Goal: Task Accomplishment & Management: Use online tool/utility

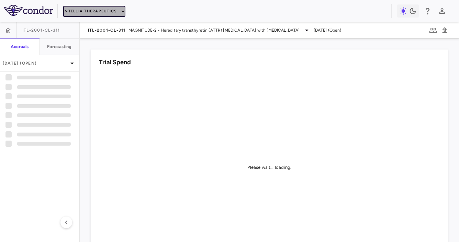
click at [90, 6] on button "Intellia Therapeutics" at bounding box center [94, 11] width 62 height 11
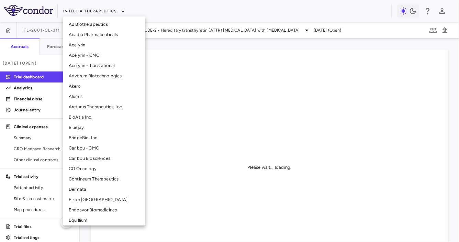
click at [93, 171] on li "CG Oncology" at bounding box center [104, 169] width 82 height 10
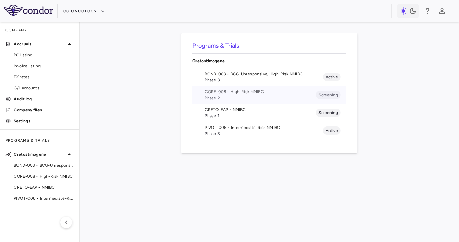
click at [246, 95] on span "Phase 2" at bounding box center [260, 98] width 111 height 6
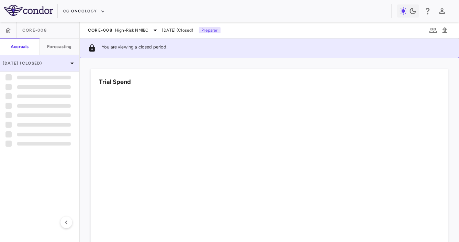
click at [57, 55] on div "[DATE] (Closed)" at bounding box center [39, 63] width 79 height 16
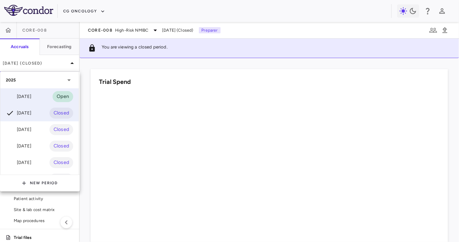
click at [31, 96] on div "[DATE]" at bounding box center [18, 96] width 25 height 8
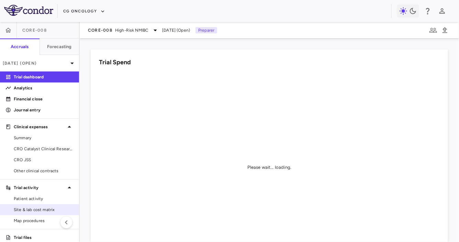
click at [39, 210] on span "Site & lab cost matrix" at bounding box center [44, 210] width 60 height 6
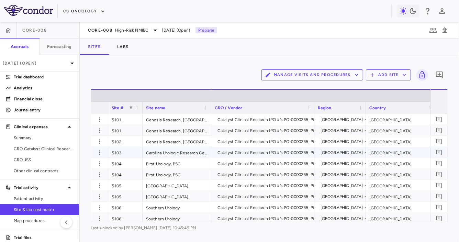
scroll to position [0, 125]
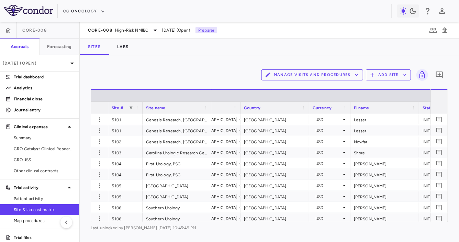
click at [319, 77] on button "Manage Visits and Procedures" at bounding box center [313, 74] width 102 height 11
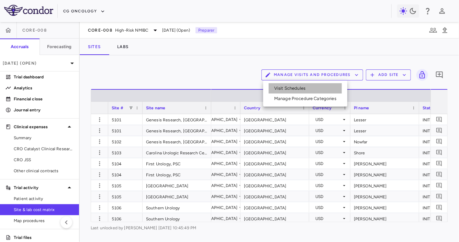
click at [310, 84] on li "Visit Schedules" at bounding box center [305, 88] width 73 height 10
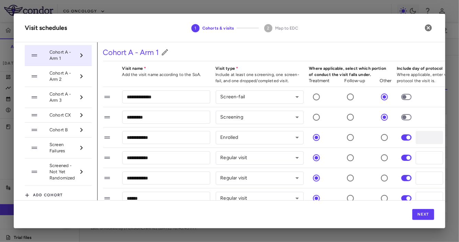
click at [68, 96] on span "Cohort A - Arm 3" at bounding box center [62, 97] width 26 height 12
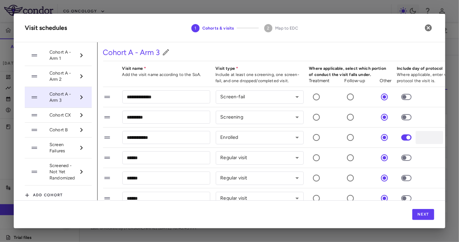
click at [66, 116] on span "Cohort CX" at bounding box center [62, 115] width 26 height 6
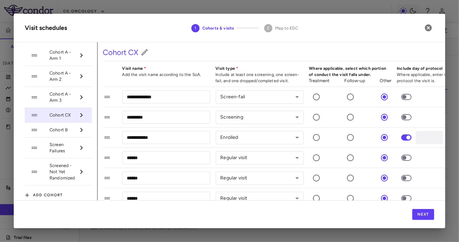
scroll to position [0, 40]
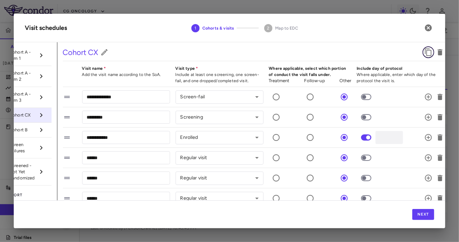
click at [431, 53] on icon "button" at bounding box center [428, 52] width 8 height 8
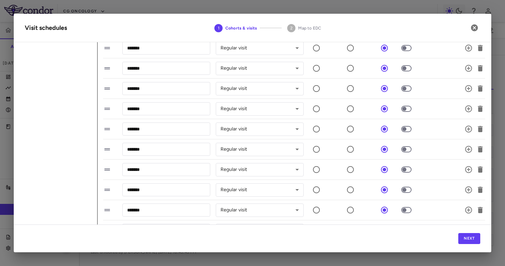
scroll to position [0, 0]
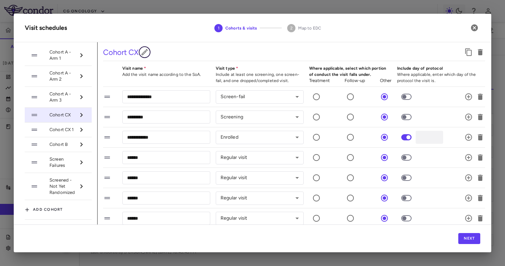
click at [146, 53] on icon "button" at bounding box center [145, 52] width 8 height 8
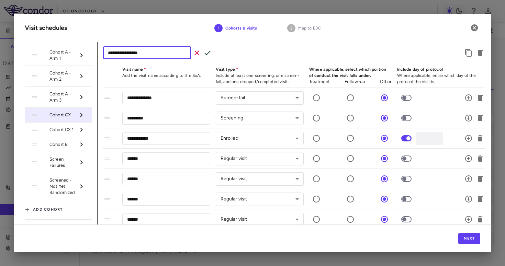
type input "**********"
click at [208, 52] on icon "button" at bounding box center [207, 53] width 8 height 8
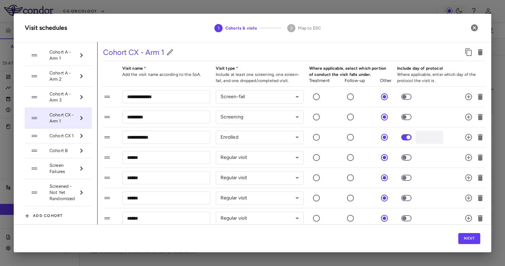
click at [71, 135] on span "Cohort CX 1" at bounding box center [62, 136] width 26 height 6
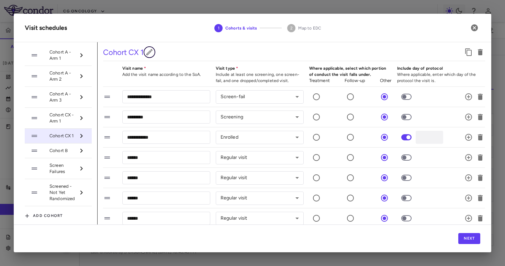
click at [148, 53] on icon "button" at bounding box center [149, 52] width 6 height 6
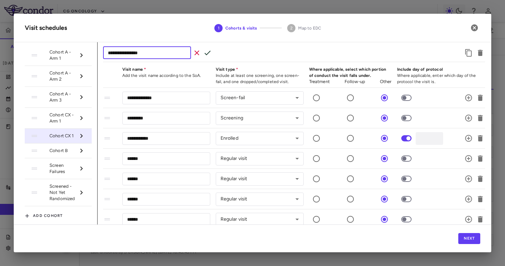
type input "**********"
click at [207, 51] on icon "button" at bounding box center [207, 53] width 8 height 8
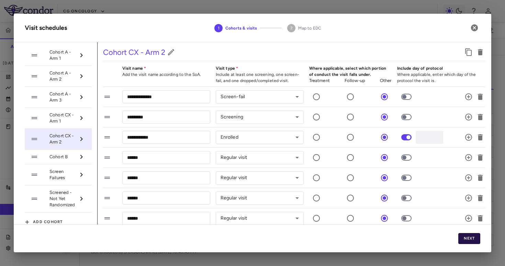
click at [459, 239] on button "Next" at bounding box center [469, 238] width 22 height 11
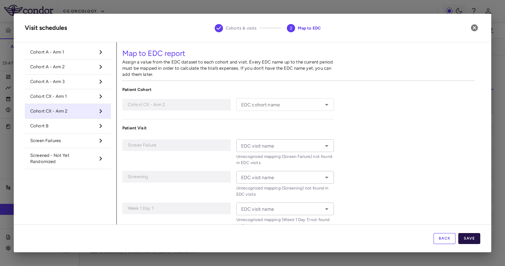
click at [459, 239] on button "Save" at bounding box center [469, 238] width 22 height 11
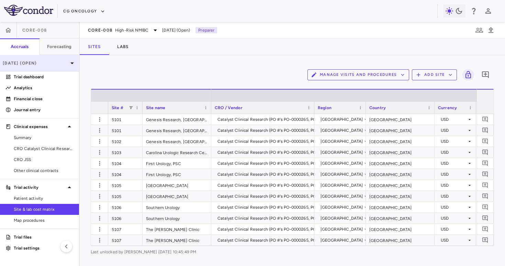
click at [57, 67] on div "[DATE] (Open)" at bounding box center [39, 63] width 79 height 16
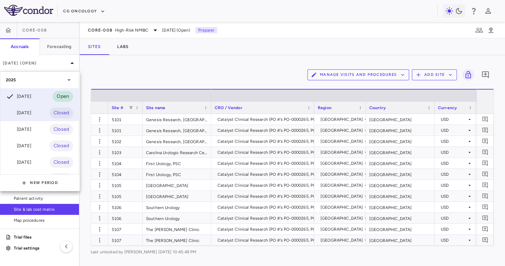
click at [38, 112] on div "Jul 2025 Closed" at bounding box center [39, 113] width 78 height 16
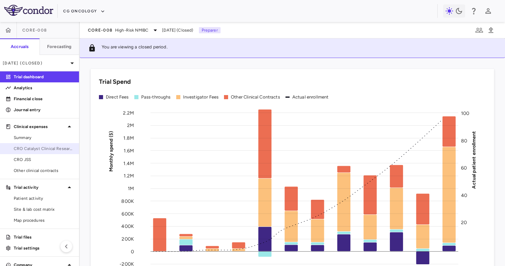
click at [52, 145] on link "CRO Catalyst Clinical Research" at bounding box center [39, 149] width 79 height 10
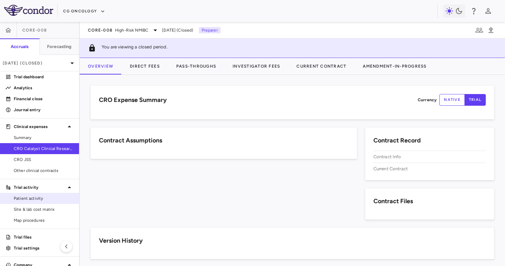
click at [40, 197] on span "Patient activity" at bounding box center [44, 199] width 60 height 6
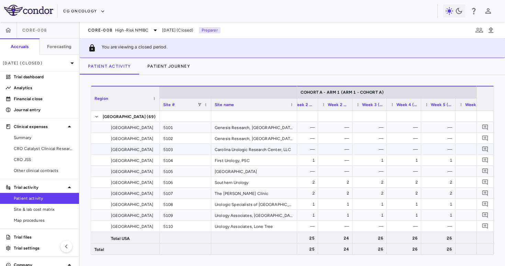
scroll to position [0, 577]
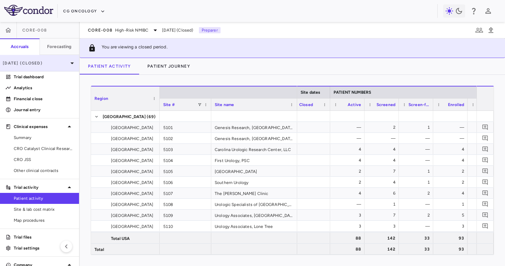
click at [33, 65] on p "[DATE] (Closed)" at bounding box center [35, 63] width 65 height 6
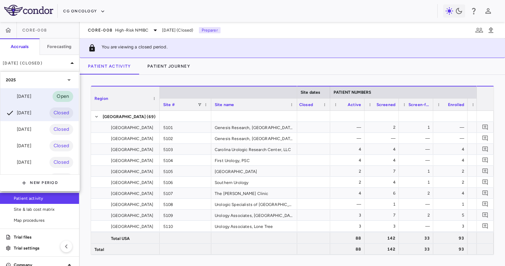
click at [33, 90] on div "[DATE] Open" at bounding box center [39, 96] width 78 height 16
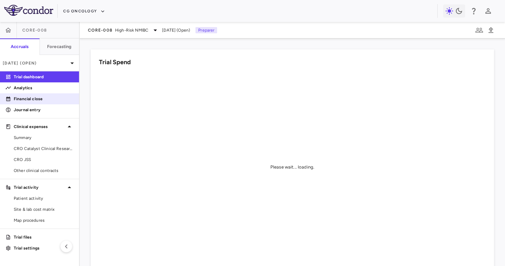
click at [34, 102] on link "Financial close" at bounding box center [39, 99] width 79 height 10
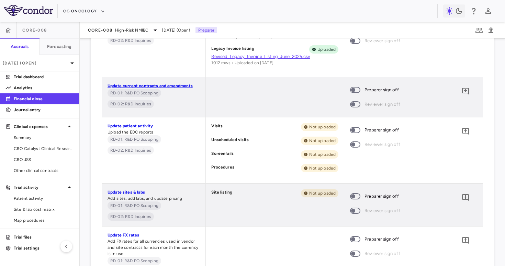
scroll to position [536, 0]
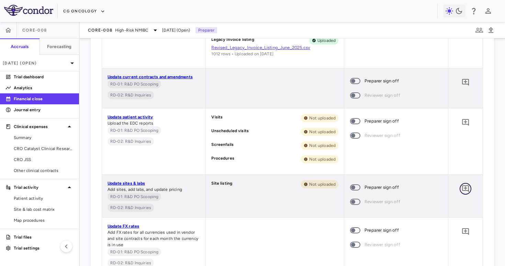
click at [459, 188] on icon "Add comment" at bounding box center [465, 189] width 7 height 7
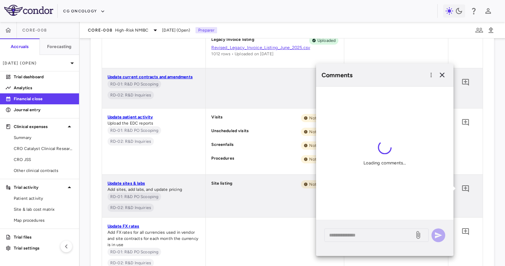
click at [252, 177] on div "Site listing Not uploaded" at bounding box center [275, 196] width 138 height 43
click at [442, 70] on button "button" at bounding box center [442, 75] width 12 height 12
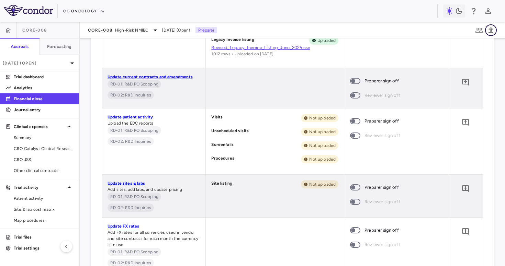
click at [459, 29] on button "button" at bounding box center [491, 30] width 12 height 12
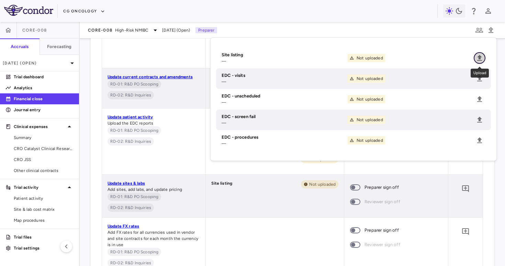
click at [459, 55] on icon "Upload" at bounding box center [480, 58] width 8 height 8
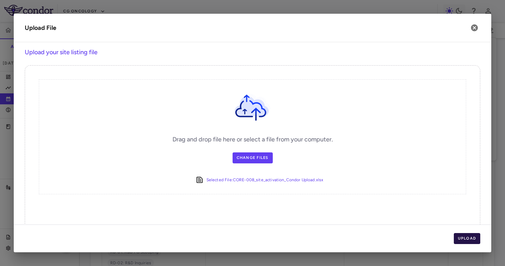
click at [459, 235] on button "Upload" at bounding box center [467, 238] width 27 height 11
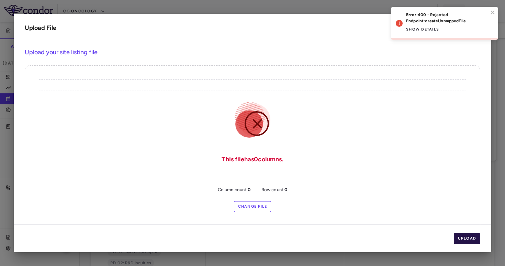
click at [459, 235] on button "Upload" at bounding box center [467, 238] width 27 height 11
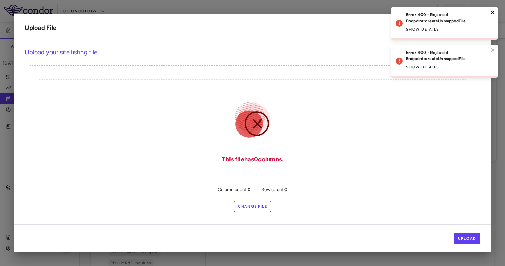
click at [459, 12] on icon "close" at bounding box center [493, 12] width 5 height 5
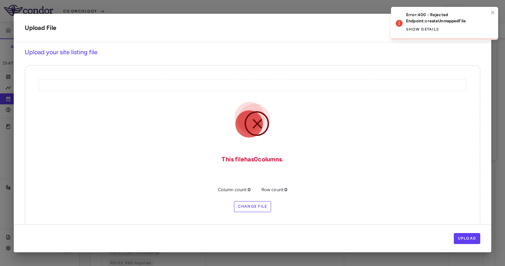
click at [459, 40] on div "Error: 400 - Rejected Endpoint: createUnmappedFile Show details" at bounding box center [444, 23] width 107 height 33
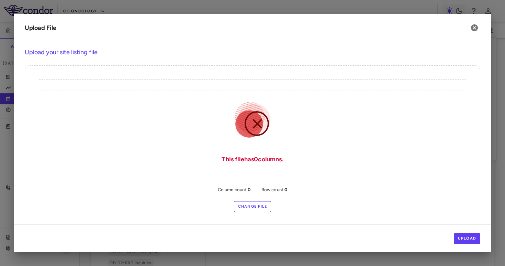
click at [258, 208] on label "Change File" at bounding box center [252, 206] width 37 height 11
click at [0, 0] on input "Change File" at bounding box center [0, 0] width 0 height 0
click at [459, 23] on h2 "Upload File" at bounding box center [253, 28] width 478 height 29
click at [459, 26] on icon "button" at bounding box center [474, 27] width 7 height 7
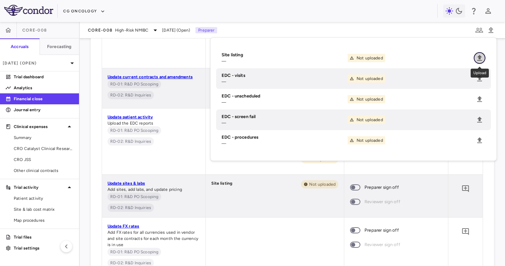
click at [459, 59] on icon "Upload" at bounding box center [480, 58] width 8 height 8
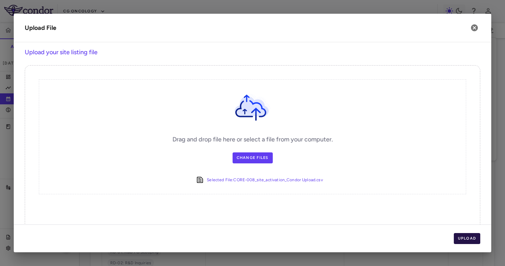
click at [459, 241] on button "Upload" at bounding box center [467, 238] width 27 height 11
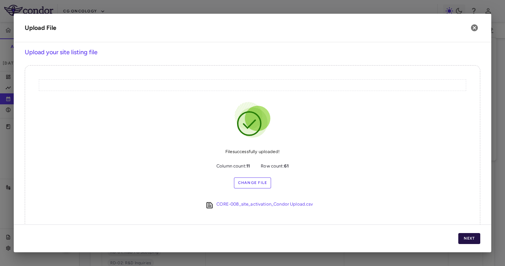
click at [459, 239] on button "Next" at bounding box center [469, 238] width 22 height 11
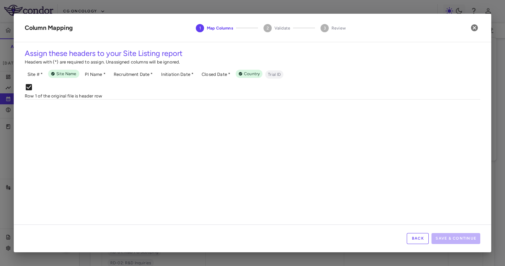
click at [177, 110] on body "Skip to sidebar Skip to main content CG Oncology CORE-008 Accruals Forecasting …" at bounding box center [252, 133] width 505 height 266
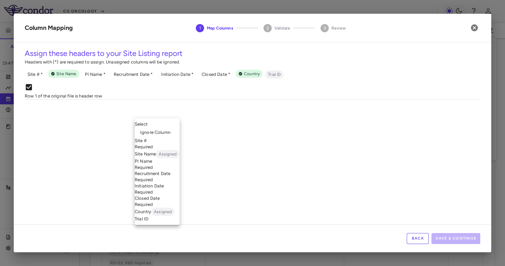
click at [172, 154] on li "Site Name Assigned" at bounding box center [157, 154] width 45 height 8
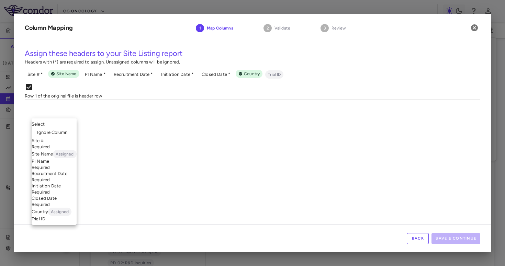
click at [86, 109] on body "Skip to sidebar Skip to main content CG Oncology CORE-008 Accruals Forecasting …" at bounding box center [252, 133] width 505 height 266
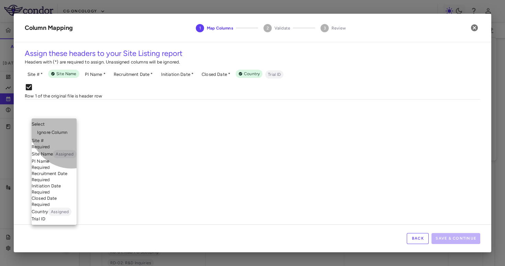
click at [71, 140] on li "Site # Required" at bounding box center [54, 144] width 45 height 12
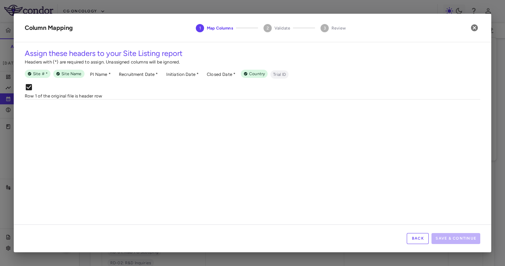
click at [239, 116] on div "Select ​" at bounding box center [226, 108] width 45 height 16
click at [239, 112] on body "Skip to sidebar Skip to main content CG Oncology CORE-008 Accruals Forecasting …" at bounding box center [252, 133] width 505 height 266
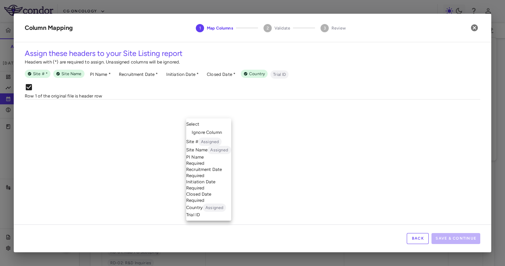
click at [220, 159] on li "PI Name Required" at bounding box center [208, 160] width 45 height 12
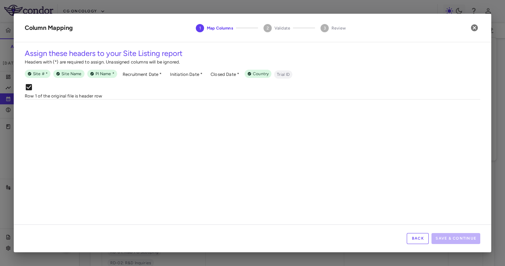
scroll to position [0, 133]
click at [238, 112] on body "Skip to sidebar Skip to main content CG Oncology CORE-008 Accruals Forecasting …" at bounding box center [252, 133] width 505 height 266
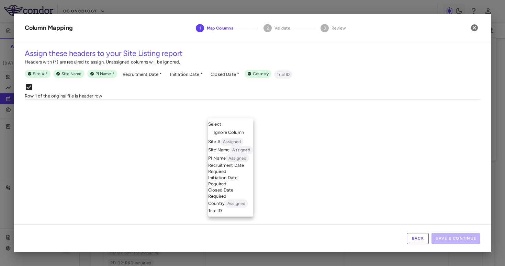
click at [234, 186] on li "Initiation Date Required" at bounding box center [230, 181] width 45 height 12
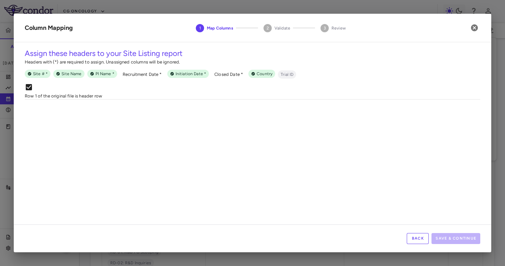
click at [203, 112] on body "Skip to sidebar Skip to main content CG Oncology CORE-008 Accruals Forecasting …" at bounding box center [252, 133] width 505 height 266
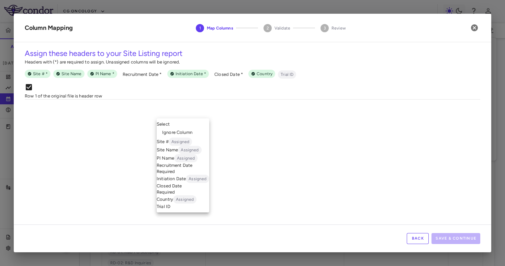
click at [194, 171] on li "Recruitment Date Required" at bounding box center [183, 169] width 53 height 12
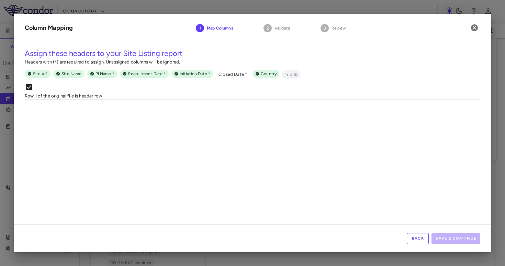
click at [309, 107] on body "Skip to sidebar Skip to main content CG Oncology CORE-008 Accruals Forecasting …" at bounding box center [252, 133] width 505 height 266
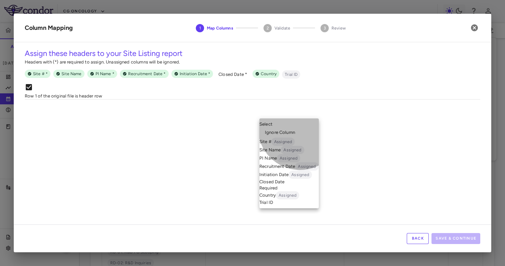
click at [300, 191] on li "Closed Date Required" at bounding box center [288, 185] width 59 height 12
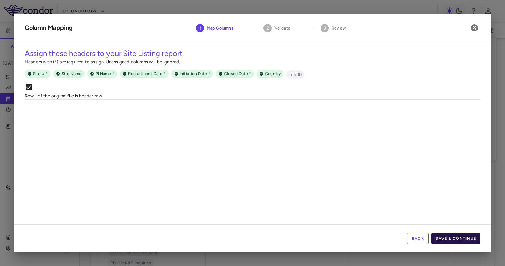
click at [455, 242] on button "Save & Continue" at bounding box center [456, 238] width 49 height 11
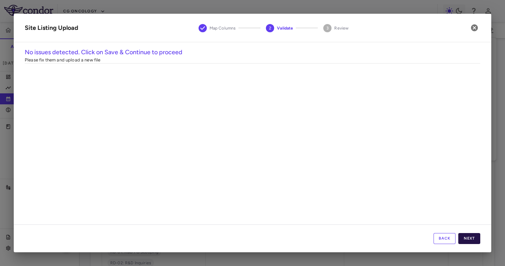
click at [459, 236] on button "Next" at bounding box center [469, 238] width 22 height 11
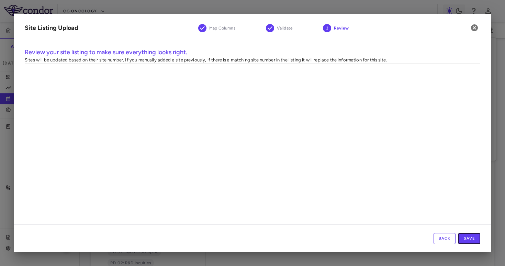
click at [459, 236] on button "Save" at bounding box center [469, 238] width 22 height 11
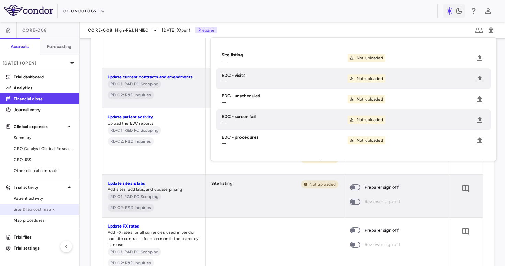
click at [33, 210] on span "Site & lab cost matrix" at bounding box center [44, 210] width 60 height 6
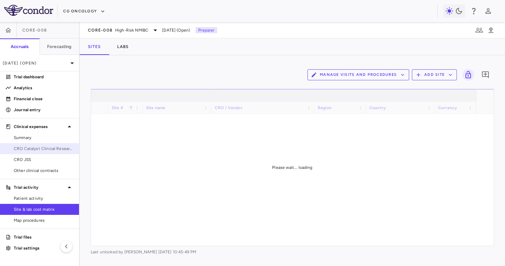
click at [62, 150] on span "CRO Catalyst Clinical Research" at bounding box center [44, 149] width 60 height 6
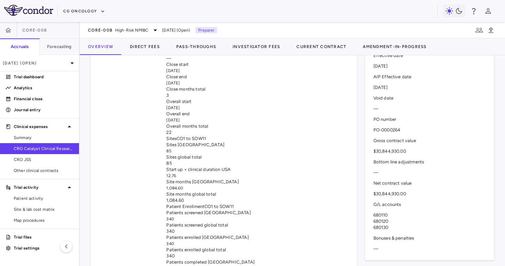
scroll to position [265, 0]
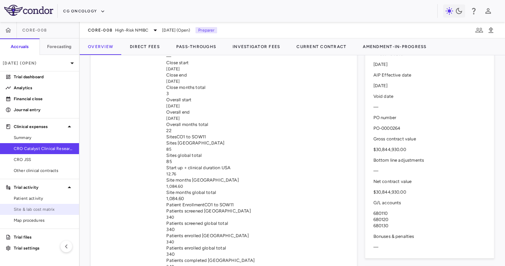
click at [35, 207] on span "Site & lab cost matrix" at bounding box center [44, 210] width 60 height 6
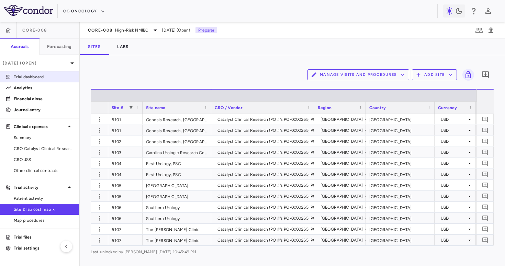
click at [30, 77] on p "Trial dashboard" at bounding box center [44, 77] width 60 height 6
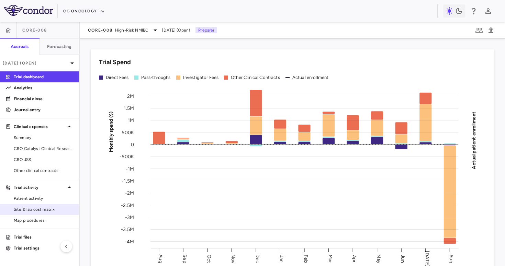
click at [34, 213] on link "Site & lab cost matrix" at bounding box center [39, 209] width 79 height 10
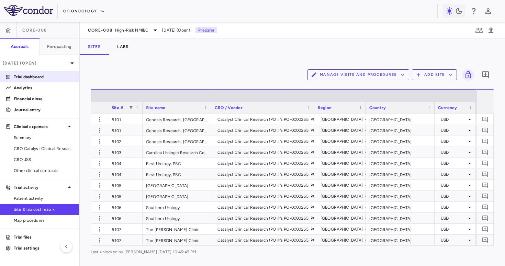
click at [36, 76] on p "Trial dashboard" at bounding box center [44, 77] width 60 height 6
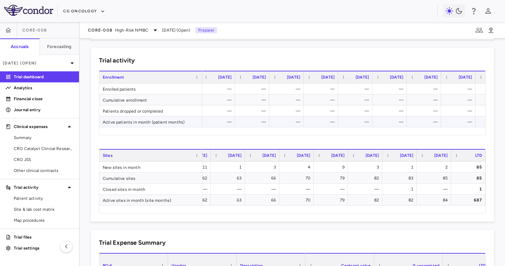
scroll to position [0, 198]
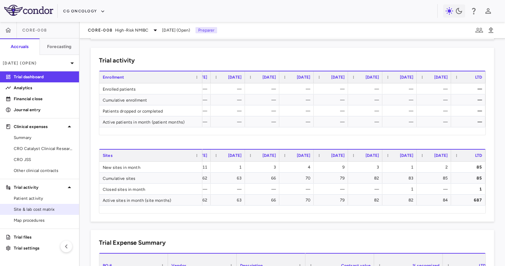
click at [32, 211] on span "Site & lab cost matrix" at bounding box center [44, 210] width 60 height 6
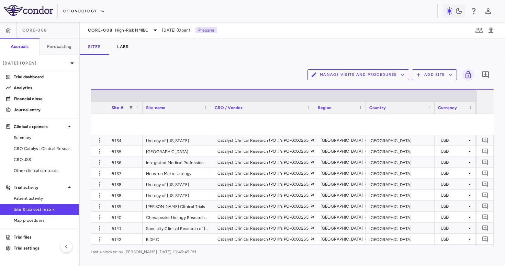
scroll to position [880, 0]
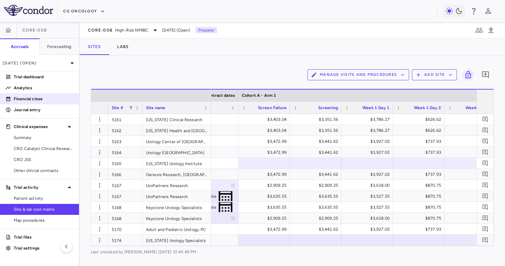
click at [47, 103] on link "Financial close" at bounding box center [39, 99] width 79 height 10
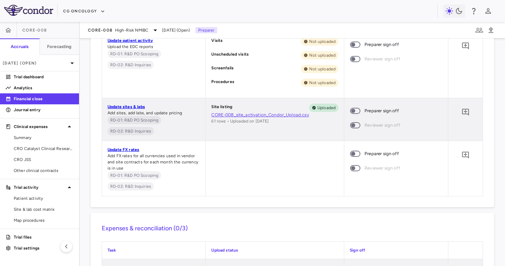
click at [360, 156] on span at bounding box center [355, 154] width 19 height 14
click at [354, 155] on span at bounding box center [355, 154] width 10 height 6
click at [323, 161] on div at bounding box center [275, 168] width 138 height 55
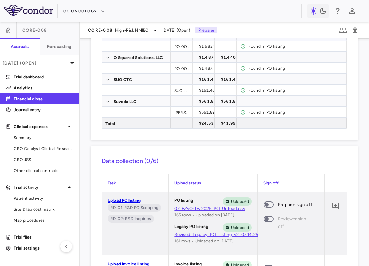
scroll to position [331, 0]
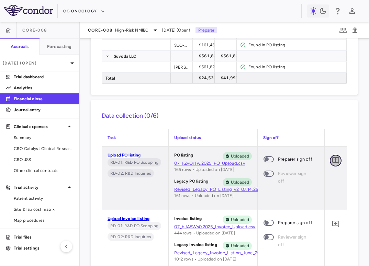
click at [335, 161] on icon "Add comment" at bounding box center [336, 161] width 8 height 8
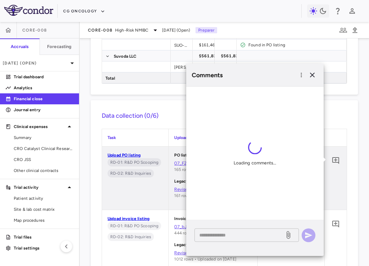
click at [262, 236] on textarea at bounding box center [239, 236] width 80 height 8
paste textarea "**********"
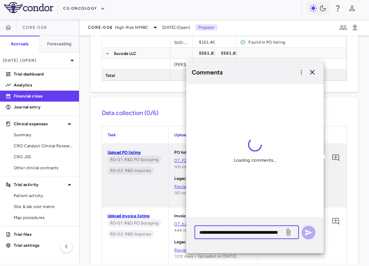
scroll to position [22, 0]
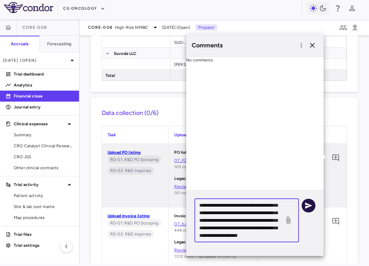
type textarea "**********"
click at [309, 208] on icon "button" at bounding box center [308, 206] width 8 height 8
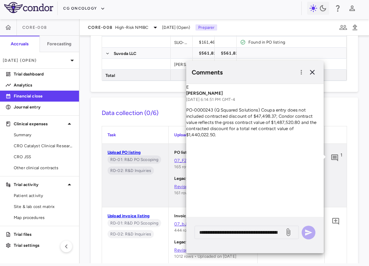
scroll to position [0, 0]
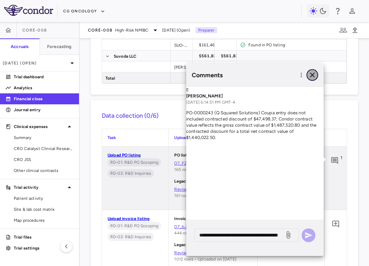
click at [313, 77] on icon "button" at bounding box center [312, 75] width 8 height 8
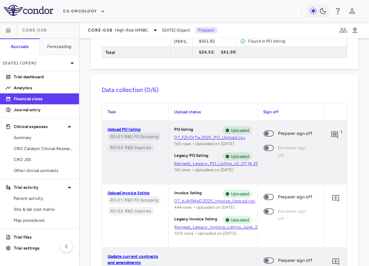
scroll to position [494, 0]
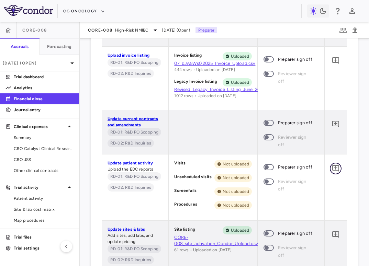
click at [337, 170] on icon "Add comment" at bounding box center [336, 169] width 8 height 8
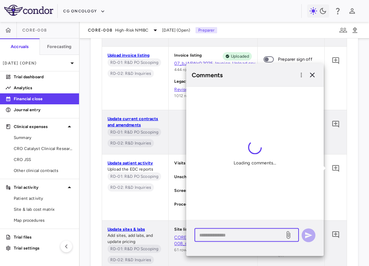
click at [236, 236] on textarea at bounding box center [239, 236] width 80 height 8
paste textarea "**********"
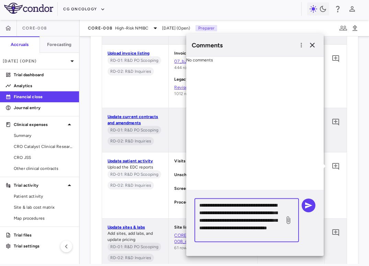
drag, startPoint x: 211, startPoint y: 228, endPoint x: 197, endPoint y: 227, distance: 14.5
click at [197, 227] on div "**********" at bounding box center [247, 221] width 104 height 44
drag, startPoint x: 234, startPoint y: 228, endPoint x: 225, endPoint y: 228, distance: 9.3
click at [225, 228] on textarea "**********" at bounding box center [239, 221] width 80 height 38
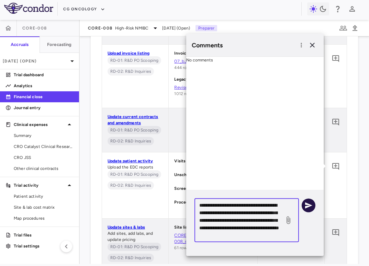
type textarea "**********"
click at [311, 207] on icon "button" at bounding box center [308, 205] width 8 height 8
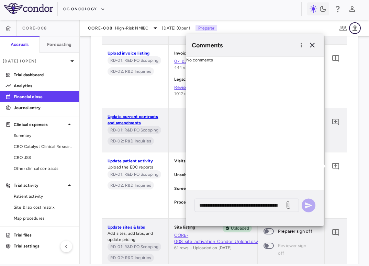
click at [355, 28] on icon "button" at bounding box center [355, 28] width 5 height 6
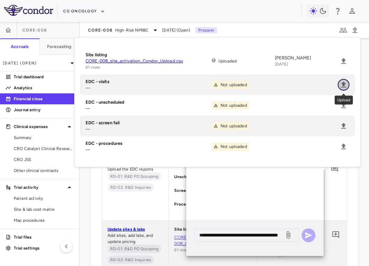
click at [342, 84] on icon "Upload" at bounding box center [344, 85] width 8 height 8
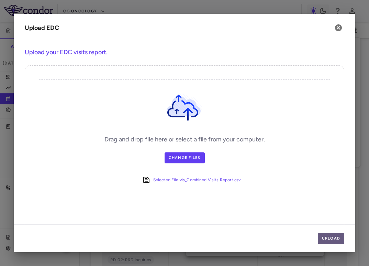
click at [330, 241] on button "Upload" at bounding box center [331, 238] width 27 height 11
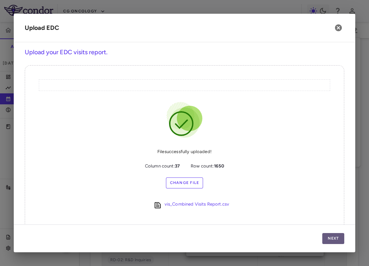
click at [329, 239] on button "Next" at bounding box center [333, 238] width 22 height 11
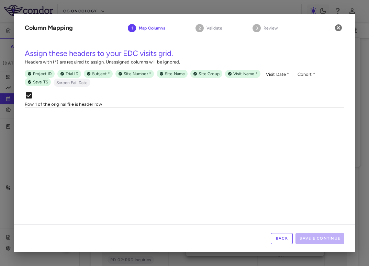
click at [82, 121] on body "Skip to sidebar Skip to main content CG Oncology CORE-008 Accruals Forecasting …" at bounding box center [184, 133] width 369 height 266
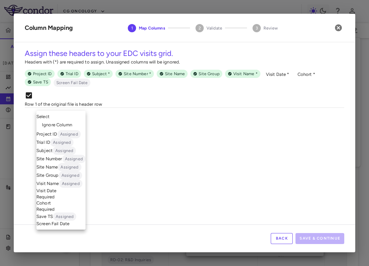
click at [65, 213] on li "Cohort Required" at bounding box center [60, 206] width 49 height 12
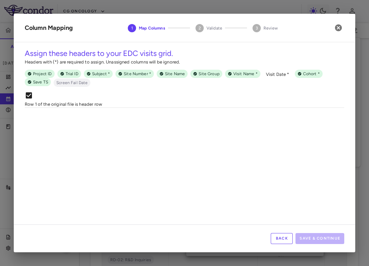
click at [131, 124] on body "Skip to sidebar Skip to main content CG Oncology CORE-008 Accruals Forecasting …" at bounding box center [184, 133] width 369 height 266
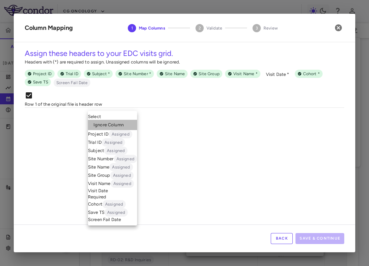
click at [129, 120] on li "Ignore Column" at bounding box center [112, 125] width 49 height 10
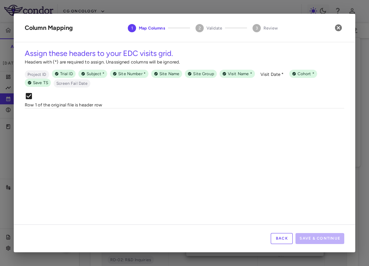
click at [232, 121] on body "Skip to sidebar Skip to main content CG Oncology CORE-008 Accruals Forecasting …" at bounding box center [184, 133] width 369 height 266
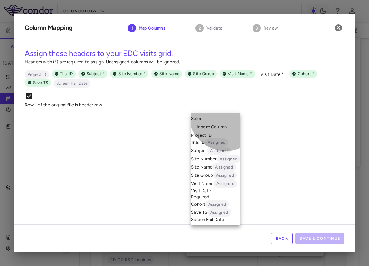
drag, startPoint x: 226, startPoint y: 127, endPoint x: 227, endPoint y: 122, distance: 5.6
click at [227, 122] on ul "Select Ignore Column Project ID Trial ID Assigned Subject Assigned Site Number …" at bounding box center [215, 169] width 49 height 113
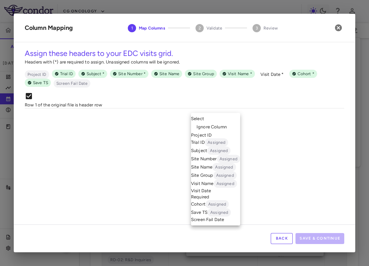
click at [227, 122] on li "Ignore Column" at bounding box center [215, 127] width 49 height 10
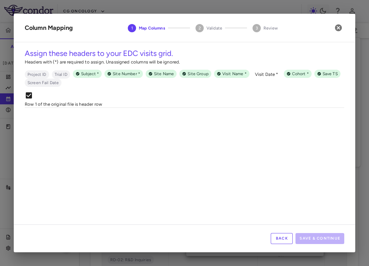
scroll to position [0, 177]
click at [130, 115] on body "Skip to sidebar Skip to main content CG Oncology CORE-008 Accruals Forecasting …" at bounding box center [184, 133] width 369 height 266
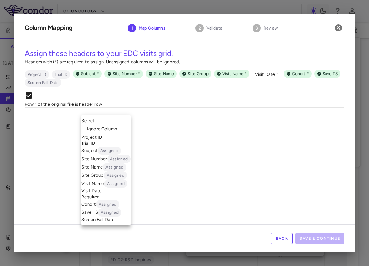
click at [125, 126] on li "Ignore Column" at bounding box center [105, 129] width 49 height 10
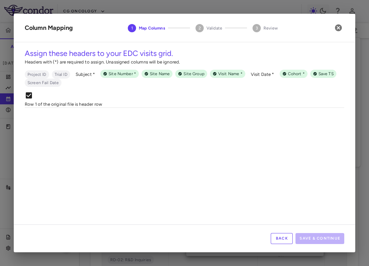
click at [185, 121] on body "Skip to sidebar Skip to main content CG Oncology CORE-008 Accruals Forecasting …" at bounding box center [184, 133] width 369 height 266
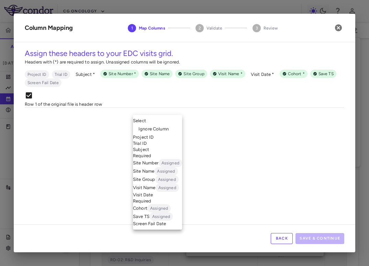
click at [177, 124] on li "Ignore Column" at bounding box center [157, 129] width 49 height 10
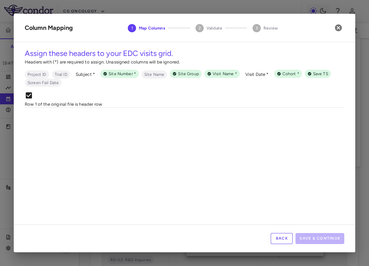
click at [224, 124] on body "Skip to sidebar Skip to main content CG Oncology CORE-008 Accruals Forecasting …" at bounding box center [184, 133] width 369 height 266
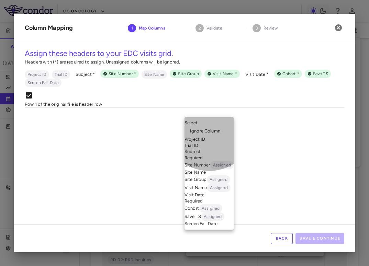
click at [209, 158] on li "Subject Required" at bounding box center [209, 155] width 49 height 12
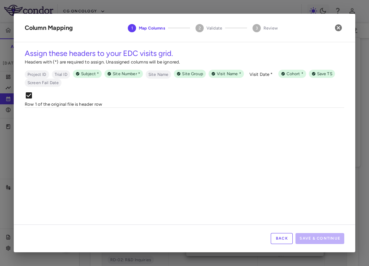
scroll to position [0, 365]
click at [206, 124] on body "Skip to sidebar Skip to main content CG Oncology CORE-008 Accruals Forecasting …" at bounding box center [184, 133] width 369 height 266
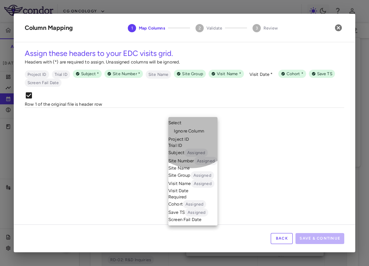
click at [192, 171] on li "Site Name" at bounding box center [192, 168] width 49 height 6
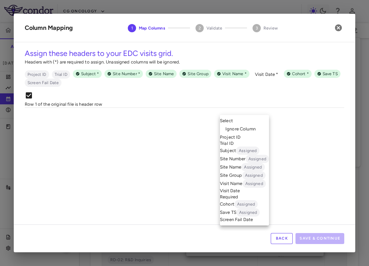
click at [252, 122] on body "Skip to sidebar Skip to main content CG Oncology CORE-008 Accruals Forecasting …" at bounding box center [184, 133] width 369 height 266
click at [247, 134] on li "Project ID" at bounding box center [244, 137] width 49 height 6
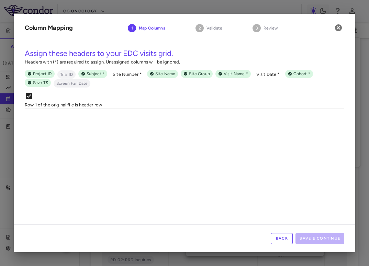
click at [249, 123] on body "Skip to sidebar Skip to main content CG Oncology CORE-008 Accruals Forecasting …" at bounding box center [184, 133] width 369 height 266
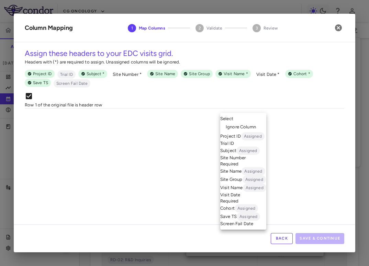
click at [249, 124] on span "Ignore Column" at bounding box center [241, 127] width 30 height 6
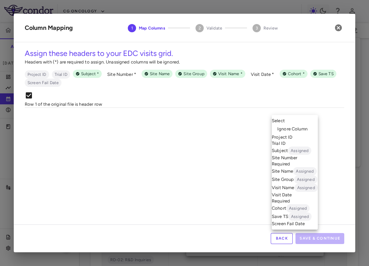
click at [323, 118] on body "Skip to sidebar Skip to main content CG Oncology CORE-008 Accruals Forecasting …" at bounding box center [184, 133] width 369 height 266
click at [301, 126] on span "Ignore Column" at bounding box center [292, 129] width 30 height 6
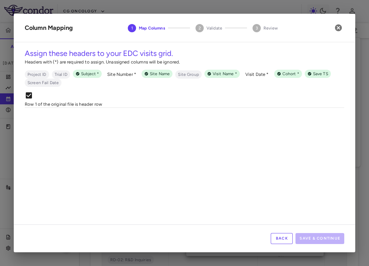
click at [274, 119] on body "Skip to sidebar Skip to main content CG Oncology CORE-008 Accruals Forecasting …" at bounding box center [184, 133] width 369 height 266
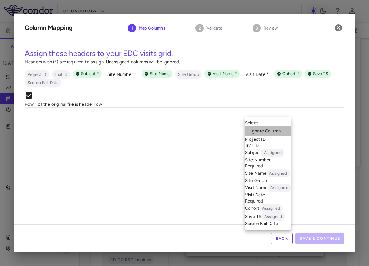
click at [271, 128] on span "Ignore Column" at bounding box center [266, 131] width 30 height 6
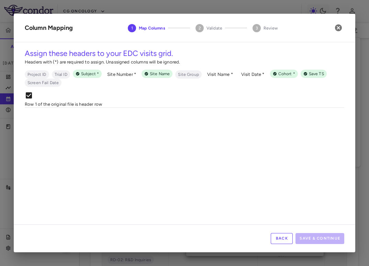
click at [224, 122] on body "Skip to sidebar Skip to main content CG Oncology CORE-008 Accruals Forecasting …" at bounding box center [184, 133] width 369 height 266
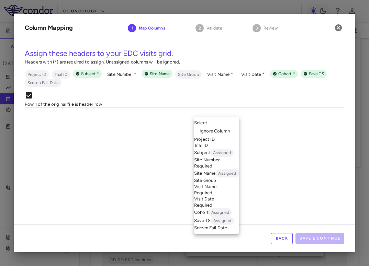
click at [223, 196] on li "Visit Name Required" at bounding box center [216, 190] width 45 height 12
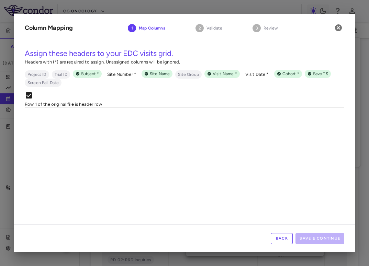
click at [210, 120] on body "Skip to sidebar Skip to main content CG Oncology CORE-008 Accruals Forecasting …" at bounding box center [184, 133] width 369 height 266
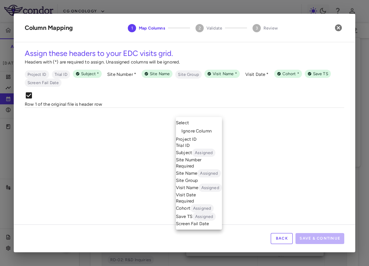
click at [208, 128] on span "Ignore Column" at bounding box center [196, 131] width 30 height 6
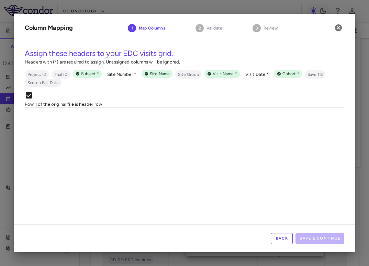
click at [261, 119] on body "Skip to sidebar Skip to main content CG Oncology CORE-008 Accruals Forecasting …" at bounding box center [184, 133] width 369 height 266
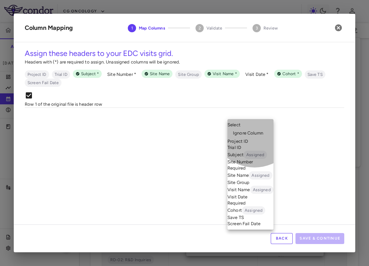
click at [255, 170] on li "Site Number Required" at bounding box center [250, 165] width 46 height 12
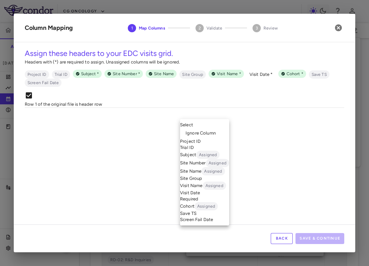
click at [218, 122] on body "Skip to sidebar Skip to main content CG Oncology CORE-008 Accruals Forecasting …" at bounding box center [184, 133] width 369 height 266
click at [205, 202] on li "Visit Date Required" at bounding box center [204, 196] width 49 height 12
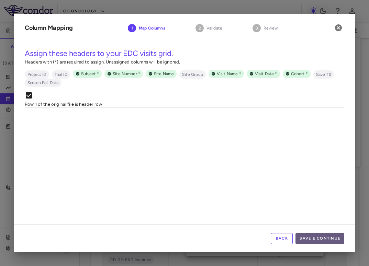
click at [329, 238] on button "Save & Continue" at bounding box center [320, 238] width 49 height 11
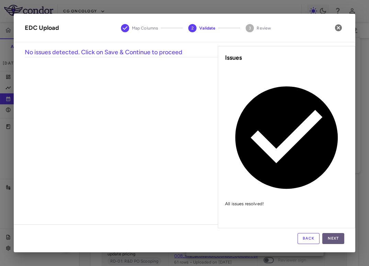
click at [333, 238] on button "Next" at bounding box center [333, 238] width 22 height 11
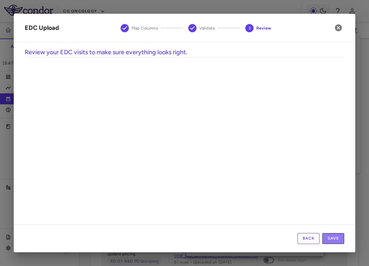
click at [333, 238] on button "Save" at bounding box center [333, 238] width 22 height 11
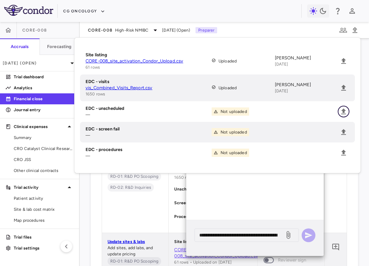
click at [342, 107] on button "Upload" at bounding box center [344, 112] width 12 height 12
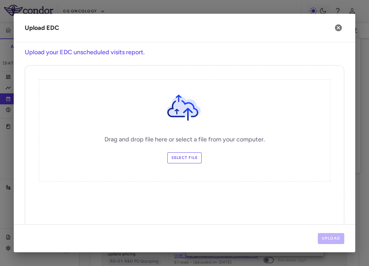
click at [192, 157] on label "Select file" at bounding box center [184, 158] width 35 height 11
click at [0, 0] on input "Select file" at bounding box center [0, 0] width 0 height 0
click at [328, 238] on button "Upload" at bounding box center [331, 238] width 27 height 11
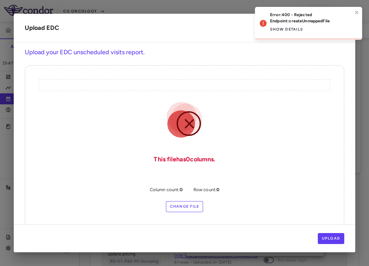
click at [354, 13] on div "Error: 400 - Rejected Endpoint: createUnmappedFile Show details" at bounding box center [306, 23] width 97 height 27
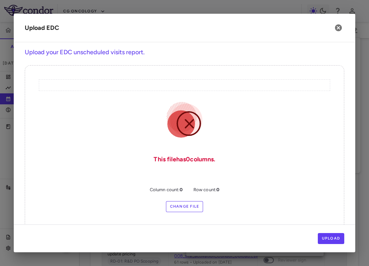
click at [339, 36] on h2 "Upload EDC" at bounding box center [185, 28] width 342 height 29
click at [340, 29] on icon "button" at bounding box center [338, 28] width 8 height 8
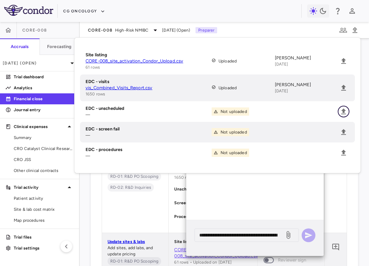
click at [338, 112] on button "Upload" at bounding box center [344, 112] width 12 height 12
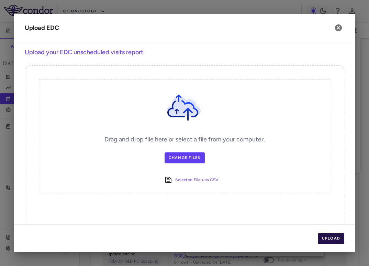
click at [329, 235] on button "Upload" at bounding box center [331, 238] width 27 height 11
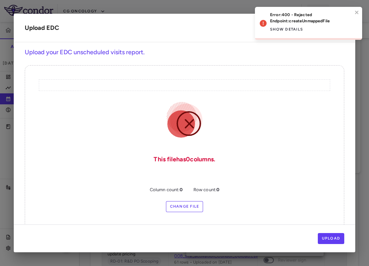
click at [360, 10] on div "Error: 400 - Rejected Endpoint: createUnmappedFile Show details" at bounding box center [308, 23] width 107 height 33
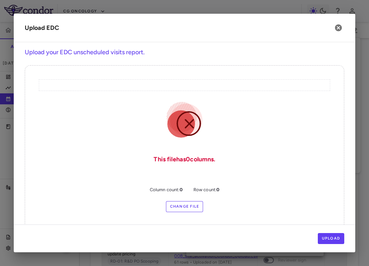
click at [339, 8] on div "Error: 400 - Rejected Endpoint: createUnmappedFile Show details" at bounding box center [309, 6] width 110 height 3
click at [334, 32] on icon "button" at bounding box center [338, 28] width 8 height 8
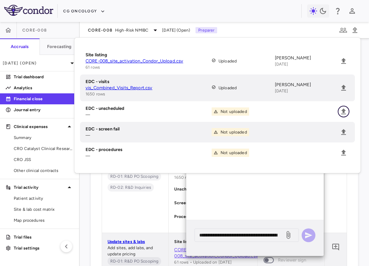
click at [345, 111] on icon "Upload" at bounding box center [344, 112] width 8 height 8
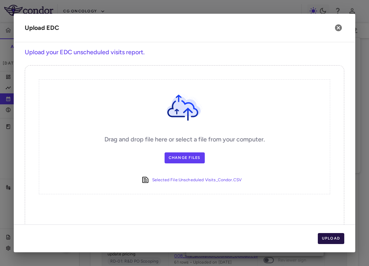
click at [330, 235] on button "Upload" at bounding box center [331, 238] width 27 height 11
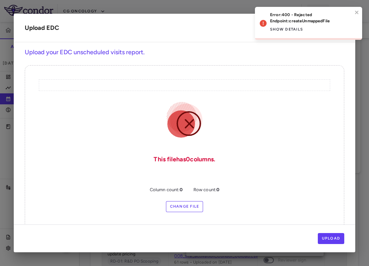
click at [358, 9] on div "Error: 400 - Rejected Endpoint: createUnmappedFile Show details" at bounding box center [308, 23] width 107 height 33
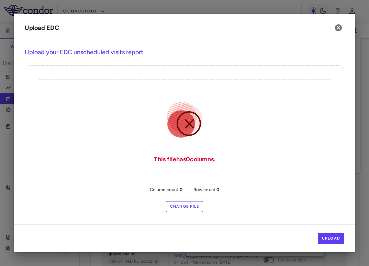
scroll to position [18, 0]
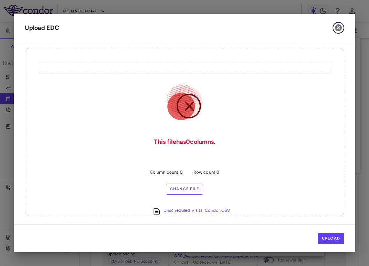
click at [337, 30] on icon "button" at bounding box center [338, 27] width 7 height 7
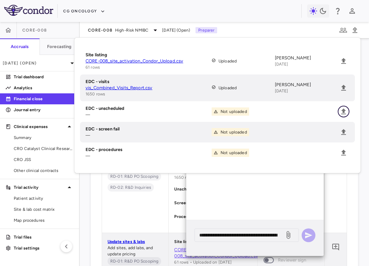
click at [347, 111] on icon "Upload" at bounding box center [344, 112] width 8 height 8
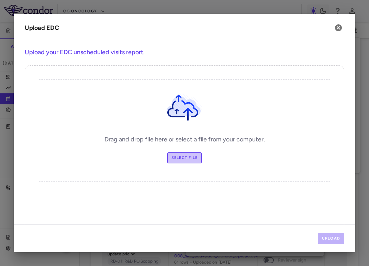
click at [196, 159] on label "Select file" at bounding box center [184, 158] width 35 height 11
click at [0, 0] on input "Select file" at bounding box center [0, 0] width 0 height 0
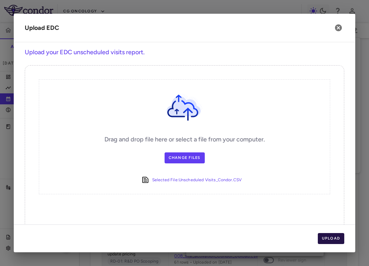
click at [332, 242] on button "Upload" at bounding box center [331, 238] width 27 height 11
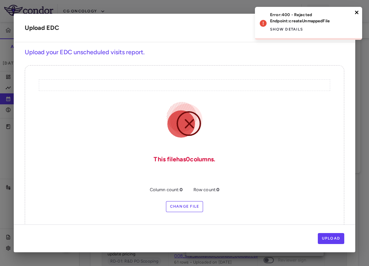
click at [359, 12] on icon "close" at bounding box center [357, 12] width 5 height 5
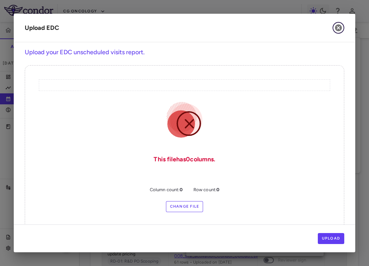
click at [338, 25] on icon "button" at bounding box center [338, 27] width 7 height 7
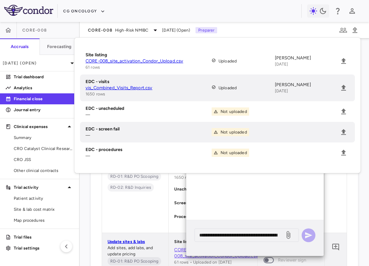
click at [346, 106] on li "EDC - unscheduled — Not uploaded" at bounding box center [217, 111] width 275 height 21
click at [343, 114] on icon "Upload" at bounding box center [344, 112] width 8 height 8
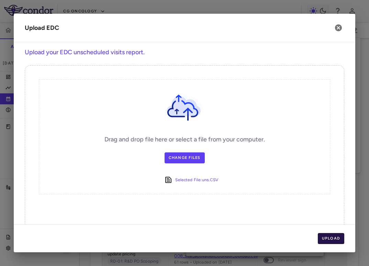
click at [333, 242] on button "Upload" at bounding box center [331, 238] width 27 height 11
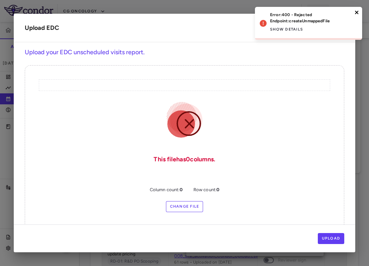
click at [356, 11] on icon "close" at bounding box center [357, 12] width 5 height 5
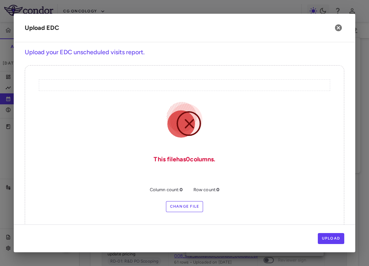
click at [339, 27] on div "Error: 400 - Rejected Endpoint: createUnmappedFile Show details" at bounding box center [309, 25] width 110 height 41
click at [336, 29] on icon "button" at bounding box center [338, 27] width 7 height 7
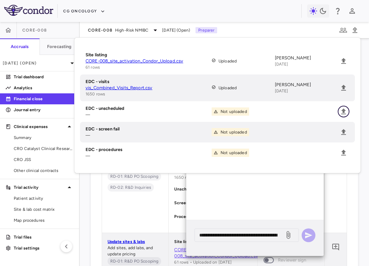
click at [344, 109] on icon "Upload" at bounding box center [344, 112] width 8 height 8
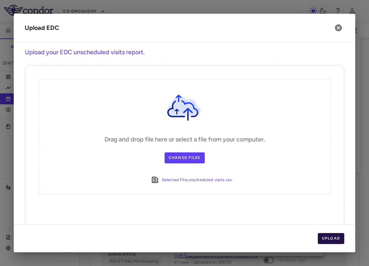
click at [330, 241] on button "Upload" at bounding box center [331, 238] width 27 height 11
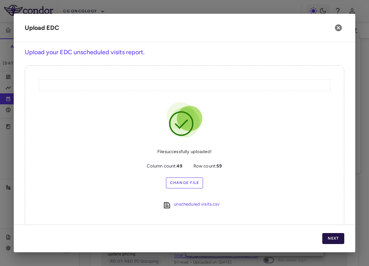
click at [330, 240] on button "Next" at bounding box center [333, 238] width 22 height 11
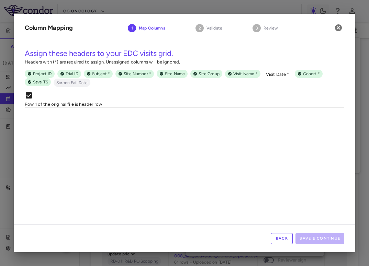
click at [132, 120] on body "Skip to sidebar Skip to main content CG Oncology CORE-008 Accruals Forecasting …" at bounding box center [184, 133] width 369 height 266
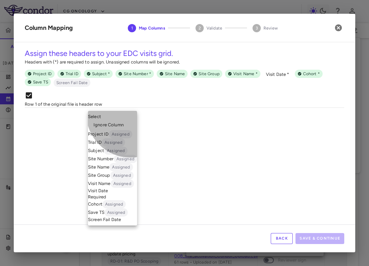
drag, startPoint x: 131, startPoint y: 126, endPoint x: 131, endPoint y: 121, distance: 5.2
click at [131, 121] on ul "Select Ignore Column Project ID Assigned Trial ID Assigned Subject Assigned Sit…" at bounding box center [112, 168] width 49 height 115
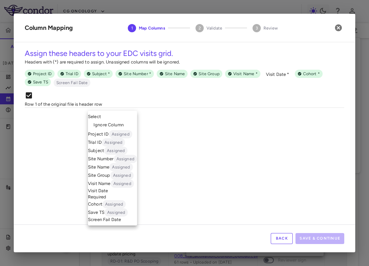
click at [131, 121] on li "Ignore Column" at bounding box center [112, 125] width 49 height 10
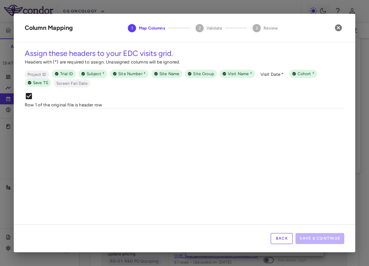
click at [177, 121] on body "Skip to sidebar Skip to main content CG Oncology CORE-008 Accruals Forecasting …" at bounding box center [184, 133] width 369 height 266
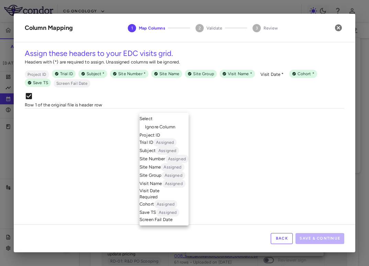
drag, startPoint x: 174, startPoint y: 127, endPoint x: 255, endPoint y: 102, distance: 84.2
click at [255, 102] on div "Select Ignore Column Project ID Trial ID Assigned Subject Assigned Site Number …" at bounding box center [184, 133] width 369 height 266
click at [236, 117] on div at bounding box center [184, 133] width 369 height 266
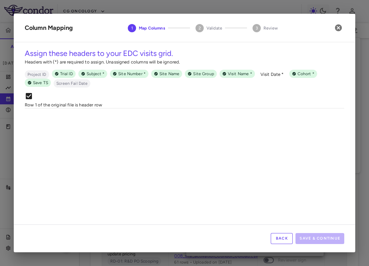
click at [229, 121] on body "Skip to sidebar Skip to main content CG Oncology CORE-008 Accruals Forecasting …" at bounding box center [184, 133] width 369 height 266
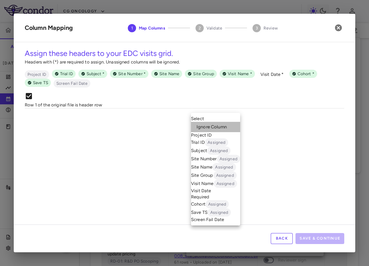
click at [226, 124] on span "Ignore Column" at bounding box center [212, 127] width 30 height 6
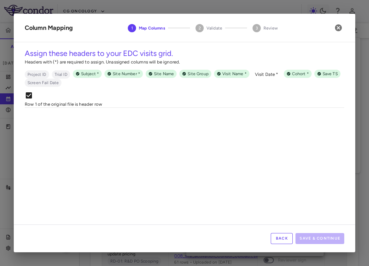
scroll to position [0, 271]
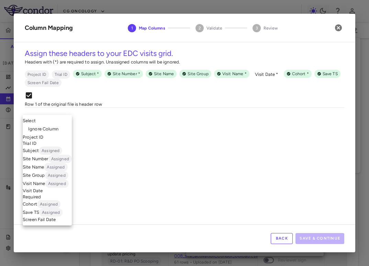
click at [68, 121] on body "Skip to sidebar Skip to main content CG Oncology CORE-008 Accruals Forecasting …" at bounding box center [184, 133] width 369 height 266
click at [65, 124] on li "Ignore Column" at bounding box center [47, 129] width 49 height 10
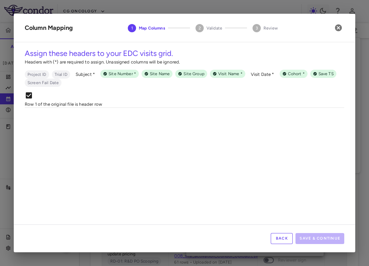
click at [114, 118] on body "Skip to sidebar Skip to main content CG Oncology CORE-008 Accruals Forecasting …" at bounding box center [184, 133] width 369 height 266
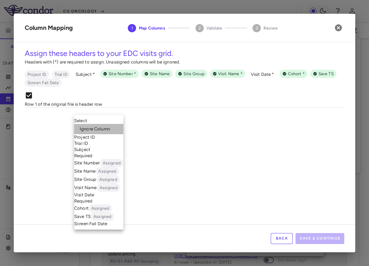
click at [112, 124] on li "Ignore Column" at bounding box center [98, 129] width 49 height 10
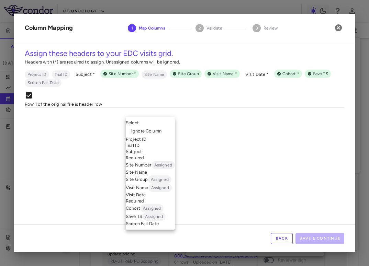
click at [163, 122] on body "Skip to sidebar Skip to main content CG Oncology CORE-008 Accruals Forecasting …" at bounding box center [184, 133] width 369 height 266
click at [154, 158] on li "Subject Required" at bounding box center [150, 155] width 49 height 12
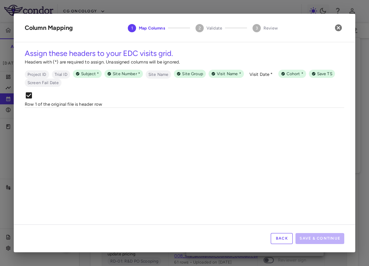
scroll to position [0, 404]
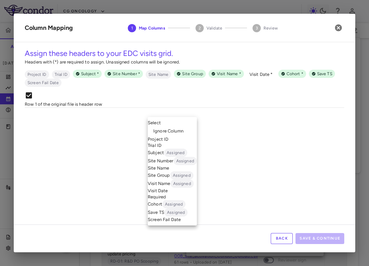
click at [168, 126] on body "Skip to sidebar Skip to main content CG Oncology CORE-008 Accruals Forecasting …" at bounding box center [184, 133] width 369 height 266
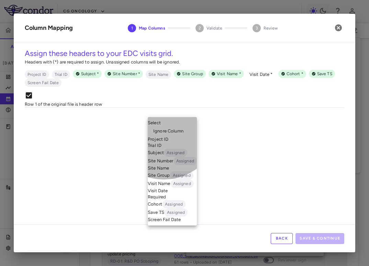
click at [164, 171] on li "Site Name" at bounding box center [172, 168] width 49 height 6
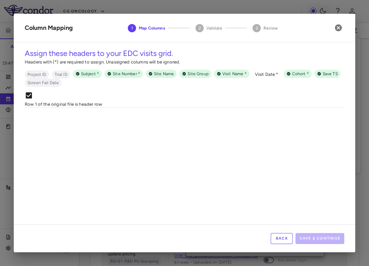
click at [270, 119] on body "Skip to sidebar Skip to main content CG Oncology CORE-008 Accruals Forecasting …" at bounding box center [184, 133] width 369 height 266
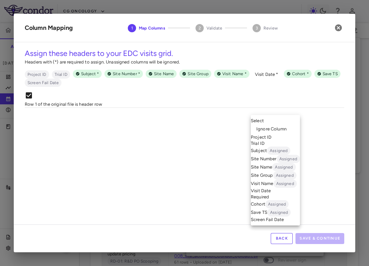
click at [270, 126] on span "Ignore Column" at bounding box center [271, 129] width 30 height 6
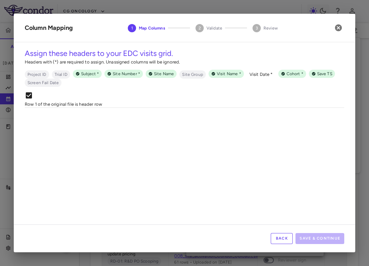
scroll to position [0, 623]
click at [268, 119] on body "Skip to sidebar Skip to main content CG Oncology CORE-008 Accruals Forecasting …" at bounding box center [184, 133] width 369 height 266
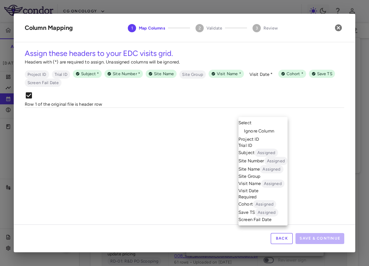
click at [266, 128] on span "Ignore Column" at bounding box center [259, 131] width 30 height 6
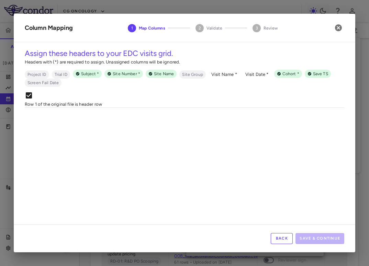
scroll to position [0, 800]
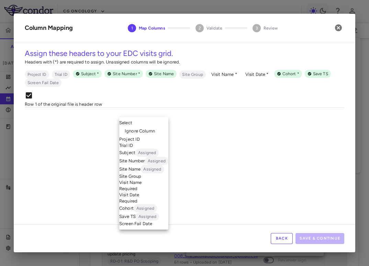
click at [158, 120] on body "Skip to sidebar Skip to main content CG Oncology CORE-008 Accruals Forecasting …" at bounding box center [184, 133] width 369 height 266
click at [150, 192] on li "Visit Name Required" at bounding box center [143, 186] width 49 height 12
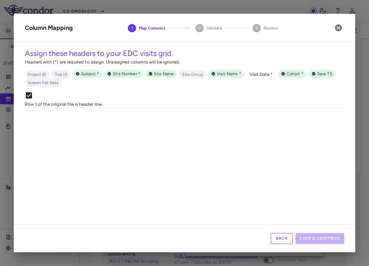
click at [173, 121] on body "Skip to sidebar Skip to main content CG Oncology CORE-008 Accruals Forecasting …" at bounding box center [184, 133] width 369 height 266
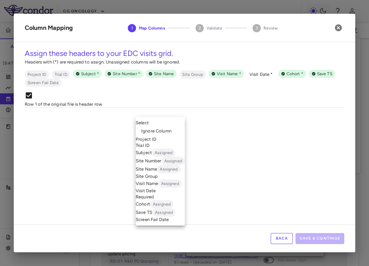
click at [170, 128] on span "Ignore Column" at bounding box center [156, 131] width 30 height 6
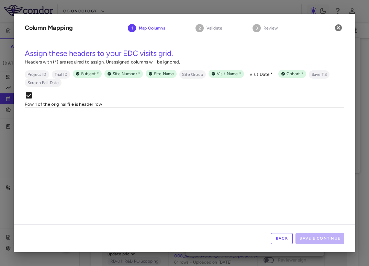
click at [229, 119] on body "Skip to sidebar Skip to main content CG Oncology CORE-008 Accruals Forecasting …" at bounding box center [184, 133] width 369 height 266
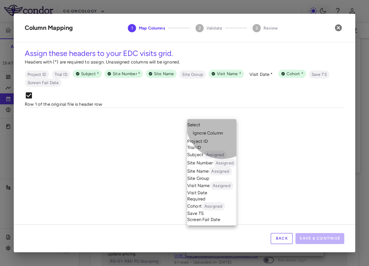
click at [222, 167] on li "Site Number Assigned" at bounding box center [211, 163] width 49 height 8
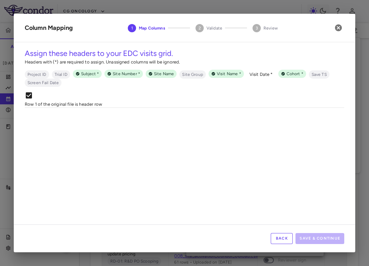
click at [192, 125] on div "Select ​" at bounding box center [193, 116] width 45 height 16
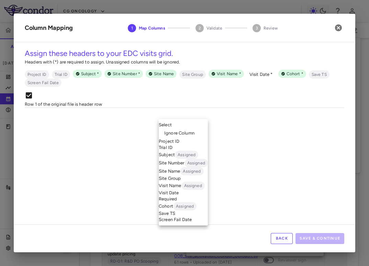
click at [195, 121] on body "Skip to sidebar Skip to main content CG Oncology CORE-008 Accruals Forecasting …" at bounding box center [184, 133] width 369 height 266
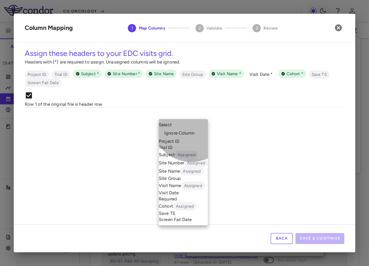
click at [191, 202] on li "Visit Date Required" at bounding box center [183, 196] width 49 height 12
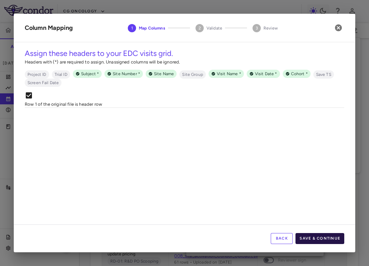
click at [318, 236] on button "Save & Continue" at bounding box center [320, 238] width 49 height 11
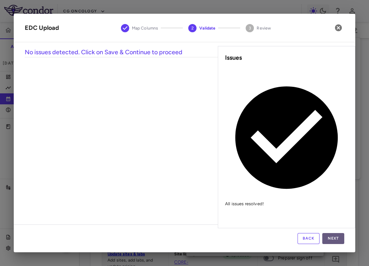
click at [334, 235] on button "Next" at bounding box center [333, 238] width 22 height 11
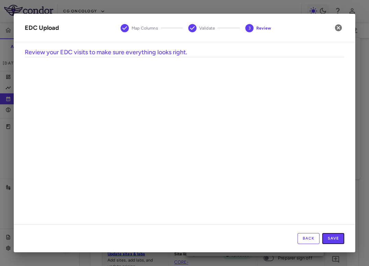
click at [333, 235] on button "Save" at bounding box center [333, 238] width 22 height 11
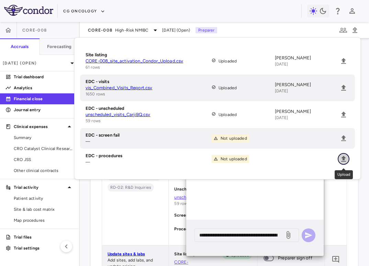
click at [342, 163] on icon "Upload" at bounding box center [344, 159] width 8 height 8
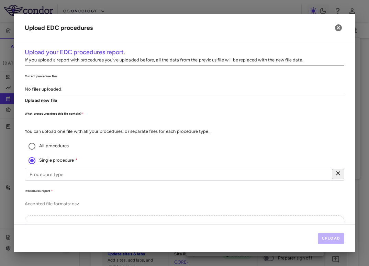
click at [302, 168] on input "Procedure type" at bounding box center [182, 174] width 315 height 13
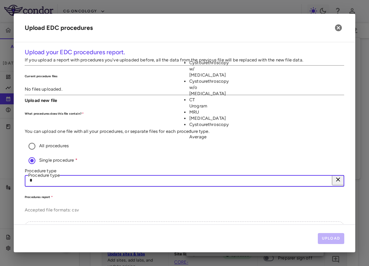
type input "**"
click at [205, 115] on li "Cystourethroscopy - Average" at bounding box center [197, 106] width 16 height 19
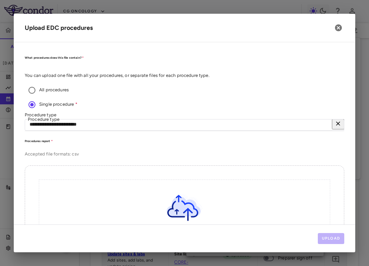
scroll to position [110, 0]
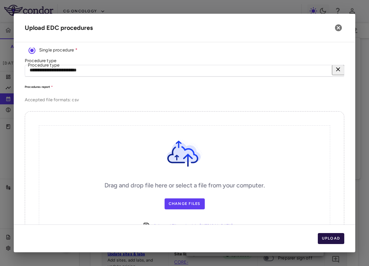
click at [327, 238] on button "Upload" at bounding box center [331, 238] width 27 height 11
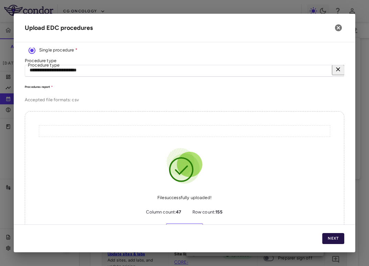
click at [326, 238] on button "Next" at bounding box center [333, 238] width 22 height 11
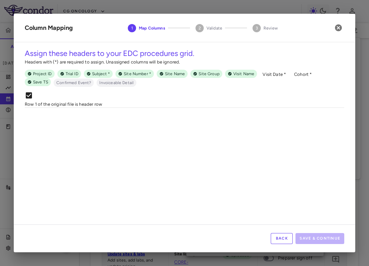
click at [85, 117] on body "Skip to sidebar Skip to main content CG Oncology CORE-008 Accruals Forecasting …" at bounding box center [184, 133] width 369 height 266
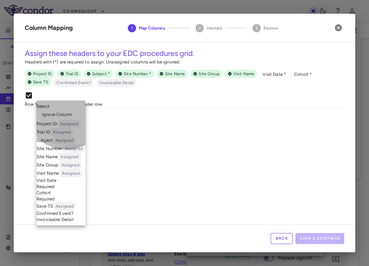
click at [66, 202] on li "Cohort Required" at bounding box center [60, 196] width 49 height 12
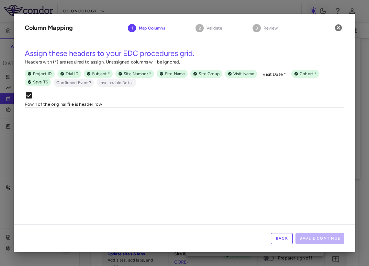
click at [119, 124] on body "Skip to sidebar Skip to main content CG Oncology CORE-008 Accruals Forecasting …" at bounding box center [184, 133] width 369 height 266
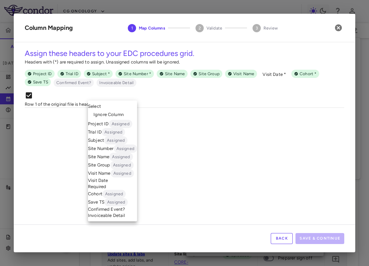
click at [124, 110] on li "Ignore Column" at bounding box center [112, 115] width 49 height 10
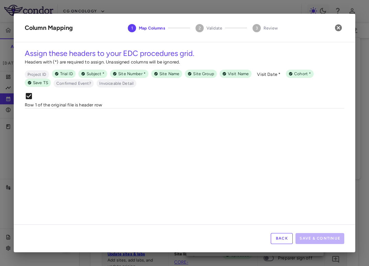
click at [219, 124] on body "Skip to sidebar Skip to main content CG Oncology CORE-008 Accruals Forecasting …" at bounding box center [184, 133] width 369 height 266
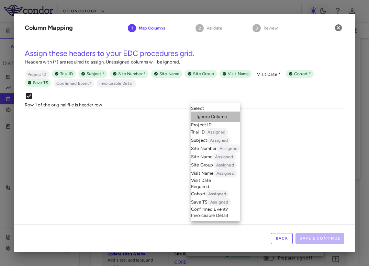
click at [221, 114] on span "Ignore Column" at bounding box center [212, 117] width 30 height 6
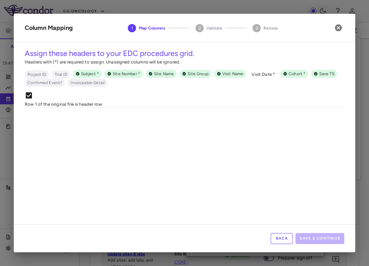
scroll to position [0, 112]
click at [228, 120] on body "Skip to sidebar Skip to main content CG Oncology CORE-008 Accruals Forecasting …" at bounding box center [184, 133] width 369 height 266
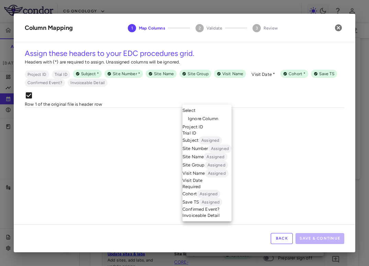
click at [224, 115] on li "Ignore Column" at bounding box center [206, 119] width 49 height 10
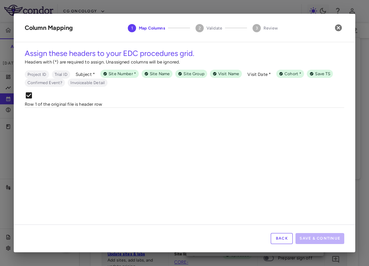
click at [259, 120] on body "Skip to sidebar Skip to main content CG Oncology CORE-008 Accruals Forecasting …" at bounding box center [184, 133] width 369 height 266
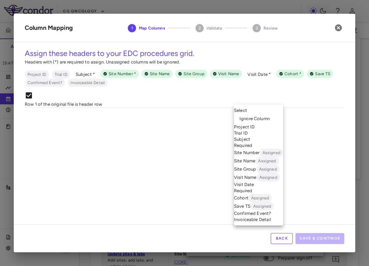
click at [259, 116] on span "Ignore Column" at bounding box center [255, 119] width 30 height 6
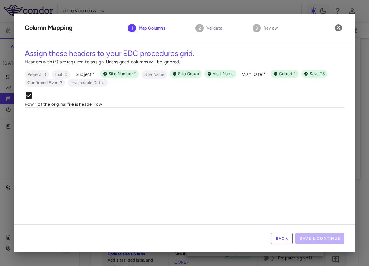
scroll to position [0, 286]
click at [152, 116] on body "Skip to sidebar Skip to main content CG Oncology CORE-008 Accruals Forecasting …" at bounding box center [184, 133] width 369 height 266
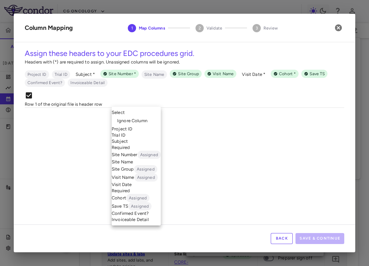
click at [146, 150] on li "Subject Required" at bounding box center [136, 144] width 49 height 12
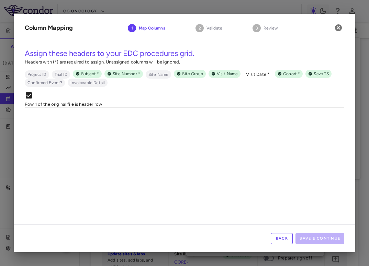
scroll to position [0, 491]
click at [108, 119] on body "Skip to sidebar Skip to main content CG Oncology CORE-008 Accruals Forecasting …" at bounding box center [184, 133] width 369 height 266
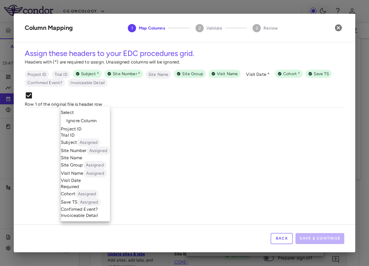
click at [96, 161] on li "Site Name" at bounding box center [85, 158] width 49 height 6
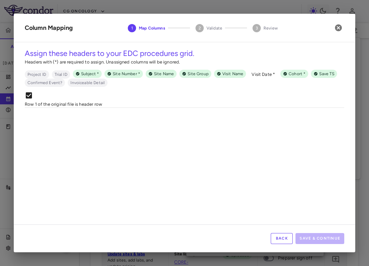
click at [158, 123] on body "Skip to sidebar Skip to main content CG Oncology CORE-008 Accruals Forecasting …" at bounding box center [184, 133] width 369 height 266
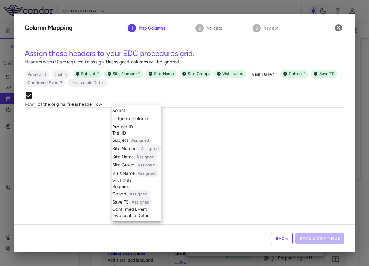
click at [151, 116] on li "Ignore Column" at bounding box center [136, 119] width 49 height 10
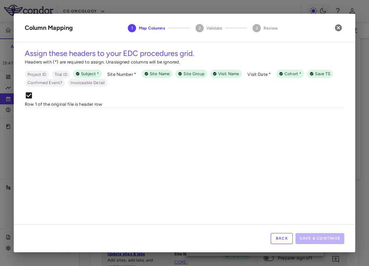
click at [200, 119] on body "Skip to sidebar Skip to main content CG Oncology CORE-008 Accruals Forecasting …" at bounding box center [184, 133] width 369 height 266
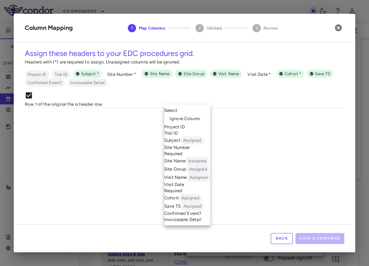
click at [197, 116] on span "Ignore Column" at bounding box center [185, 119] width 30 height 6
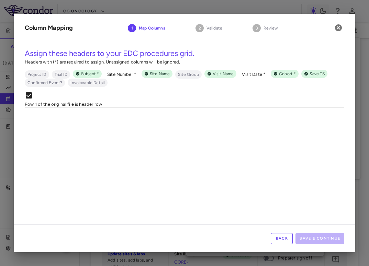
scroll to position [0, 605]
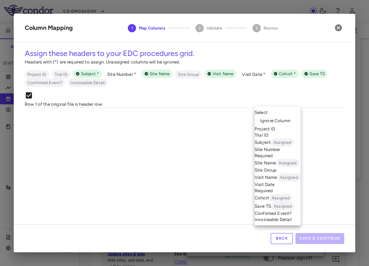
click at [298, 124] on body "Skip to sidebar Skip to main content CG Oncology CORE-008 Accruals Forecasting …" at bounding box center [184, 133] width 369 height 266
click at [284, 118] on span "Ignore Column" at bounding box center [275, 121] width 30 height 6
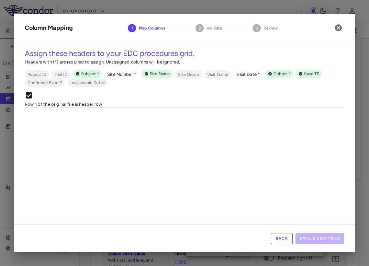
click at [265, 121] on body "Skip to sidebar Skip to main content CG Oncology CORE-008 Accruals Forecasting …" at bounding box center [184, 133] width 369 height 266
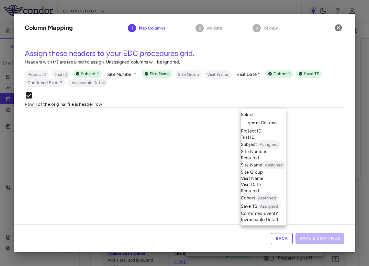
click at [267, 182] on li "Visit Name" at bounding box center [263, 179] width 45 height 6
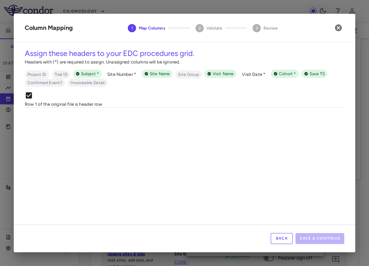
click at [145, 122] on body "Skip to sidebar Skip to main content CG Oncology CORE-008 Accruals Forecasting …" at bounding box center [184, 133] width 369 height 266
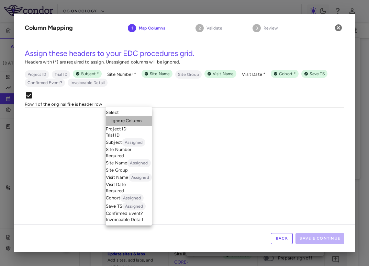
click at [144, 116] on li "Ignore Column" at bounding box center [129, 121] width 46 height 10
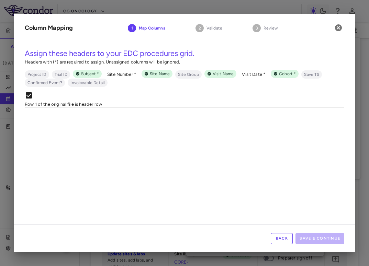
click at [187, 126] on body "Skip to sidebar Skip to main content CG Oncology CORE-008 Accruals Forecasting …" at bounding box center [184, 133] width 369 height 266
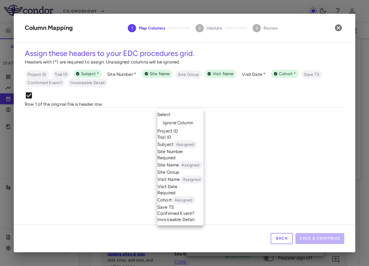
click at [190, 161] on li "Site Number Required" at bounding box center [180, 155] width 46 height 12
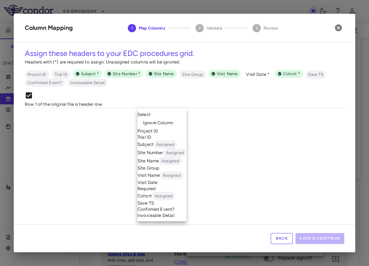
click at [185, 119] on body "Skip to sidebar Skip to main content CG Oncology CORE-008 Accruals Forecasting …" at bounding box center [184, 133] width 369 height 266
click at [170, 192] on li "Visit Date Required" at bounding box center [161, 186] width 49 height 12
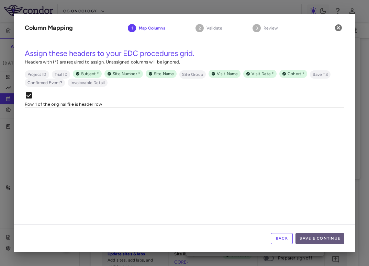
click at [311, 241] on button "Save & Continue" at bounding box center [320, 238] width 49 height 11
drag, startPoint x: 311, startPoint y: 241, endPoint x: 306, endPoint y: 187, distance: 54.2
click at [306, 187] on div "**********" at bounding box center [185, 133] width 342 height 239
click at [288, 129] on div "PRBLADVIS_PROC_STD" at bounding box center [276, 130] width 52 height 11
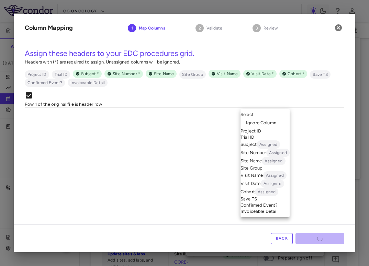
click at [288, 123] on body "Skip to sidebar Skip to main content CG Oncology CORE-008 Accruals Forecasting …" at bounding box center [184, 133] width 369 height 266
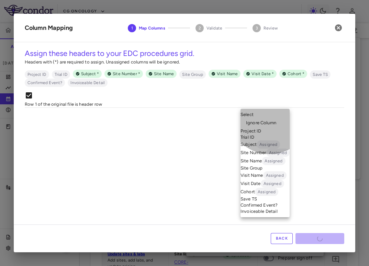
click at [270, 215] on li "Invoiceable Detail" at bounding box center [265, 212] width 49 height 6
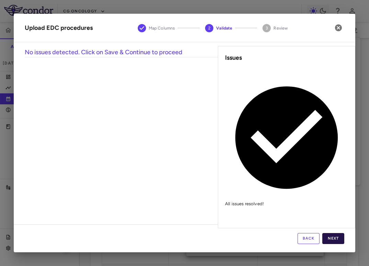
click at [333, 238] on button "Next" at bounding box center [333, 238] width 22 height 11
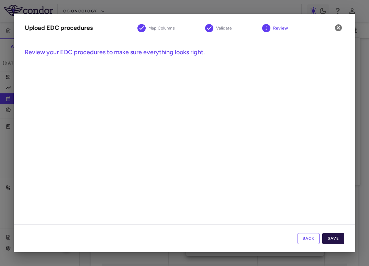
click at [333, 238] on button "Save" at bounding box center [333, 238] width 22 height 11
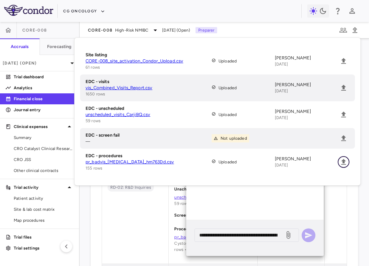
click at [342, 163] on icon "Upload" at bounding box center [344, 162] width 8 height 8
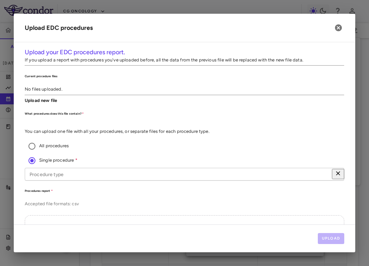
click at [332, 169] on button "Clear" at bounding box center [338, 174] width 12 height 10
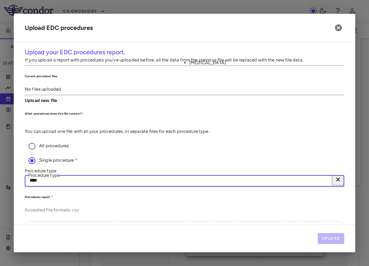
type input "*****"
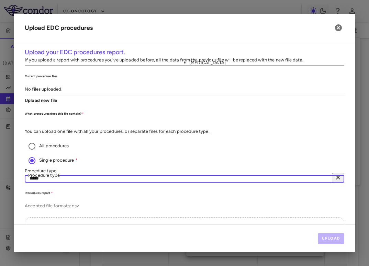
click at [205, 66] on li "TURBT" at bounding box center [197, 63] width 16 height 6
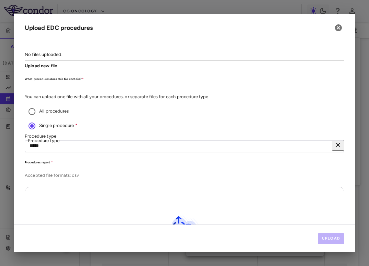
scroll to position [63, 0]
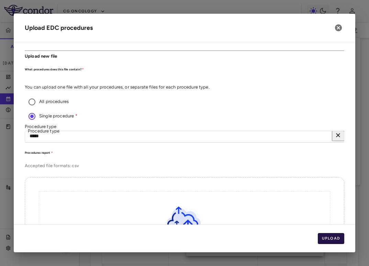
click at [323, 240] on button "Upload" at bounding box center [331, 238] width 27 height 11
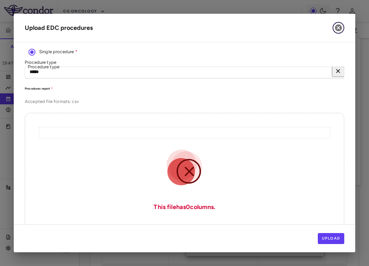
click at [339, 29] on icon "button" at bounding box center [338, 28] width 8 height 8
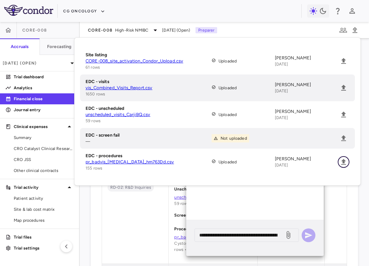
click at [343, 164] on icon "Upload" at bounding box center [343, 162] width 5 height 6
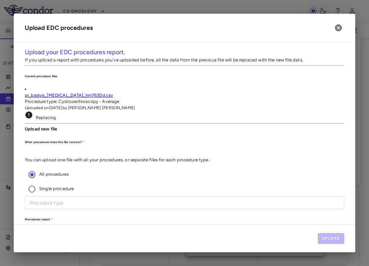
click at [74, 186] on span "Single procedure" at bounding box center [56, 188] width 35 height 5
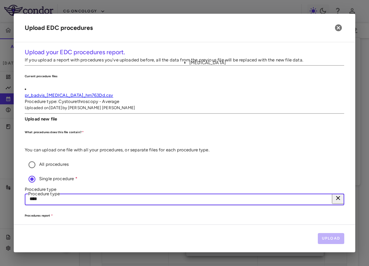
type input "*****"
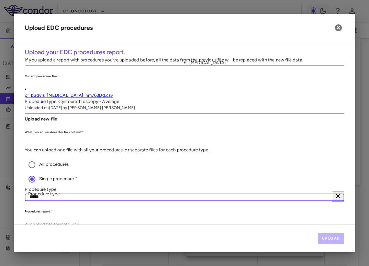
click at [205, 66] on li "TURBT" at bounding box center [197, 63] width 16 height 6
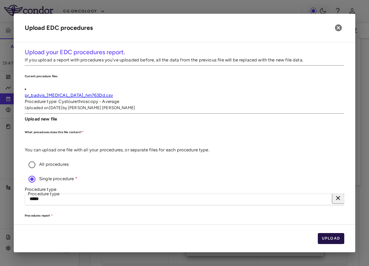
scroll to position [97, 0]
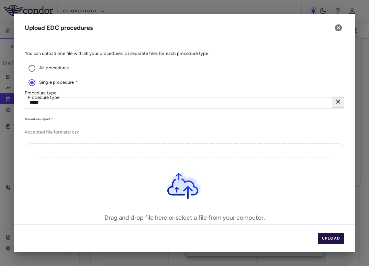
click at [328, 240] on button "Upload" at bounding box center [331, 238] width 27 height 11
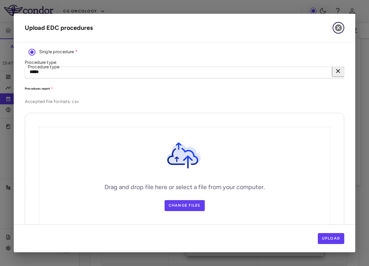
click at [337, 27] on icon "button" at bounding box center [338, 28] width 8 height 8
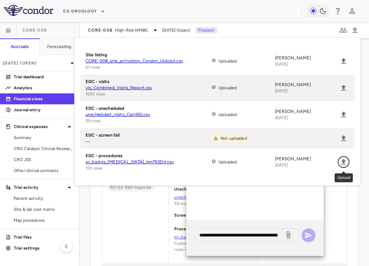
click at [346, 162] on icon "Upload" at bounding box center [343, 162] width 5 height 6
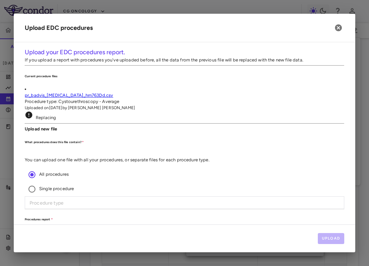
click at [74, 186] on span "Single procedure" at bounding box center [56, 188] width 35 height 5
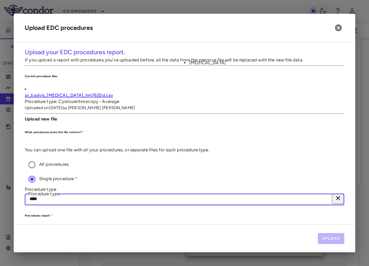
type input "*****"
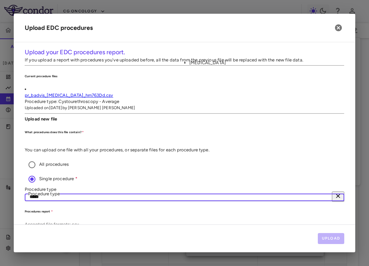
click at [205, 66] on ul "TURBT" at bounding box center [191, 63] width 30 height 6
click at [205, 66] on li "TURBT" at bounding box center [197, 63] width 16 height 6
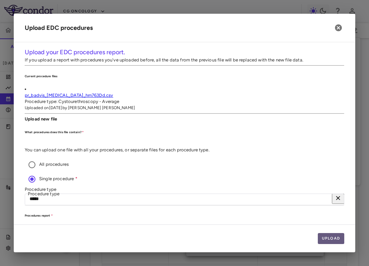
click at [329, 237] on button "Upload" at bounding box center [331, 238] width 27 height 11
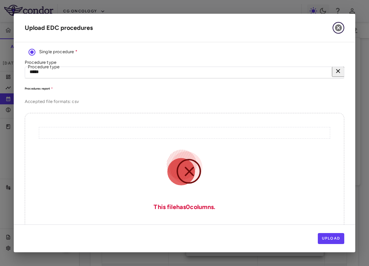
click at [338, 29] on icon "button" at bounding box center [338, 28] width 8 height 8
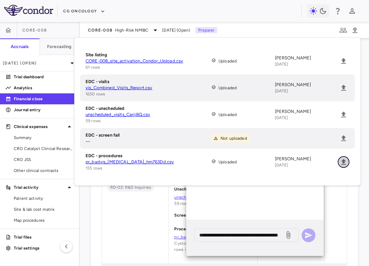
click at [344, 163] on icon "Upload" at bounding box center [343, 162] width 5 height 6
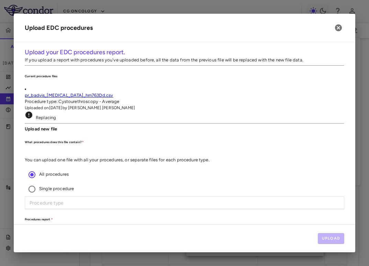
click at [74, 186] on span "Single procedure" at bounding box center [56, 188] width 35 height 5
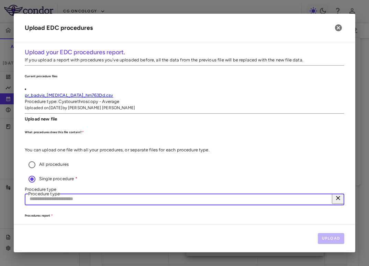
click at [302, 193] on input "Procedure type" at bounding box center [182, 199] width 315 height 13
type input "*****"
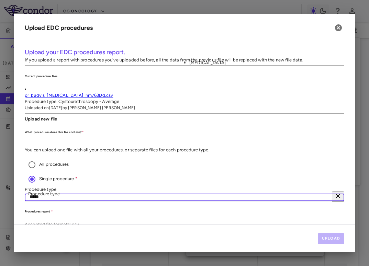
click at [205, 66] on li "TURBT" at bounding box center [197, 63] width 16 height 6
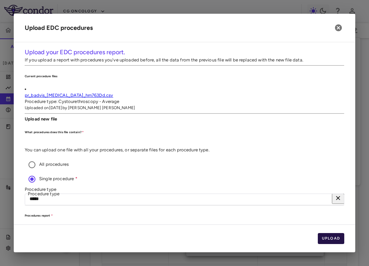
scroll to position [56, 0]
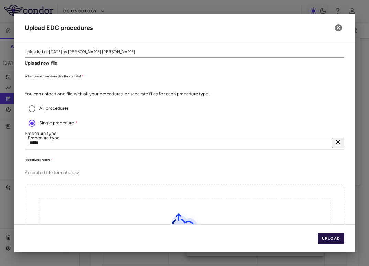
click at [338, 242] on button "Upload" at bounding box center [331, 238] width 27 height 11
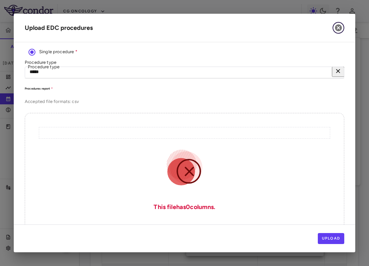
click at [338, 25] on icon "button" at bounding box center [338, 27] width 7 height 7
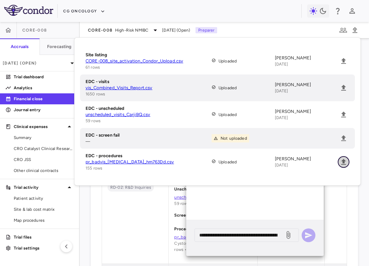
click at [343, 164] on icon "Upload" at bounding box center [344, 162] width 8 height 8
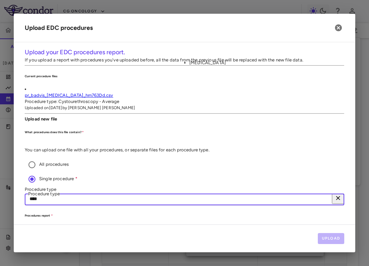
type input "*****"
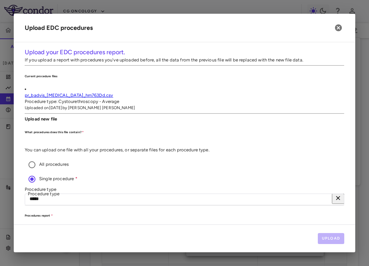
click at [296, 187] on label "Procedure type" at bounding box center [185, 190] width 320 height 6
click at [296, 193] on input "*****" at bounding box center [182, 199] width 315 height 13
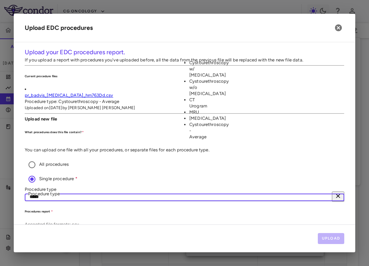
click at [39, 193] on input "*****" at bounding box center [32, 197] width 14 height 9
click at [205, 122] on li "TURBT" at bounding box center [197, 118] width 16 height 6
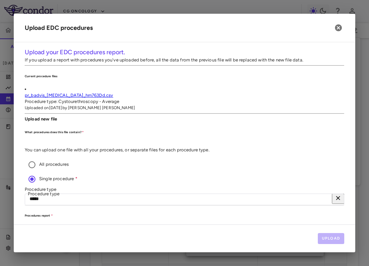
scroll to position [126, 0]
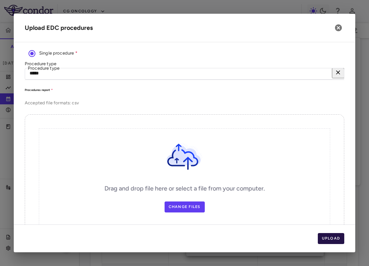
click at [335, 239] on button "Upload" at bounding box center [331, 238] width 27 height 11
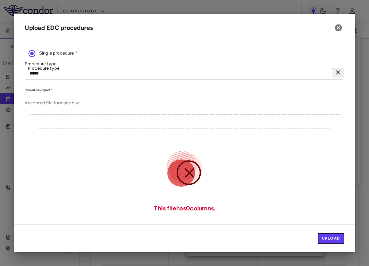
scroll to position [0, 0]
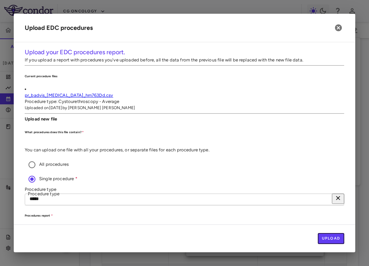
click at [305, 193] on div "***** Procedure type" at bounding box center [185, 199] width 320 height 13
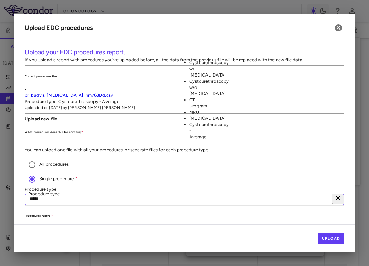
scroll to position [0, 4]
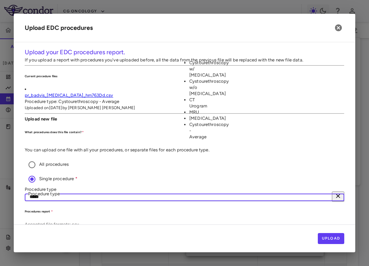
click at [336, 194] on icon "Clear" at bounding box center [338, 196] width 4 height 4
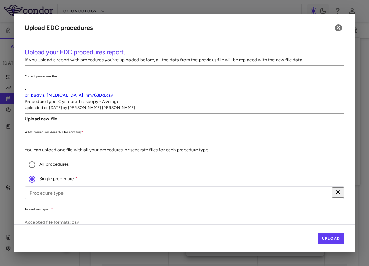
click at [295, 187] on div "Procedure type Procedure type" at bounding box center [185, 193] width 320 height 13
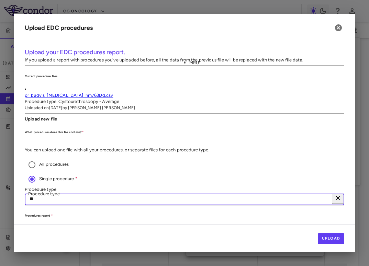
type input "***"
click at [205, 66] on li "MRU" at bounding box center [197, 63] width 16 height 6
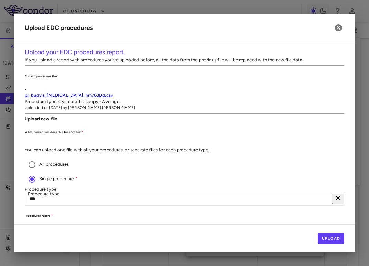
scroll to position [127, 0]
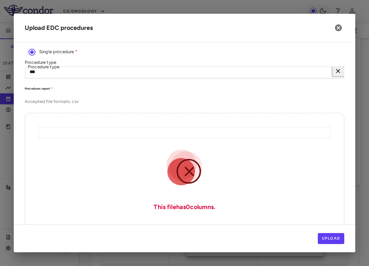
drag, startPoint x: 225, startPoint y: 185, endPoint x: 140, endPoint y: 63, distance: 148.6
click at [203, 242] on label "Change File" at bounding box center [184, 254] width 37 height 11
click at [338, 29] on icon "button" at bounding box center [338, 28] width 8 height 8
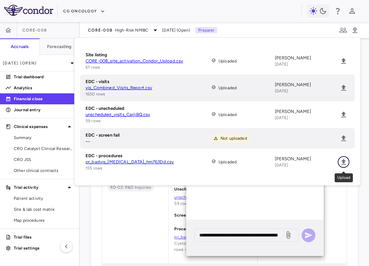
click at [342, 163] on icon "Upload" at bounding box center [344, 162] width 8 height 8
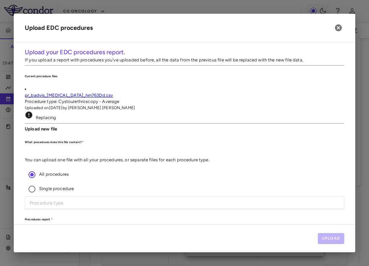
click at [74, 186] on span "Single procedure" at bounding box center [56, 188] width 35 height 5
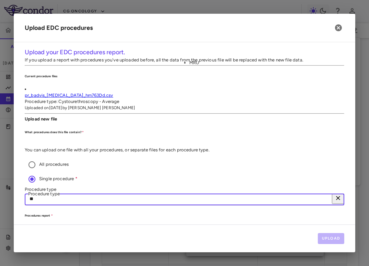
type input "***"
click at [205, 66] on li "MRU" at bounding box center [197, 63] width 16 height 6
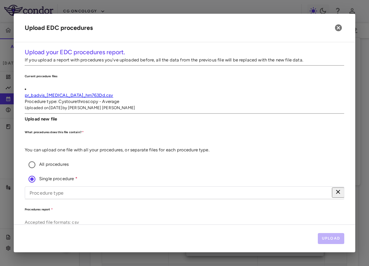
type input "***"
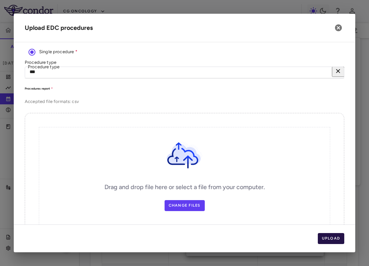
click at [337, 236] on button "Upload" at bounding box center [331, 238] width 27 height 11
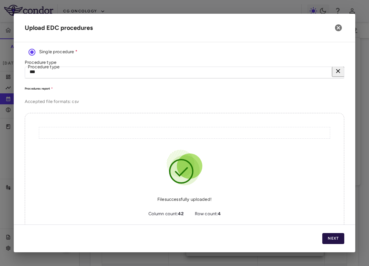
click at [333, 236] on button "Next" at bounding box center [333, 238] width 22 height 11
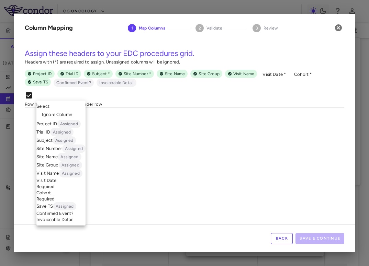
click at [68, 119] on body "Skip to sidebar Skip to main content CG Oncology CORE-008 Accruals Forecasting …" at bounding box center [184, 133] width 369 height 266
click at [72, 202] on li "Cohort Required" at bounding box center [60, 196] width 49 height 12
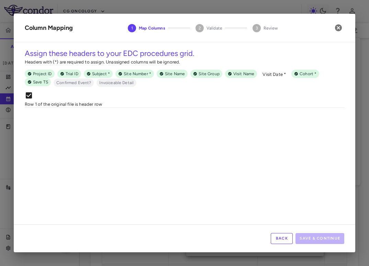
click at [126, 127] on body "Skip to sidebar Skip to main content CG Oncology CORE-008 Accruals Forecasting …" at bounding box center [184, 133] width 369 height 266
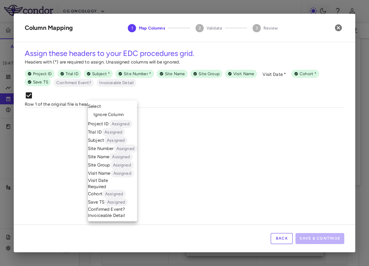
click at [128, 110] on li "Ignore Column" at bounding box center [112, 115] width 49 height 10
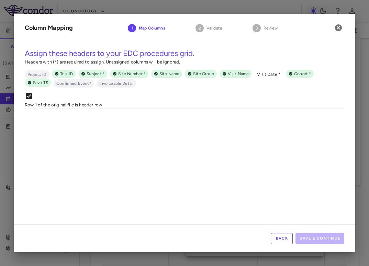
click at [224, 125] on div "Trial ID Assigned ******** ​" at bounding box center [226, 117] width 45 height 16
click at [224, 122] on body "Skip to sidebar Skip to main content CG Oncology CORE-008 Accruals Forecasting …" at bounding box center [184, 133] width 369 height 266
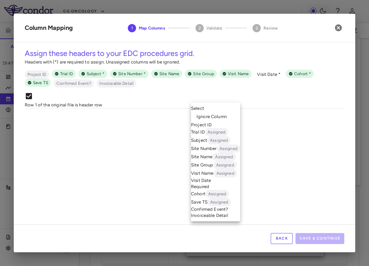
click at [223, 112] on li "Ignore Column" at bounding box center [215, 117] width 49 height 10
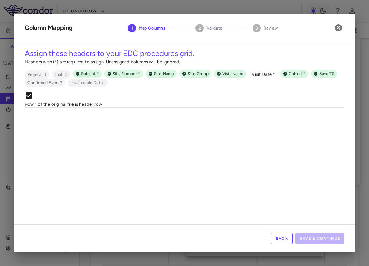
scroll to position [0, 190]
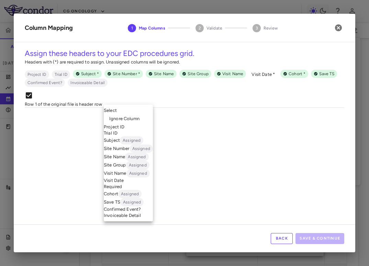
click at [157, 116] on body "Skip to sidebar Skip to main content CG Oncology CORE-008 Accruals Forecasting …" at bounding box center [184, 133] width 369 height 266
click at [148, 115] on li "Ignore Column" at bounding box center [128, 119] width 49 height 10
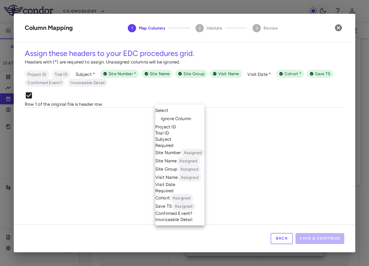
click at [198, 116] on body "Skip to sidebar Skip to main content CG Oncology CORE-008 Accruals Forecasting …" at bounding box center [184, 133] width 369 height 266
click at [189, 116] on span "Ignore Column" at bounding box center [176, 119] width 30 height 6
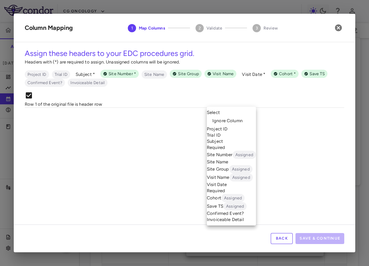
click at [230, 116] on body "Skip to sidebar Skip to main content CG Oncology CORE-008 Accruals Forecasting …" at bounding box center [184, 133] width 369 height 266
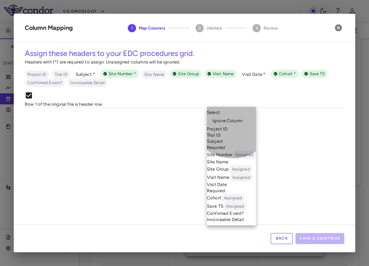
click at [232, 147] on li "Subject Required" at bounding box center [231, 144] width 49 height 12
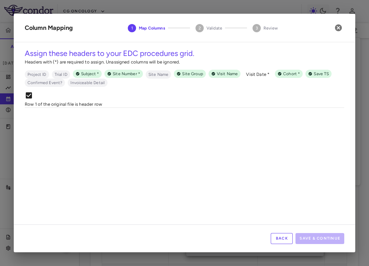
scroll to position [0, 438]
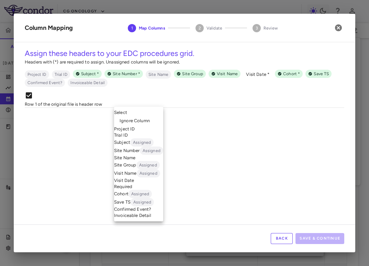
click at [152, 123] on body "Skip to sidebar Skip to main content CG Oncology CORE-008 Accruals Forecasting …" at bounding box center [184, 133] width 369 height 266
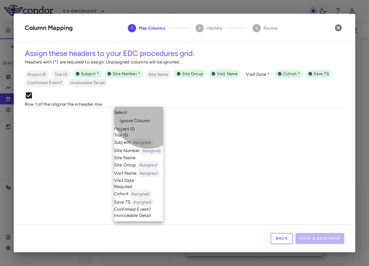
click at [148, 161] on li "Site Name" at bounding box center [138, 158] width 49 height 6
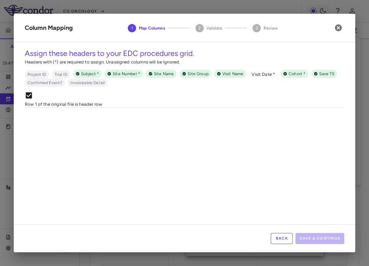
click at [212, 108] on div "Assign these headers to your EDC procedures grid. Headers with (*) are required…" at bounding box center [185, 78] width 320 height 60
click at [209, 117] on body "Skip to sidebar Skip to main content CG Oncology CORE-008 Accruals Forecasting …" at bounding box center [184, 133] width 369 height 266
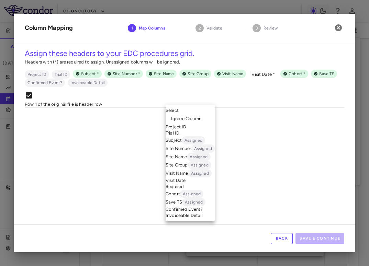
click at [206, 115] on li "Ignore Column" at bounding box center [190, 119] width 49 height 10
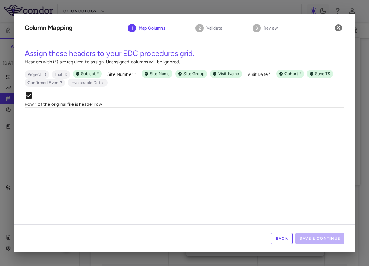
click at [243, 120] on body "Skip to sidebar Skip to main content CG Oncology CORE-008 Accruals Forecasting …" at bounding box center [184, 133] width 369 height 266
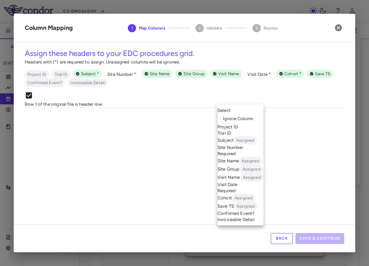
click at [240, 116] on span "Ignore Column" at bounding box center [238, 119] width 30 height 6
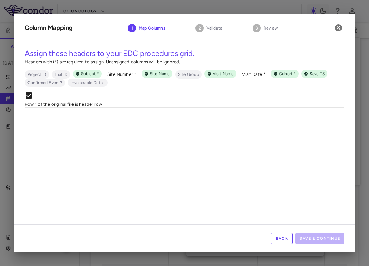
scroll to position [0, 706]
click at [191, 119] on body "Skip to sidebar Skip to main content CG Oncology CORE-008 Accruals Forecasting …" at bounding box center [184, 133] width 369 height 266
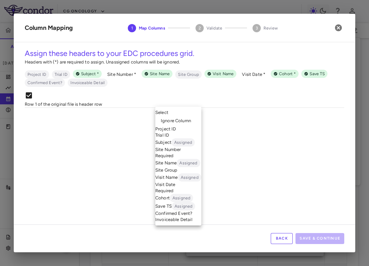
click at [189, 118] on span "Ignore Column" at bounding box center [176, 121] width 30 height 6
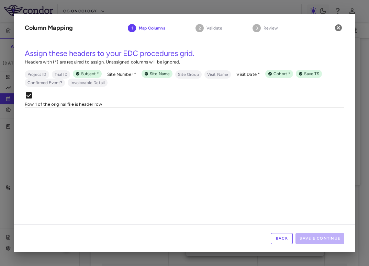
click at [285, 125] on body "Skip to sidebar Skip to main content CG Oncology CORE-008 Accruals Forecasting …" at bounding box center [184, 133] width 369 height 266
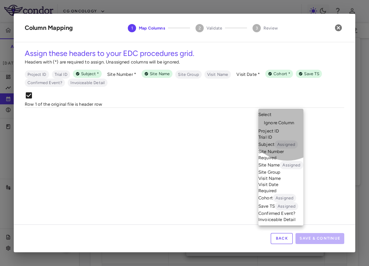
click at [287, 182] on li "Visit Name" at bounding box center [280, 179] width 45 height 6
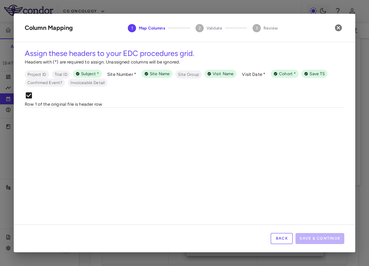
click at [295, 120] on body "Skip to sidebar Skip to main content CG Oncology CORE-008 Accruals Forecasting …" at bounding box center [184, 133] width 369 height 266
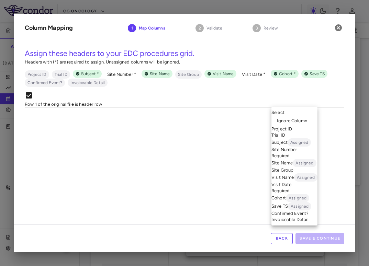
click at [290, 118] on span "Ignore Column" at bounding box center [292, 121] width 30 height 6
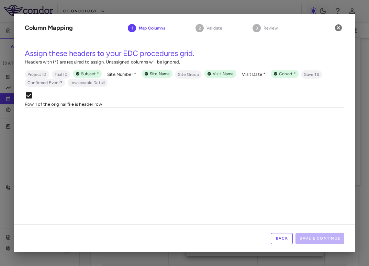
click at [202, 119] on body "Skip to sidebar Skip to main content CG Oncology CORE-008 Accruals Forecasting …" at bounding box center [184, 133] width 369 height 266
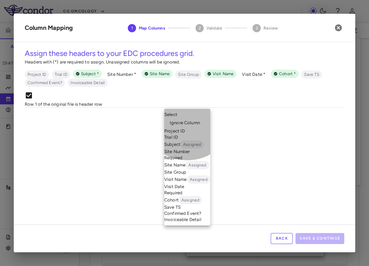
click at [187, 159] on li "Site Number Required" at bounding box center [187, 155] width 46 height 12
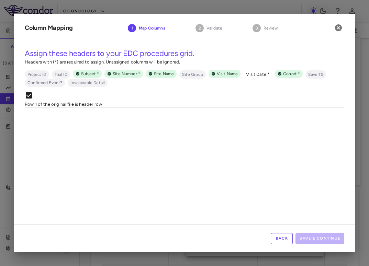
click at [161, 122] on body "Skip to sidebar Skip to main content CG Oncology CORE-008 Accruals Forecasting …" at bounding box center [184, 133] width 369 height 266
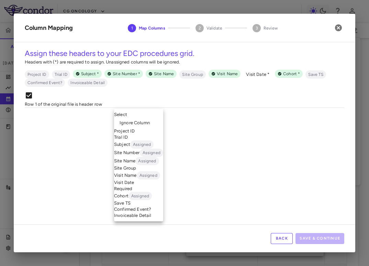
click at [147, 192] on li "Visit Date Required" at bounding box center [138, 186] width 49 height 12
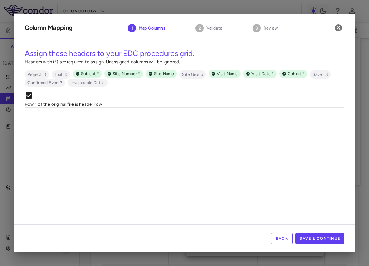
click at [206, 117] on body "Skip to sidebar Skip to main content CG Oncology CORE-008 Accruals Forecasting …" at bounding box center [184, 133] width 369 height 266
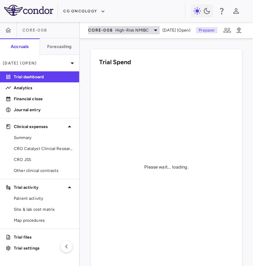
click at [136, 27] on span "High-Risk NMIBC" at bounding box center [131, 30] width 33 height 6
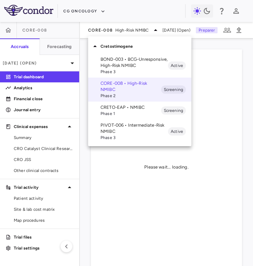
click at [141, 26] on div at bounding box center [126, 133] width 253 height 266
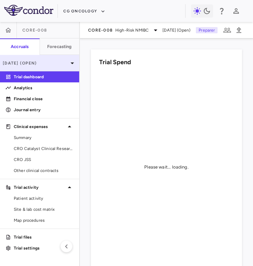
click at [47, 67] on div "[DATE] (Open)" at bounding box center [39, 63] width 79 height 16
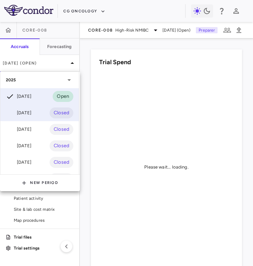
click at [27, 116] on div "[DATE]" at bounding box center [18, 113] width 25 height 8
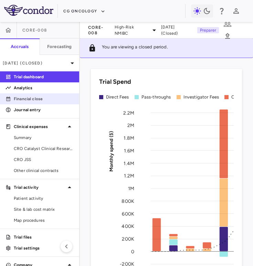
click at [43, 97] on p "Financial close" at bounding box center [44, 99] width 60 height 6
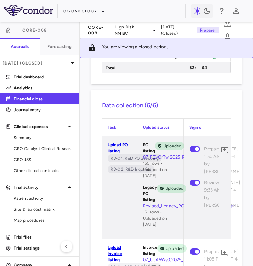
scroll to position [416, 0]
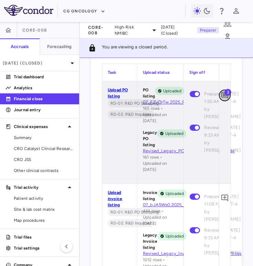
click at [224, 99] on icon "Add comment" at bounding box center [224, 95] width 8 height 8
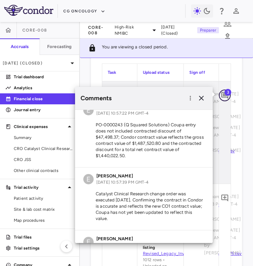
scroll to position [0, 0]
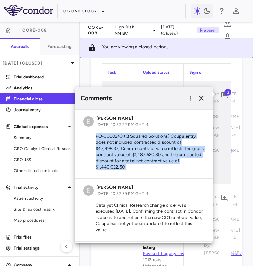
drag, startPoint x: 93, startPoint y: 134, endPoint x: 131, endPoint y: 169, distance: 52.0
click at [131, 169] on p "PO-0000243 (Q Squared Solutions) Coupa entry does not included contracted disco…" at bounding box center [143, 151] width 121 height 37
copy p "PO-0000243 (Q Squared Solutions) Coupa entry does not included contracted disco…"
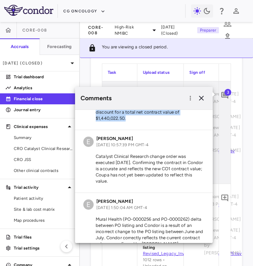
scroll to position [62, 0]
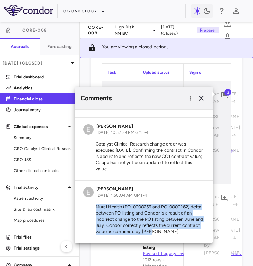
drag, startPoint x: 97, startPoint y: 207, endPoint x: 160, endPoint y: 231, distance: 68.0
click at [160, 231] on p "Mural Health (PO-0000256 and PO-0000262) delta between PO listing and Condor is…" at bounding box center [143, 219] width 121 height 31
copy p "Mural Health (PO-0000256 and PO-0000262) delta between PO listing and Condor is…"
click at [199, 99] on icon "button" at bounding box center [201, 98] width 8 height 8
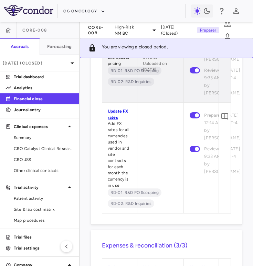
scroll to position [930, 0]
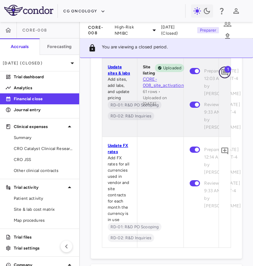
click at [225, 77] on icon "Add comment" at bounding box center [224, 72] width 8 height 8
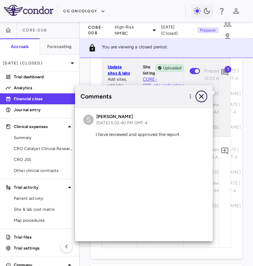
click at [202, 98] on icon "button" at bounding box center [201, 96] width 5 height 5
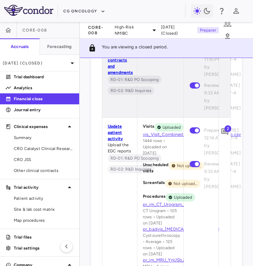
scroll to position [649, 0]
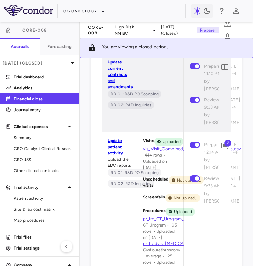
click at [224, 147] on span "2" at bounding box center [227, 143] width 7 height 7
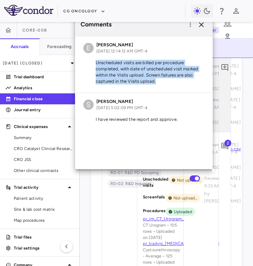
drag, startPoint x: 96, startPoint y: 65, endPoint x: 167, endPoint y: 80, distance: 73.5
click at [167, 80] on p "Unscheduled visits are billed per procedure completed, with date of unscheduled…" at bounding box center [143, 72] width 121 height 25
copy p "Unscheduled visits are billed per procedure completed, with date of unscheduled…"
click at [201, 26] on icon "button" at bounding box center [201, 25] width 8 height 8
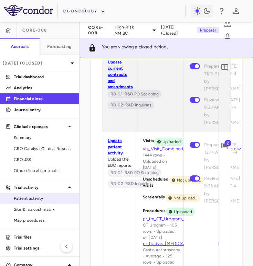
click at [33, 197] on span "Patient activity" at bounding box center [44, 199] width 60 height 6
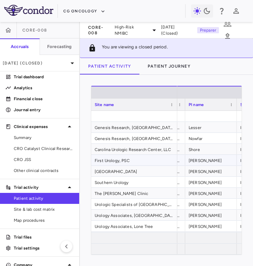
scroll to position [0, 190]
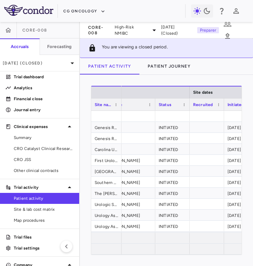
drag, startPoint x: 176, startPoint y: 107, endPoint x: 117, endPoint y: 116, distance: 59.5
click at [117, 116] on div "Site name Site dates PATIENT NUMBERS CRO / Vendor PI name 4" at bounding box center [166, 170] width 150 height 169
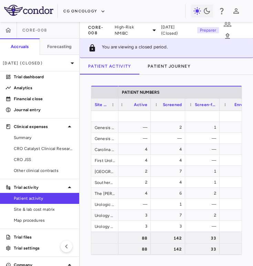
scroll to position [0, 364]
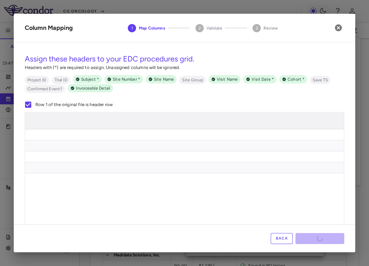
scroll to position [0, 1623]
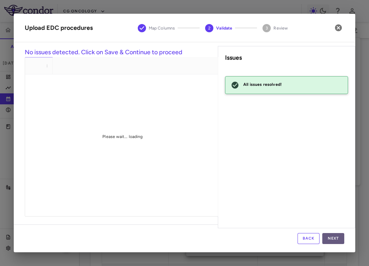
click at [340, 237] on button "Next" at bounding box center [333, 238] width 22 height 11
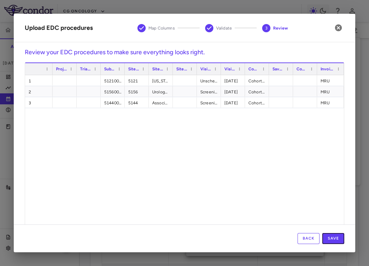
click at [340, 237] on button "Save" at bounding box center [333, 238] width 22 height 11
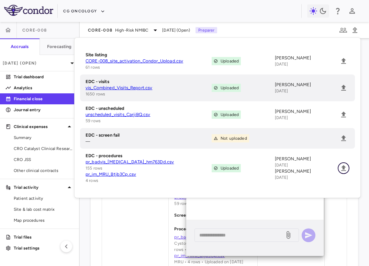
click at [343, 173] on icon "Upload" at bounding box center [344, 168] width 8 height 8
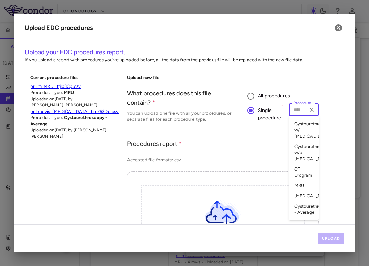
scroll to position [11, 0]
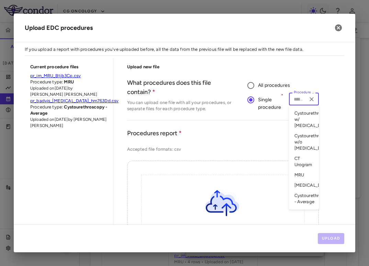
click at [304, 154] on li "CT Urogram" at bounding box center [304, 162] width 30 height 16
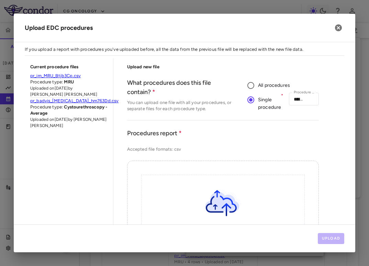
scroll to position [127, 0]
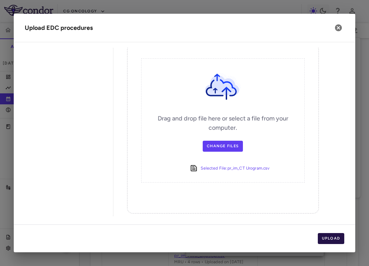
click at [330, 237] on button "Upload" at bounding box center [331, 238] width 27 height 11
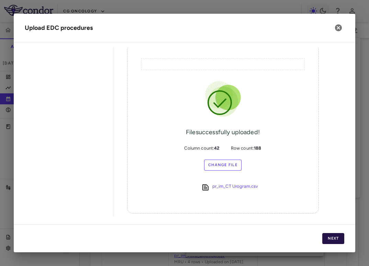
click at [330, 237] on button "Next" at bounding box center [333, 238] width 22 height 11
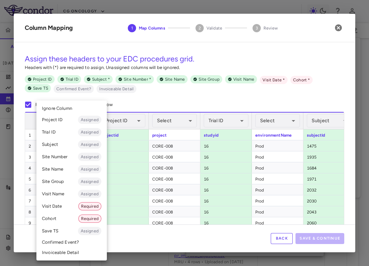
click at [67, 123] on body "Skip to sidebar Skip to main content CG Oncology CORE-008 Accruals Forecasting …" at bounding box center [184, 133] width 369 height 266
click at [73, 216] on li "Cohort Required" at bounding box center [71, 219] width 70 height 12
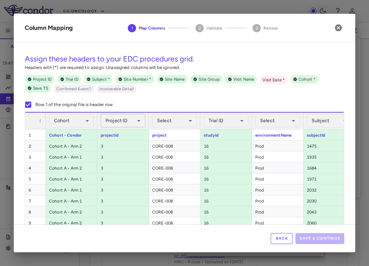
click at [140, 117] on body "Skip to sidebar Skip to main content CG Oncology CORE-008 Accruals Forecasting …" at bounding box center [184, 133] width 369 height 266
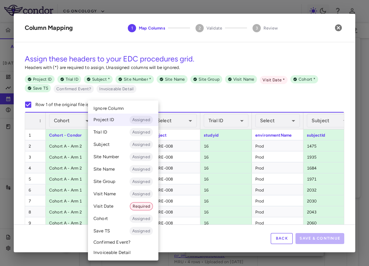
click at [134, 110] on li "Ignore Column" at bounding box center [123, 108] width 70 height 10
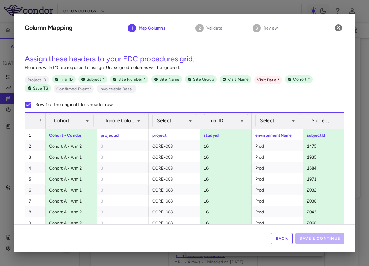
click at [210, 122] on body "Skip to sidebar Skip to main content CG Oncology CORE-008 Accruals Forecasting …" at bounding box center [184, 133] width 369 height 266
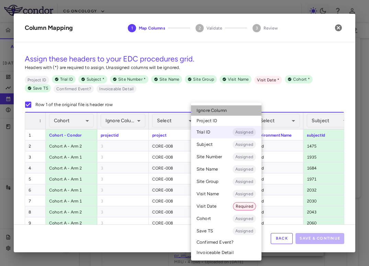
click at [212, 114] on li "Ignore Column" at bounding box center [226, 110] width 70 height 10
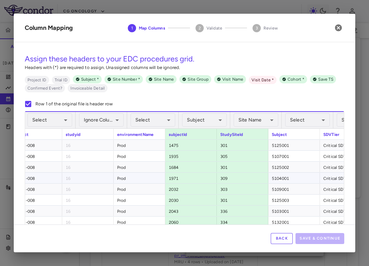
scroll to position [0, 138]
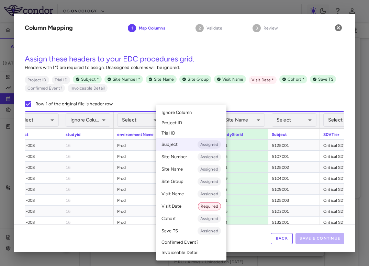
click at [195, 121] on body "Skip to sidebar Skip to main content CG Oncology CORE-008 Accruals Forecasting …" at bounding box center [184, 133] width 369 height 266
click at [193, 107] on ul "Select Ignore Column Project ID Trial ID Subject Assigned Site Number Assigned …" at bounding box center [191, 183] width 70 height 156
click at [193, 109] on li "Ignore Column" at bounding box center [191, 113] width 70 height 10
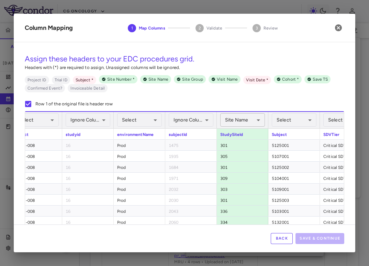
click at [235, 120] on body "Skip to sidebar Skip to main content CG Oncology CORE-008 Accruals Forecasting …" at bounding box center [184, 133] width 369 height 266
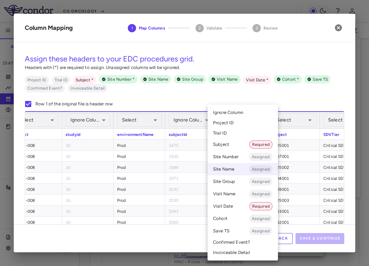
click at [234, 112] on span "Ignore Column" at bounding box center [228, 113] width 30 height 6
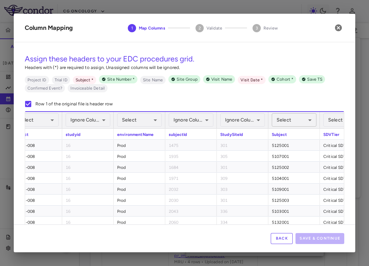
click at [292, 120] on body "Skip to sidebar Skip to main content CG Oncology CORE-008 Accruals Forecasting …" at bounding box center [184, 133] width 369 height 266
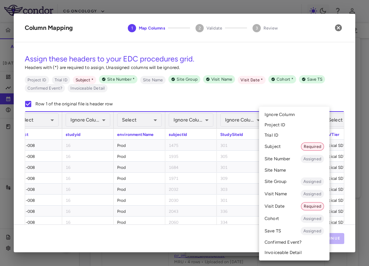
click at [287, 150] on li "Subject Required" at bounding box center [294, 147] width 70 height 12
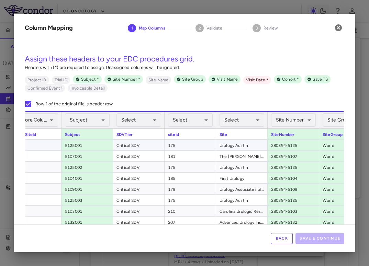
scroll to position [0, 0]
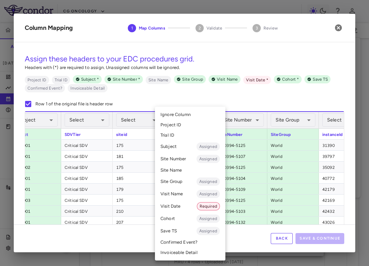
click at [204, 120] on body "Skip to sidebar Skip to main content CG Oncology CORE-008 Accruals Forecasting …" at bounding box center [184, 133] width 369 height 266
click at [182, 171] on li "Site Name" at bounding box center [190, 170] width 70 height 10
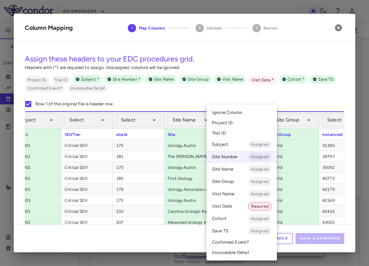
click at [248, 114] on body "Skip to sidebar Skip to main content CG Oncology CORE-008 Accruals Forecasting …" at bounding box center [184, 133] width 369 height 266
click at [241, 111] on span "Ignore Column" at bounding box center [227, 113] width 30 height 6
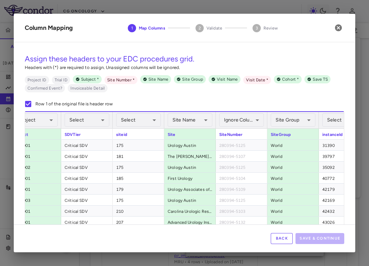
click at [285, 113] on div "**********" at bounding box center [293, 120] width 45 height 16
click at [285, 117] on body "Skip to sidebar Skip to main content CG Oncology CORE-008 Accruals Forecasting …" at bounding box center [184, 133] width 369 height 266
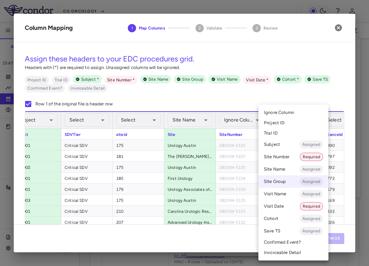
click at [284, 108] on li "Ignore Column" at bounding box center [293, 113] width 70 height 10
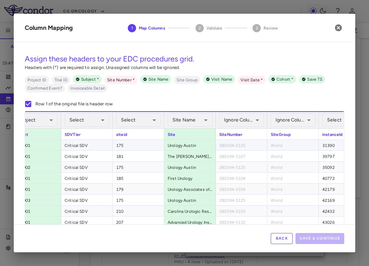
scroll to position [0, 495]
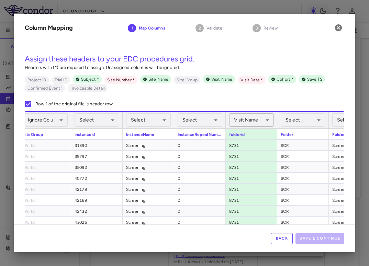
click at [237, 125] on body "Skip to sidebar Skip to main content CG Oncology CORE-008 Accruals Forecasting …" at bounding box center [184, 133] width 369 height 266
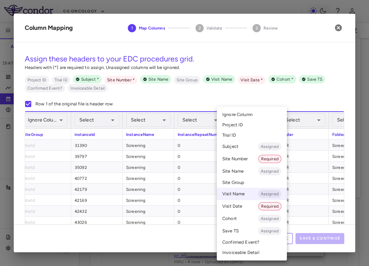
click at [241, 119] on li "Ignore Column" at bounding box center [252, 115] width 70 height 10
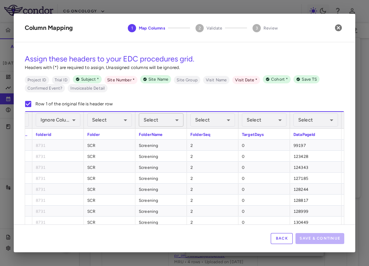
click at [175, 117] on body "Skip to sidebar Skip to main content CG Oncology CORE-008 Accruals Forecasting …" at bounding box center [184, 133] width 369 height 266
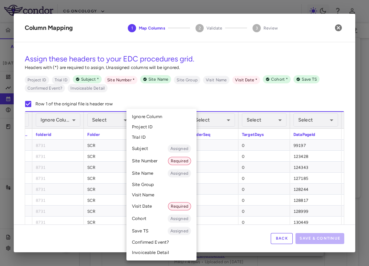
click at [151, 196] on li "Visit Name" at bounding box center [161, 195] width 70 height 10
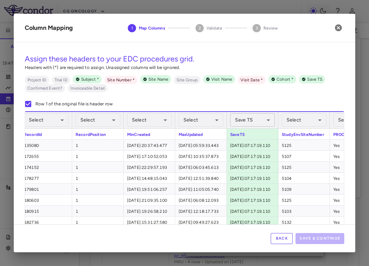
click at [247, 119] on body "Skip to sidebar Skip to main content CG Oncology CORE-008 Accruals Forecasting …" at bounding box center [184, 133] width 369 height 266
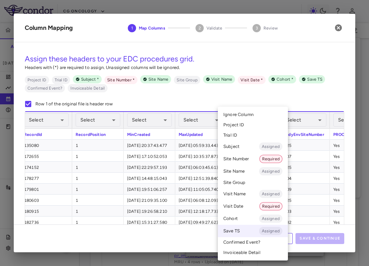
click at [244, 114] on span "Ignore Column" at bounding box center [238, 115] width 30 height 6
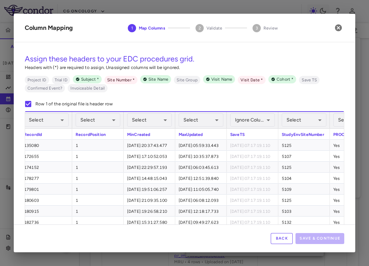
click at [314, 128] on div "Select ​" at bounding box center [304, 120] width 45 height 16
click at [313, 125] on body "Skip to sidebar Skip to main content CG Oncology CORE-008 Accruals Forecasting …" at bounding box center [184, 133] width 369 height 266
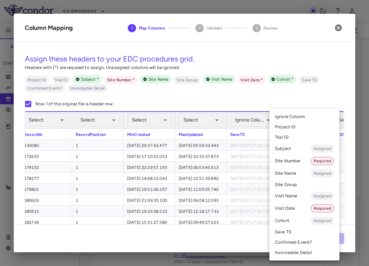
click at [295, 161] on li "Site Number Required" at bounding box center [304, 161] width 70 height 12
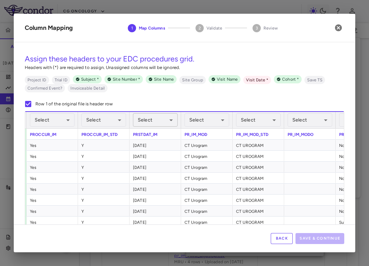
click at [170, 123] on body "Skip to sidebar Skip to main content CG Oncology CORE-008 Accruals Forecasting …" at bounding box center [184, 133] width 369 height 266
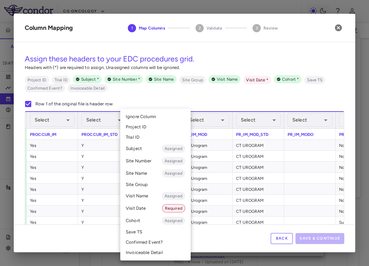
click at [143, 204] on li "Visit Date Required" at bounding box center [155, 208] width 70 height 12
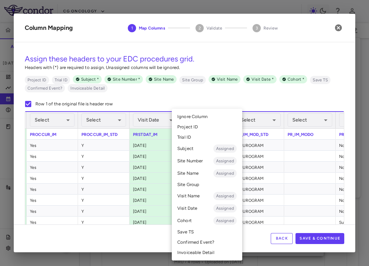
click at [213, 116] on body "Skip to sidebar Skip to main content CG Oncology CORE-008 Accruals Forecasting …" at bounding box center [184, 133] width 369 height 266
click at [185, 254] on li "Invoiceable Detail" at bounding box center [207, 253] width 70 height 10
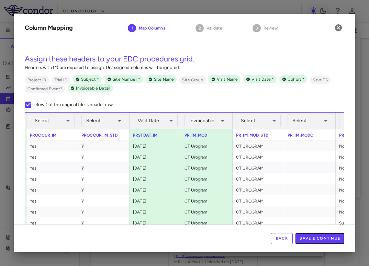
click at [314, 238] on button "Save & Continue" at bounding box center [320, 238] width 49 height 11
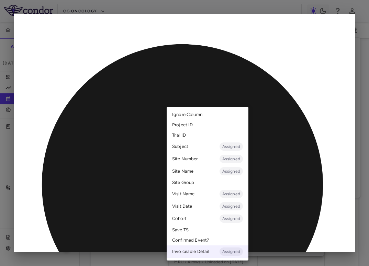
click at [218, 129] on body "Skip to sidebar Skip to main content CG Oncology CORE-008 Accruals Forecasting …" at bounding box center [184, 133] width 369 height 266
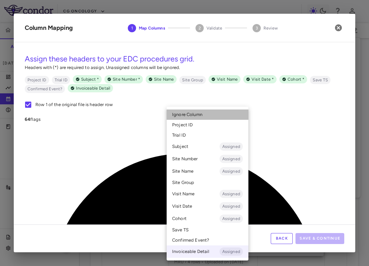
click at [211, 114] on li "Ignore Column" at bounding box center [208, 115] width 82 height 10
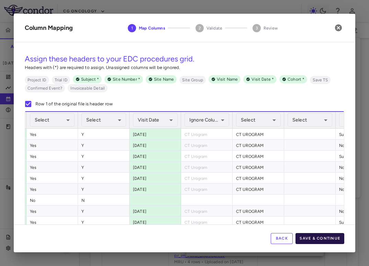
click at [317, 237] on button "Save & Continue" at bounding box center [320, 238] width 49 height 11
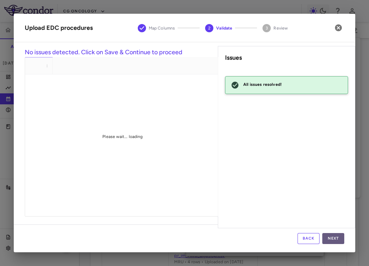
click at [334, 242] on button "Next" at bounding box center [333, 238] width 22 height 11
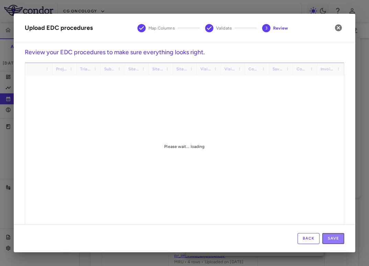
click at [334, 242] on button "Save" at bounding box center [333, 238] width 22 height 11
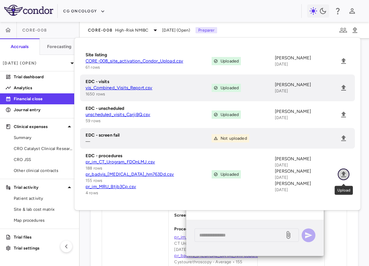
click at [344, 176] on icon "Upload" at bounding box center [343, 174] width 5 height 6
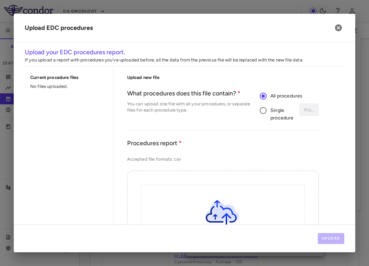
click at [275, 111] on span "Single procedure" at bounding box center [281, 114] width 23 height 15
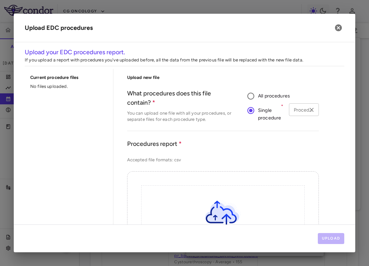
click at [314, 108] on icon "Clear" at bounding box center [311, 110] width 7 height 7
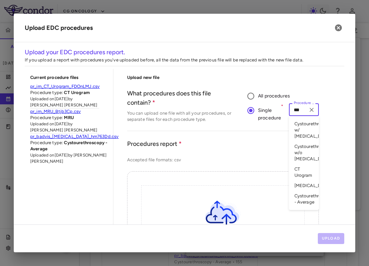
type input "****"
click at [297, 125] on li "TURBT" at bounding box center [304, 124] width 30 height 10
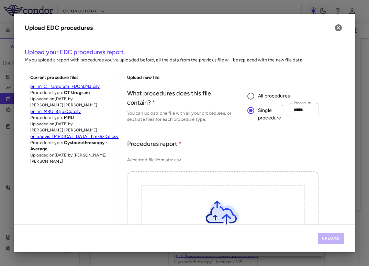
scroll to position [123, 0]
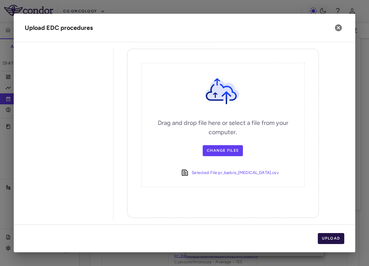
click at [335, 239] on button "Upload" at bounding box center [331, 238] width 27 height 11
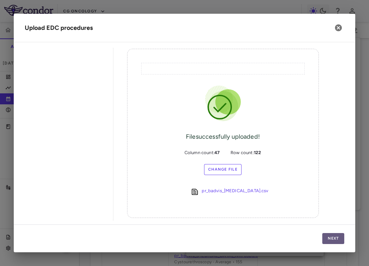
click at [335, 239] on button "Next" at bounding box center [333, 238] width 22 height 11
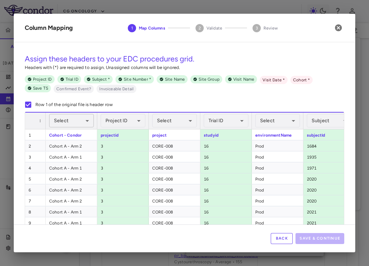
click at [80, 119] on body "Skip to sidebar Skip to main content CG Oncology CORE-008 Accruals Forecasting …" at bounding box center [184, 133] width 369 height 266
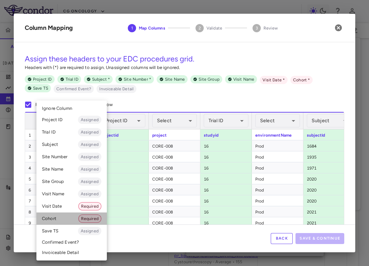
click at [57, 216] on li "Cohort Required" at bounding box center [71, 219] width 70 height 12
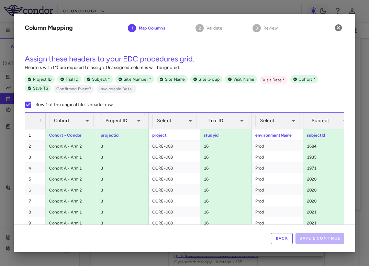
click at [125, 117] on body "Skip to sidebar Skip to main content CG Oncology CORE-008 Accruals Forecasting …" at bounding box center [184, 133] width 369 height 266
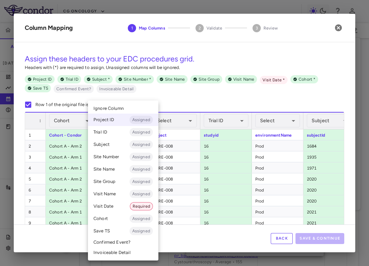
click at [126, 108] on li "Ignore Column" at bounding box center [123, 108] width 70 height 10
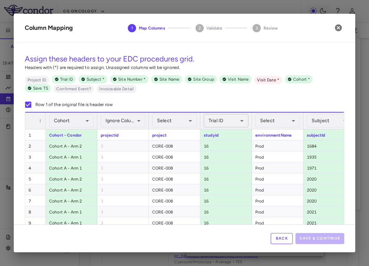
click at [216, 118] on body "Skip to sidebar Skip to main content CG Oncology CORE-008 Accruals Forecasting …" at bounding box center [184, 133] width 369 height 266
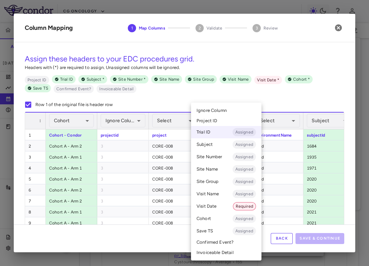
click at [218, 113] on span "Ignore Column" at bounding box center [212, 111] width 30 height 6
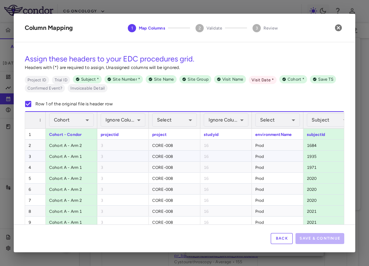
scroll to position [0, 189]
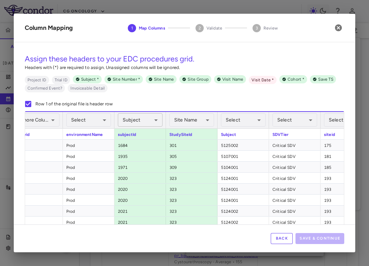
click at [146, 121] on body "Skip to sidebar Skip to main content CG Oncology CORE-008 Accruals Forecasting …" at bounding box center [184, 133] width 369 height 266
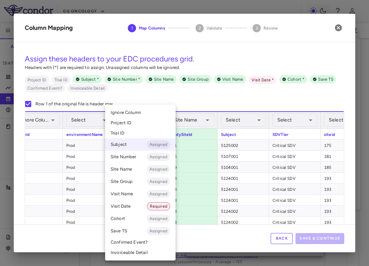
click at [149, 111] on li "Ignore Column" at bounding box center [140, 113] width 70 height 10
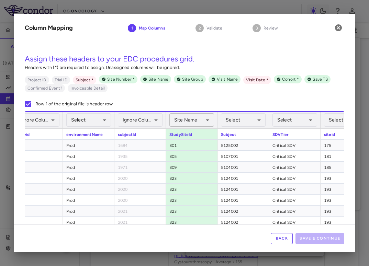
click at [181, 118] on body "Skip to sidebar Skip to main content CG Oncology CORE-008 Accruals Forecasting …" at bounding box center [184, 133] width 369 height 266
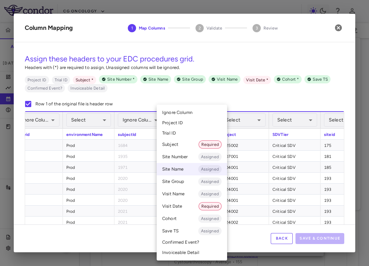
click at [181, 110] on span "Ignore Column" at bounding box center [177, 113] width 30 height 6
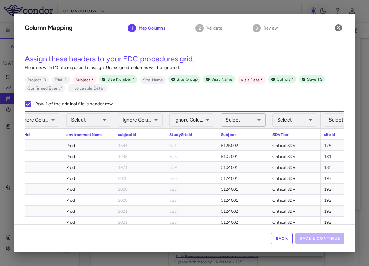
click at [246, 120] on body "Skip to sidebar Skip to main content CG Oncology CORE-008 Accruals Forecasting …" at bounding box center [184, 133] width 369 height 266
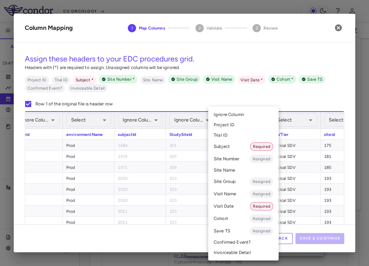
click at [239, 149] on li "Subject Required" at bounding box center [243, 147] width 70 height 12
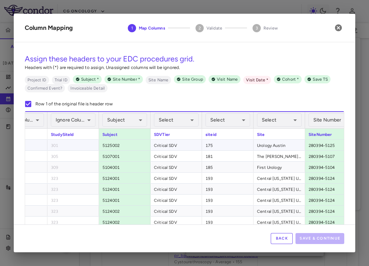
scroll to position [0, 375]
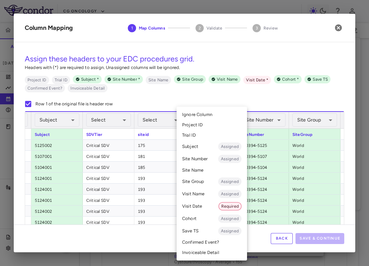
click at [222, 122] on body "Skip to sidebar Skip to main content CG Oncology CORE-008 Accruals Forecasting …" at bounding box center [184, 133] width 369 height 266
click at [208, 175] on li "Site Name" at bounding box center [212, 170] width 70 height 10
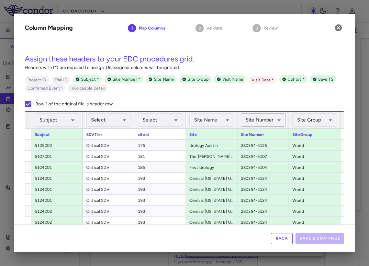
click at [259, 116] on body "Skip to sidebar Skip to main content CG Oncology CORE-008 Accruals Forecasting …" at bounding box center [184, 133] width 369 height 266
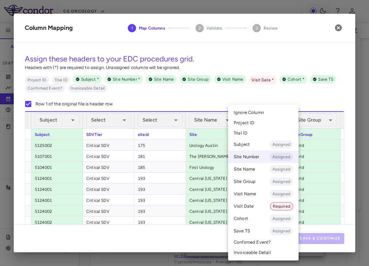
click at [258, 114] on span "Ignore Column" at bounding box center [249, 113] width 30 height 6
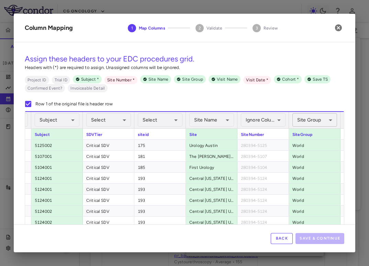
click at [311, 118] on body "Skip to sidebar Skip to main content CG Oncology CORE-008 Accruals Forecasting …" at bounding box center [184, 133] width 369 height 266
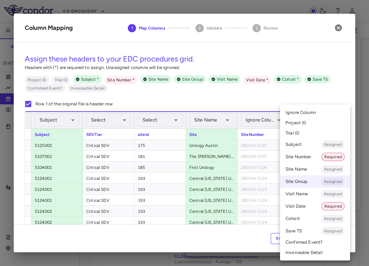
click at [308, 115] on span "Ignore Column" at bounding box center [301, 113] width 30 height 6
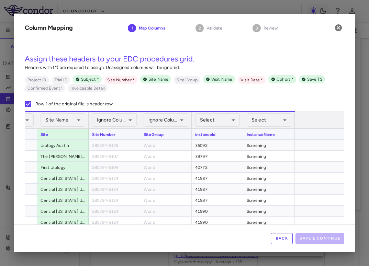
scroll to position [0, 608]
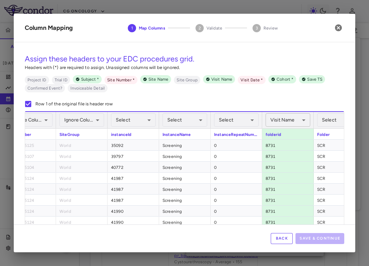
click at [281, 118] on body "Skip to sidebar Skip to main content CG Oncology CORE-008 Accruals Forecasting …" at bounding box center [184, 133] width 369 height 266
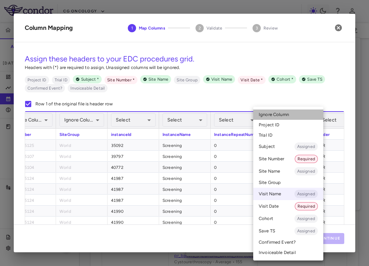
click at [281, 111] on li "Ignore Column" at bounding box center [288, 115] width 70 height 10
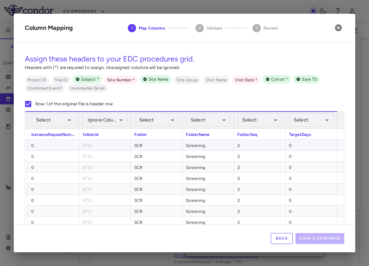
scroll to position [0, 834]
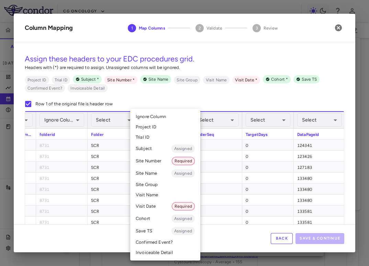
click at [177, 124] on body "Skip to sidebar Skip to main content CG Oncology CORE-008 Accruals Forecasting …" at bounding box center [184, 133] width 369 height 266
click at [163, 194] on li "Visit Name" at bounding box center [165, 195] width 70 height 10
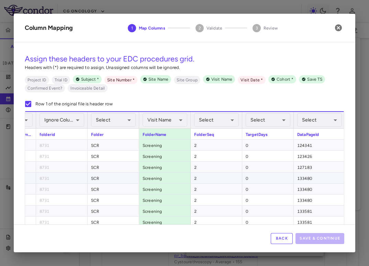
scroll to position [0, 953]
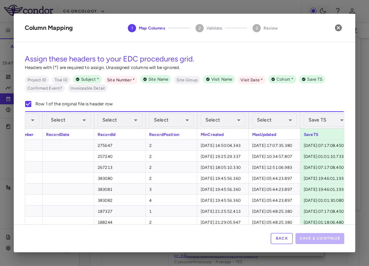
click at [301, 124] on div "Save TS Assigned ****** ​" at bounding box center [326, 119] width 52 height 17
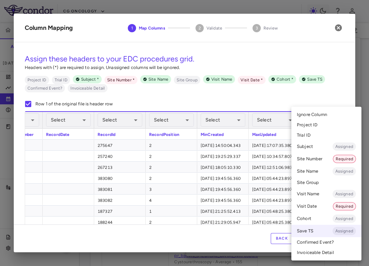
click at [309, 122] on body "Skip to sidebar Skip to main content CG Oncology CORE-008 Accruals Forecasting …" at bounding box center [184, 133] width 369 height 266
click at [309, 119] on li "Ignore Column" at bounding box center [326, 115] width 70 height 10
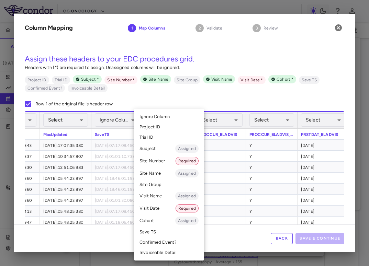
click at [171, 125] on body "Skip to sidebar Skip to main content CG Oncology CORE-008 Accruals Forecasting …" at bounding box center [184, 133] width 369 height 266
click at [164, 162] on li "Site Number Required" at bounding box center [169, 161] width 70 height 12
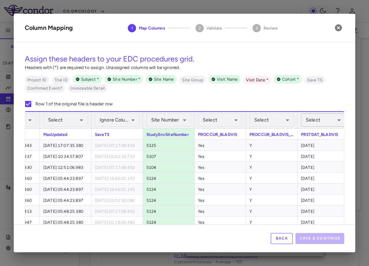
click at [305, 126] on body "Skip to sidebar Skip to main content CG Oncology CORE-008 Accruals Forecasting …" at bounding box center [184, 133] width 369 height 266
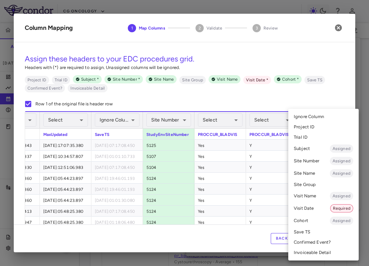
click at [316, 204] on li "Visit Date Required" at bounding box center [323, 208] width 70 height 12
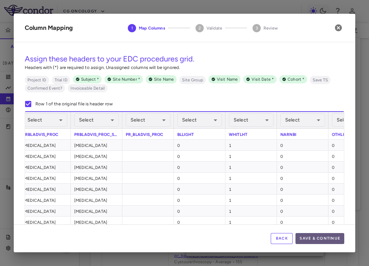
click at [313, 243] on button "Save & Continue" at bounding box center [320, 238] width 49 height 11
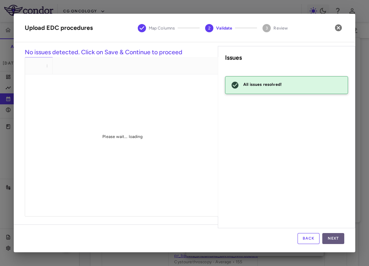
click at [332, 238] on button "Next" at bounding box center [333, 238] width 22 height 11
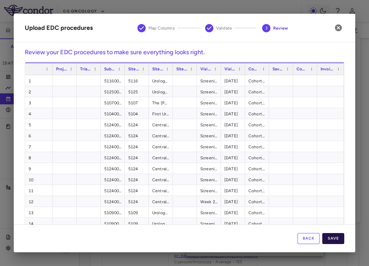
click at [334, 237] on button "Save" at bounding box center [333, 238] width 22 height 11
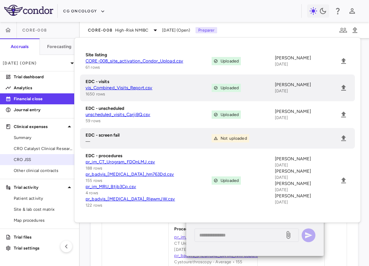
click at [48, 156] on link "CRO JSS" at bounding box center [39, 160] width 79 height 10
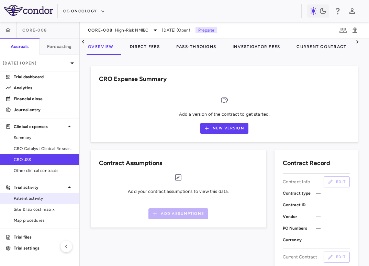
click at [37, 197] on span "Patient activity" at bounding box center [44, 199] width 60 height 6
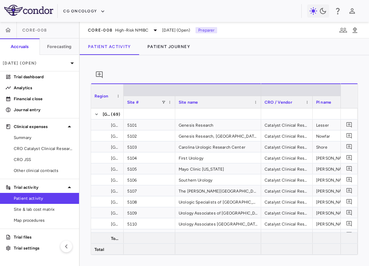
drag, startPoint x: 159, startPoint y: 109, endPoint x: 121, endPoint y: 107, distance: 38.2
click at [122, 107] on div at bounding box center [123, 96] width 3 height 24
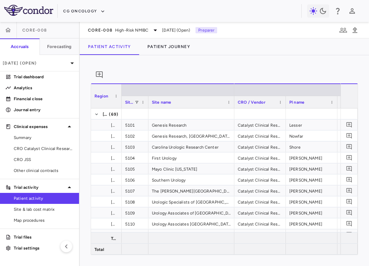
drag, startPoint x: 172, startPoint y: 112, endPoint x: 145, endPoint y: 115, distance: 26.9
click at [145, 115] on div "Region Site # Site name Site dates USA" at bounding box center [224, 169] width 267 height 171
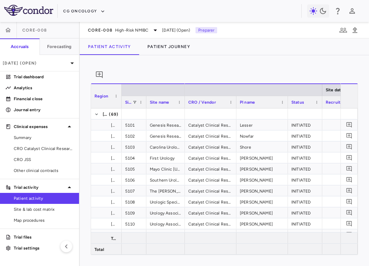
drag, startPoint x: 231, startPoint y: 111, endPoint x: 180, endPoint y: 115, distance: 51.4
click at [180, 115] on div "Region Site # Site name Site dates USA" at bounding box center [224, 169] width 267 height 171
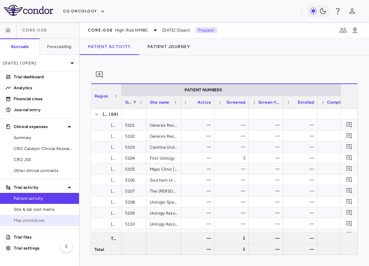
click at [28, 216] on link "Map procedures" at bounding box center [39, 220] width 79 height 10
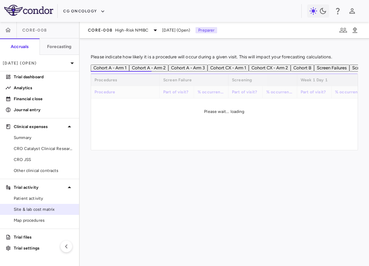
click at [34, 210] on span "Site & lab cost matrix" at bounding box center [44, 210] width 60 height 6
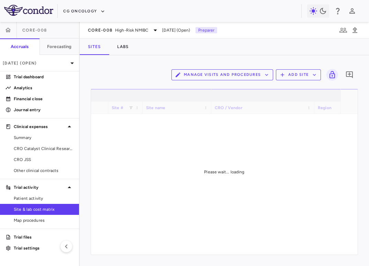
click at [239, 80] on div "Manage Visits and Procedures Add Site 0" at bounding box center [224, 74] width 267 height 17
click at [225, 79] on button "Manage Visits and Procedures" at bounding box center [222, 74] width 102 height 11
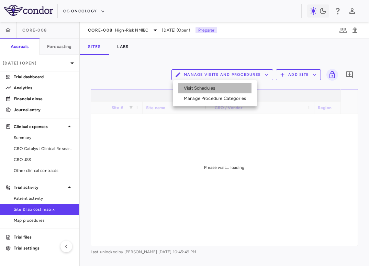
click at [222, 85] on li "Visit Schedules" at bounding box center [214, 88] width 73 height 10
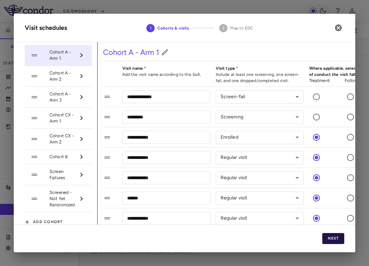
click at [337, 238] on button "Next" at bounding box center [333, 238] width 22 height 11
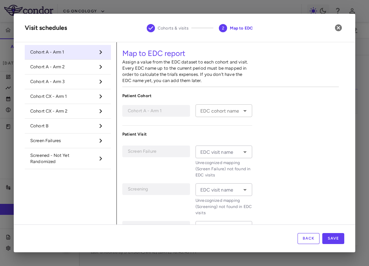
click at [219, 113] on input "EDC cohort name" at bounding box center [218, 111] width 41 height 9
type input "*********"
type input "**********"
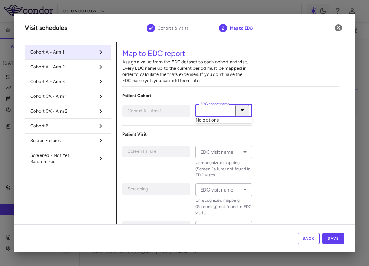
type input "******"
type input "**********"
type input "******"
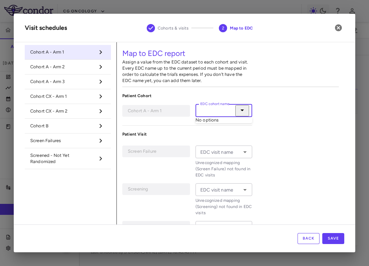
type input "******"
type input "**********"
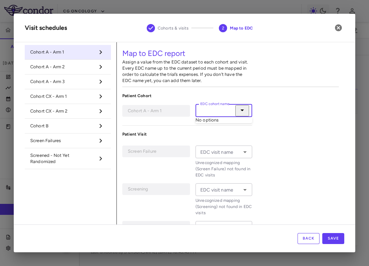
type input "**********"
type input "*******"
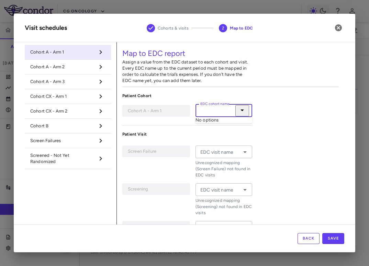
type input "*******"
type input "**********"
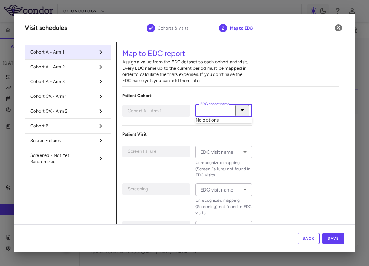
type input "**********"
type input "*******"
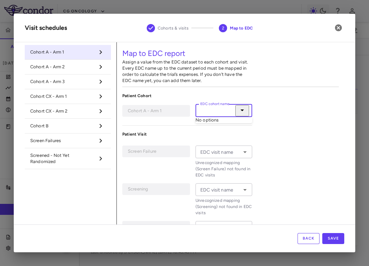
type input "*******"
type input "**********"
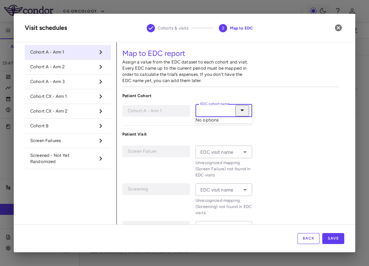
type input "**********"
type input "*******"
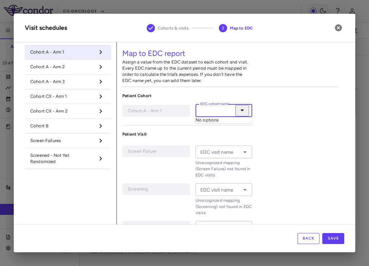
type input "*******"
type input "**********"
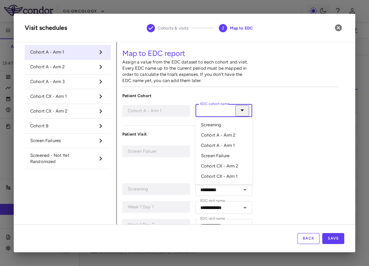
click at [222, 147] on li "Cohort A - Arm 1" at bounding box center [224, 146] width 57 height 10
type input "**********"
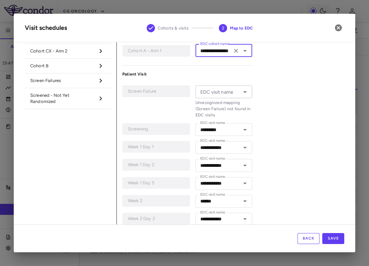
click at [224, 96] on input "EDC visit name" at bounding box center [218, 92] width 41 height 9
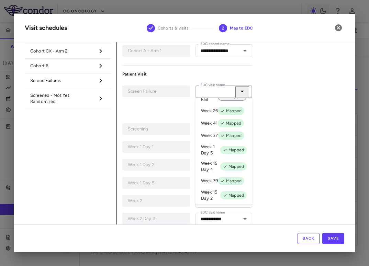
click at [223, 101] on div "Not mapped" at bounding box center [233, 96] width 30 height 8
type input "**********"
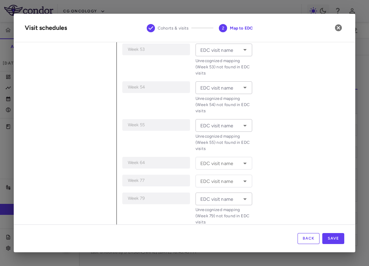
click at [215, 55] on div "EDC visit name" at bounding box center [224, 50] width 57 height 13
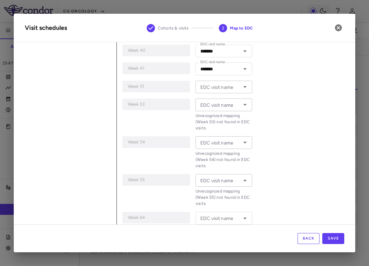
click at [222, 85] on div "EDC visit name EDC visit name" at bounding box center [224, 87] width 57 height 13
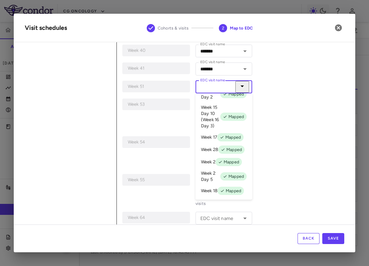
click at [322, 119] on div "**********" at bounding box center [230, 4] width 227 height 1661
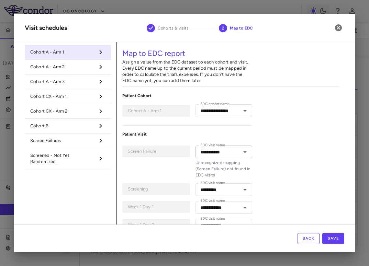
click at [70, 67] on span "Cohort A - Arm 2" at bounding box center [62, 67] width 64 height 6
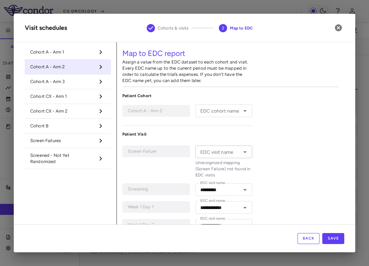
click at [207, 112] on input "EDC cohort name" at bounding box center [218, 111] width 41 height 9
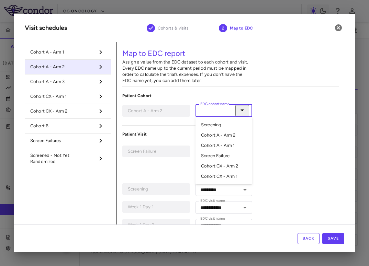
click at [225, 136] on li "Cohort A - Arm 2" at bounding box center [224, 135] width 57 height 10
type input "**********"
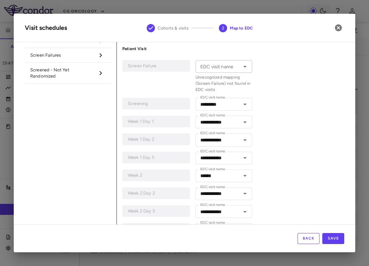
click at [230, 63] on input "EDC visit name" at bounding box center [218, 66] width 41 height 9
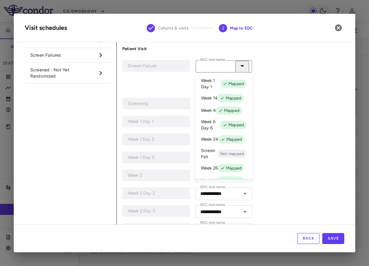
click at [215, 155] on p "Screen Fail" at bounding box center [209, 154] width 16 height 12
type input "**********"
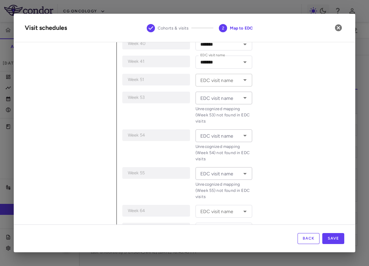
click at [222, 83] on input "EDC visit name" at bounding box center [218, 80] width 41 height 9
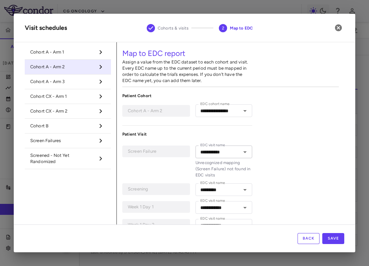
click at [71, 86] on li "Cohort A - Arm 3" at bounding box center [68, 82] width 86 height 15
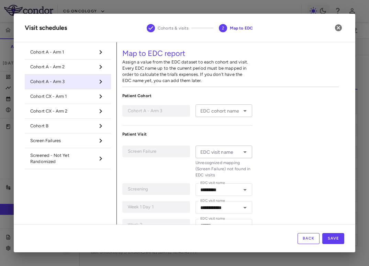
click at [223, 115] on div "EDC cohort name" at bounding box center [224, 110] width 57 height 13
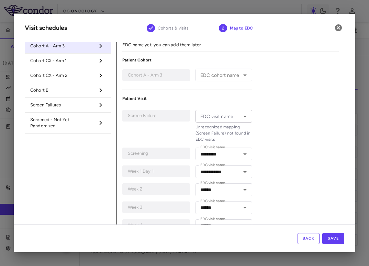
scroll to position [37, 0]
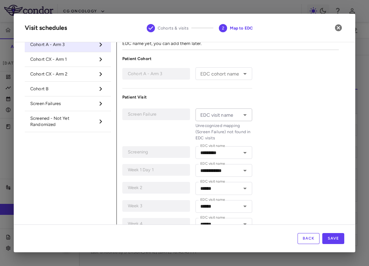
click at [232, 123] on p "Unrecognized mapping (Screen Failure) not found in EDC visits" at bounding box center [224, 132] width 57 height 19
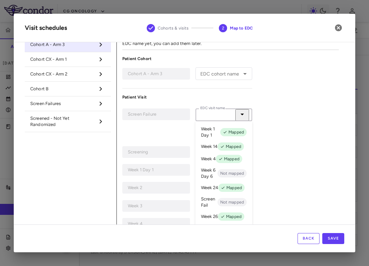
click at [232, 117] on input "EDC visit name" at bounding box center [218, 115] width 41 height 9
click at [216, 206] on p "Screen Fail" at bounding box center [209, 202] width 16 height 12
type input "**********"
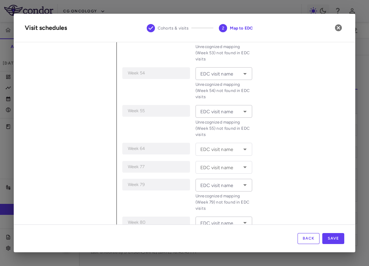
scroll to position [433, 0]
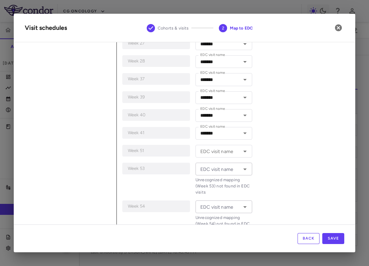
click at [234, 158] on div "**********" at bounding box center [187, 217] width 130 height 1114
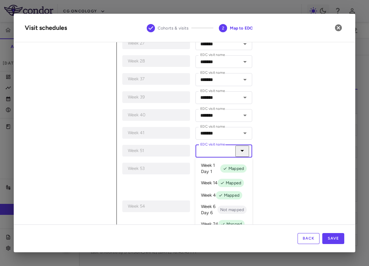
click at [234, 151] on input "EDC visit name" at bounding box center [218, 151] width 41 height 9
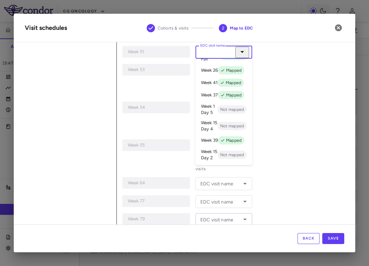
scroll to position [84, 0]
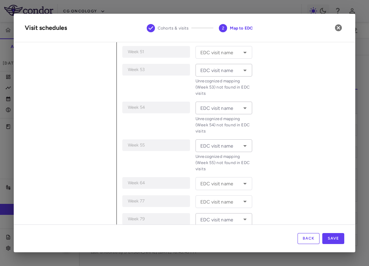
click at [276, 121] on div "**********" at bounding box center [230, 96] width 227 height 1170
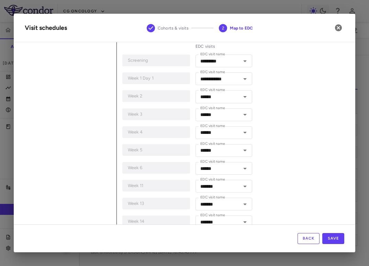
scroll to position [0, 0]
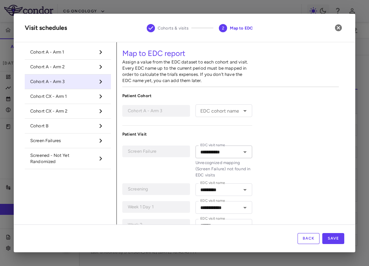
click at [87, 97] on span "Cohort CX - Arm 1" at bounding box center [62, 96] width 64 height 6
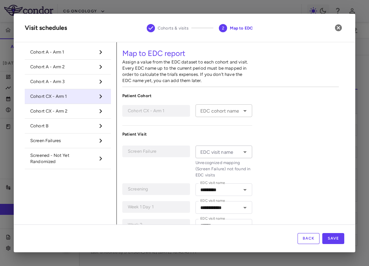
click at [233, 113] on input "EDC cohort name" at bounding box center [218, 111] width 41 height 9
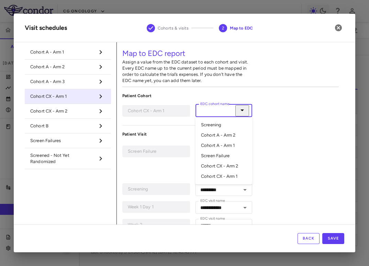
click at [224, 173] on li "Cohort CX - Arm 1" at bounding box center [224, 176] width 57 height 10
type input "**********"
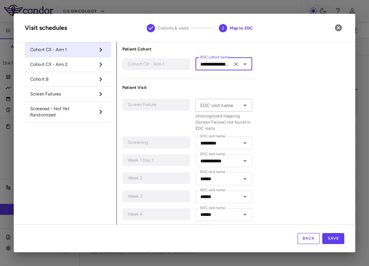
scroll to position [48, 0]
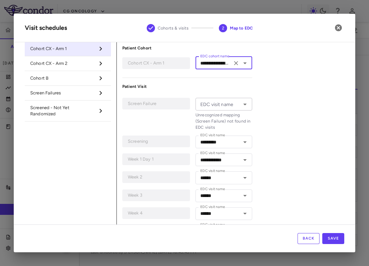
click at [233, 105] on input "EDC visit name" at bounding box center [218, 104] width 41 height 9
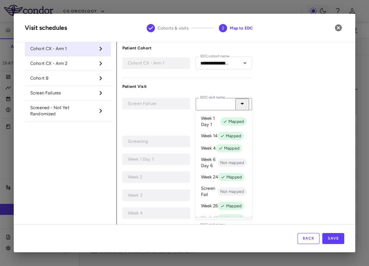
click at [210, 190] on p "Screen Fail" at bounding box center [209, 192] width 16 height 12
type input "**********"
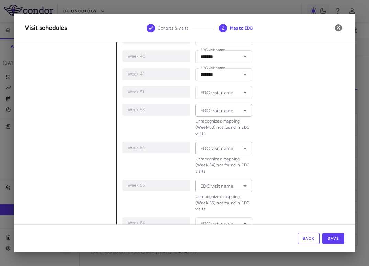
scroll to position [498, 0]
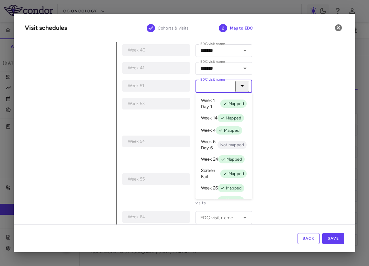
click at [226, 90] on input "EDC visit name" at bounding box center [218, 86] width 41 height 9
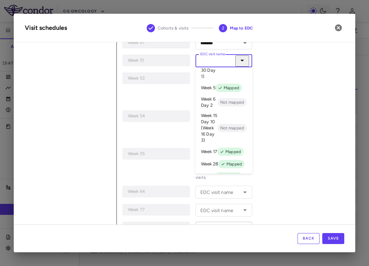
scroll to position [530, 0]
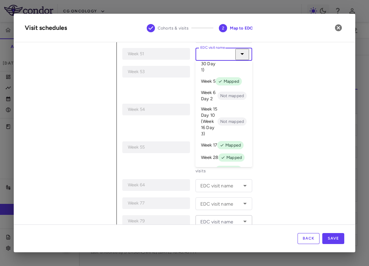
click at [284, 123] on div "**********" at bounding box center [230, 98] width 227 height 1170
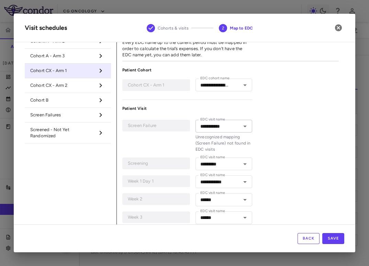
scroll to position [0, 0]
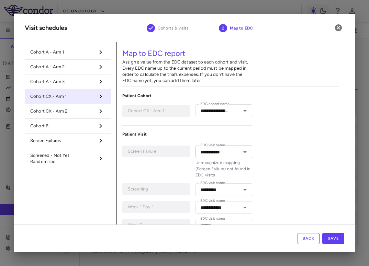
click at [74, 108] on span "Cohort CX - Arm 2" at bounding box center [62, 111] width 64 height 6
type input "**********"
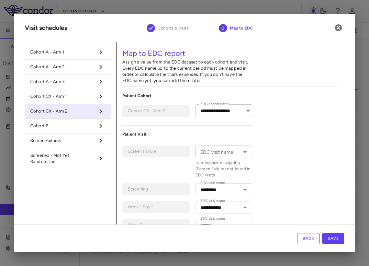
click at [230, 111] on div "**********" at bounding box center [224, 110] width 57 height 13
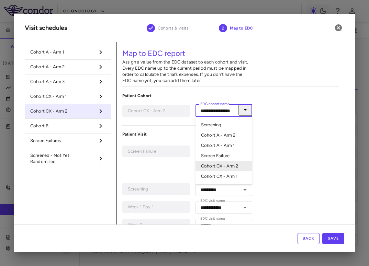
scroll to position [0, 13]
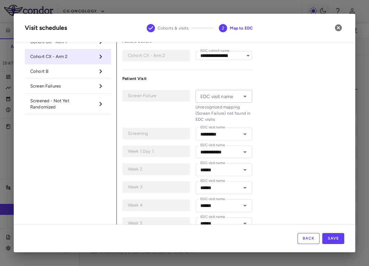
scroll to position [56, 0]
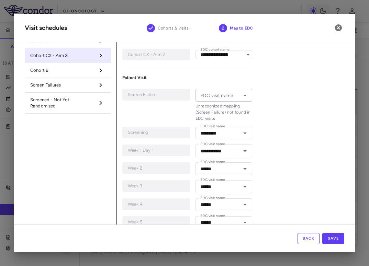
click at [210, 100] on input "EDC visit name" at bounding box center [218, 95] width 41 height 9
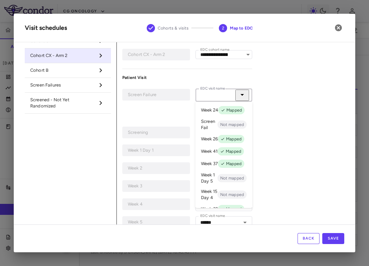
scroll to position [61, 0]
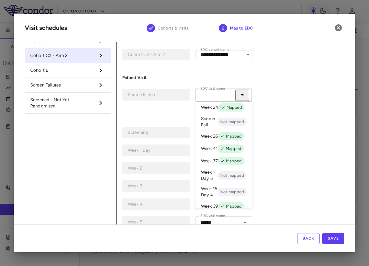
click at [210, 122] on p "Screen Fail" at bounding box center [209, 122] width 16 height 12
type input "**********"
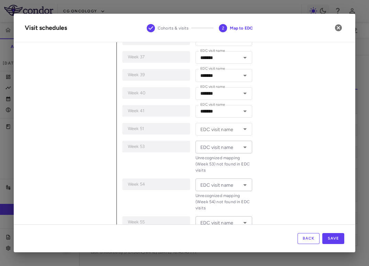
scroll to position [456, 0]
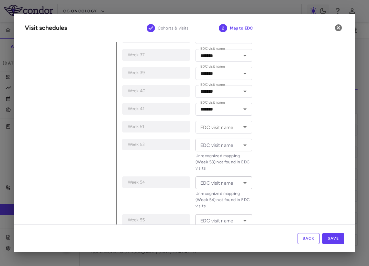
click at [224, 136] on div "**********" at bounding box center [187, 193] width 130 height 1113
click at [226, 130] on input "EDC visit name" at bounding box center [218, 127] width 41 height 9
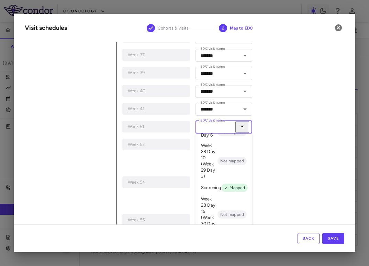
scroll to position [634, 0]
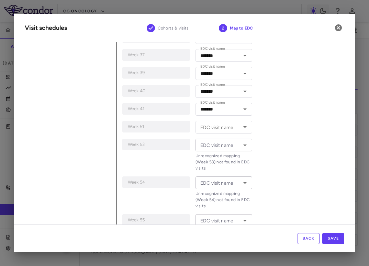
click at [297, 133] on div "**********" at bounding box center [230, 171] width 227 height 1169
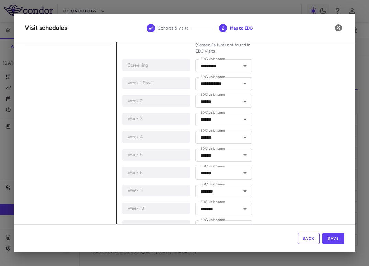
scroll to position [0, 0]
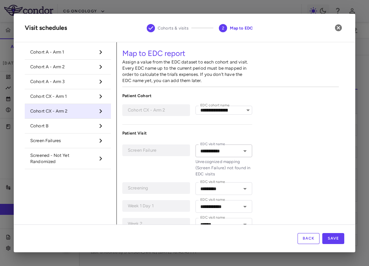
click at [79, 127] on span "Cohort B" at bounding box center [62, 126] width 64 height 6
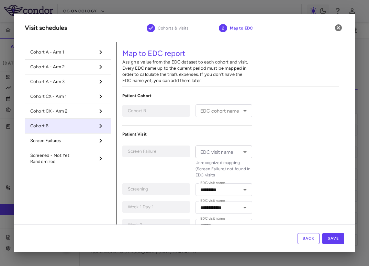
click at [78, 142] on span "Screen Failures" at bounding box center [62, 141] width 64 height 6
type input "**********"
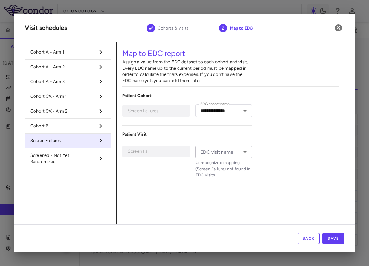
click at [219, 149] on div "EDC visit name EDC visit name Unrecognized mapping (Screen Failure) not found i…" at bounding box center [224, 162] width 57 height 33
click at [214, 169] on p "Screen Fail" at bounding box center [209, 169] width 16 height 12
type input "**********"
click at [76, 159] on span "Screened - Not Yet Randomized" at bounding box center [62, 159] width 64 height 12
type input "*********"
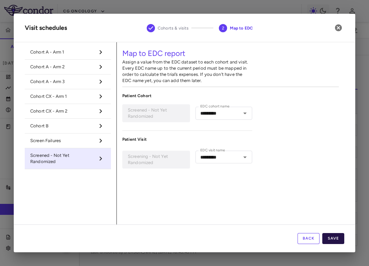
click at [339, 238] on button "Save" at bounding box center [333, 238] width 22 height 11
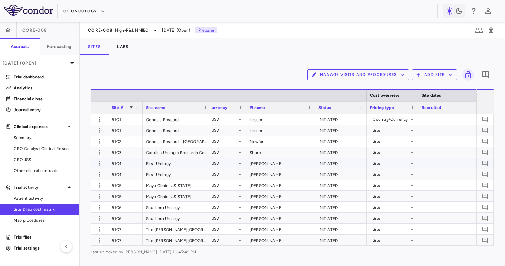
scroll to position [0, 340]
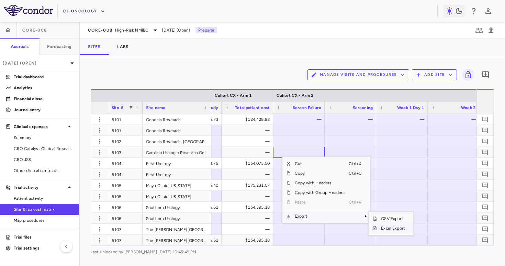
click at [369, 227] on span "Excel Export" at bounding box center [393, 229] width 32 height 10
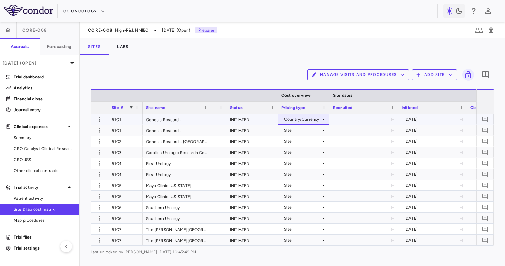
click at [316, 119] on div "Country/Currency" at bounding box center [302, 119] width 36 height 11
click at [309, 130] on li "Site" at bounding box center [302, 130] width 51 height 6
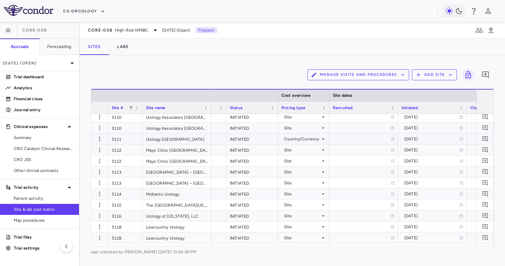
click at [306, 138] on div "Country/Currency" at bounding box center [302, 139] width 36 height 11
click at [304, 148] on li "Site" at bounding box center [302, 150] width 51 height 6
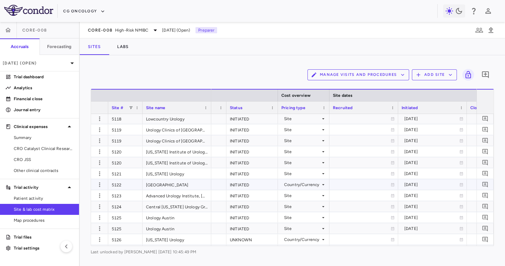
click at [302, 185] on div "Country/Currency" at bounding box center [302, 184] width 36 height 11
click at [300, 193] on li "Site" at bounding box center [302, 195] width 51 height 6
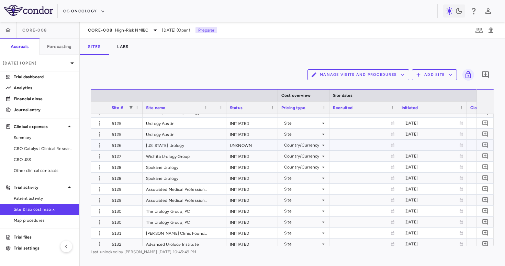
click at [308, 145] on div "Country/Currency" at bounding box center [302, 145] width 36 height 11
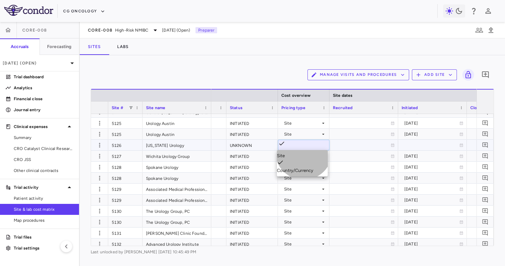
click at [304, 154] on li "Site" at bounding box center [302, 156] width 51 height 6
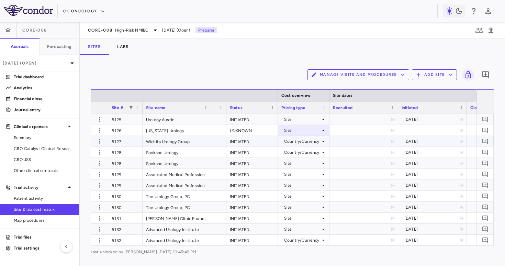
click at [308, 140] on div "Country/Currency" at bounding box center [302, 141] width 36 height 11
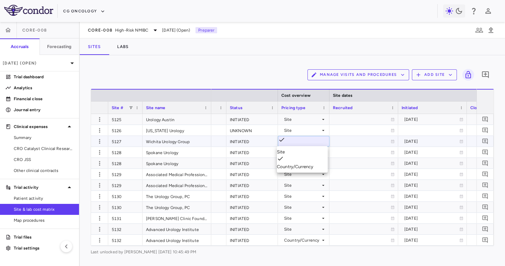
click at [305, 150] on li "Site" at bounding box center [302, 152] width 51 height 6
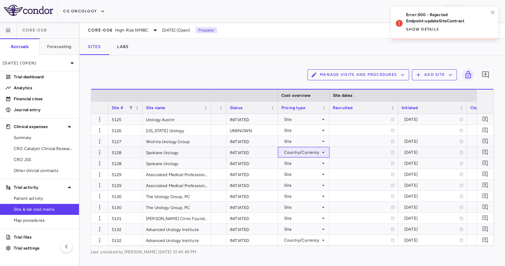
click at [304, 152] on div "Country/Currency" at bounding box center [302, 152] width 36 height 11
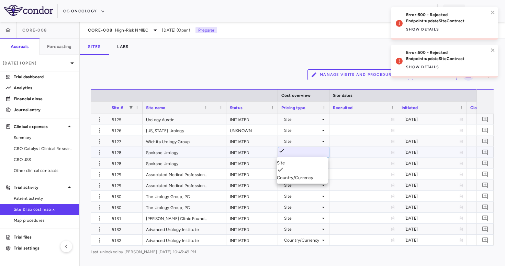
click at [301, 162] on div "Site" at bounding box center [302, 163] width 51 height 6
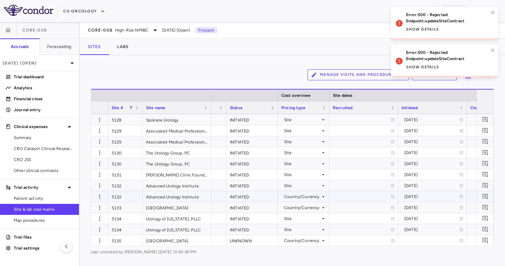
click at [307, 196] on div "Country/Currency" at bounding box center [302, 196] width 36 height 11
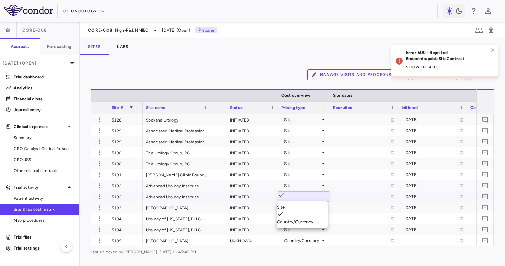
click at [303, 205] on li "Site" at bounding box center [302, 207] width 51 height 6
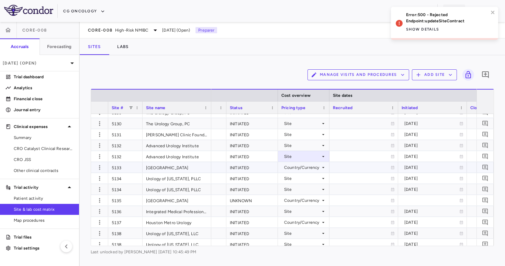
click at [312, 170] on div "Country/Currency" at bounding box center [302, 167] width 36 height 11
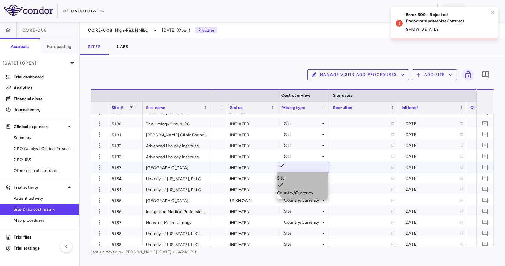
click at [308, 181] on li "Site" at bounding box center [302, 178] width 51 height 6
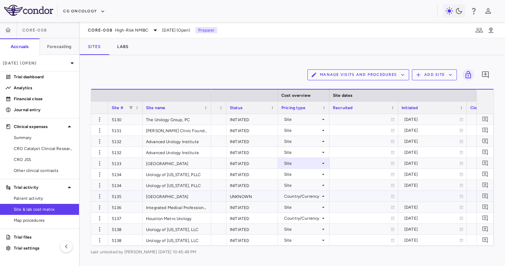
click at [307, 197] on div "Country/Currency" at bounding box center [302, 196] width 36 height 11
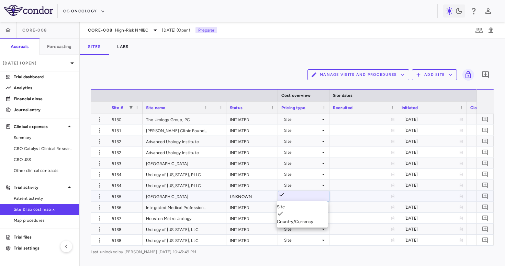
click at [299, 206] on div "Site" at bounding box center [302, 207] width 51 height 6
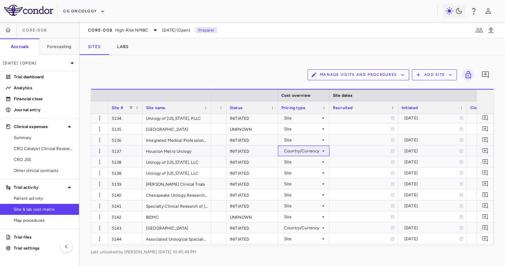
click at [311, 155] on div "Country/Currency" at bounding box center [302, 151] width 36 height 11
click at [310, 162] on li "Site" at bounding box center [302, 162] width 51 height 6
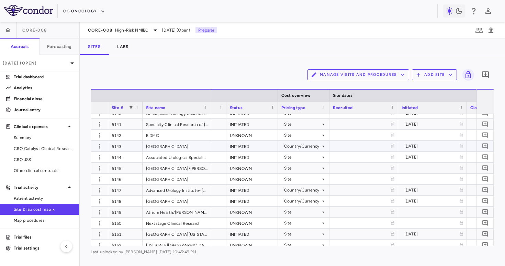
click at [309, 143] on div "Country/Currency" at bounding box center [302, 146] width 36 height 11
click at [305, 157] on li "Site" at bounding box center [302, 157] width 51 height 6
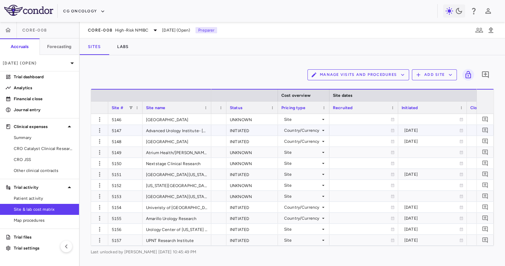
click at [305, 129] on div "Country/Currency" at bounding box center [302, 130] width 36 height 11
click at [303, 140] on li "Site" at bounding box center [302, 141] width 51 height 6
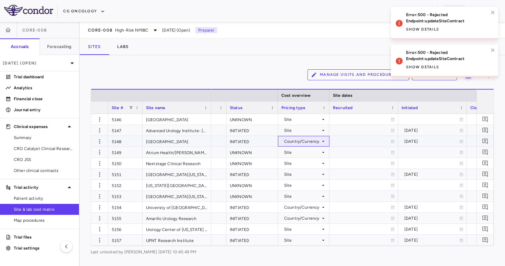
click at [308, 141] on div "Country/Currency" at bounding box center [302, 141] width 36 height 11
click at [307, 151] on li "Site" at bounding box center [302, 152] width 51 height 6
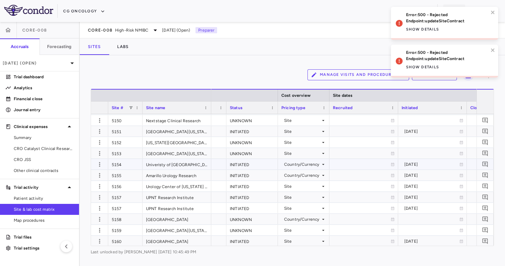
click at [315, 163] on div "Country/Currency" at bounding box center [302, 164] width 36 height 11
click at [312, 172] on li "Site" at bounding box center [302, 175] width 51 height 6
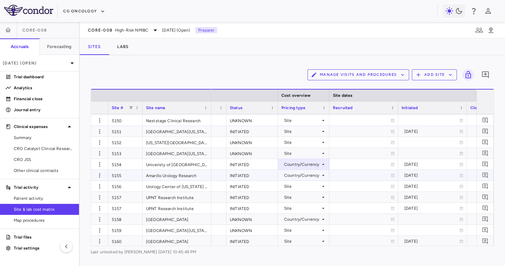
click at [311, 176] on div "Country/Currency" at bounding box center [302, 175] width 36 height 11
click at [308, 184] on li "Site" at bounding box center [302, 186] width 51 height 6
click at [311, 167] on div "Country/Currency" at bounding box center [302, 164] width 36 height 11
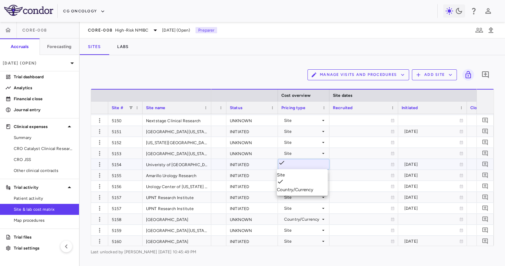
click at [305, 175] on li "Site" at bounding box center [302, 175] width 51 height 6
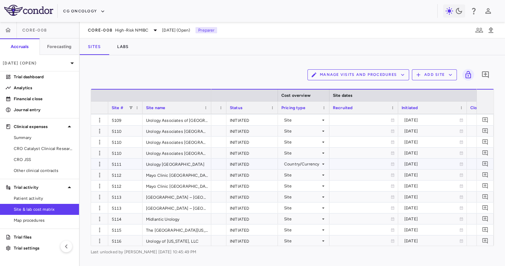
click at [305, 166] on div "Country/Currency" at bounding box center [302, 164] width 36 height 11
click at [304, 167] on div "Country/Currency" at bounding box center [302, 164] width 36 height 11
click at [301, 176] on div "Site" at bounding box center [302, 175] width 51 height 6
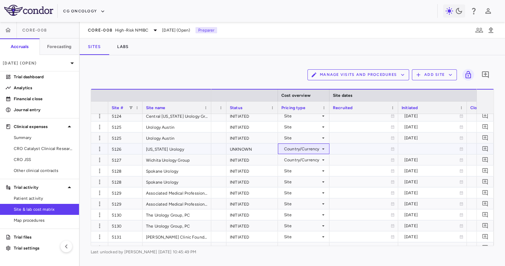
click at [322, 147] on icon at bounding box center [323, 148] width 5 height 5
click at [316, 159] on li "Site" at bounding box center [302, 160] width 51 height 6
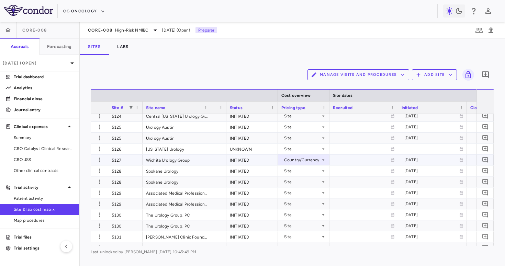
click at [318, 162] on div "Country/Currency" at bounding box center [302, 160] width 36 height 11
click at [308, 174] on li "Site" at bounding box center [302, 171] width 51 height 6
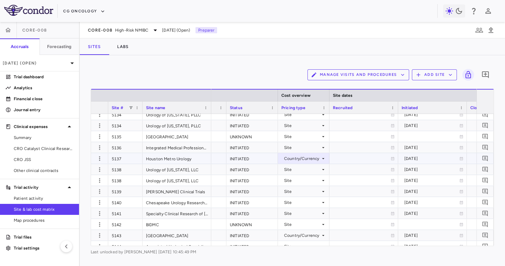
click at [311, 160] on div "Country/Currency" at bounding box center [302, 158] width 36 height 11
click at [308, 170] on li "Site" at bounding box center [302, 169] width 51 height 6
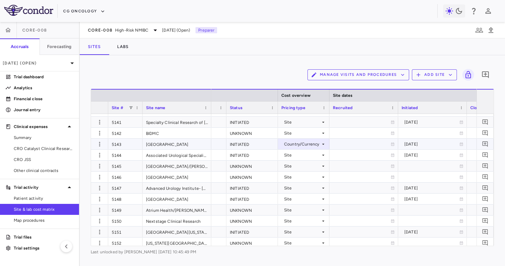
click at [309, 146] on div "Country/Currency" at bounding box center [302, 144] width 36 height 11
click at [305, 155] on li "Site" at bounding box center [302, 155] width 51 height 6
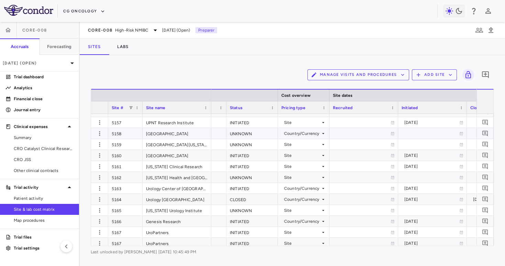
click at [307, 135] on div "Country/Currency" at bounding box center [302, 133] width 36 height 11
click at [304, 143] on li "Site" at bounding box center [302, 144] width 51 height 6
click at [307, 133] on div "Country/Currency" at bounding box center [302, 133] width 36 height 11
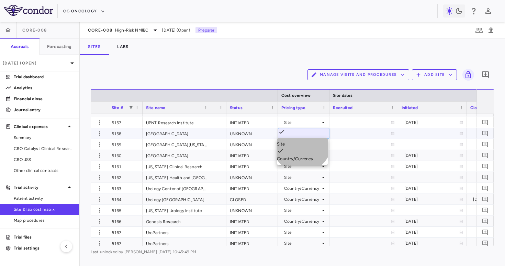
click at [302, 146] on li "Site" at bounding box center [302, 144] width 51 height 6
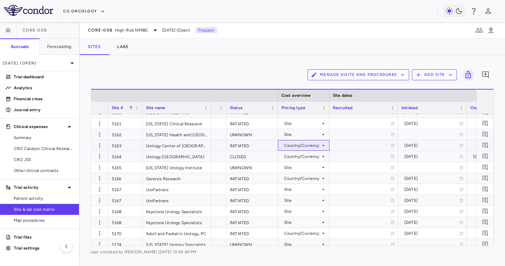
click at [313, 143] on div "Country/Currency" at bounding box center [302, 145] width 36 height 11
click at [307, 155] on li "Site" at bounding box center [302, 156] width 51 height 6
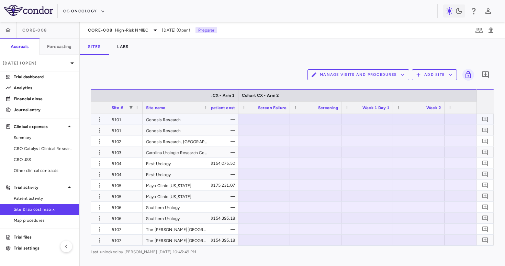
click at [267, 120] on div at bounding box center [264, 119] width 45 height 10
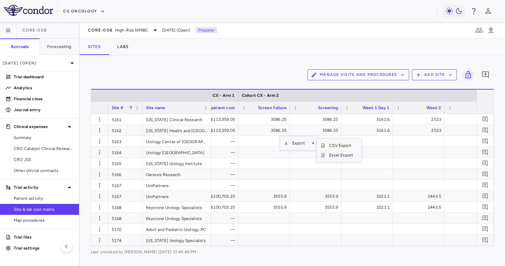
click at [341, 155] on span "Excel Export" at bounding box center [341, 156] width 32 height 10
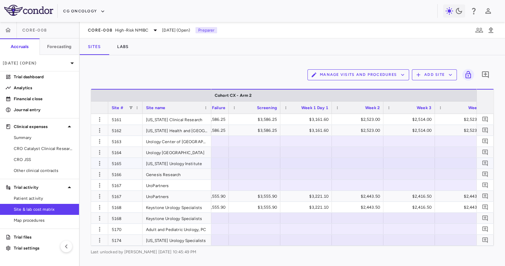
scroll to position [0, 15350]
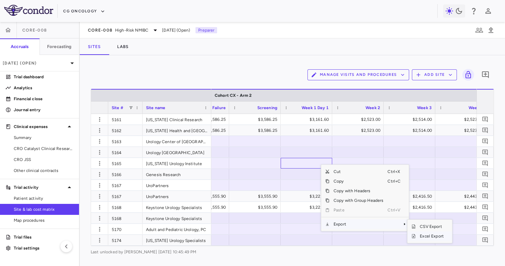
click at [422, 237] on span "Excel Export" at bounding box center [432, 237] width 32 height 10
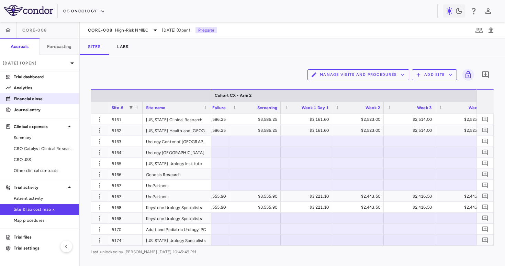
click at [36, 99] on p "Financial close" at bounding box center [44, 99] width 60 height 6
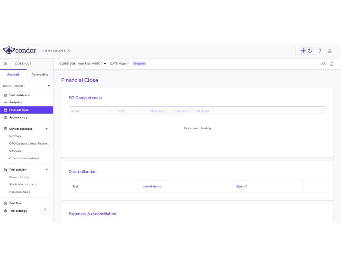
scroll to position [103, 0]
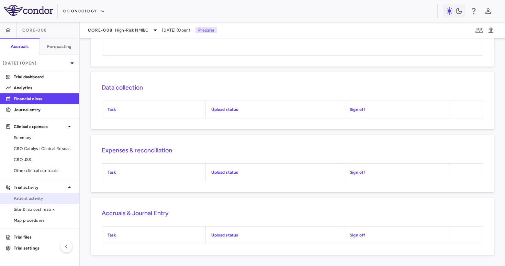
click at [46, 198] on span "Patient activity" at bounding box center [44, 199] width 60 height 6
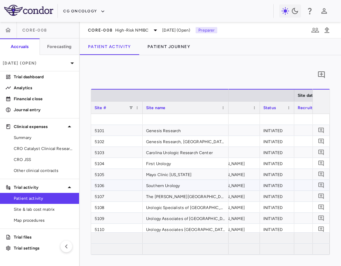
scroll to position [0, 151]
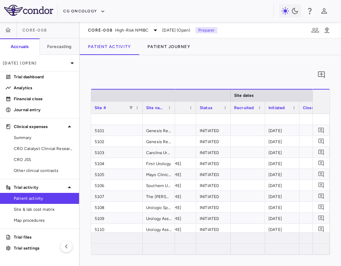
drag, startPoint x: 227, startPoint y: 111, endPoint x: 173, endPoint y: 114, distance: 54.0
click at [173, 114] on div "Site # Site name Site dates PATIENT NUMBERS CRO / Vendor" at bounding box center [210, 172] width 238 height 166
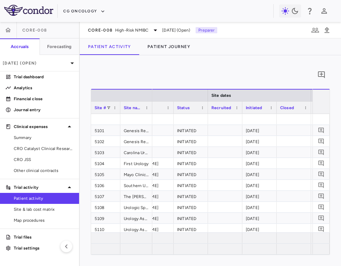
drag, startPoint x: 141, startPoint y: 105, endPoint x: 118, endPoint y: 105, distance: 23.4
click at [119, 105] on div at bounding box center [120, 108] width 3 height 12
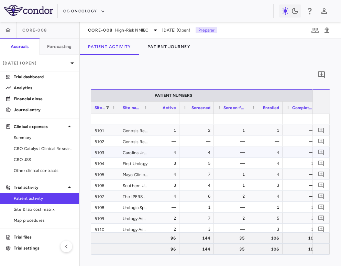
scroll to position [0, 314]
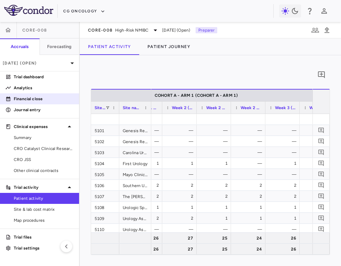
click at [41, 100] on p "Financial close" at bounding box center [44, 99] width 60 height 6
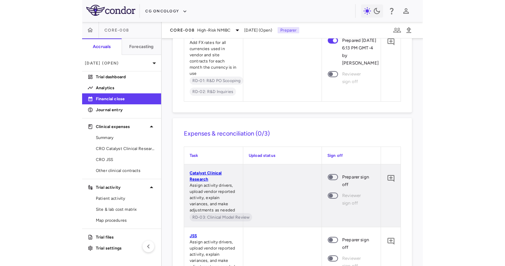
scroll to position [845, 0]
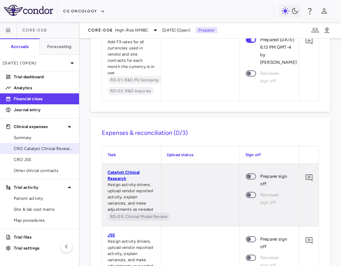
click at [55, 150] on span "CRO Catalyst Clinical Research" at bounding box center [44, 149] width 60 height 6
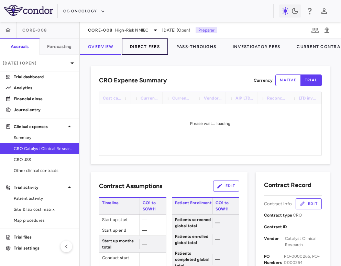
click at [146, 45] on button "Direct Fees" at bounding box center [145, 46] width 46 height 16
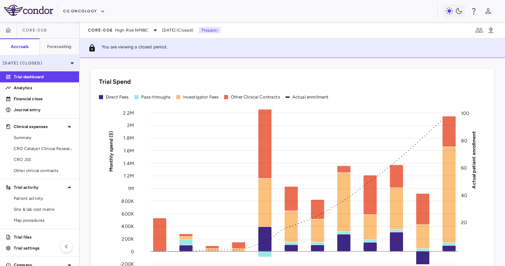
click at [48, 63] on p "[DATE] (Closed)" at bounding box center [35, 63] width 65 height 6
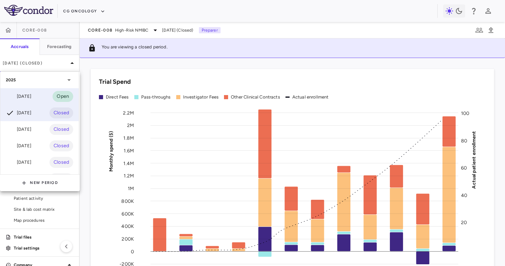
click at [31, 96] on div "[DATE]" at bounding box center [18, 96] width 25 height 8
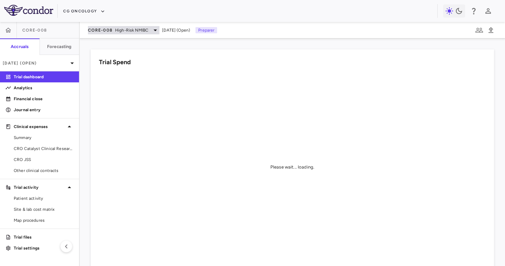
click at [124, 28] on span "High-Risk NMIBC" at bounding box center [131, 30] width 33 height 6
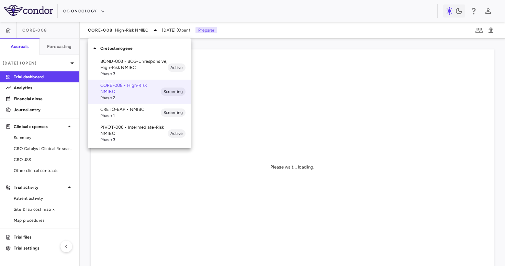
click at [113, 130] on p "PIVOT-006 • Intermediate-Risk NMIBC" at bounding box center [133, 130] width 67 height 12
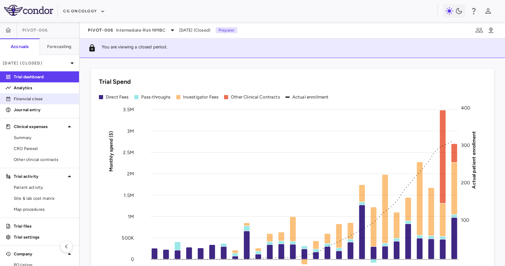
click at [48, 100] on p "Financial close" at bounding box center [44, 99] width 60 height 6
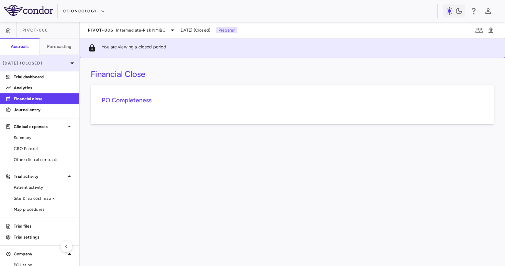
click at [56, 66] on p "[DATE] (Closed)" at bounding box center [35, 63] width 65 height 6
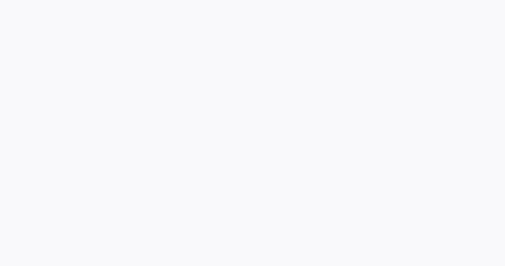
click at [37, 93] on div at bounding box center [252, 133] width 505 height 266
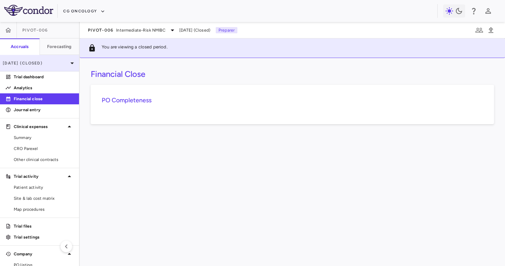
click at [49, 66] on p "[DATE] (Closed)" at bounding box center [35, 63] width 65 height 6
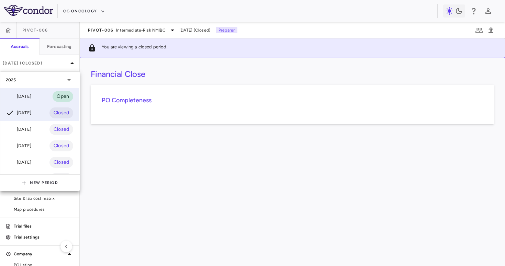
click at [37, 93] on div "[DATE] Open" at bounding box center [39, 96] width 78 height 16
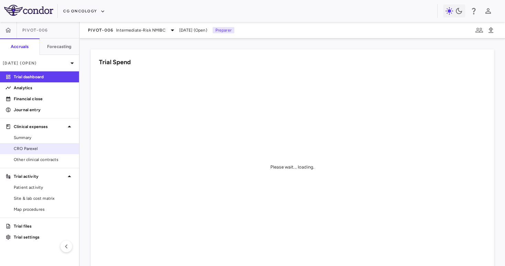
click at [44, 148] on span "CRO Parexel" at bounding box center [44, 149] width 60 height 6
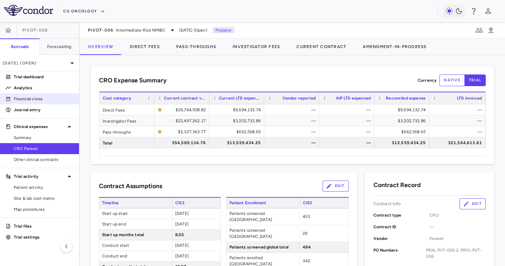
click at [53, 101] on p "Financial close" at bounding box center [44, 99] width 60 height 6
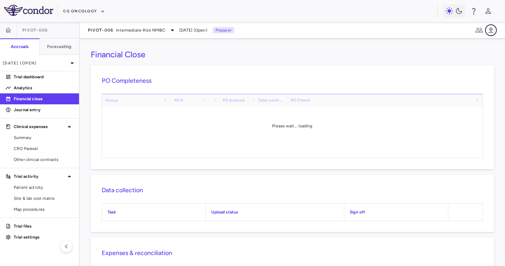
click at [490, 35] on button "button" at bounding box center [491, 30] width 12 height 12
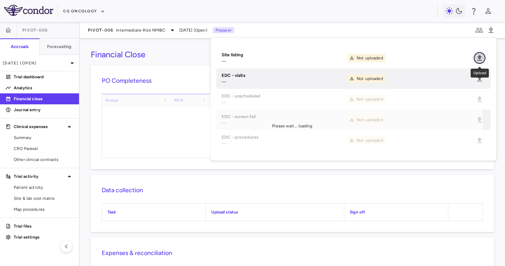
click at [479, 55] on icon "Upload" at bounding box center [480, 58] width 8 height 8
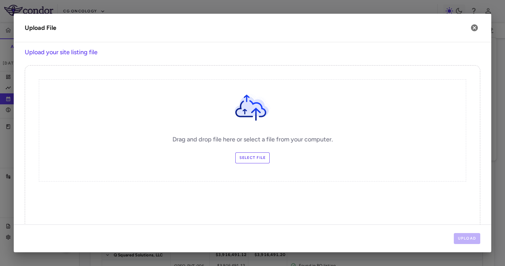
click at [477, 35] on h2 "Upload File" at bounding box center [253, 28] width 478 height 29
click at [475, 29] on icon "button" at bounding box center [474, 28] width 8 height 8
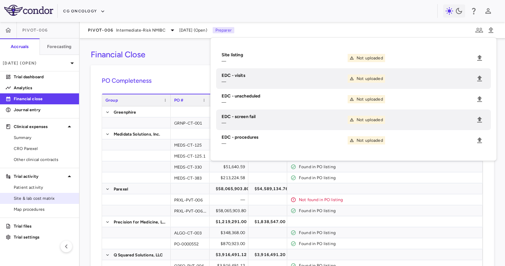
click at [44, 197] on span "Site & lab cost matrix" at bounding box center [44, 199] width 60 height 6
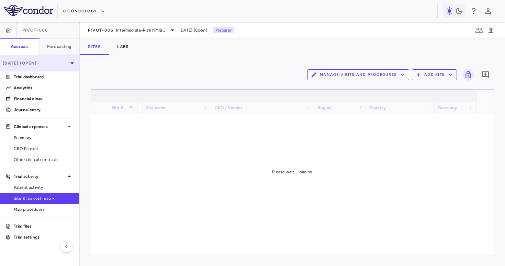
click at [49, 60] on p "[DATE] (Open)" at bounding box center [35, 63] width 65 height 6
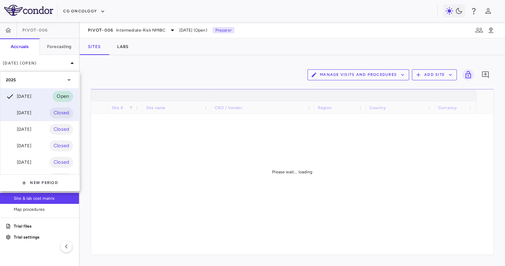
click at [41, 115] on div "[DATE] Closed" at bounding box center [39, 113] width 78 height 16
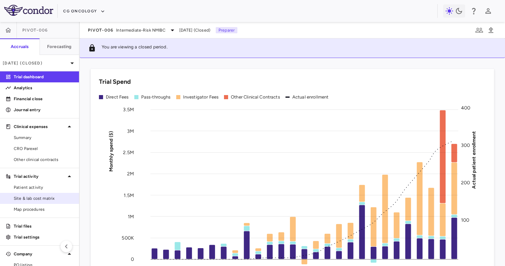
click at [48, 201] on span "Site & lab cost matrix" at bounding box center [44, 199] width 60 height 6
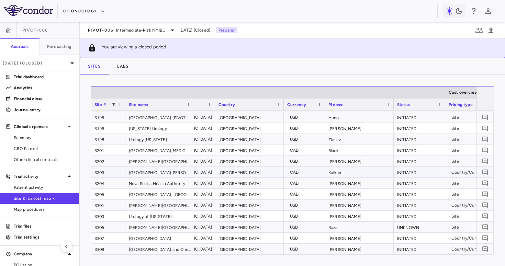
scroll to position [0, 178]
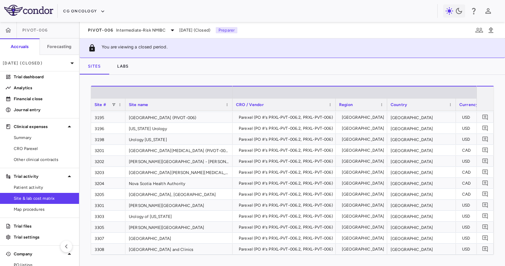
drag, startPoint x: 194, startPoint y: 108, endPoint x: 232, endPoint y: 107, distance: 38.2
click at [232, 107] on div at bounding box center [232, 105] width 3 height 12
click at [7, 58] on div "[DATE] (Closed)" at bounding box center [39, 63] width 79 height 16
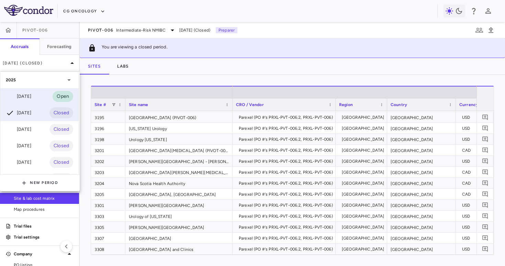
click at [26, 93] on div "[DATE]" at bounding box center [18, 96] width 25 height 8
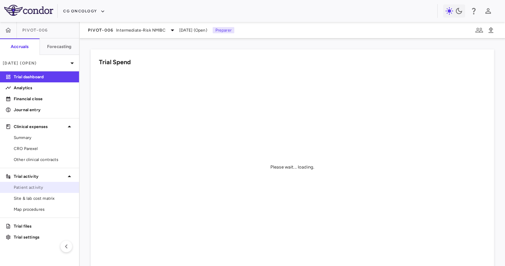
click at [37, 190] on span "Patient activity" at bounding box center [44, 188] width 60 height 6
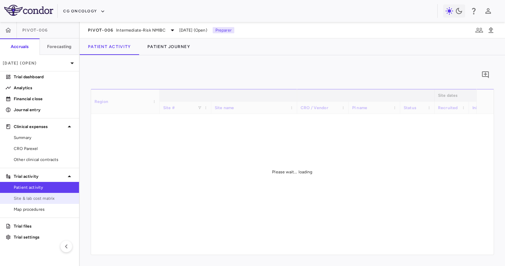
click at [37, 197] on span "Site & lab cost matrix" at bounding box center [44, 199] width 60 height 6
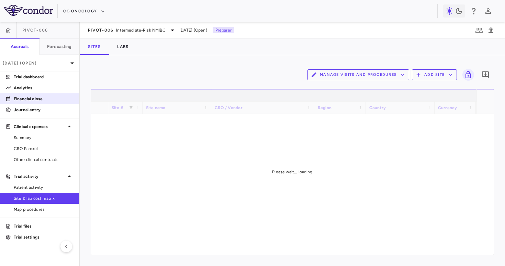
click at [52, 98] on p "Financial close" at bounding box center [44, 99] width 60 height 6
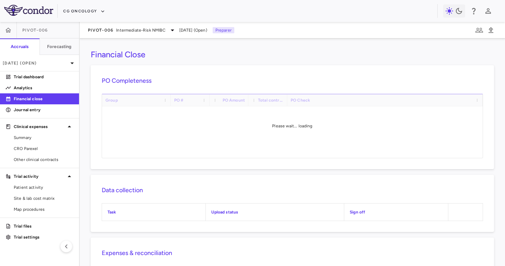
click at [495, 35] on div at bounding box center [485, 30] width 23 height 12
click at [494, 31] on icon "button" at bounding box center [491, 30] width 8 height 8
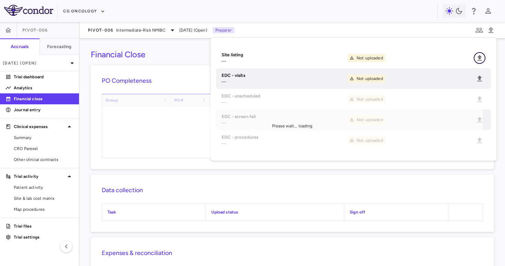
click at [482, 60] on icon "Upload" at bounding box center [480, 58] width 8 height 8
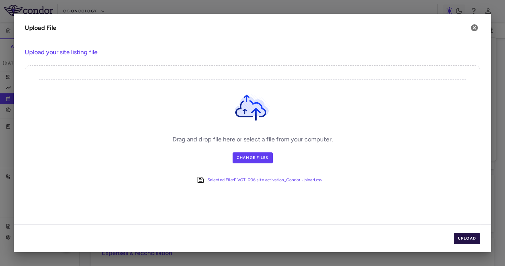
click at [474, 237] on button "Upload" at bounding box center [467, 238] width 27 height 11
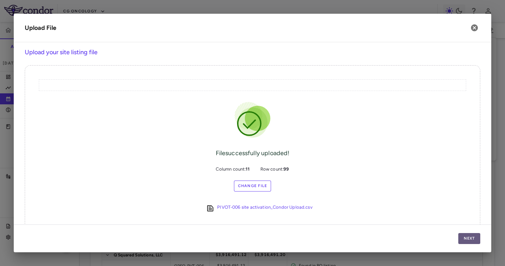
click at [474, 236] on button "Next" at bounding box center [469, 238] width 22 height 11
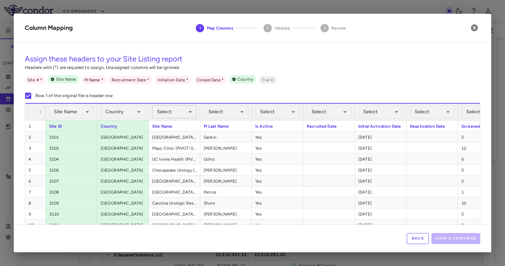
click at [189, 115] on body "Skip to sidebar Skip to main content CG Oncology PIVOT-006 Accruals Forecasting…" at bounding box center [252, 133] width 505 height 266
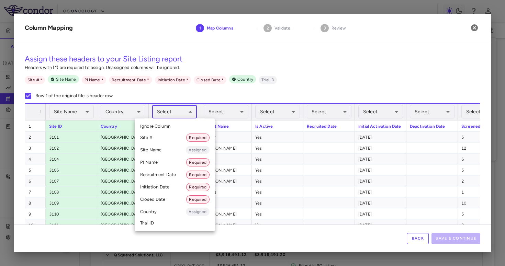
click at [169, 149] on li "Site Name Assigned" at bounding box center [175, 150] width 80 height 12
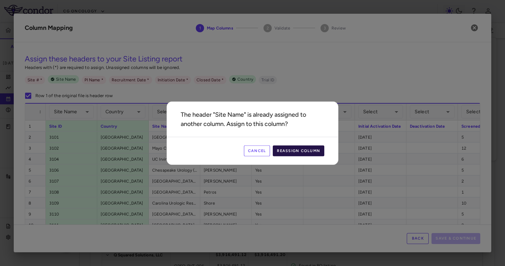
click at [303, 154] on button "Reassign Column" at bounding box center [299, 150] width 52 height 11
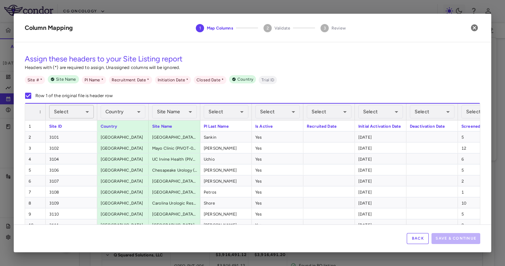
click at [56, 117] on body "Skip to sidebar Skip to main content CG Oncology PIVOT-006 Accruals Forecasting…" at bounding box center [252, 133] width 505 height 266
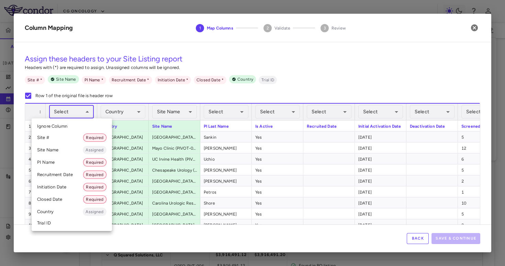
click at [65, 137] on li "Site # Required" at bounding box center [72, 138] width 80 height 12
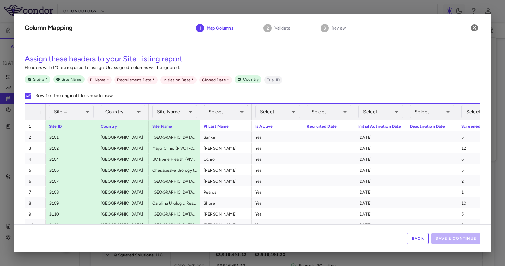
click at [223, 115] on body "Skip to sidebar Skip to main content CG Oncology PIVOT-006 Accruals Forecasting…" at bounding box center [252, 133] width 505 height 266
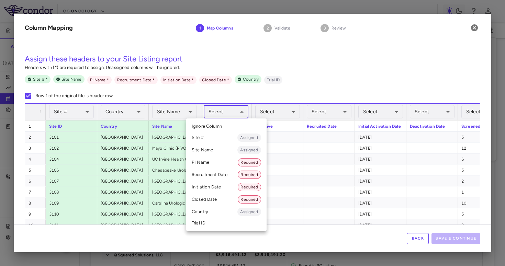
click at [218, 165] on li "PI Name Required" at bounding box center [226, 162] width 80 height 12
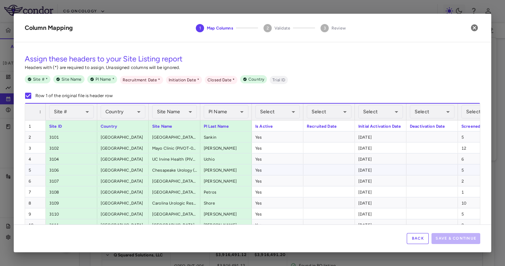
scroll to position [0, 133]
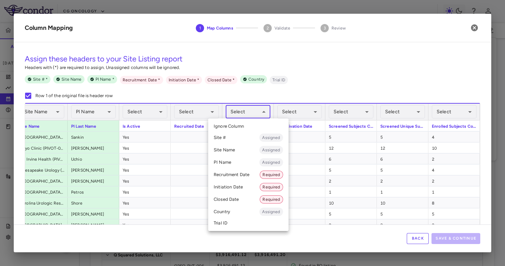
click at [247, 116] on body "Skip to sidebar Skip to main content CG Oncology PIVOT-006 Accruals Forecasting…" at bounding box center [252, 133] width 505 height 266
click at [243, 186] on li "Initiation Date Required" at bounding box center [248, 187] width 80 height 12
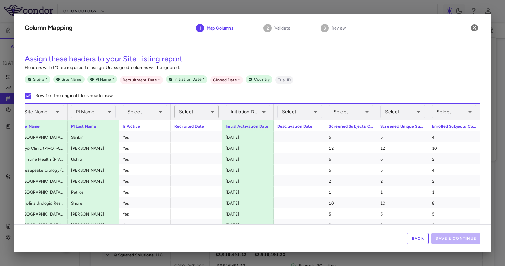
click at [199, 111] on body "Skip to sidebar Skip to main content CG Oncology PIVOT-006 Accruals Forecasting…" at bounding box center [252, 133] width 505 height 266
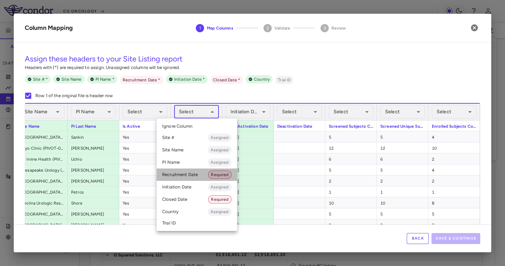
click at [191, 179] on li "Recruitment Date Required" at bounding box center [197, 175] width 80 height 12
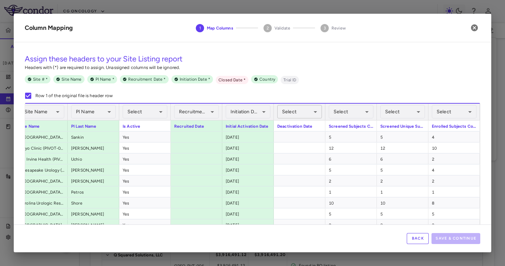
click at [303, 113] on body "Skip to sidebar Skip to main content CG Oncology PIVOT-006 Accruals Forecasting…" at bounding box center [252, 133] width 505 height 266
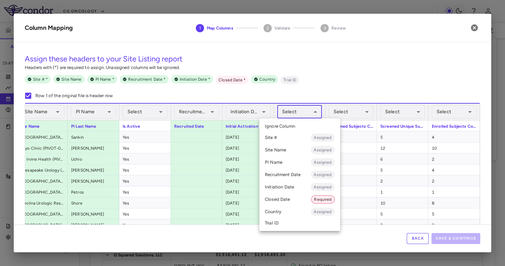
click at [295, 201] on li "Closed Date Required" at bounding box center [299, 199] width 81 height 12
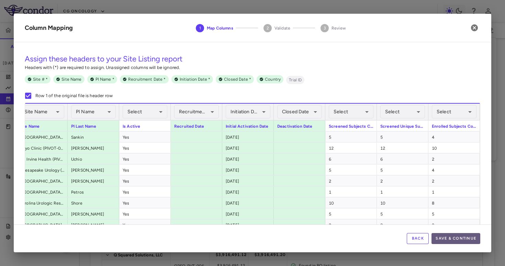
click at [443, 237] on button "Save & Continue" at bounding box center [456, 238] width 49 height 11
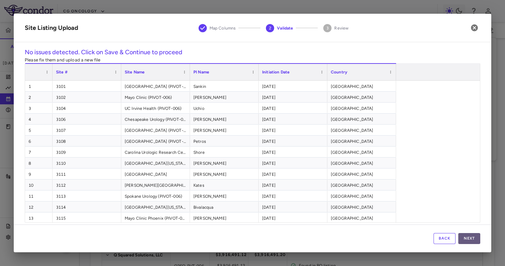
click at [469, 238] on button "Next" at bounding box center [469, 238] width 22 height 11
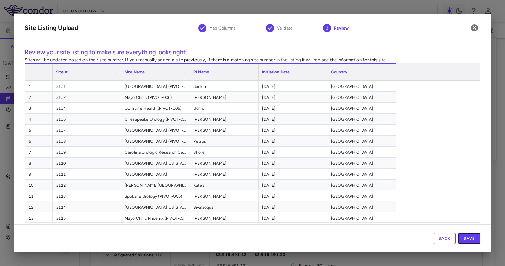
click at [469, 238] on button "Save" at bounding box center [469, 238] width 22 height 11
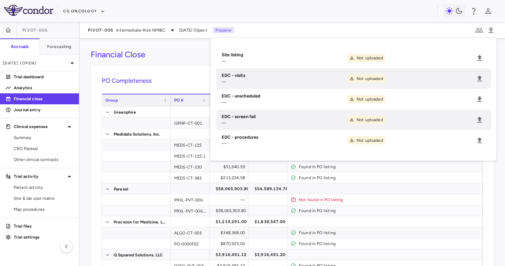
click at [171, 77] on h6 "PO Completeness" at bounding box center [292, 80] width 381 height 9
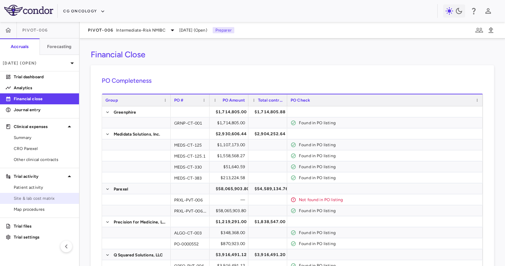
click at [46, 198] on span "Site & lab cost matrix" at bounding box center [44, 199] width 60 height 6
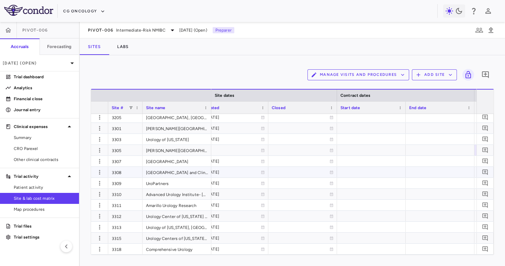
scroll to position [0, 598]
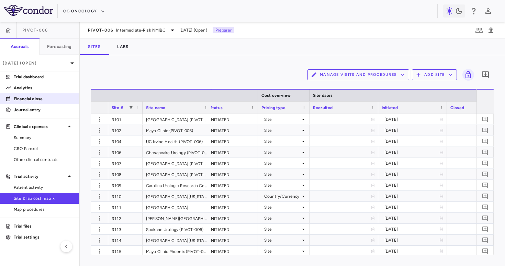
click at [32, 101] on p "Financial close" at bounding box center [44, 99] width 60 height 6
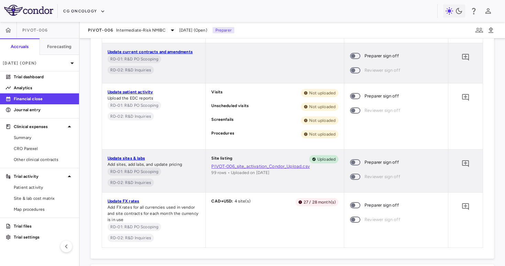
scroll to position [465, 0]
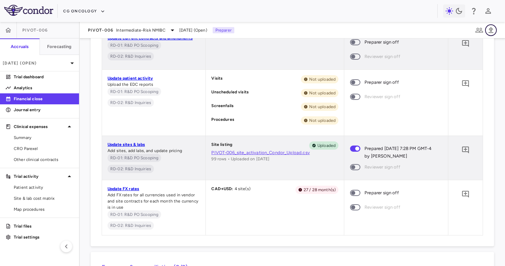
click at [492, 25] on button "button" at bounding box center [491, 30] width 12 height 12
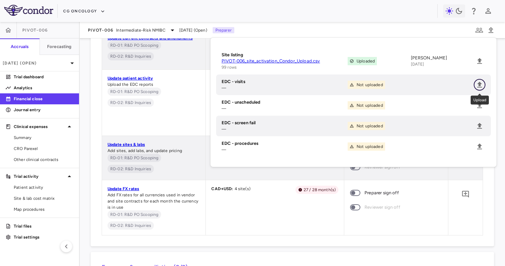
click at [480, 86] on icon "Upload" at bounding box center [479, 85] width 5 height 6
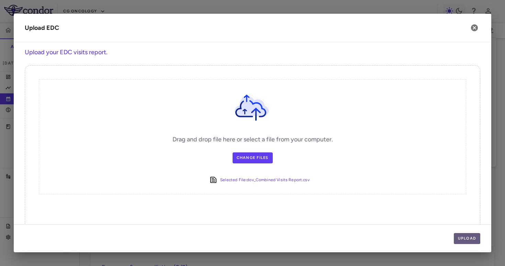
click at [464, 243] on button "Upload" at bounding box center [467, 238] width 27 height 11
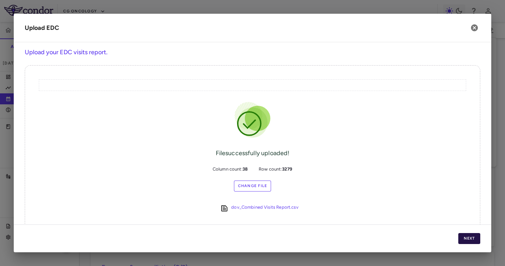
click at [474, 239] on button "Next" at bounding box center [469, 238] width 22 height 11
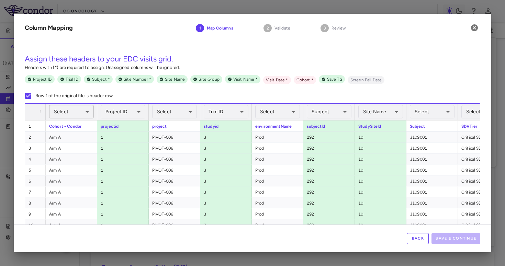
click at [60, 113] on body "Skip to sidebar Skip to main content CG Oncology PIVOT-006 Accruals Forecasting…" at bounding box center [252, 133] width 505 height 266
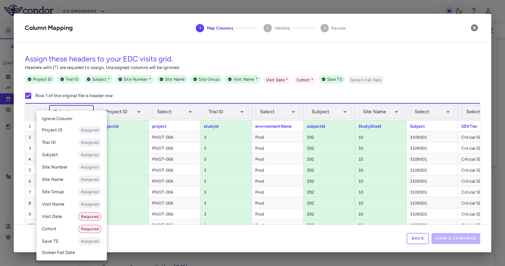
click at [63, 226] on li "Cohort Required" at bounding box center [71, 229] width 70 height 12
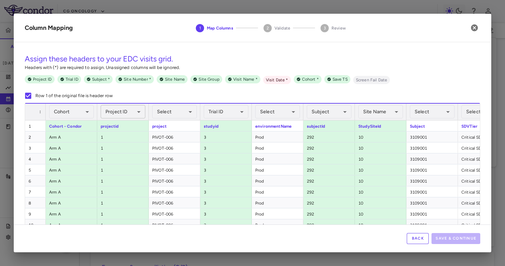
click at [136, 113] on body "Skip to sidebar Skip to main content CG Oncology PIVOT-006 Accruals Forecasting…" at bounding box center [252, 133] width 505 height 266
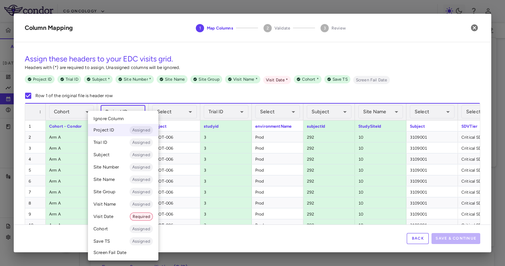
click at [130, 120] on li "Ignore Column" at bounding box center [123, 119] width 70 height 10
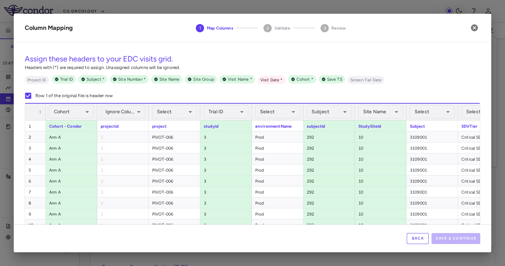
click at [249, 107] on div "Trial ID Assigned ******** ​" at bounding box center [226, 111] width 52 height 17
click at [234, 111] on body "Skip to sidebar Skip to main content CG Oncology PIVOT-006 Accruals Forecasting…" at bounding box center [252, 133] width 505 height 266
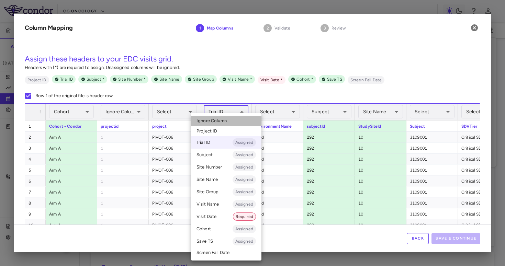
click at [228, 121] on li "Ignore Column" at bounding box center [226, 121] width 70 height 10
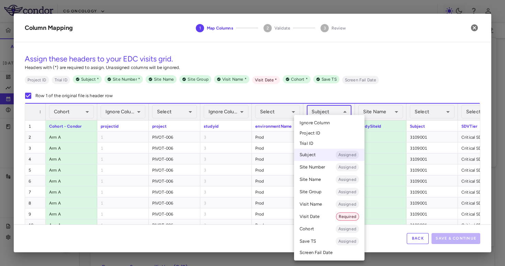
click at [328, 115] on body "Skip to sidebar Skip to main content CG Oncology PIVOT-006 Accruals Forecasting…" at bounding box center [252, 133] width 505 height 266
click at [325, 117] on ul "Select Ignore Column Project ID Trial ID Subject Assigned Site Number Assigned …" at bounding box center [329, 188] width 70 height 146
click at [327, 120] on span "Ignore Column" at bounding box center [315, 123] width 30 height 6
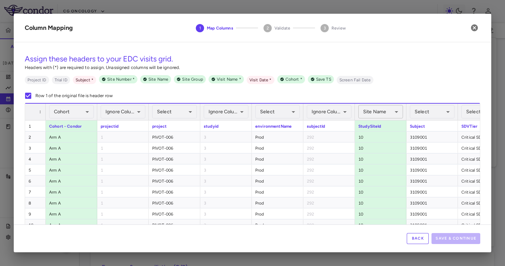
click at [368, 116] on body "Skip to sidebar Skip to main content CG Oncology PIVOT-006 Accruals Forecasting…" at bounding box center [252, 133] width 505 height 266
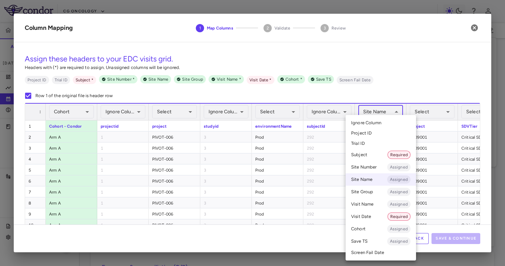
click at [368, 123] on span "Ignore Column" at bounding box center [366, 123] width 30 height 6
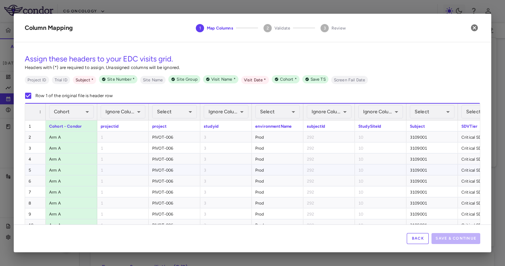
scroll to position [0, 242]
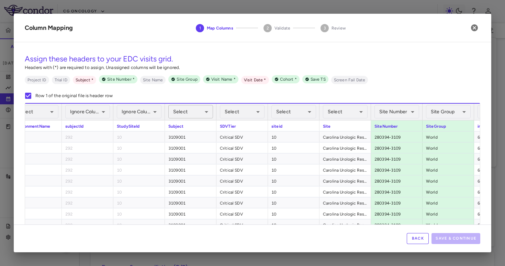
click at [190, 114] on body "Skip to sidebar Skip to main content CG Oncology PIVOT-006 Accruals Forecasting…" at bounding box center [252, 133] width 505 height 266
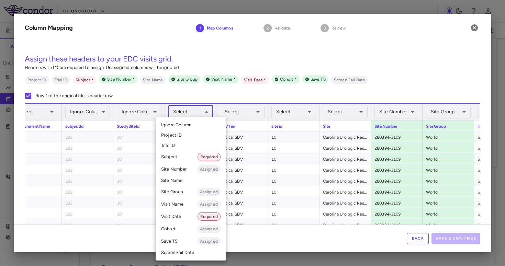
click at [184, 158] on li "Subject Required" at bounding box center [191, 157] width 70 height 12
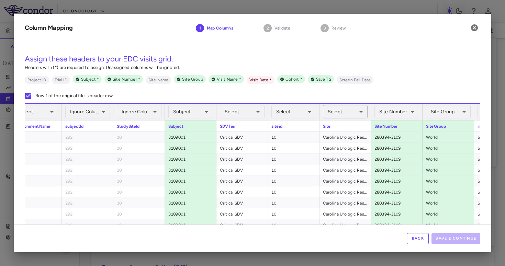
click at [358, 114] on body "Skip to sidebar Skip to main content CG Oncology PIVOT-006 Accruals Forecasting…" at bounding box center [252, 133] width 505 height 266
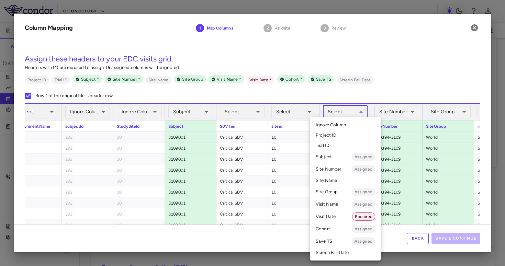
click at [337, 183] on li "Site Name" at bounding box center [345, 181] width 70 height 10
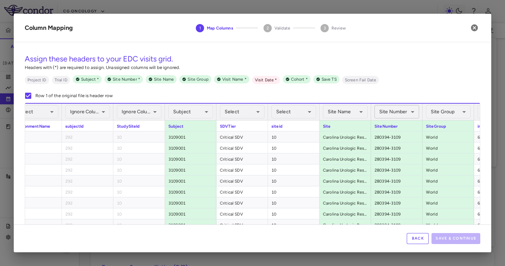
click at [410, 114] on body "Skip to sidebar Skip to main content CG Oncology PIVOT-006 Accruals Forecasting…" at bounding box center [252, 133] width 505 height 266
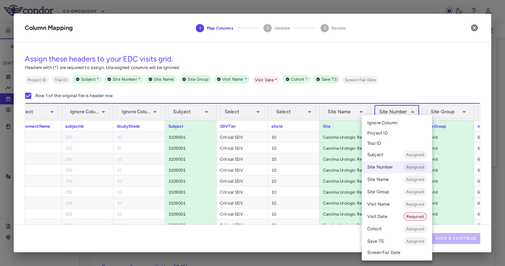
click at [399, 116] on ul "Select Ignore Column Project ID Trial ID Subject Assigned Site Number Assigned …" at bounding box center [397, 188] width 70 height 146
click at [398, 120] on li "Ignore Column" at bounding box center [397, 123] width 70 height 10
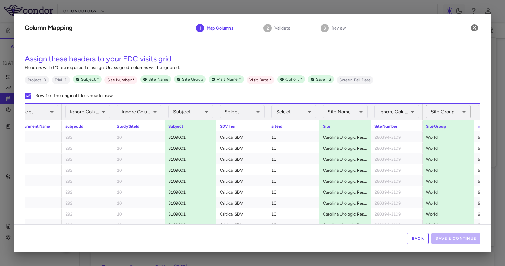
click at [459, 107] on body "Skip to sidebar Skip to main content CG Oncology PIVOT-006 Accruals Forecasting…" at bounding box center [252, 133] width 505 height 266
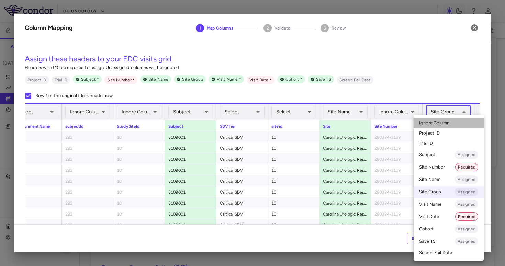
click at [441, 123] on span "Ignore Column" at bounding box center [434, 123] width 30 height 6
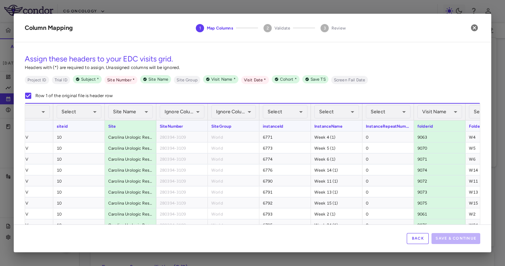
scroll to position [0, 519]
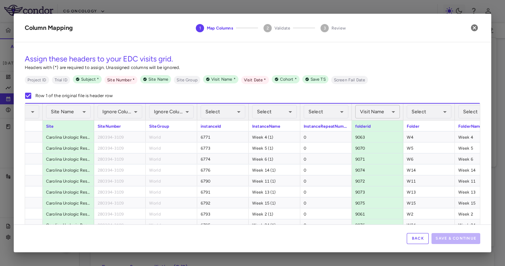
click at [393, 111] on body "Skip to sidebar Skip to main content CG Oncology PIVOT-006 Accruals Forecasting…" at bounding box center [252, 133] width 505 height 266
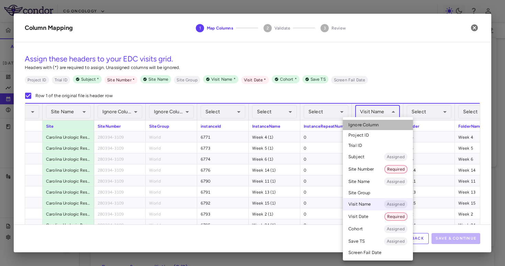
click at [383, 123] on li "Ignore Column" at bounding box center [378, 125] width 70 height 10
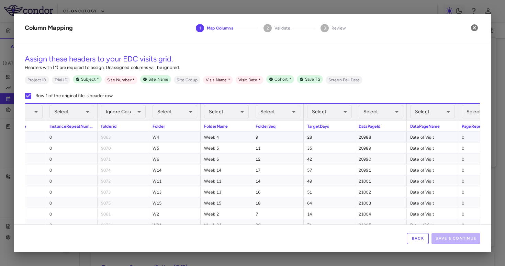
scroll to position [0, 854]
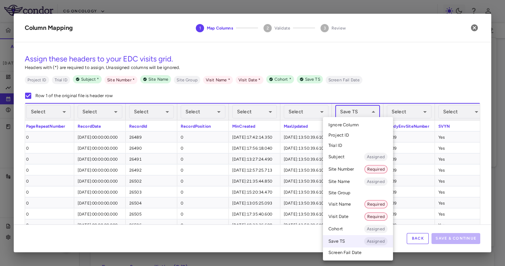
click at [361, 116] on body "Skip to sidebar Skip to main content CG Oncology PIVOT-006 Accruals Forecasting…" at bounding box center [252, 133] width 505 height 266
click at [358, 124] on span "Ignore Column" at bounding box center [344, 125] width 30 height 6
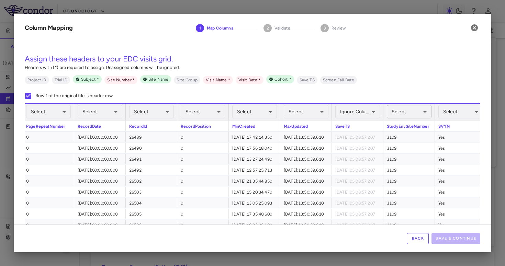
click at [413, 115] on body "Skip to sidebar Skip to main content CG Oncology PIVOT-006 Accruals Forecasting…" at bounding box center [252, 133] width 505 height 266
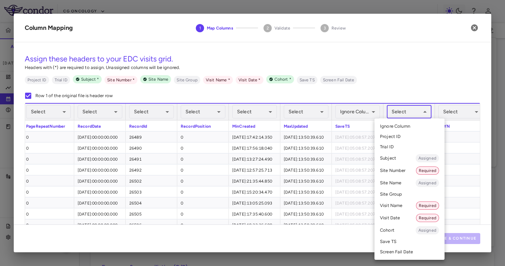
click at [405, 168] on li "Site Number Required" at bounding box center [410, 171] width 70 height 12
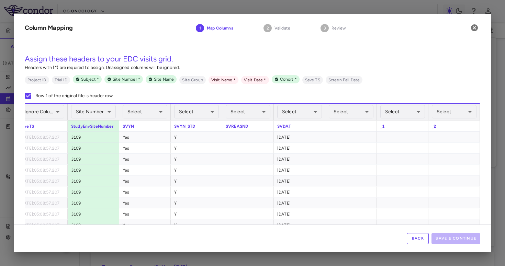
click at [309, 119] on div "Select ​" at bounding box center [299, 112] width 45 height 16
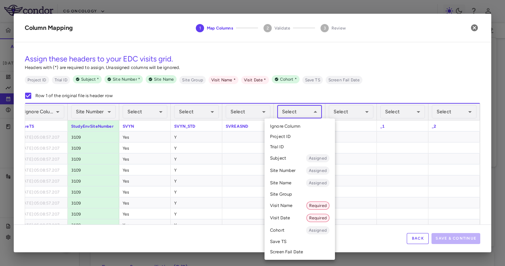
click at [308, 115] on body "Skip to sidebar Skip to main content CG Oncology PIVOT-006 Accruals Forecasting…" at bounding box center [252, 133] width 505 height 266
click at [291, 216] on li "Visit Date Required" at bounding box center [300, 218] width 70 height 12
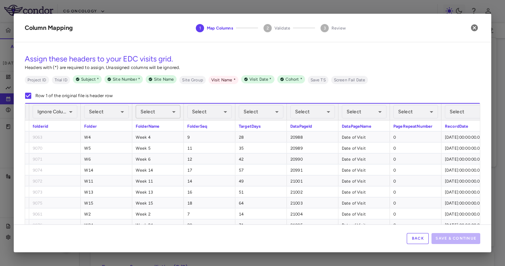
click at [150, 112] on body "Skip to sidebar Skip to main content CG Oncology PIVOT-006 Accruals Forecasting…" at bounding box center [252, 133] width 505 height 266
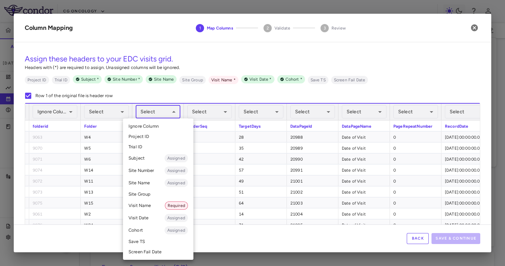
click at [144, 205] on li "Visit Name Required" at bounding box center [158, 206] width 70 height 12
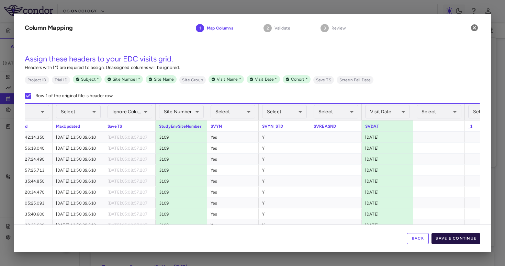
click at [466, 237] on button "Save & Continue" at bounding box center [456, 238] width 49 height 11
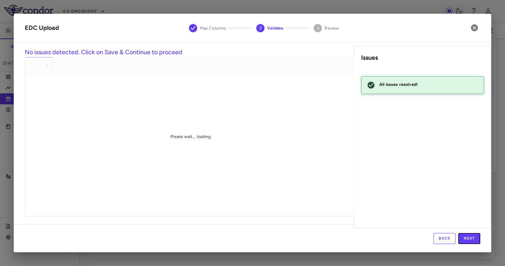
click at [466, 236] on button "Next" at bounding box center [469, 238] width 22 height 11
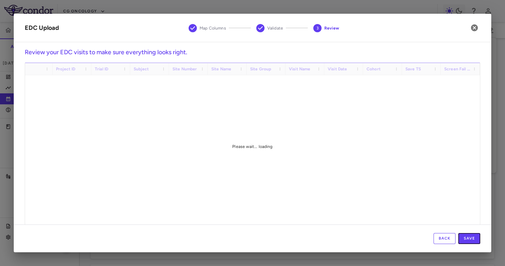
click at [466, 236] on button "Save" at bounding box center [469, 238] width 22 height 11
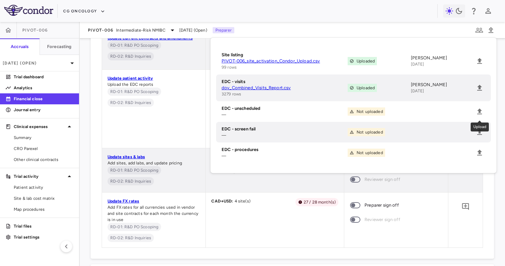
click at [480, 131] on div "Upload" at bounding box center [480, 127] width 18 height 9
click at [480, 154] on icon "Upload" at bounding box center [479, 153] width 5 height 6
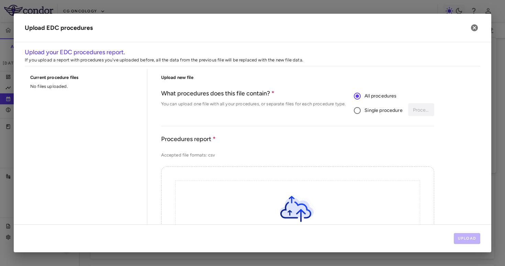
click at [381, 113] on span "Single procedure" at bounding box center [384, 111] width 38 height 8
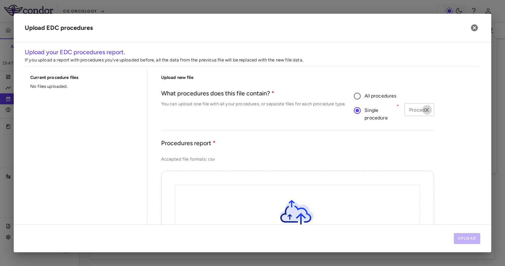
click at [423, 112] on button "Clear" at bounding box center [427, 110] width 10 height 10
type input "*****"
click at [472, 29] on icon "button" at bounding box center [474, 27] width 7 height 7
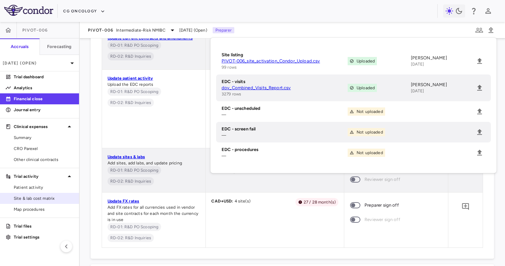
click at [39, 201] on span "Site & lab cost matrix" at bounding box center [44, 199] width 60 height 6
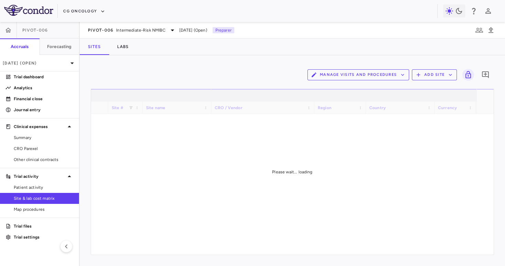
click at [341, 78] on button "Manage Visits and Procedures" at bounding box center [359, 74] width 102 height 11
click at [337, 99] on li "Manage Procedure Categories" at bounding box center [350, 98] width 73 height 10
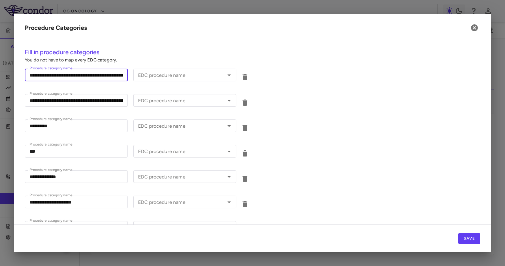
scroll to position [0, 48]
drag, startPoint x: 64, startPoint y: 76, endPoint x: 191, endPoint y: 86, distance: 127.5
click at [190, 86] on div "**********" at bounding box center [253, 75] width 456 height 25
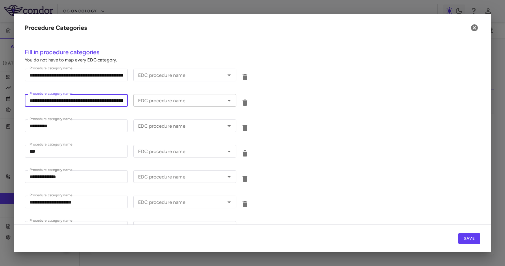
scroll to position [0, 54]
drag, startPoint x: 85, startPoint y: 100, endPoint x: 212, endPoint y: 102, distance: 126.8
click at [212, 102] on div "**********" at bounding box center [137, 101] width 225 height 14
click at [469, 25] on button "button" at bounding box center [475, 28] width 12 height 12
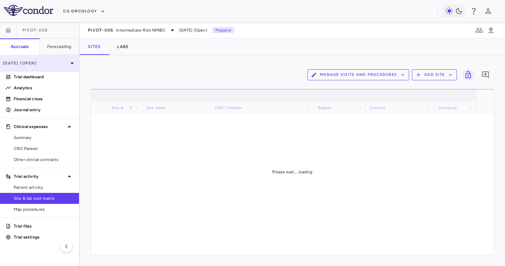
click at [52, 57] on div "[DATE] (Open)" at bounding box center [39, 63] width 79 height 16
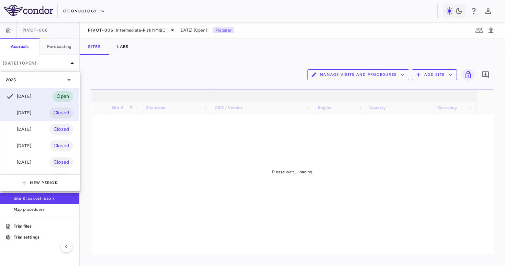
click at [45, 108] on div "[DATE] Closed" at bounding box center [39, 113] width 78 height 16
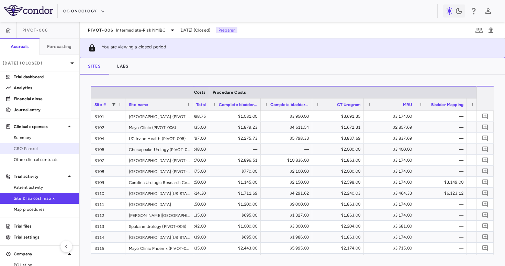
click at [49, 144] on link "CRO Parexel" at bounding box center [39, 149] width 79 height 10
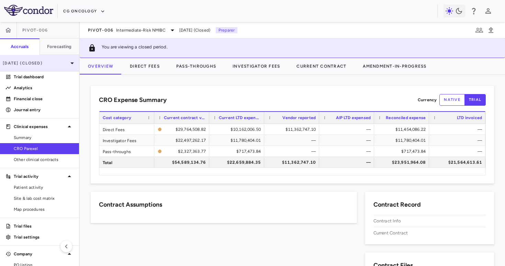
click at [54, 65] on p "[DATE] (Closed)" at bounding box center [35, 63] width 65 height 6
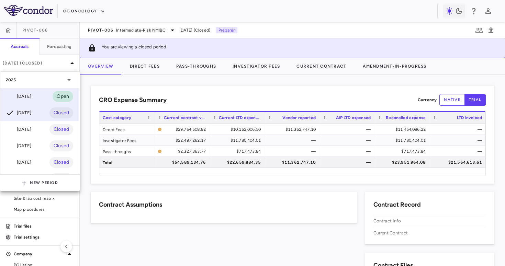
click at [42, 93] on div "[DATE] Open" at bounding box center [39, 96] width 78 height 16
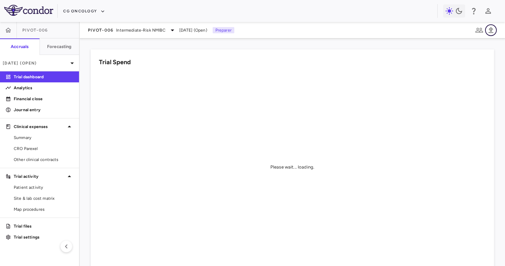
click at [490, 32] on icon "button" at bounding box center [491, 30] width 8 height 8
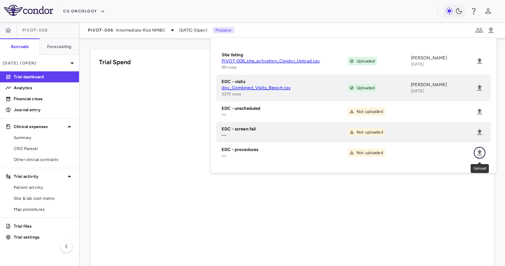
click at [480, 152] on icon "Upload" at bounding box center [479, 153] width 5 height 6
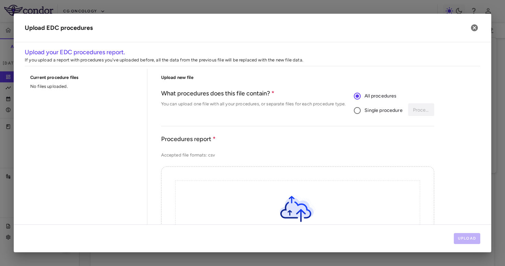
click at [369, 112] on span "Single procedure" at bounding box center [384, 111] width 38 height 8
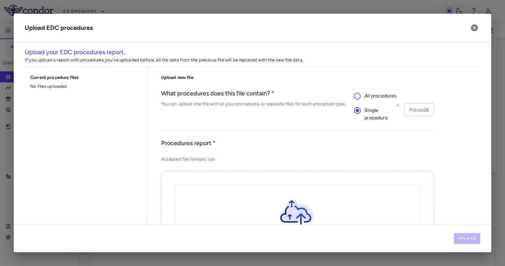
click at [410, 113] on input "Procedure type" at bounding box center [414, 109] width 14 height 9
type input "*****"
click at [413, 140] on li "Complete bladder visualization with biopsy/resection (e.g., [MEDICAL_DATA] )" at bounding box center [419, 142] width 30 height 47
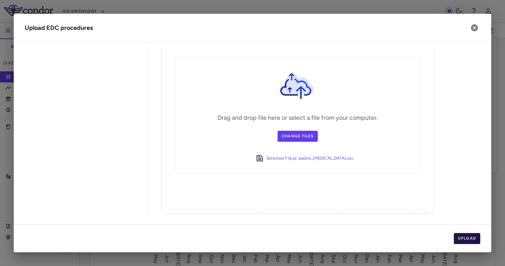
click at [458, 234] on button "Upload" at bounding box center [467, 238] width 27 height 11
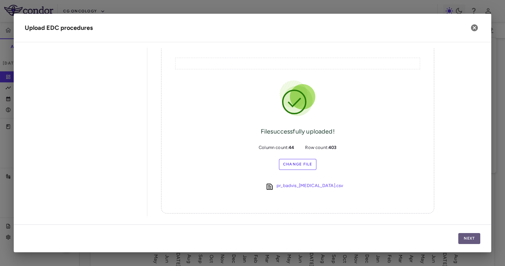
click at [474, 240] on button "Next" at bounding box center [469, 238] width 22 height 11
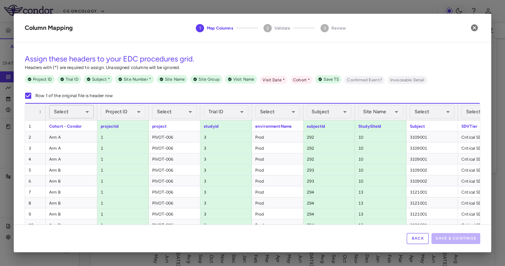
click at [69, 112] on body "Skip to sidebar Skip to main content CG Oncology PIVOT-006 Accruals Forecasting…" at bounding box center [252, 133] width 505 height 266
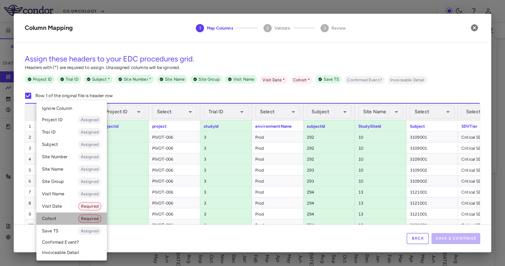
click at [70, 220] on li "Cohort Required" at bounding box center [71, 219] width 70 height 12
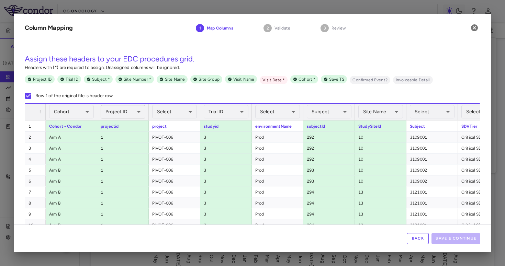
click at [131, 110] on body "Skip to sidebar Skip to main content CG Oncology PIVOT-006 Accruals Forecasting…" at bounding box center [252, 133] width 505 height 266
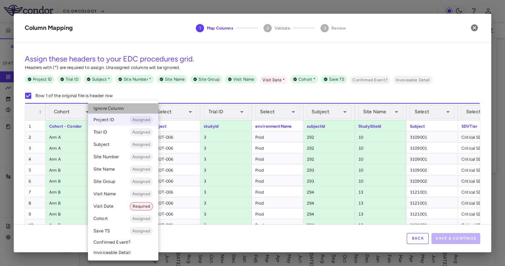
click at [134, 105] on li "Ignore Column" at bounding box center [123, 108] width 70 height 10
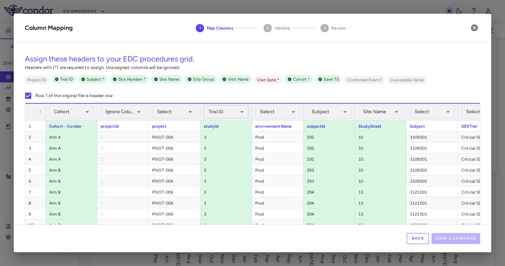
click at [238, 112] on body "Skip to sidebar Skip to main content CG Oncology PIVOT-006 Accruals Forecasting…" at bounding box center [252, 133] width 505 height 266
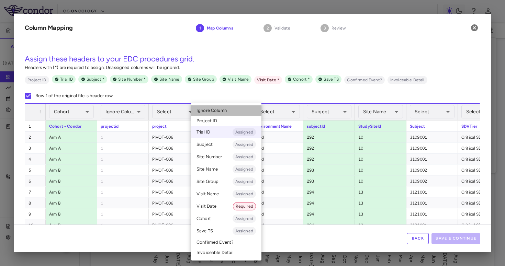
click at [231, 111] on li "Ignore Column" at bounding box center [226, 110] width 70 height 10
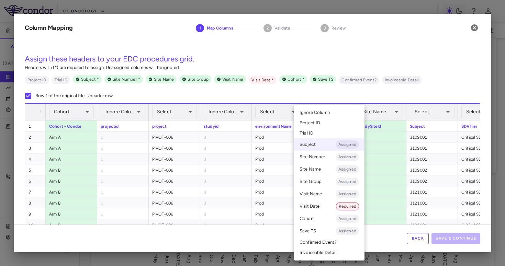
click at [335, 115] on body "Skip to sidebar Skip to main content CG Oncology PIVOT-006 Accruals Forecasting…" at bounding box center [252, 133] width 505 height 266
click at [330, 115] on span "Ignore Column" at bounding box center [315, 113] width 30 height 6
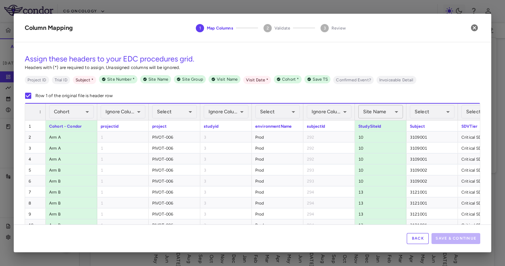
click at [375, 116] on body "Skip to sidebar Skip to main content CG Oncology PIVOT-006 Accruals Forecasting…" at bounding box center [252, 133] width 505 height 266
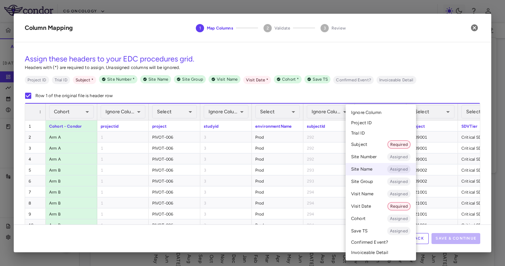
click at [373, 116] on li "Ignore Column" at bounding box center [381, 113] width 70 height 10
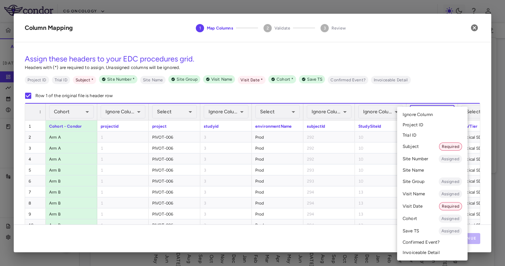
click at [417, 114] on body "Skip to sidebar Skip to main content CG Oncology PIVOT-006 Accruals Forecasting…" at bounding box center [252, 133] width 505 height 266
click at [420, 149] on li "Subject Required" at bounding box center [432, 147] width 70 height 12
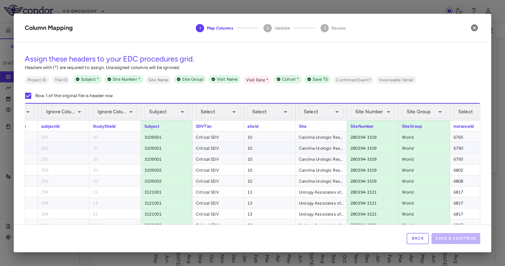
scroll to position [0, 324]
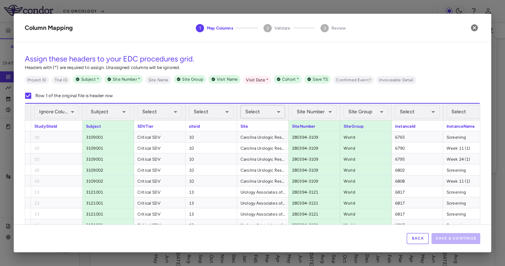
click at [270, 108] on body "Skip to sidebar Skip to main content CG Oncology PIVOT-006 Accruals Forecasting…" at bounding box center [252, 133] width 505 height 266
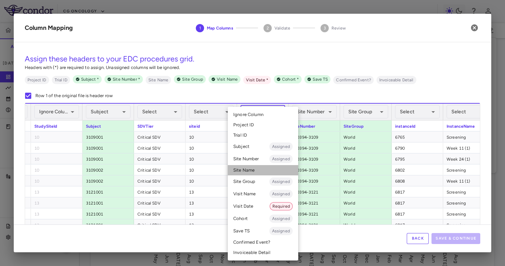
click at [254, 171] on li "Site Name" at bounding box center [263, 170] width 70 height 10
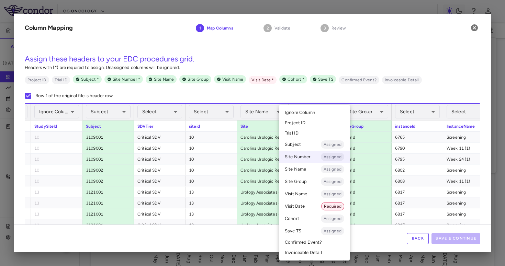
click at [309, 107] on body "Skip to sidebar Skip to main content CG Oncology PIVOT-006 Accruals Forecasting…" at bounding box center [252, 133] width 505 height 266
click at [306, 122] on li "Project ID" at bounding box center [314, 123] width 70 height 10
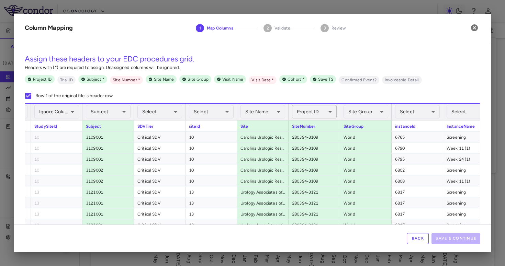
click at [313, 110] on body "Skip to sidebar Skip to main content CG Oncology PIVOT-006 Accruals Forecasting…" at bounding box center [252, 133] width 505 height 266
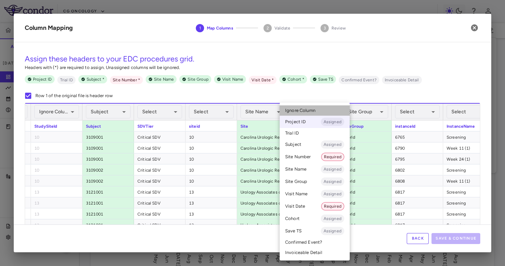
click at [313, 110] on span "Ignore Column" at bounding box center [300, 111] width 30 height 6
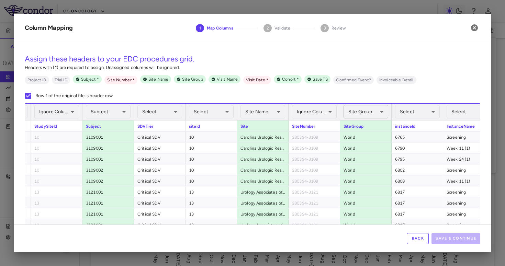
click at [358, 109] on body "Skip to sidebar Skip to main content CG Oncology PIVOT-006 Accruals Forecasting…" at bounding box center [252, 133] width 505 height 266
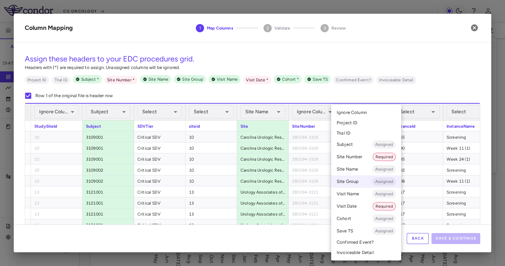
click at [356, 112] on span "Ignore Column" at bounding box center [352, 113] width 30 height 6
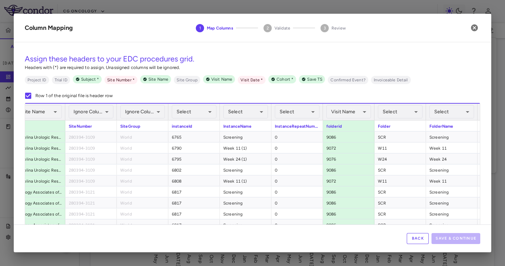
scroll to position [0, 574]
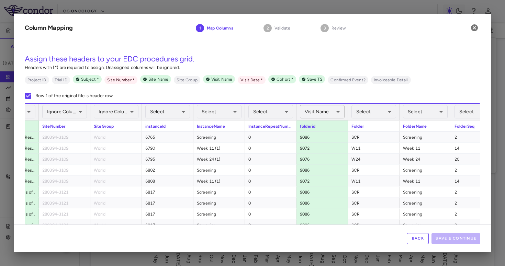
click at [338, 110] on body "Skip to sidebar Skip to main content CG Oncology PIVOT-006 Accruals Forecasting…" at bounding box center [252, 133] width 505 height 266
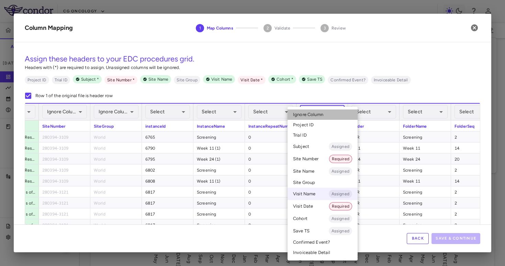
click at [336, 115] on li "Ignore Column" at bounding box center [323, 115] width 70 height 10
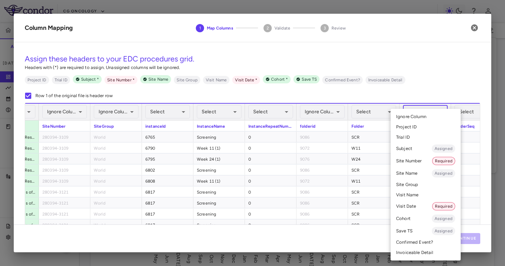
click at [407, 113] on body "Skip to sidebar Skip to main content CG Oncology PIVOT-006 Accruals Forecasting…" at bounding box center [252, 133] width 505 height 266
click at [413, 197] on li "Visit Name" at bounding box center [426, 195] width 70 height 10
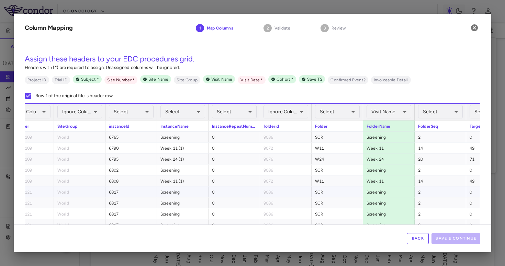
scroll to position [0, 692]
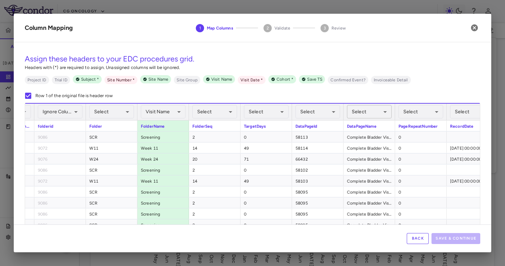
click at [366, 109] on body "Skip to sidebar Skip to main content CG Oncology PIVOT-006 Accruals Forecasting…" at bounding box center [252, 133] width 505 height 266
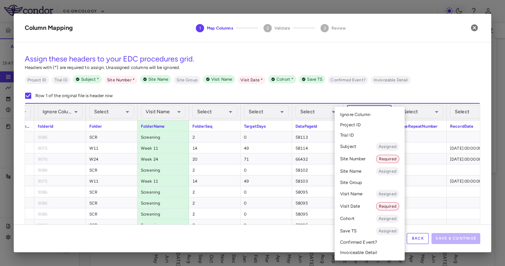
click at [366, 109] on ul "Select Ignore Column Project ID Trial ID Subject Assigned Site Number Required …" at bounding box center [370, 184] width 70 height 154
click at [342, 92] on div at bounding box center [252, 133] width 505 height 266
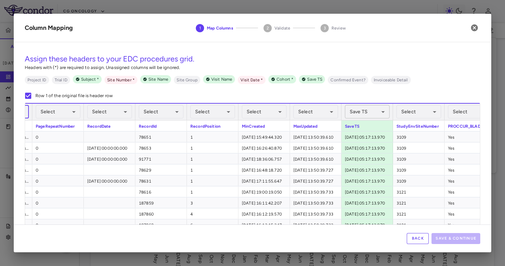
click at [360, 108] on body "Skip to sidebar Skip to main content CG Oncology PIVOT-006 Accruals Forecasting…" at bounding box center [252, 133] width 505 height 266
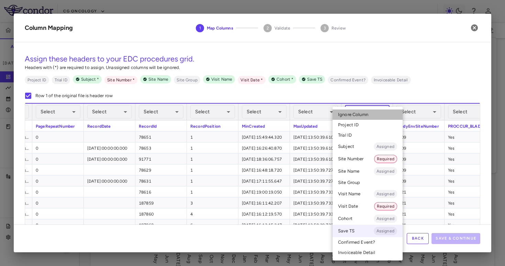
click at [359, 118] on span "Ignore Column" at bounding box center [353, 115] width 30 height 6
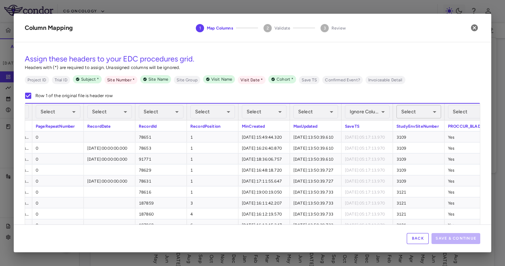
click at [414, 111] on body "Skip to sidebar Skip to main content CG Oncology PIVOT-006 Accruals Forecasting…" at bounding box center [252, 133] width 505 height 266
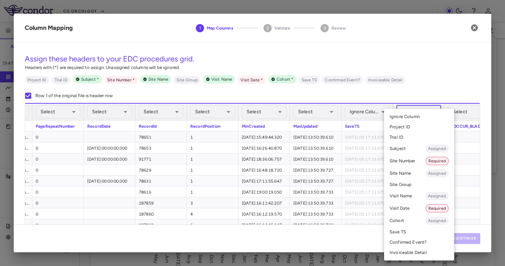
click at [410, 160] on li "Site Number Required" at bounding box center [419, 161] width 70 height 12
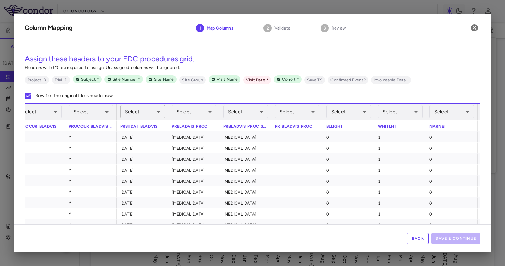
click at [153, 114] on body "Skip to sidebar Skip to main content CG Oncology PIVOT-006 Accruals Forecasting…" at bounding box center [252, 133] width 505 height 266
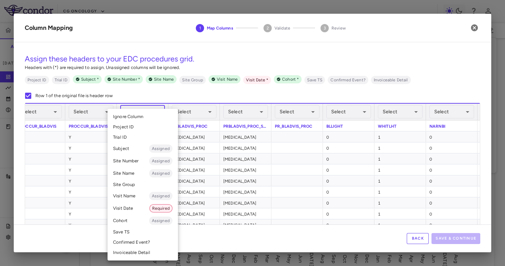
click at [149, 205] on li "Visit Date Required" at bounding box center [143, 208] width 70 height 12
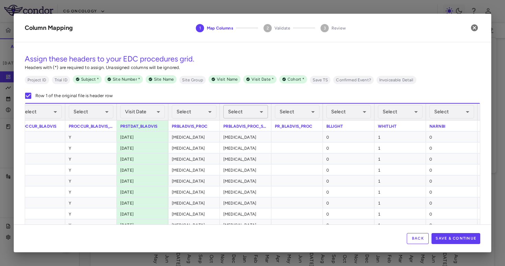
click at [254, 115] on body "Skip to sidebar Skip to main content CG Oncology PIVOT-006 Accruals Forecasting…" at bounding box center [252, 133] width 505 height 266
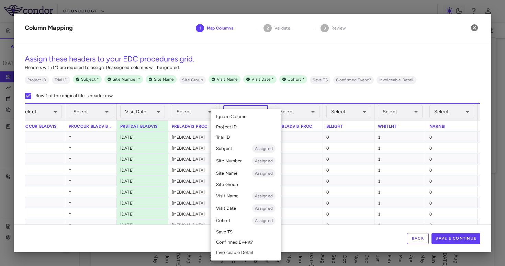
click at [238, 256] on li "Invoiceable Detail" at bounding box center [246, 253] width 70 height 10
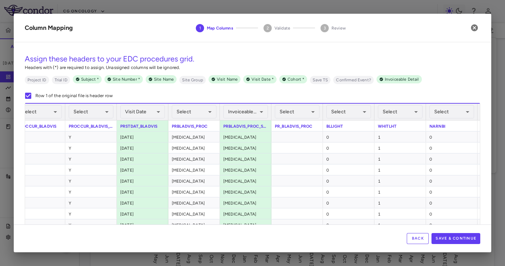
click at [441, 232] on div "Back Save & Continue" at bounding box center [253, 239] width 478 height 28
click at [441, 235] on button "Save & Continue" at bounding box center [456, 238] width 49 height 11
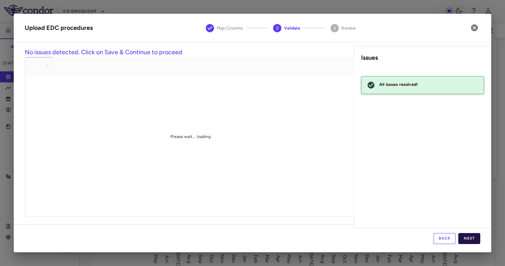
click at [467, 236] on button "Next" at bounding box center [469, 238] width 22 height 11
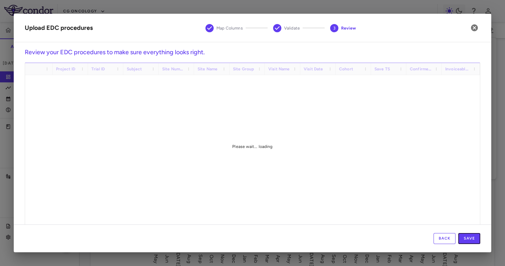
click at [467, 236] on button "Save" at bounding box center [469, 238] width 22 height 11
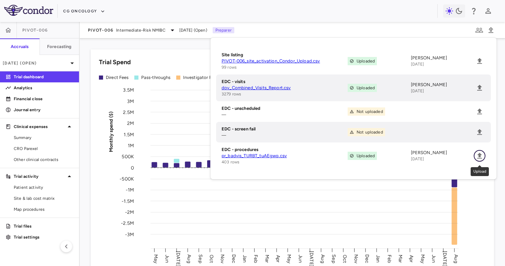
click at [479, 158] on icon "Upload" at bounding box center [479, 156] width 5 height 6
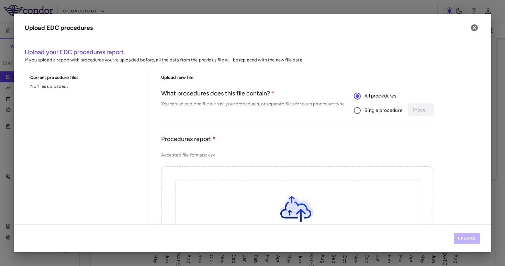
click at [387, 110] on span "Single procedure" at bounding box center [384, 111] width 38 height 8
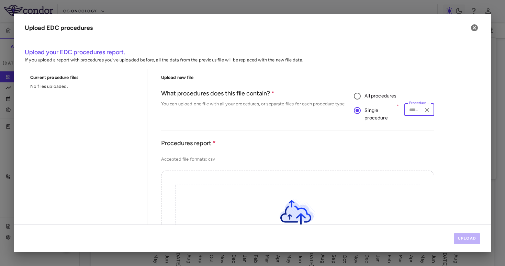
click at [413, 110] on input "Procedure type" at bounding box center [414, 109] width 14 height 9
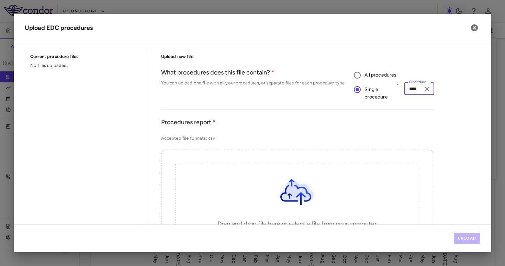
scroll to position [27, 0]
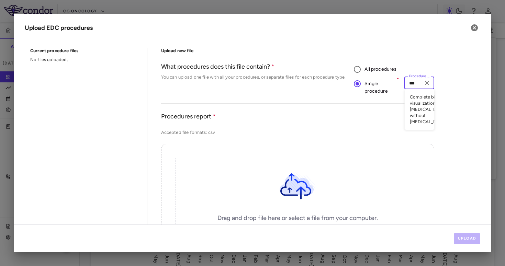
type input "****"
click at [420, 112] on li "Complete bladder visualization (e.g., cystoscopy) without biopsy" at bounding box center [419, 109] width 30 height 35
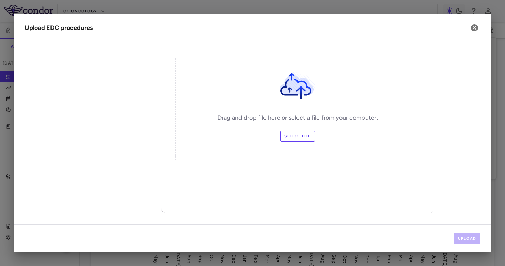
click at [290, 139] on label "Select file" at bounding box center [297, 136] width 35 height 11
click at [0, 0] on input "Select file" at bounding box center [0, 0] width 0 height 0
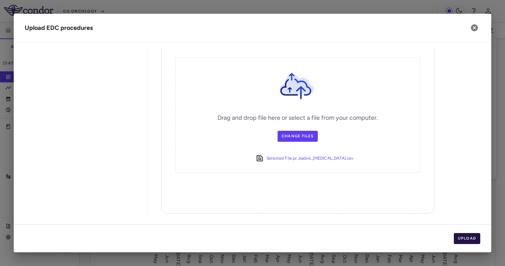
click at [470, 239] on button "Upload" at bounding box center [467, 238] width 27 height 11
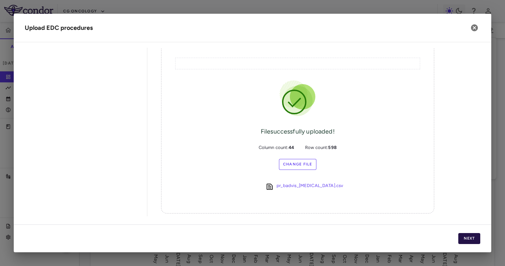
click at [468, 235] on button "Next" at bounding box center [469, 238] width 22 height 11
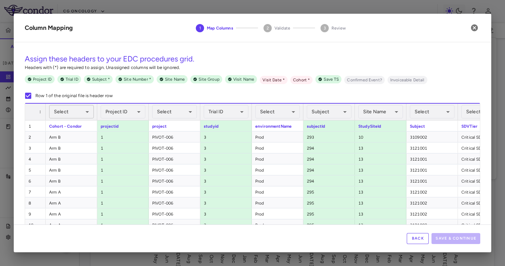
click at [85, 114] on body "Skip to sidebar Skip to main content CG Oncology PIVOT-006 Accruals Forecasting…" at bounding box center [252, 133] width 505 height 266
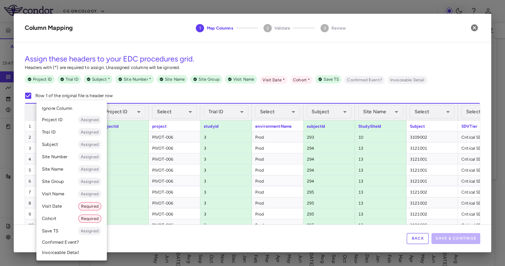
click at [57, 216] on li "Cohort Required" at bounding box center [71, 219] width 70 height 12
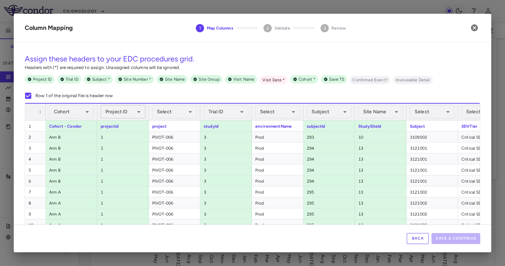
click at [124, 110] on body "Skip to sidebar Skip to main content CG Oncology PIVOT-006 Accruals Forecasting…" at bounding box center [252, 133] width 505 height 266
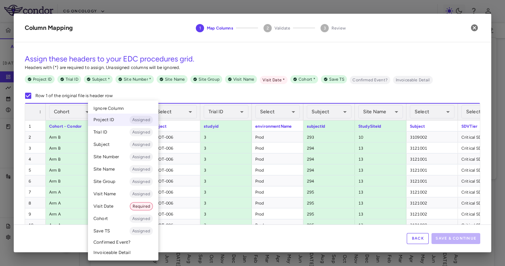
click at [124, 118] on li "Project ID Assigned" at bounding box center [123, 120] width 70 height 12
click at [127, 109] on body "Skip to sidebar Skip to main content CG Oncology PIVOT-006 Accruals Forecasting…" at bounding box center [252, 133] width 505 height 266
click at [127, 110] on li "Ignore Column" at bounding box center [123, 108] width 70 height 10
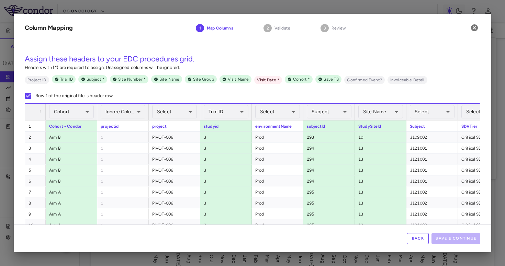
click at [243, 104] on div "Trial ID Assigned ******** ​" at bounding box center [226, 112] width 45 height 16
click at [237, 109] on body "Skip to sidebar Skip to main content CG Oncology PIVOT-006 Accruals Forecasting…" at bounding box center [252, 133] width 505 height 266
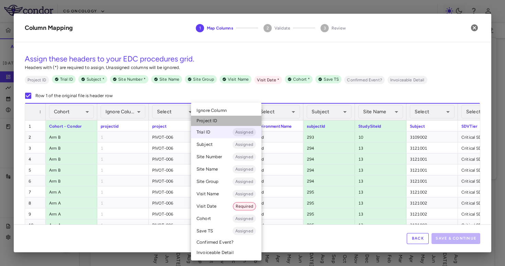
click at [236, 116] on li "Project ID" at bounding box center [226, 121] width 70 height 10
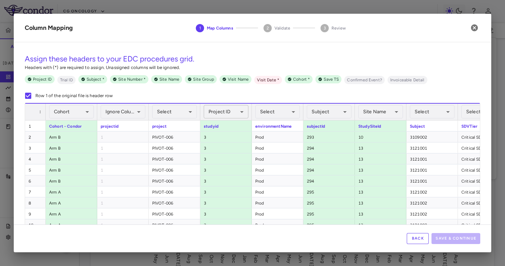
click at [244, 108] on body "Skip to sidebar Skip to main content CG Oncology PIVOT-006 Accruals Forecasting…" at bounding box center [252, 133] width 505 height 266
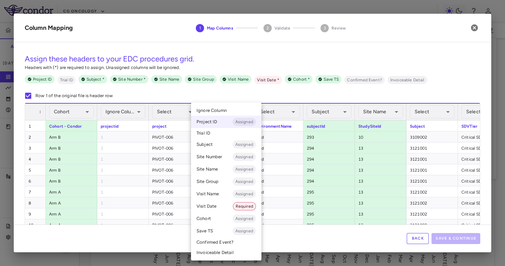
click at [238, 109] on li "Ignore Column" at bounding box center [226, 110] width 70 height 10
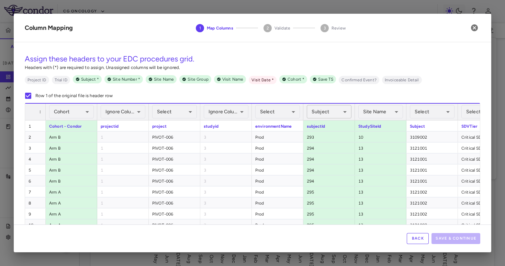
click at [324, 109] on body "Skip to sidebar Skip to main content CG Oncology PIVOT-006 Accruals Forecasting…" at bounding box center [252, 133] width 505 height 266
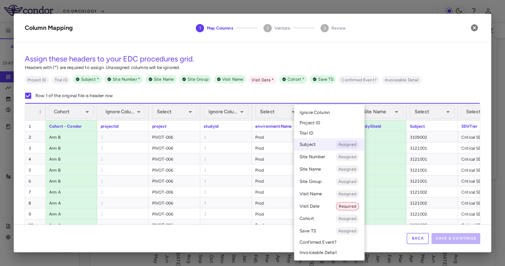
click at [322, 111] on span "Ignore Column" at bounding box center [315, 113] width 30 height 6
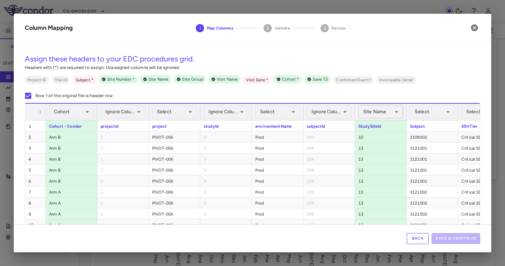
click at [365, 112] on body "Skip to sidebar Skip to main content CG Oncology PIVOT-006 Accruals Forecasting…" at bounding box center [252, 133] width 505 height 266
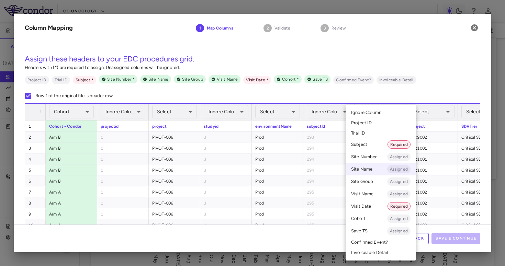
click at [368, 115] on span "Ignore Column" at bounding box center [366, 113] width 30 height 6
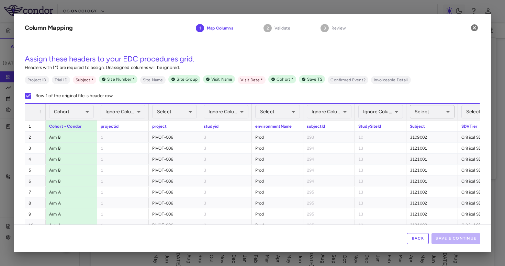
click at [418, 108] on body "Skip to sidebar Skip to main content CG Oncology PIVOT-006 Accruals Forecasting…" at bounding box center [252, 133] width 505 height 266
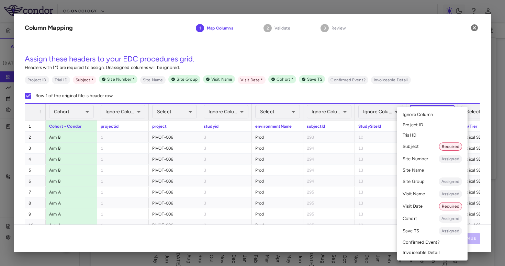
click at [417, 146] on li "Subject Required" at bounding box center [432, 147] width 70 height 12
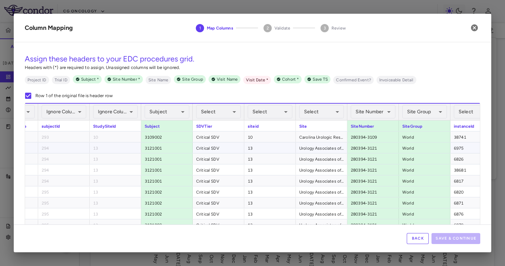
scroll to position [0, 370]
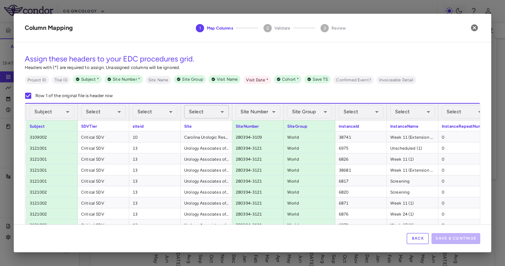
click at [223, 111] on body "Skip to sidebar Skip to main content CG Oncology PIVOT-006 Accruals Forecasting…" at bounding box center [252, 133] width 505 height 266
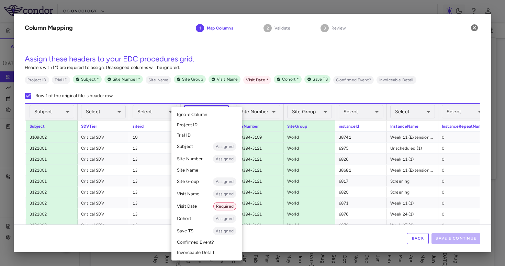
click at [210, 173] on li "Site Name" at bounding box center [206, 170] width 70 height 10
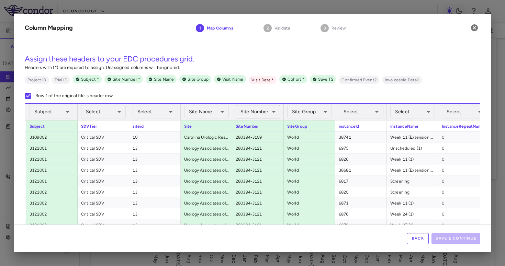
click at [269, 112] on body "Skip to sidebar Skip to main content CG Oncology PIVOT-006 Accruals Forecasting…" at bounding box center [252, 133] width 505 height 266
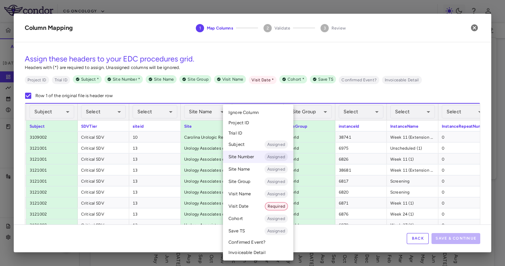
click at [267, 116] on li "Ignore Column" at bounding box center [258, 113] width 70 height 10
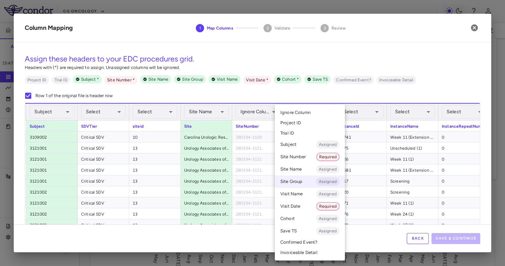
click at [307, 108] on body "Skip to sidebar Skip to main content CG Oncology PIVOT-006 Accruals Forecasting…" at bounding box center [252, 133] width 505 height 266
click at [306, 112] on span "Ignore Column" at bounding box center [295, 113] width 30 height 6
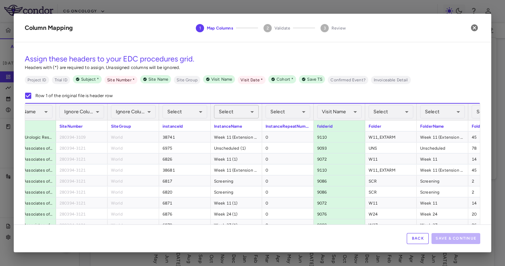
scroll to position [0, 606]
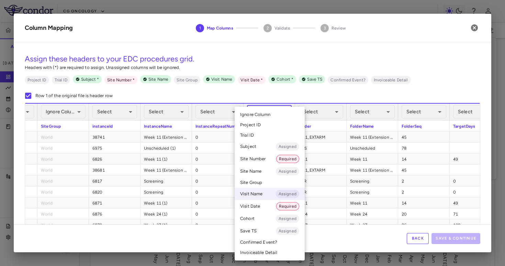
click at [285, 107] on body "Skip to sidebar Skip to main content CG Oncology PIVOT-006 Accruals Forecasting…" at bounding box center [252, 133] width 505 height 266
click at [279, 115] on li "Ignore Column" at bounding box center [270, 115] width 70 height 10
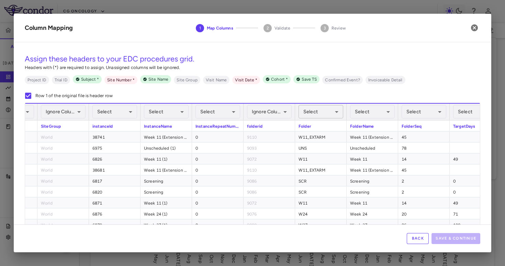
click at [325, 108] on body "Skip to sidebar Skip to main content CG Oncology PIVOT-006 Accruals Forecasting…" at bounding box center [252, 133] width 505 height 266
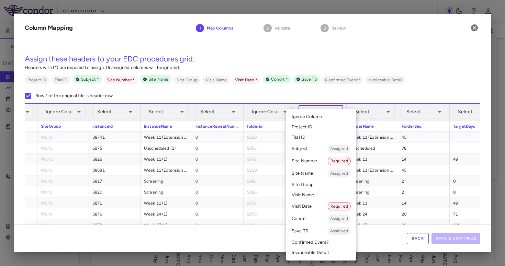
click at [373, 103] on div at bounding box center [252, 133] width 505 height 266
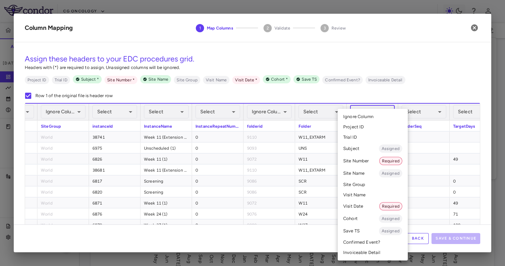
click at [373, 110] on body "Skip to sidebar Skip to main content CG Oncology PIVOT-006 Accruals Forecasting…" at bounding box center [252, 133] width 505 height 266
click at [369, 198] on li "Visit Name" at bounding box center [373, 195] width 70 height 10
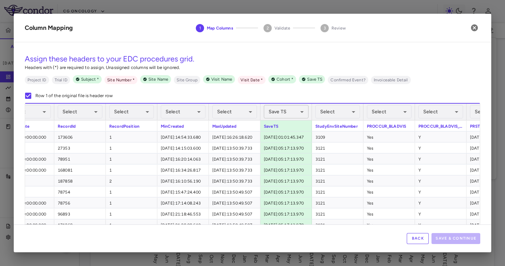
click at [282, 111] on body "Skip to sidebar Skip to main content CG Oncology PIVOT-006 Accruals Forecasting…" at bounding box center [252, 133] width 505 height 266
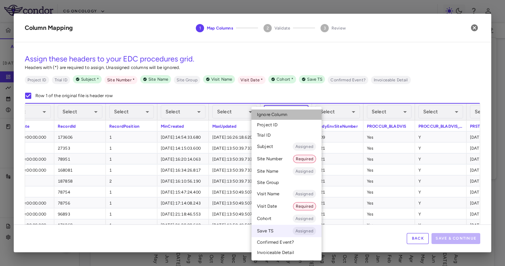
click at [282, 113] on span "Ignore Column" at bounding box center [272, 115] width 30 height 6
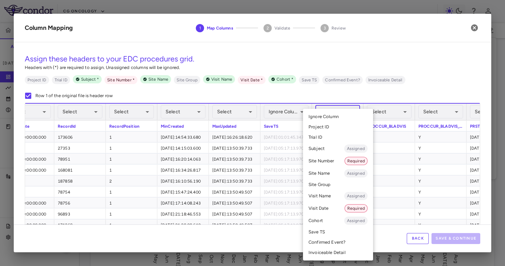
click at [331, 114] on body "Skip to sidebar Skip to main content CG Oncology PIVOT-006 Accruals Forecasting…" at bounding box center [252, 133] width 505 height 266
click at [329, 164] on li "Site Number Required" at bounding box center [338, 161] width 70 height 12
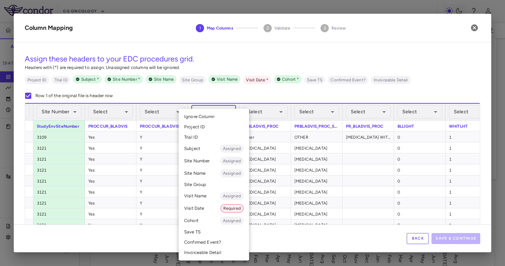
click at [224, 112] on body "Skip to sidebar Skip to main content CG Oncology PIVOT-006 Accruals Forecasting…" at bounding box center [252, 133] width 505 height 266
click at [204, 211] on li "Visit Date Required" at bounding box center [214, 208] width 70 height 12
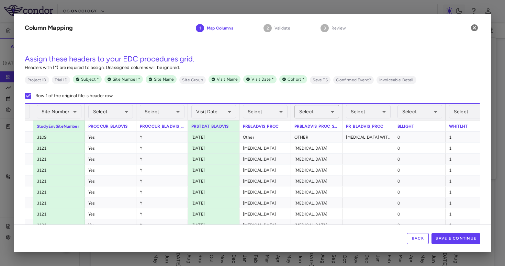
click at [302, 112] on body "Skip to sidebar Skip to main content CG Oncology PIVOT-006 Accruals Forecasting…" at bounding box center [252, 133] width 505 height 266
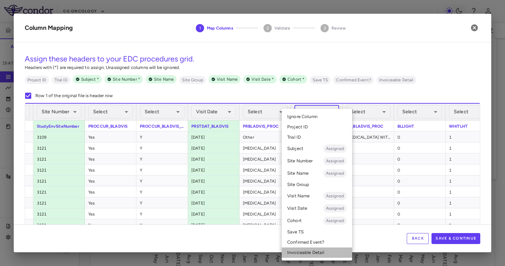
click at [307, 249] on li "Invoiceable Detail" at bounding box center [317, 253] width 70 height 10
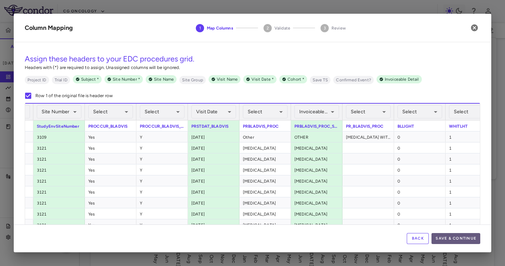
click at [457, 235] on button "Save & Continue" at bounding box center [456, 238] width 49 height 11
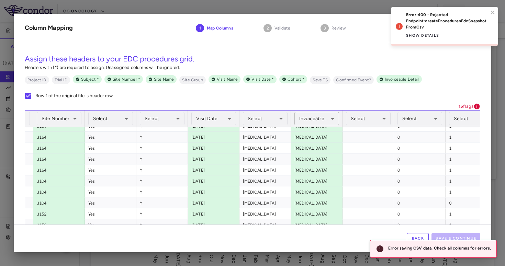
click at [317, 120] on body "Skip to sidebar Skip to main content CG Oncology PIVOT-006 Accruals Forecasting…" at bounding box center [252, 133] width 505 height 266
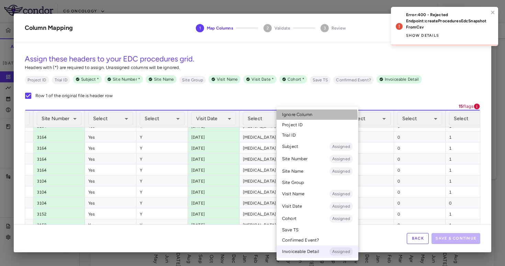
click at [314, 116] on li "Ignore Column" at bounding box center [318, 115] width 82 height 10
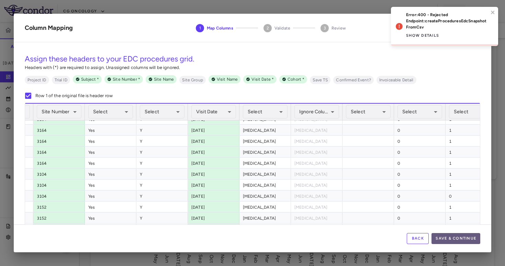
click at [450, 238] on button "Save & Continue" at bounding box center [456, 238] width 49 height 11
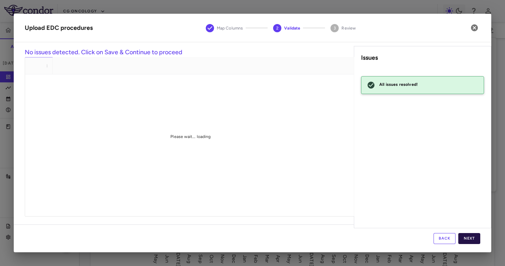
click at [465, 237] on button "Next" at bounding box center [469, 238] width 22 height 11
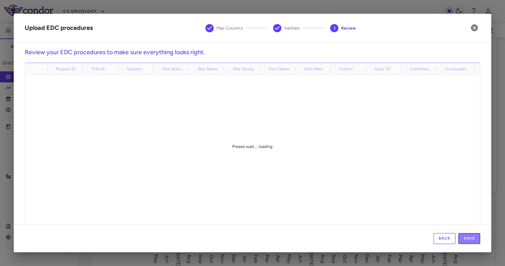
click at [465, 237] on button "Save" at bounding box center [469, 238] width 22 height 11
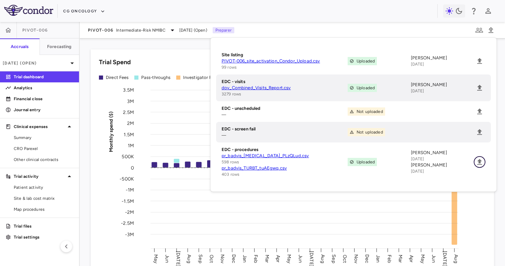
click at [480, 163] on icon "Upload" at bounding box center [479, 162] width 5 height 6
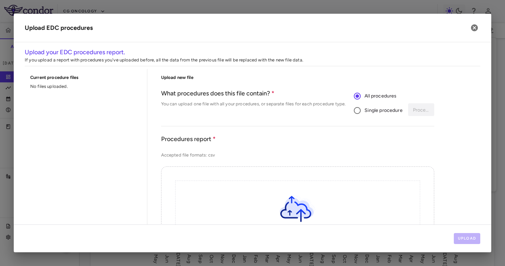
click at [382, 108] on span "Single procedure" at bounding box center [384, 111] width 38 height 8
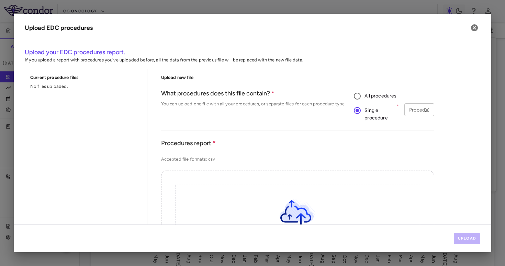
click at [412, 110] on input "Procedure type" at bounding box center [414, 109] width 14 height 9
type input "***"
click at [413, 124] on li "MRU" at bounding box center [419, 124] width 30 height 10
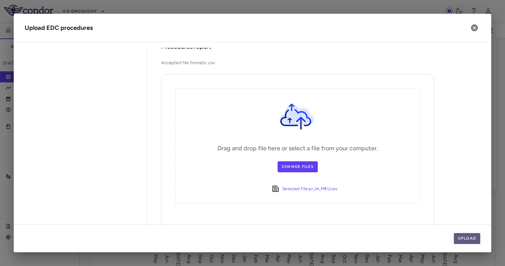
click at [457, 235] on button "Upload" at bounding box center [467, 238] width 27 height 11
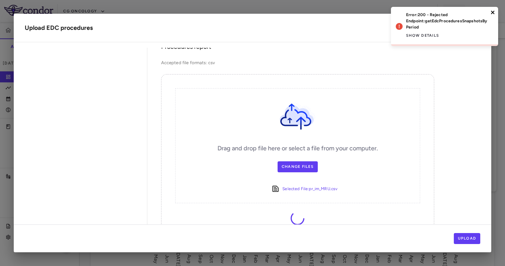
click at [493, 12] on icon "close" at bounding box center [492, 12] width 3 height 3
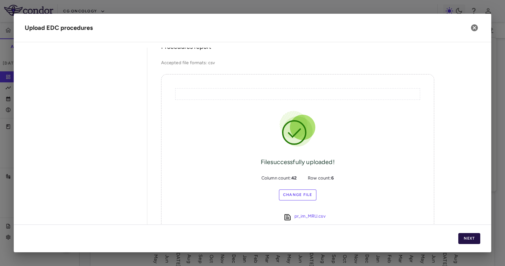
click at [465, 236] on button "Next" at bounding box center [469, 238] width 22 height 11
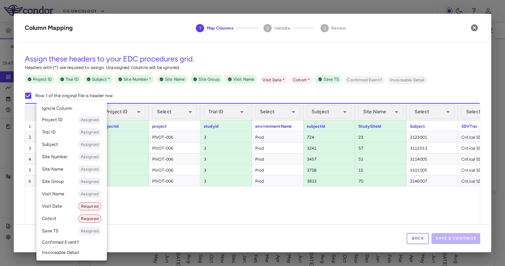
click at [77, 118] on body "Skip to sidebar Skip to main content CG Oncology PIVOT-006 Accruals Forecasting…" at bounding box center [252, 133] width 505 height 266
click at [60, 218] on li "Cohort Required" at bounding box center [71, 219] width 70 height 12
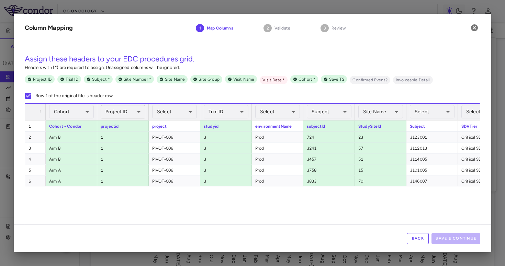
click at [134, 106] on body "Skip to sidebar Skip to main content CG Oncology PIVOT-006 Accruals Forecasting…" at bounding box center [252, 133] width 505 height 266
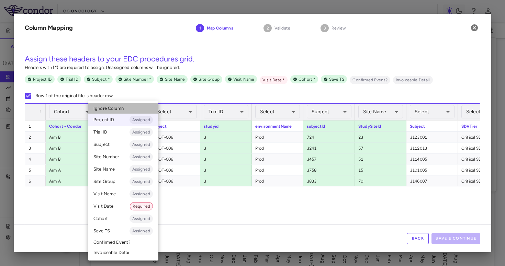
click at [134, 110] on li "Ignore Column" at bounding box center [123, 108] width 70 height 10
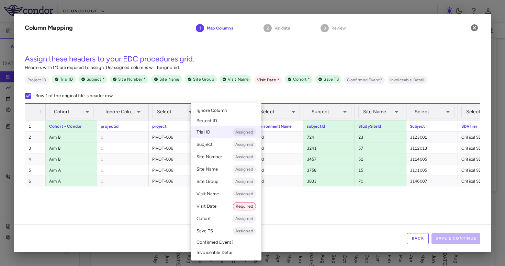
click at [235, 107] on body "Skip to sidebar Skip to main content CG Oncology PIVOT-006 Accruals Forecasting…" at bounding box center [252, 133] width 505 height 266
click at [231, 113] on li "Ignore Column" at bounding box center [226, 110] width 70 height 10
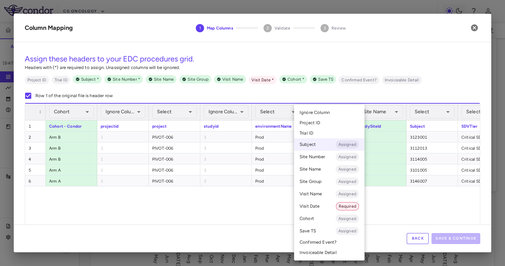
click at [331, 112] on body "Skip to sidebar Skip to main content CG Oncology PIVOT-006 Accruals Forecasting…" at bounding box center [252, 133] width 505 height 266
click at [331, 112] on li "Ignore Column" at bounding box center [329, 113] width 70 height 10
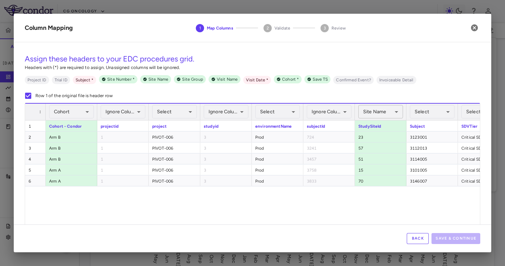
click at [380, 110] on body "Skip to sidebar Skip to main content CG Oncology PIVOT-006 Accruals Forecasting…" at bounding box center [252, 133] width 505 height 266
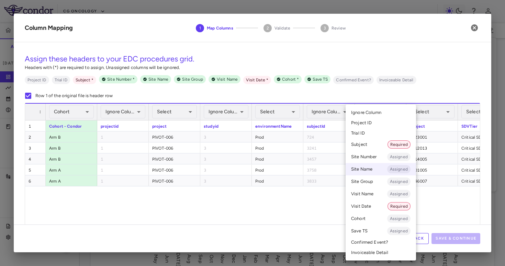
click at [377, 115] on span "Ignore Column" at bounding box center [366, 113] width 30 height 6
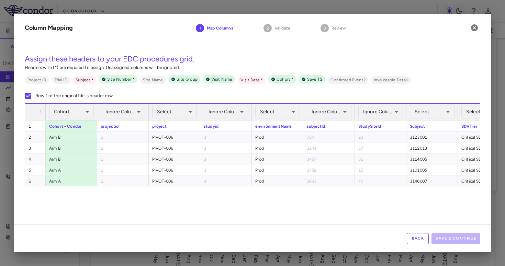
scroll to position [0, 235]
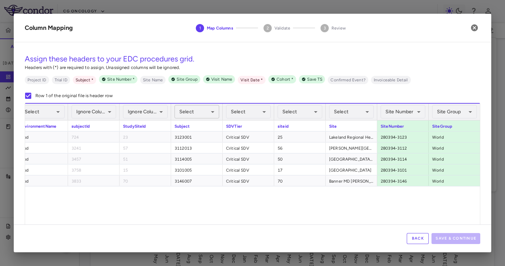
click at [193, 113] on body "Skip to sidebar Skip to main content CG Oncology PIVOT-006 Accruals Forecasting…" at bounding box center [252, 133] width 505 height 266
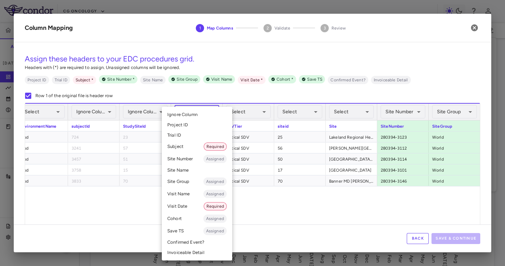
click at [193, 147] on li "Subject Required" at bounding box center [197, 147] width 70 height 12
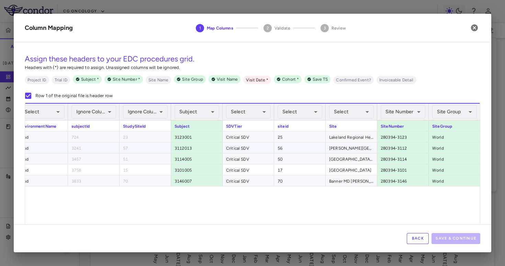
scroll to position [0, 365]
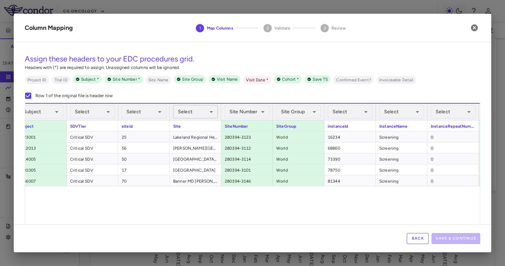
click at [198, 112] on body "Skip to sidebar Skip to main content CG Oncology PIVOT-006 Accruals Forecasting…" at bounding box center [252, 133] width 505 height 266
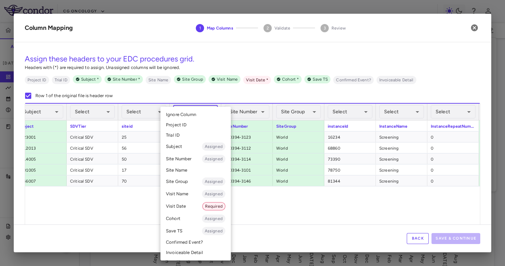
click at [192, 174] on li "Site Name" at bounding box center [195, 170] width 70 height 10
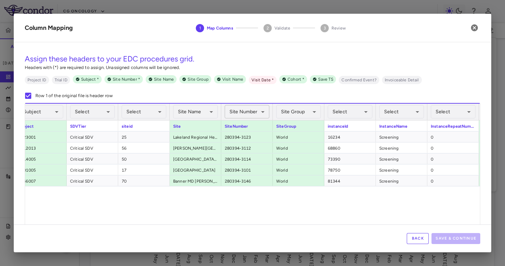
click at [256, 113] on body "Skip to sidebar Skip to main content CG Oncology PIVOT-006 Accruals Forecasting…" at bounding box center [252, 133] width 505 height 266
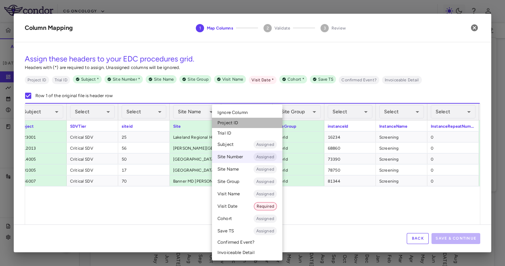
click at [254, 119] on li "Project ID" at bounding box center [247, 123] width 70 height 10
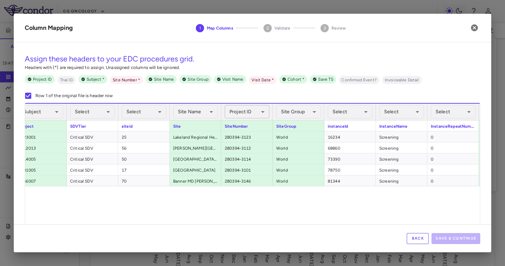
click at [255, 114] on body "Skip to sidebar Skip to main content CG Oncology PIVOT-006 Accruals Forecasting…" at bounding box center [252, 133] width 505 height 266
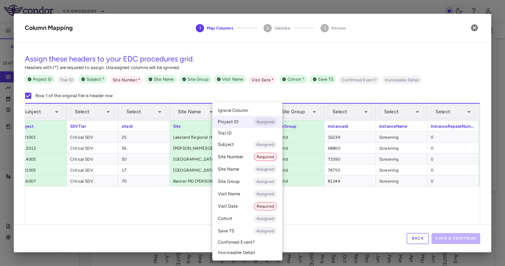
click at [256, 110] on li "Ignore Column" at bounding box center [247, 110] width 70 height 10
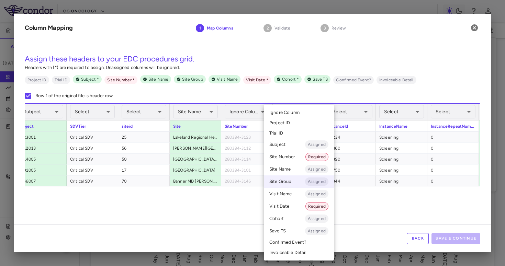
click at [295, 111] on body "Skip to sidebar Skip to main content CG Oncology PIVOT-006 Accruals Forecasting…" at bounding box center [252, 133] width 505 height 266
click at [294, 113] on span "Ignore Column" at bounding box center [284, 113] width 30 height 6
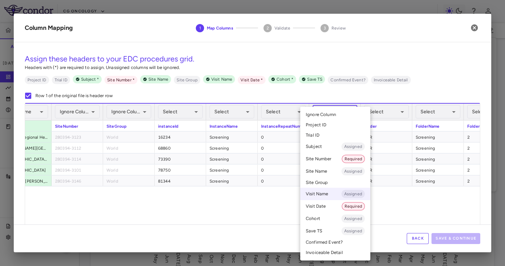
click at [326, 111] on body "Skip to sidebar Skip to main content CG Oncology PIVOT-006 Accruals Forecasting…" at bounding box center [252, 133] width 505 height 266
click at [325, 116] on span "Ignore Column" at bounding box center [321, 115] width 30 height 6
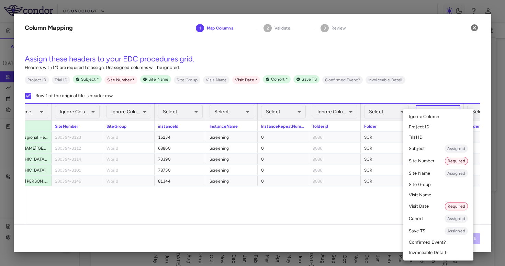
click at [441, 106] on body "Skip to sidebar Skip to main content CG Oncology PIVOT-006 Accruals Forecasting…" at bounding box center [252, 133] width 505 height 266
click at [424, 196] on li "Visit Name" at bounding box center [438, 195] width 70 height 10
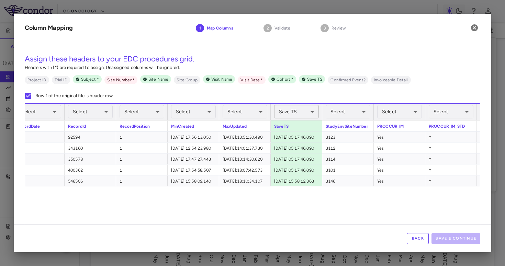
click at [295, 108] on body "Skip to sidebar Skip to main content CG Oncology PIVOT-006 Accruals Forecasting…" at bounding box center [252, 133] width 505 height 266
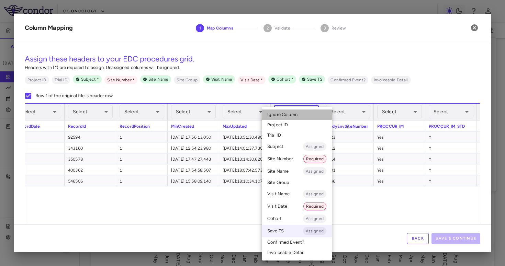
click at [295, 114] on span "Ignore Column" at bounding box center [282, 115] width 30 height 6
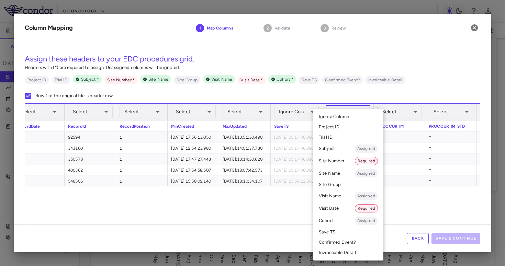
click at [344, 118] on body "Skip to sidebar Skip to main content CG Oncology PIVOT-006 Accruals Forecasting…" at bounding box center [252, 133] width 505 height 266
click at [341, 163] on li "Site Number Required" at bounding box center [348, 161] width 70 height 12
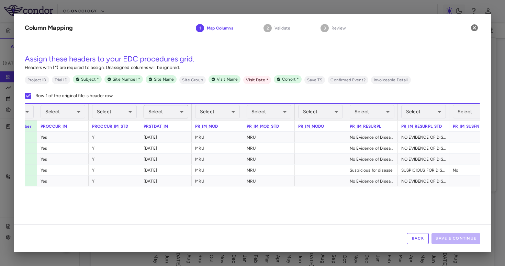
click at [169, 113] on body "Skip to sidebar Skip to main content CG Oncology PIVOT-006 Accruals Forecasting…" at bounding box center [252, 133] width 505 height 266
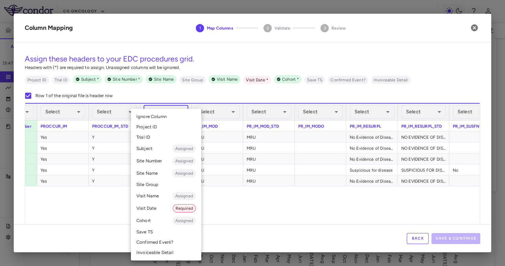
click at [152, 211] on li "Visit Date Required" at bounding box center [166, 208] width 70 height 12
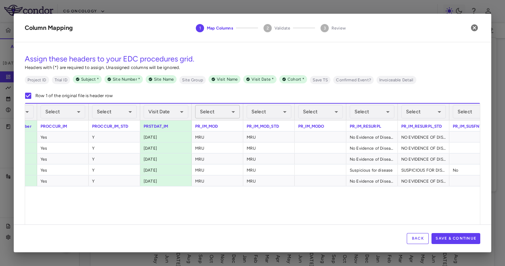
click at [235, 109] on body "Skip to sidebar Skip to main content CG Oncology PIVOT-006 Accruals Forecasting…" at bounding box center [252, 133] width 505 height 266
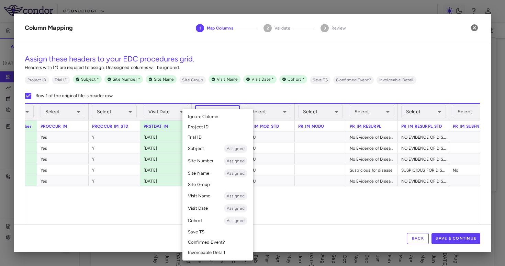
click at [209, 255] on li "Invoiceable Detail" at bounding box center [217, 253] width 70 height 10
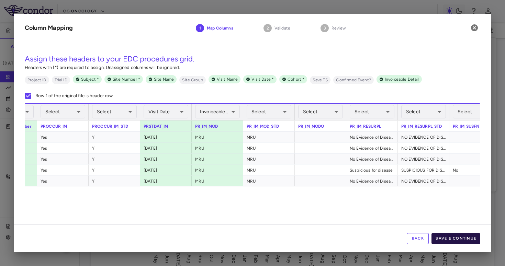
click at [455, 237] on button "Save & Continue" at bounding box center [456, 238] width 49 height 11
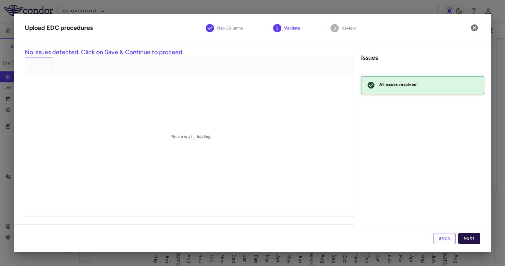
click at [468, 235] on button "Next" at bounding box center [469, 238] width 22 height 11
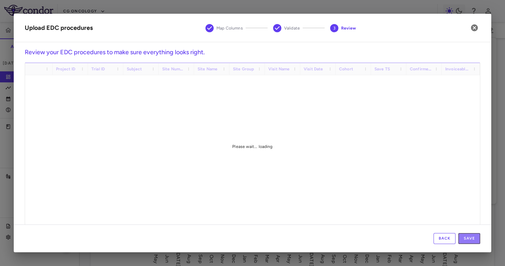
click at [468, 235] on button "Save" at bounding box center [469, 238] width 22 height 11
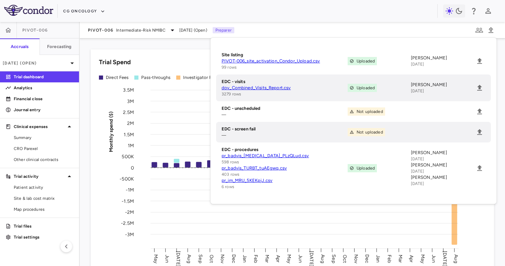
click at [480, 163] on li "EDC - procedures pr_badvis_Cystoscopy_PLzQLud.csv 598 rows pr_badvis_TURBT_tuAE…" at bounding box center [353, 169] width 275 height 52
click at [480, 166] on icon "Upload" at bounding box center [480, 168] width 8 height 8
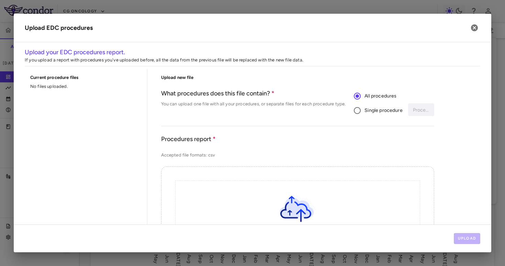
click at [376, 115] on label "Single procedure" at bounding box center [376, 110] width 52 height 14
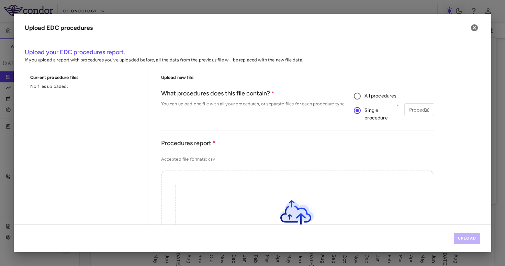
click at [405, 116] on div "Procedure type Procedure type" at bounding box center [419, 112] width 30 height 19
type input "****"
click at [408, 123] on li "CT Urogram" at bounding box center [419, 127] width 30 height 16
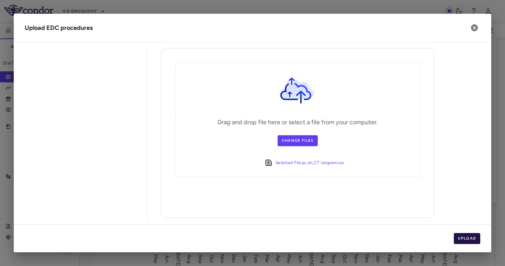
click at [468, 241] on button "Upload" at bounding box center [467, 238] width 27 height 11
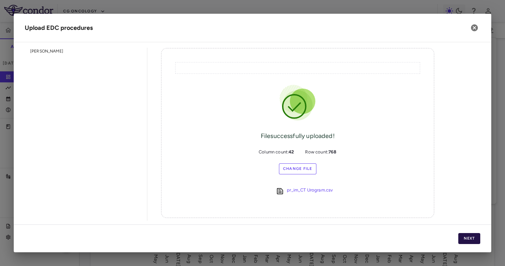
click at [464, 239] on button "Next" at bounding box center [469, 238] width 22 height 11
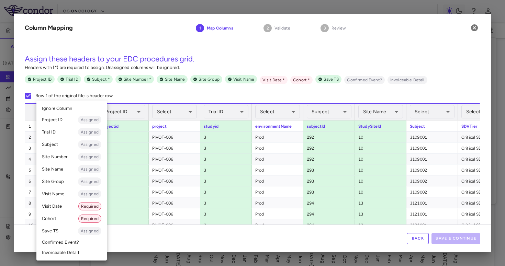
click at [63, 108] on body "Skip to sidebar Skip to main content CG Oncology PIVOT-006 Accruals Forecasting…" at bounding box center [252, 133] width 505 height 266
click at [58, 217] on li "Cohort Required" at bounding box center [71, 219] width 70 height 12
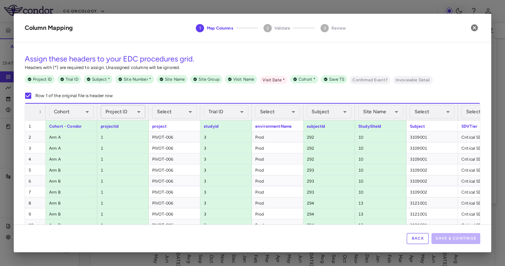
click at [120, 111] on body "Skip to sidebar Skip to main content CG Oncology PIVOT-006 Accruals Forecasting…" at bounding box center [252, 133] width 505 height 266
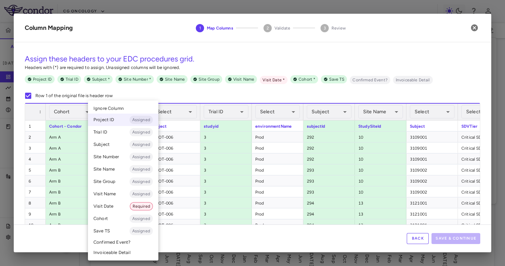
click at [124, 110] on li "Ignore Column" at bounding box center [123, 108] width 70 height 10
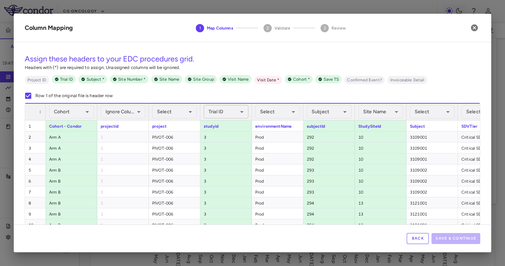
click at [234, 114] on body "Skip to sidebar Skip to main content CG Oncology PIVOT-006 Accruals Forecasting…" at bounding box center [252, 133] width 505 height 266
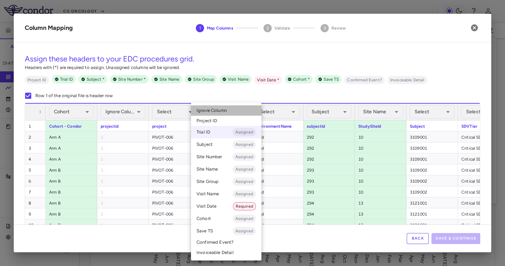
click at [232, 110] on li "Ignore Column" at bounding box center [226, 110] width 70 height 10
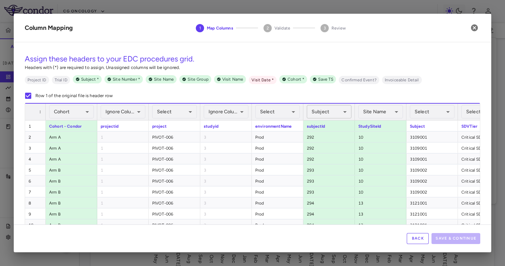
click at [321, 112] on body "Skip to sidebar Skip to main content CG Oncology PIVOT-006 Accruals Forecasting…" at bounding box center [252, 133] width 505 height 266
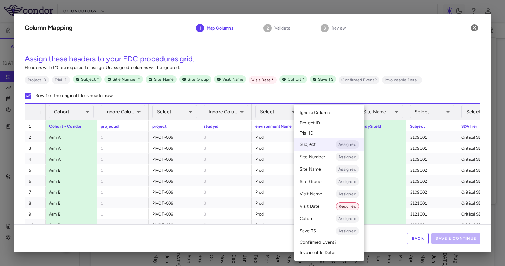
click at [322, 115] on span "Ignore Column" at bounding box center [315, 113] width 30 height 6
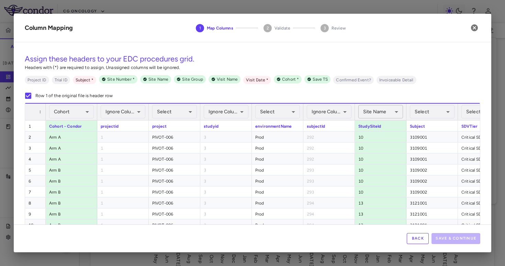
click at [380, 110] on body "Skip to sidebar Skip to main content CG Oncology PIVOT-006 Accruals Forecasting…" at bounding box center [252, 133] width 505 height 266
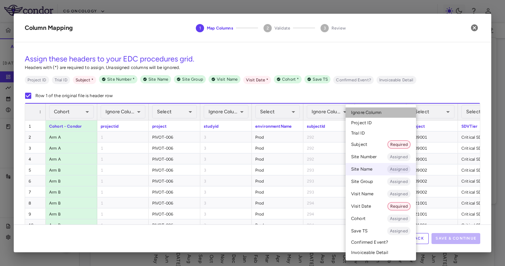
click at [380, 110] on span "Ignore Column" at bounding box center [366, 113] width 30 height 6
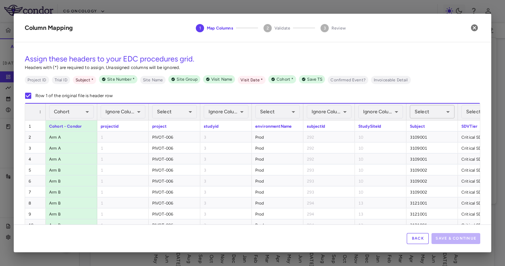
click at [420, 111] on body "Skip to sidebar Skip to main content CG Oncology PIVOT-006 Accruals Forecasting…" at bounding box center [252, 133] width 505 height 266
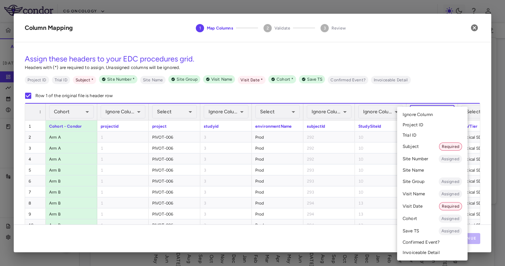
click at [417, 148] on li "Subject Required" at bounding box center [432, 147] width 70 height 12
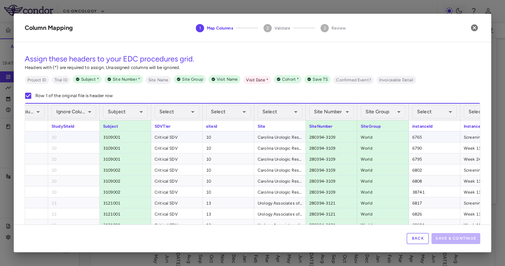
scroll to position [0, 327]
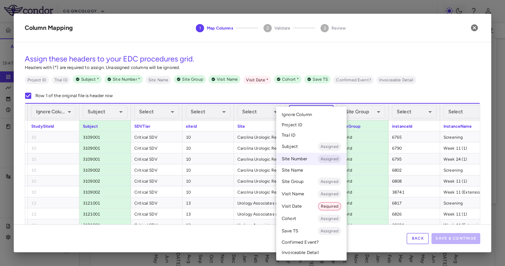
click at [324, 113] on body "Skip to sidebar Skip to main content CG Oncology PIVOT-006 Accruals Forecasting…" at bounding box center [252, 133] width 505 height 266
click at [321, 112] on li "Ignore Column" at bounding box center [311, 115] width 70 height 10
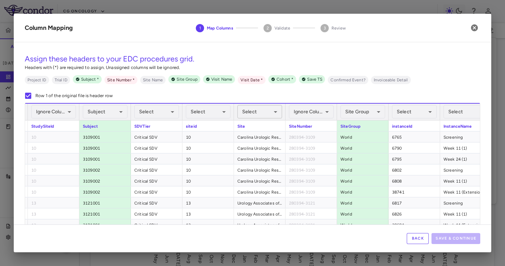
click at [269, 118] on body "Skip to sidebar Skip to main content CG Oncology PIVOT-006 Accruals Forecasting…" at bounding box center [252, 133] width 505 height 266
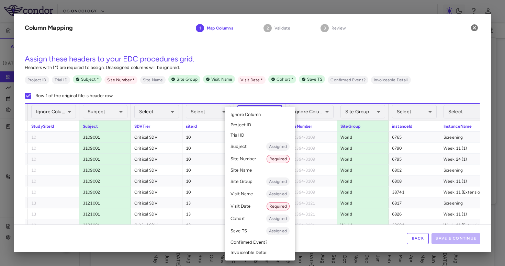
click at [254, 173] on li "Site Name" at bounding box center [260, 170] width 70 height 10
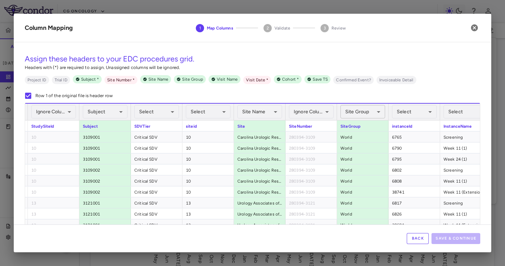
click at [359, 114] on body "Skip to sidebar Skip to main content CG Oncology PIVOT-006 Accruals Forecasting…" at bounding box center [252, 133] width 505 height 266
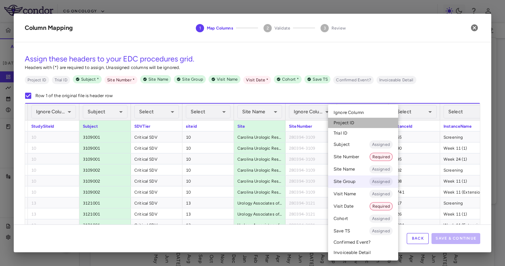
click at [358, 120] on li "Project ID" at bounding box center [363, 123] width 70 height 10
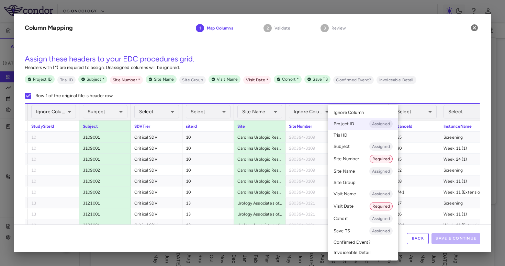
click at [360, 111] on body "Skip to sidebar Skip to main content CG Oncology PIVOT-006 Accruals Forecasting…" at bounding box center [252, 133] width 505 height 266
click at [359, 110] on span "Ignore Column" at bounding box center [349, 113] width 30 height 6
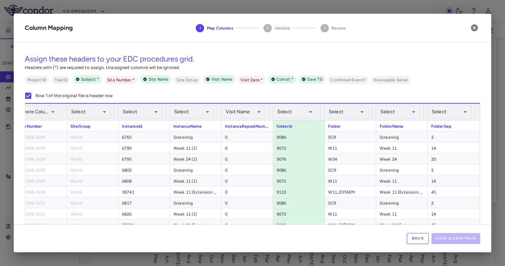
scroll to position [0, 653]
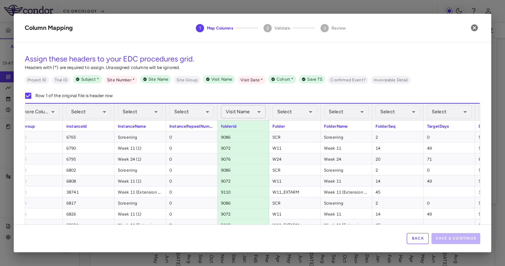
click at [251, 111] on body "Skip to sidebar Skip to main content CG Oncology PIVOT-006 Accruals Forecasting…" at bounding box center [252, 133] width 505 height 266
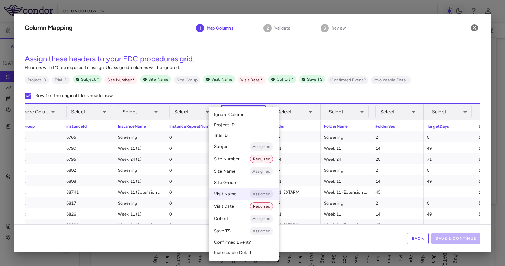
click at [251, 111] on li "Ignore Column" at bounding box center [244, 115] width 70 height 10
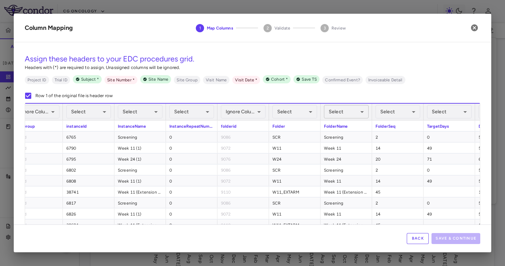
click at [348, 111] on body "Skip to sidebar Skip to main content CG Oncology PIVOT-006 Accruals Forecasting…" at bounding box center [252, 133] width 505 height 266
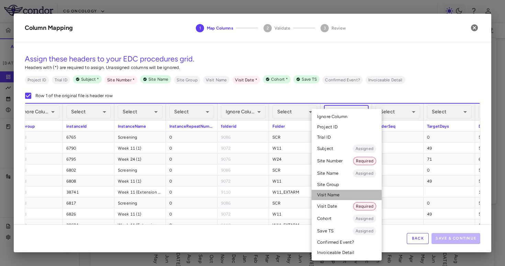
click at [346, 199] on li "Visit Name" at bounding box center [347, 195] width 70 height 10
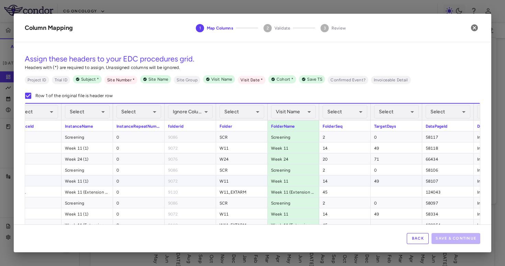
scroll to position [0, 767]
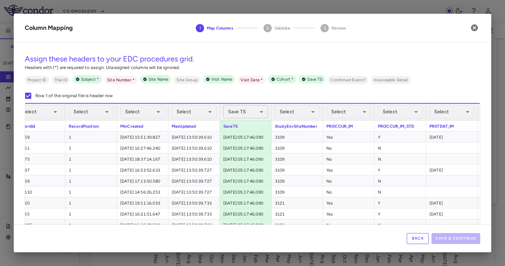
click at [255, 112] on body "Skip to sidebar Skip to main content CG Oncology PIVOT-006 Accruals Forecasting…" at bounding box center [252, 133] width 505 height 266
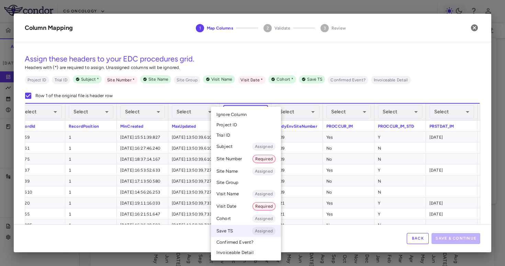
click at [253, 113] on li "Ignore Column" at bounding box center [246, 115] width 70 height 10
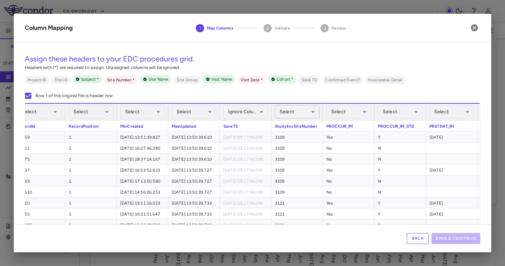
click at [296, 114] on body "Skip to sidebar Skip to main content CG Oncology PIVOT-006 Accruals Forecasting…" at bounding box center [252, 133] width 505 height 266
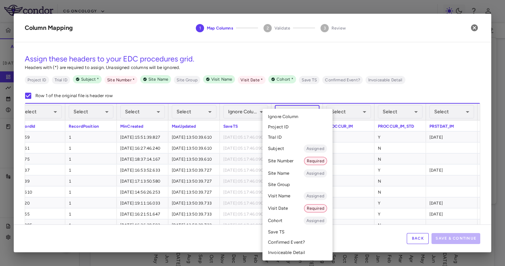
click at [294, 165] on li "Site Number Required" at bounding box center [298, 161] width 70 height 12
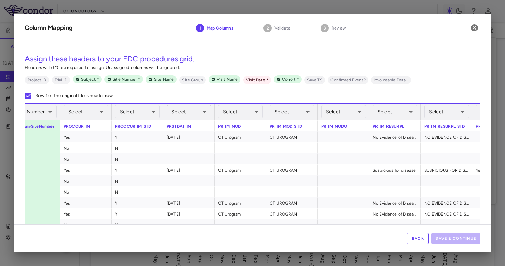
click at [184, 116] on body "Skip to sidebar Skip to main content CG Oncology PIVOT-006 Accruals Forecasting…" at bounding box center [252, 133] width 505 height 266
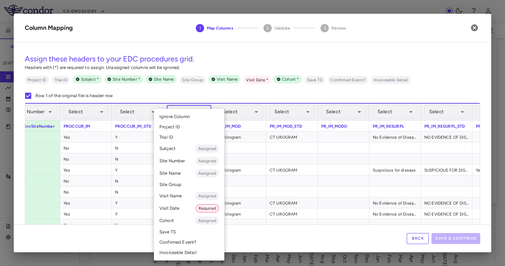
click at [181, 207] on li "Visit Date Required" at bounding box center [189, 208] width 70 height 12
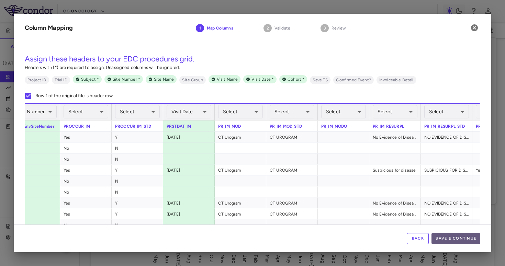
click at [452, 239] on button "Save & Continue" at bounding box center [456, 238] width 49 height 11
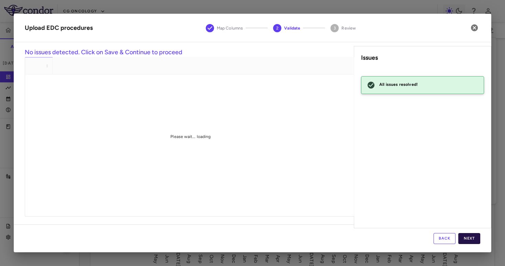
click at [471, 235] on button "Next" at bounding box center [469, 238] width 22 height 11
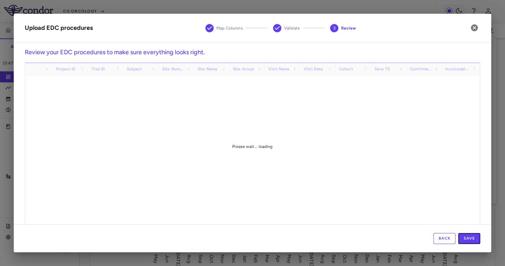
click at [471, 235] on button "Save" at bounding box center [469, 238] width 22 height 11
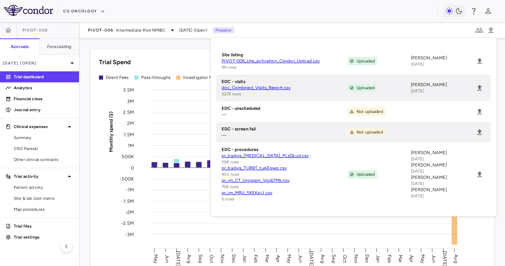
click at [479, 238] on icon "Monthly spend ($) -3M -2.5M -2M -1.5M -1M -500K 0 500K 1M 1.5M 2M 2.5M 3M 3.5M …" at bounding box center [292, 178] width 387 height 190
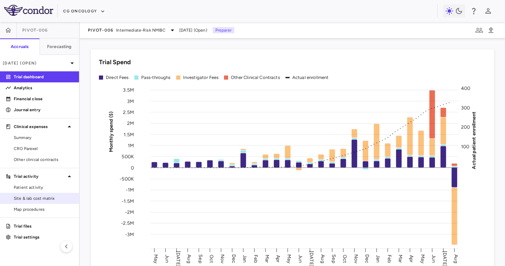
click at [48, 199] on span "Site & lab cost matrix" at bounding box center [44, 199] width 60 height 6
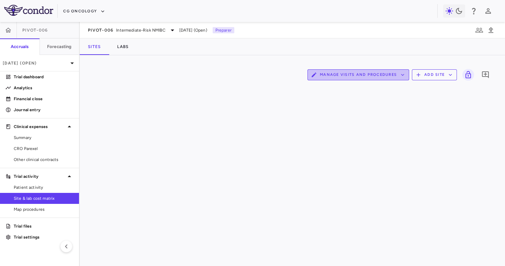
click at [362, 79] on button "Manage Visits and Procedures" at bounding box center [359, 74] width 102 height 11
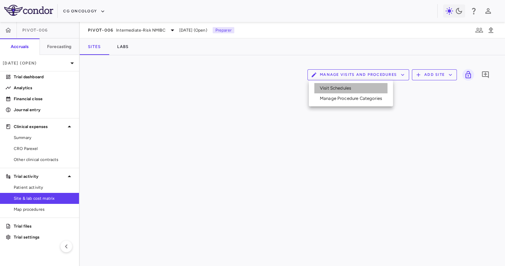
click at [344, 89] on li "Visit Schedules" at bounding box center [350, 88] width 73 height 10
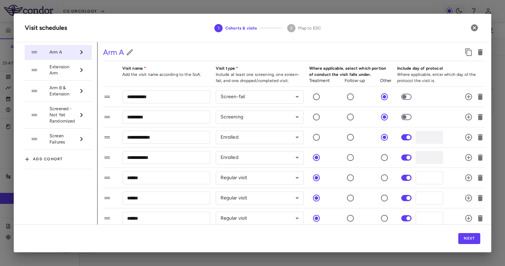
click at [65, 65] on span "Extension Arm" at bounding box center [62, 70] width 26 height 12
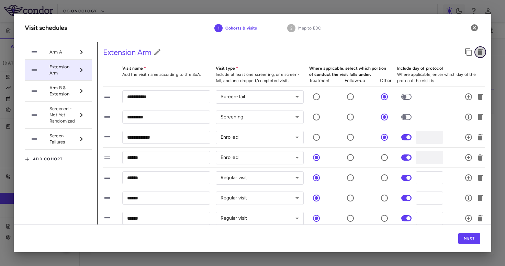
click at [477, 53] on icon "button" at bounding box center [480, 52] width 8 height 8
click at [475, 26] on icon "button" at bounding box center [474, 27] width 7 height 7
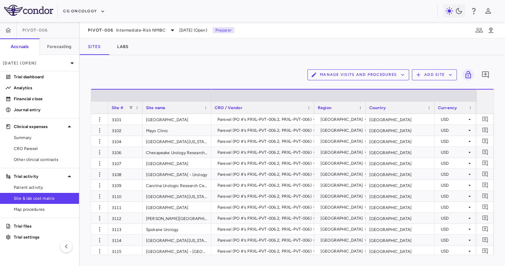
click at [369, 74] on button "Manage Visits and Procedures" at bounding box center [359, 74] width 102 height 11
click at [355, 81] on ul "Visit Schedules Manage Procedure Categories" at bounding box center [351, 93] width 84 height 26
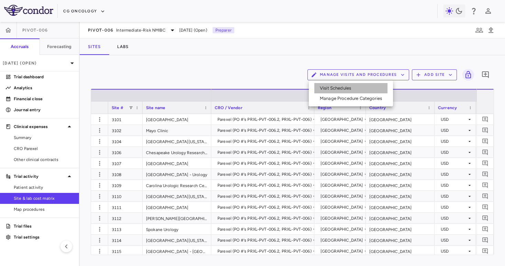
click at [348, 86] on li "Visit Schedules" at bounding box center [350, 88] width 73 height 10
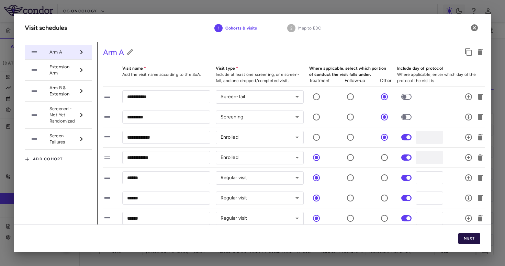
click at [478, 235] on button "Next" at bounding box center [469, 238] width 22 height 11
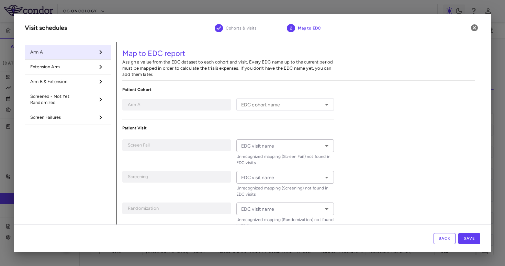
type input "*****"
type input "*********"
type input "**********"
type input "******"
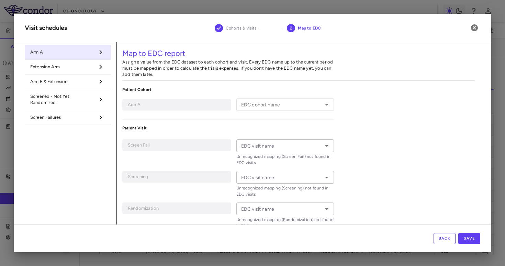
type input "******"
type input "*******"
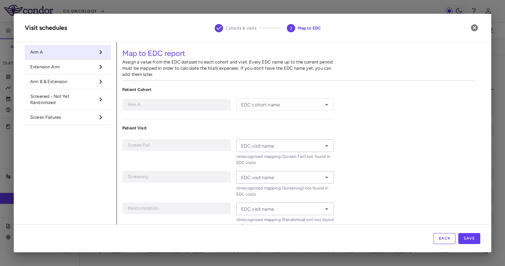
type input "*******"
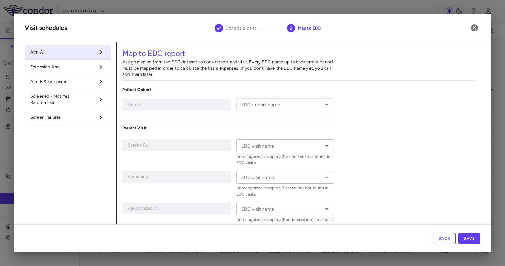
type input "*******"
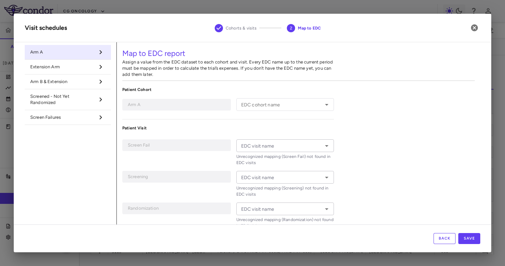
type input "*******"
type input "**********"
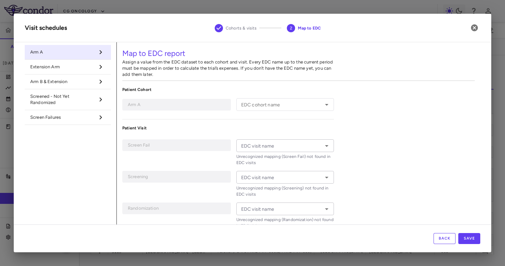
type input "**********"
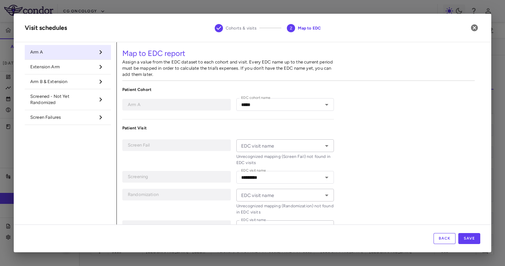
scroll to position [51, 0]
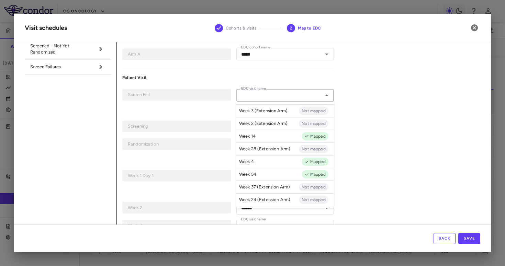
click at [281, 99] on input "EDC visit name" at bounding box center [279, 95] width 82 height 9
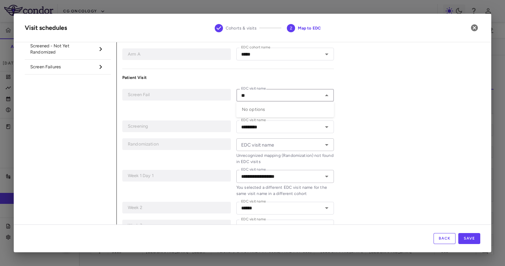
type input "*"
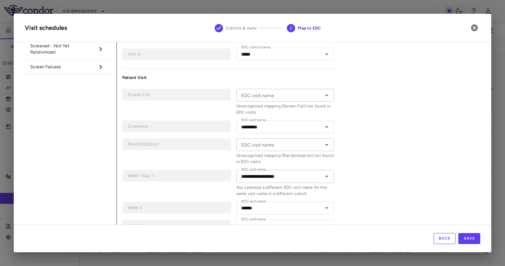
click at [447, 240] on button "Back" at bounding box center [445, 238] width 22 height 11
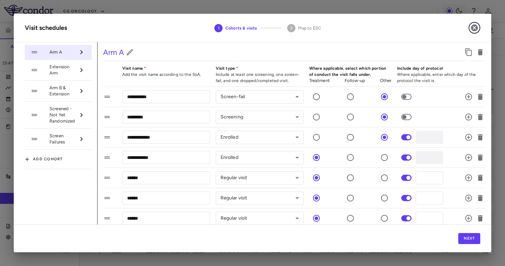
click at [474, 30] on icon "button" at bounding box center [474, 27] width 7 height 7
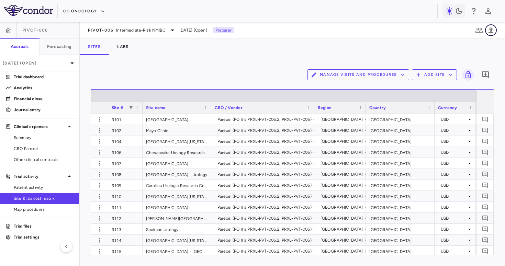
click at [495, 29] on icon "button" at bounding box center [491, 30] width 8 height 8
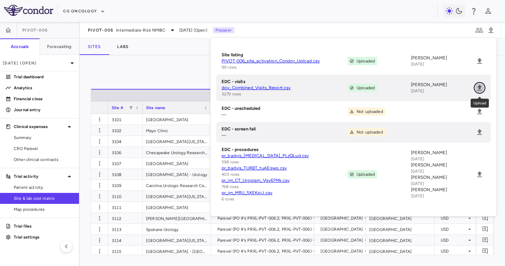
click at [481, 86] on icon "Upload" at bounding box center [480, 88] width 8 height 8
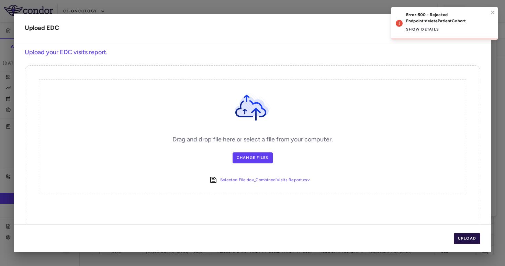
click at [469, 240] on button "Upload" at bounding box center [467, 238] width 27 height 11
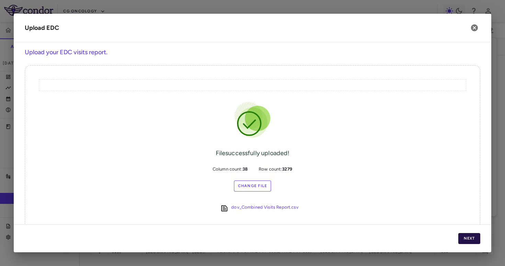
click at [474, 240] on button "Next" at bounding box center [469, 238] width 22 height 11
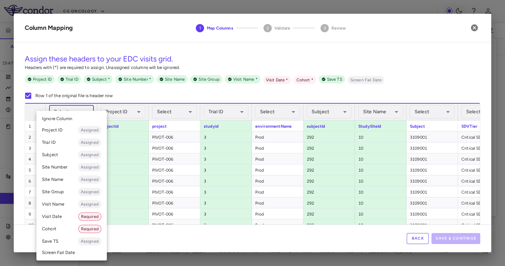
click at [80, 113] on body "Skip to sidebar Skip to main content CG Oncology PIVOT-006 Accruals Forecasting…" at bounding box center [252, 133] width 505 height 266
click at [69, 228] on li "Cohort Required" at bounding box center [71, 229] width 70 height 12
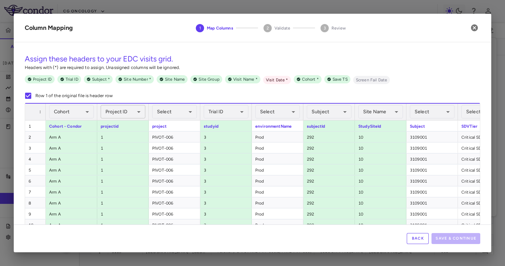
click at [120, 117] on body "Skip to sidebar Skip to main content CG Oncology PIVOT-006 Accruals Forecasting…" at bounding box center [252, 133] width 505 height 266
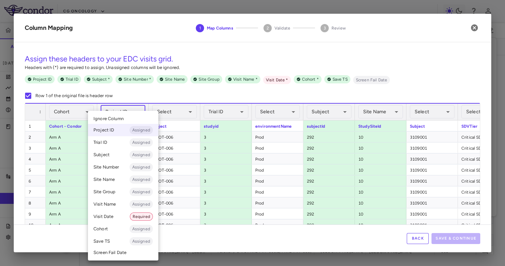
click at [120, 117] on span "Ignore Column" at bounding box center [108, 119] width 30 height 6
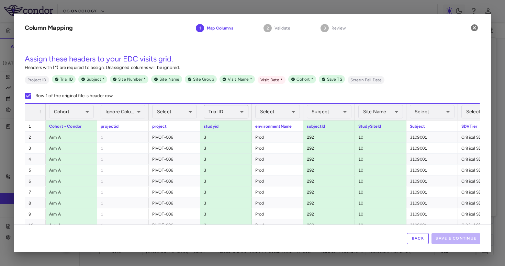
click at [212, 110] on body "Skip to sidebar Skip to main content CG Oncology PIVOT-006 Accruals Forecasting…" at bounding box center [252, 133] width 505 height 266
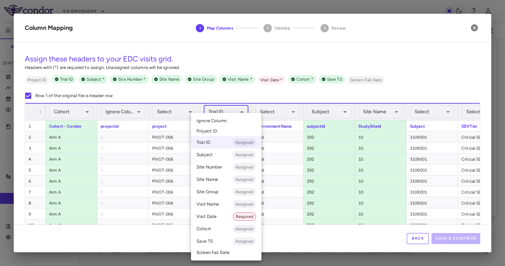
click at [219, 116] on li "Ignore Column" at bounding box center [226, 121] width 70 height 10
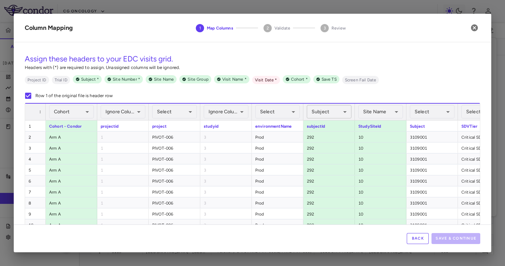
click at [316, 117] on body "Skip to sidebar Skip to main content CG Oncology PIVOT-006 Accruals Forecasting…" at bounding box center [252, 133] width 505 height 266
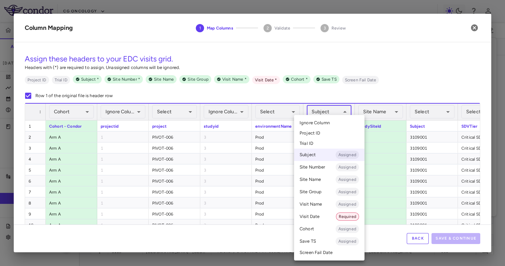
click at [323, 122] on span "Ignore Column" at bounding box center [315, 123] width 30 height 6
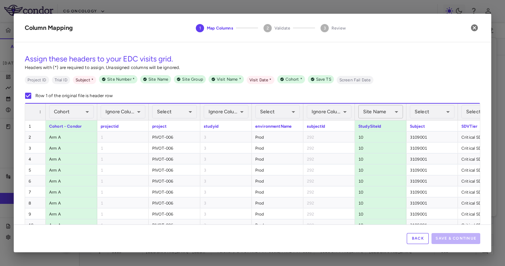
click at [373, 118] on body "Skip to sidebar Skip to main content CG Oncology PIVOT-006 Accruals Forecasting…" at bounding box center [252, 133] width 505 height 266
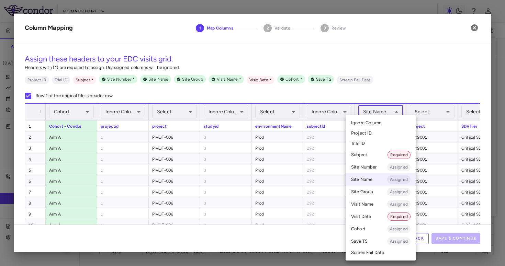
click at [373, 119] on li "Ignore Column" at bounding box center [381, 123] width 70 height 10
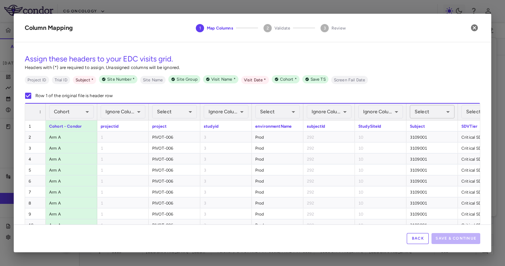
click at [415, 115] on body "Skip to sidebar Skip to main content CG Oncology PIVOT-006 Accruals Forecasting…" at bounding box center [252, 133] width 505 height 266
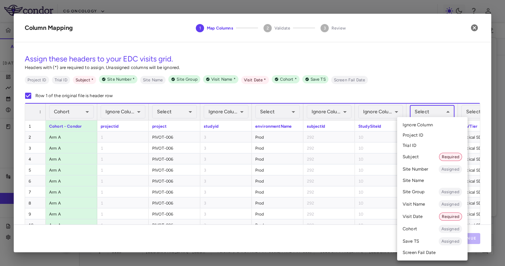
click at [412, 153] on li "Subject Required" at bounding box center [432, 157] width 70 height 12
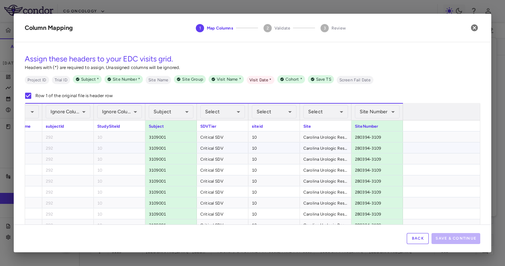
scroll to position [0, 291]
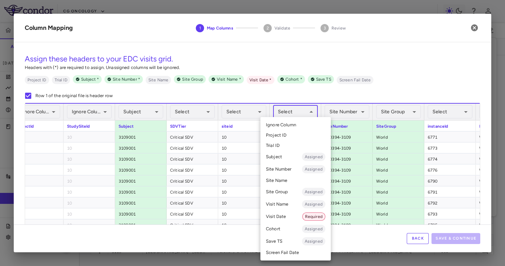
click at [307, 115] on body "Skip to sidebar Skip to main content CG Oncology PIVOT-006 Accruals Forecasting…" at bounding box center [252, 133] width 505 height 266
click at [284, 179] on li "Site Name" at bounding box center [295, 181] width 70 height 10
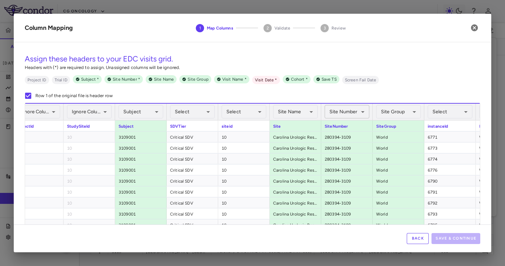
click at [347, 110] on body "Skip to sidebar Skip to main content CG Oncology PIVOT-006 Accruals Forecasting…" at bounding box center [252, 133] width 505 height 266
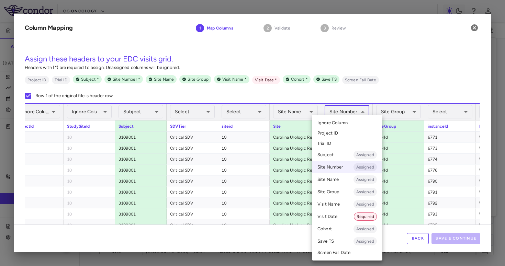
click at [345, 116] on ul "Select Ignore Column Project ID Trial ID Subject Assigned Site Number Assigned …" at bounding box center [347, 188] width 70 height 146
click at [364, 118] on li "Ignore Column" at bounding box center [347, 123] width 70 height 10
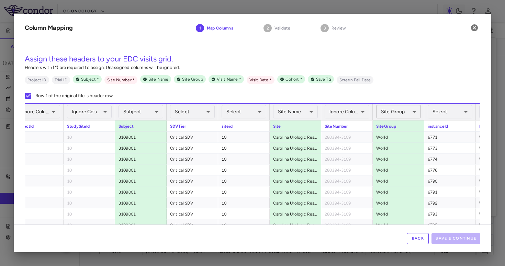
click at [389, 111] on body "Skip to sidebar Skip to main content CG Oncology PIVOT-006 Accruals Forecasting…" at bounding box center [252, 133] width 505 height 266
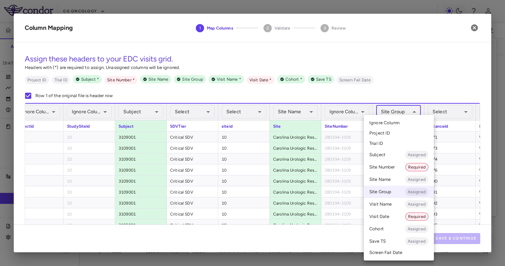
click at [388, 122] on span "Ignore Column" at bounding box center [384, 123] width 30 height 6
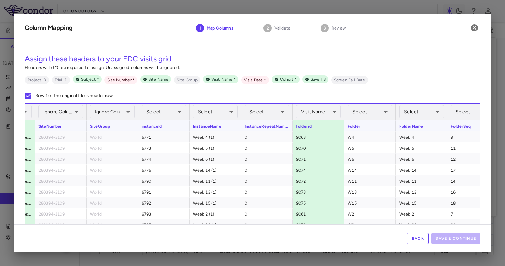
scroll to position [0, 693]
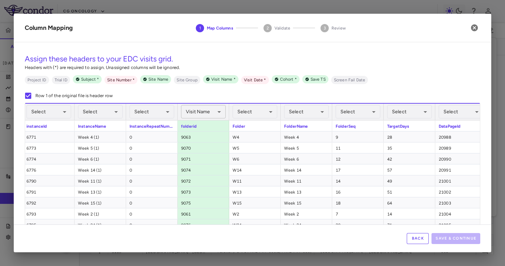
click at [216, 118] on body "Skip to sidebar Skip to main content CG Oncology PIVOT-006 Accruals Forecasting…" at bounding box center [252, 133] width 505 height 266
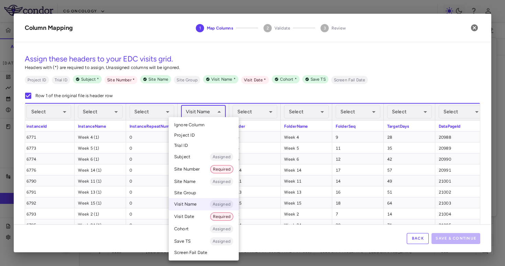
click at [214, 123] on li "Ignore Column" at bounding box center [204, 125] width 70 height 10
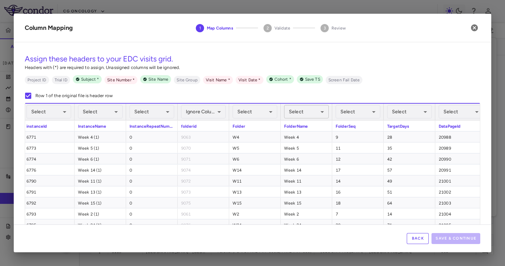
click at [305, 114] on body "Skip to sidebar Skip to main content CG Oncology PIVOT-006 Accruals Forecasting…" at bounding box center [252, 133] width 505 height 266
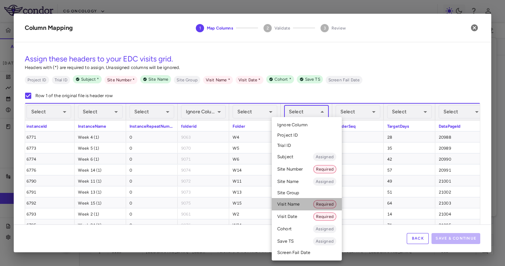
click at [297, 202] on li "Visit Name Required" at bounding box center [307, 204] width 70 height 12
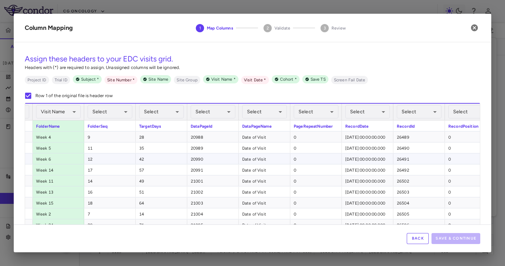
scroll to position [0, 1060]
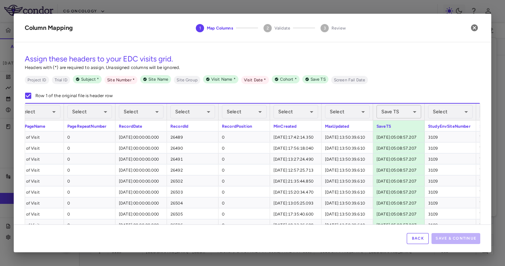
click at [390, 116] on body "Skip to sidebar Skip to main content CG Oncology PIVOT-006 Accruals Forecasting…" at bounding box center [252, 133] width 505 height 266
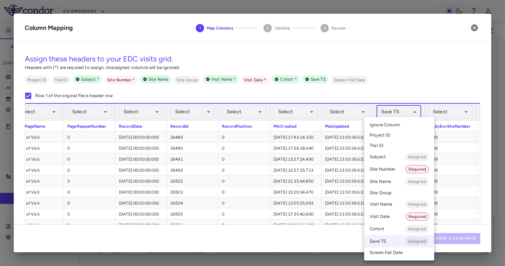
click at [390, 122] on li "Ignore Column" at bounding box center [399, 125] width 70 height 10
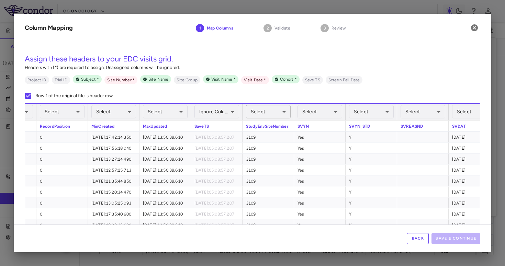
click at [276, 116] on body "Skip to sidebar Skip to main content CG Oncology PIVOT-006 Accruals Forecasting…" at bounding box center [252, 133] width 505 height 266
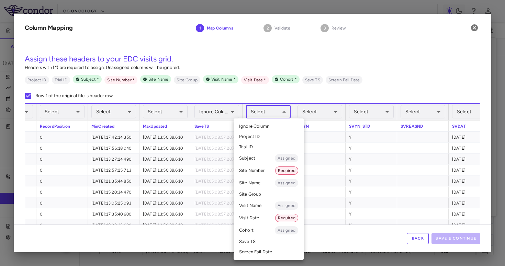
click at [260, 172] on li "Site Number Required" at bounding box center [269, 171] width 70 height 12
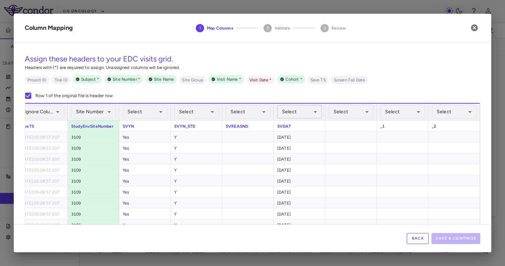
click at [293, 114] on body "Skip to sidebar Skip to main content CG Oncology PIVOT-006 Accruals Forecasting…" at bounding box center [252, 133] width 505 height 266
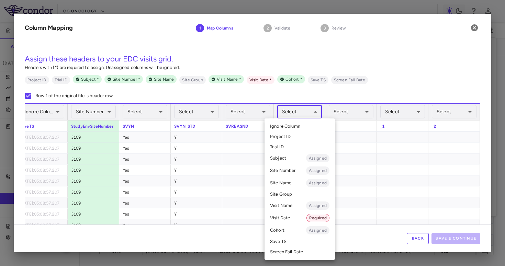
click at [298, 218] on li "Visit Date Required" at bounding box center [300, 218] width 70 height 12
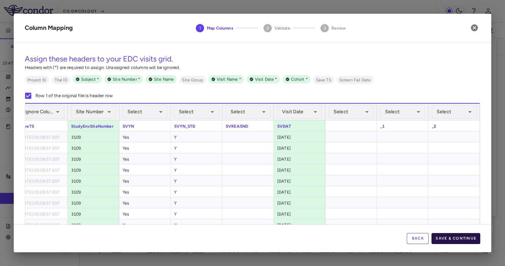
click at [450, 238] on button "Save & Continue" at bounding box center [456, 238] width 49 height 11
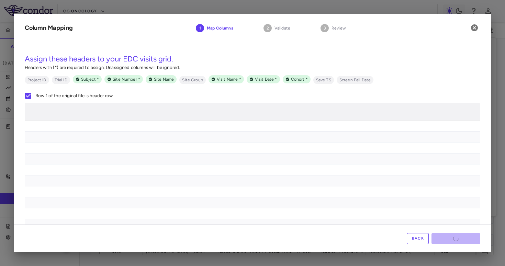
scroll to position [0, 1524]
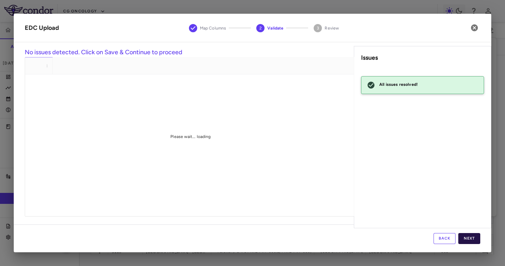
click at [467, 240] on button "Next" at bounding box center [469, 238] width 22 height 11
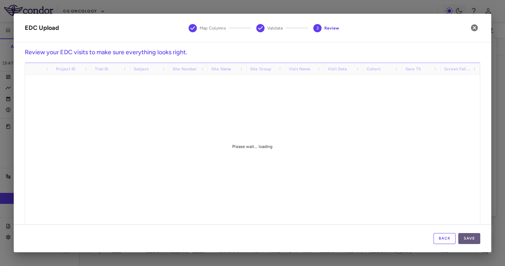
click at [469, 240] on button "Save" at bounding box center [469, 238] width 22 height 11
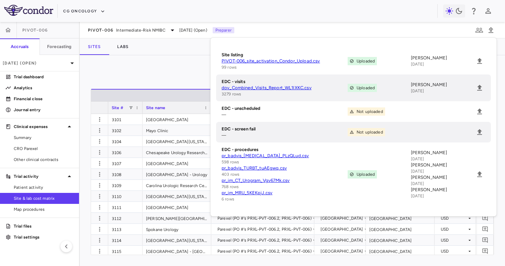
click at [159, 84] on div "Manage Visits and Procedures Add Site 0 Drag here to set row groups Drag here t…" at bounding box center [292, 160] width 403 height 189
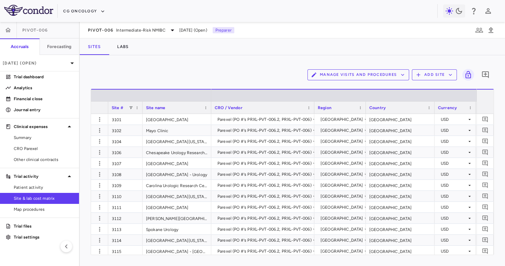
click at [354, 78] on button "Manage Visits and Procedures" at bounding box center [359, 74] width 102 height 11
click at [350, 83] on li "Visit Schedules" at bounding box center [350, 88] width 73 height 10
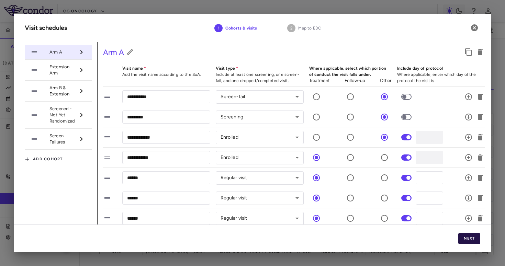
click at [471, 238] on button "Next" at bounding box center [469, 238] width 22 height 11
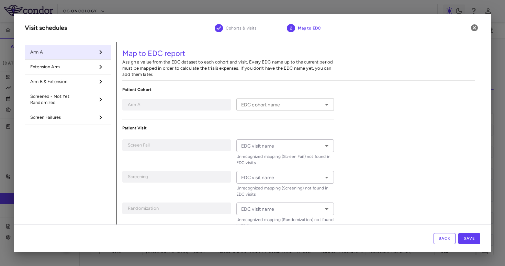
click at [287, 104] on input "EDC cohort name" at bounding box center [279, 104] width 82 height 9
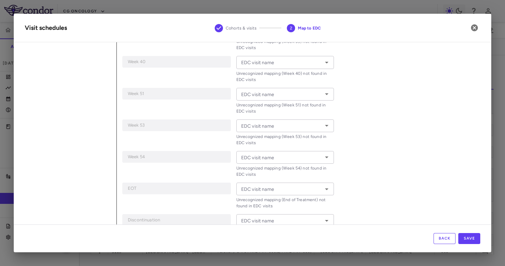
scroll to position [0, 0]
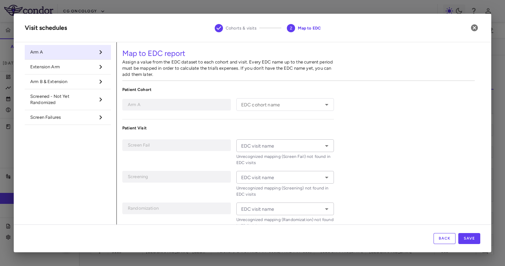
click at [79, 82] on span "Arm B & Extension" at bounding box center [62, 82] width 64 height 6
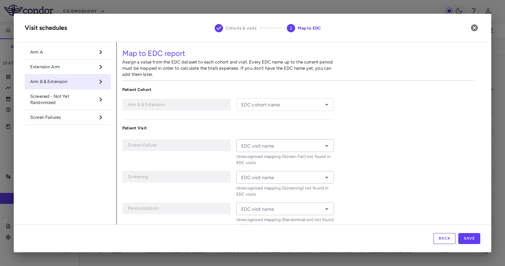
click at [73, 49] on li "Arm A" at bounding box center [68, 52] width 86 height 15
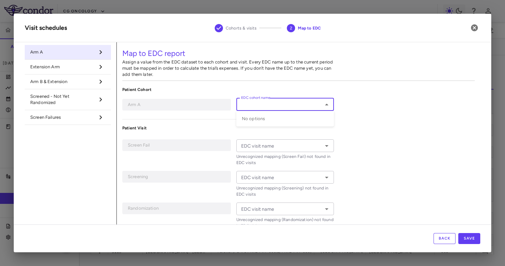
click at [251, 105] on input "EDC cohort name" at bounding box center [279, 104] width 82 height 9
click at [262, 101] on label "EDC cohort name" at bounding box center [255, 98] width 29 height 6
click at [262, 101] on input "EDC cohort name" at bounding box center [279, 104] width 82 height 9
click at [268, 104] on input "EDC cohort name" at bounding box center [279, 104] width 82 height 9
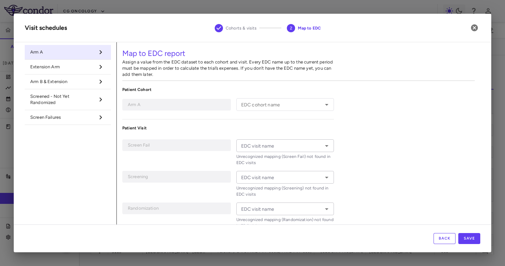
click at [300, 150] on input "EDC visit name" at bounding box center [279, 146] width 82 height 9
click at [444, 241] on button "Back" at bounding box center [445, 238] width 22 height 11
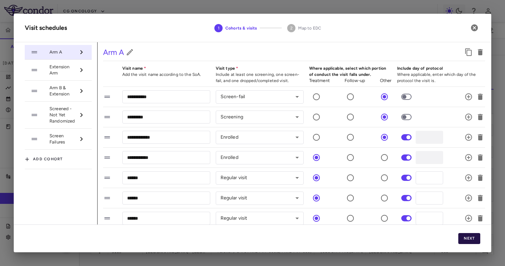
click at [467, 241] on button "Next" at bounding box center [469, 238] width 22 height 11
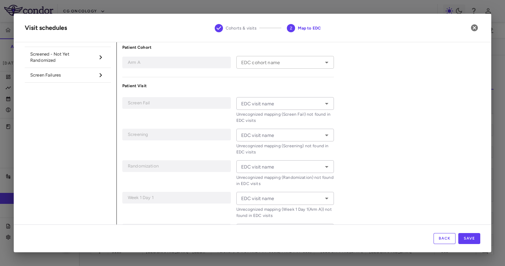
scroll to position [44, 0]
click at [475, 24] on icon "button" at bounding box center [474, 28] width 8 height 8
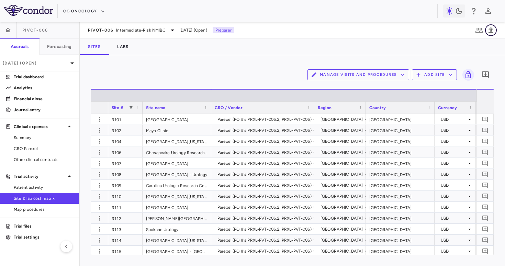
click at [490, 33] on icon "button" at bounding box center [491, 30] width 5 height 6
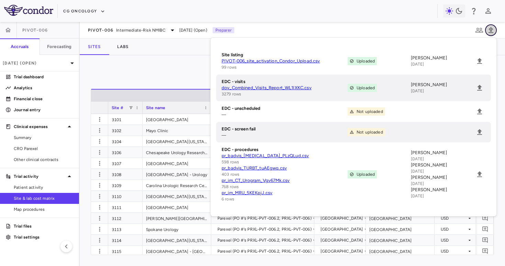
click at [491, 28] on icon "button" at bounding box center [491, 30] width 8 height 8
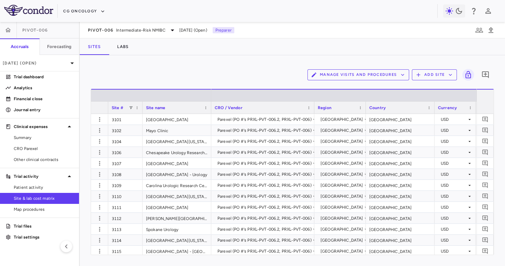
click at [381, 78] on button "Manage Visits and Procedures" at bounding box center [359, 74] width 102 height 11
click at [370, 84] on li "Visit Schedules" at bounding box center [350, 88] width 73 height 10
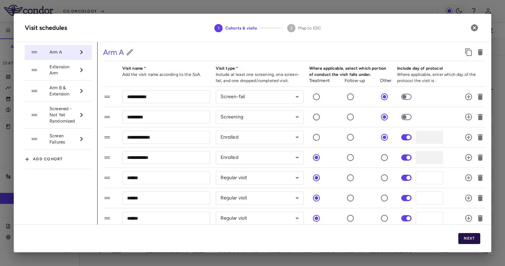
click at [469, 240] on button "Next" at bounding box center [469, 238] width 22 height 11
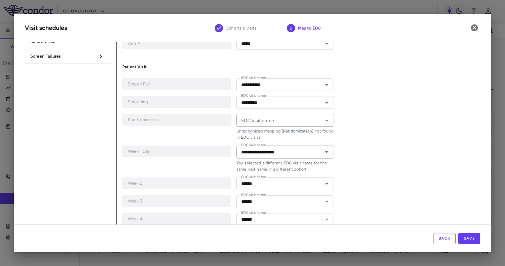
scroll to position [62, 0]
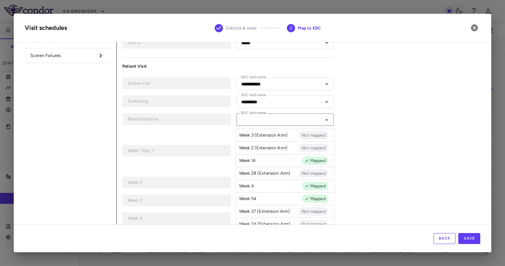
click at [289, 118] on input "EDC visit name" at bounding box center [279, 119] width 82 height 9
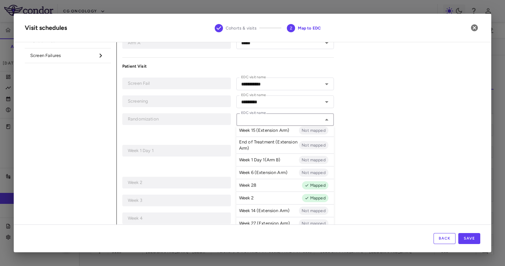
scroll to position [479, 0]
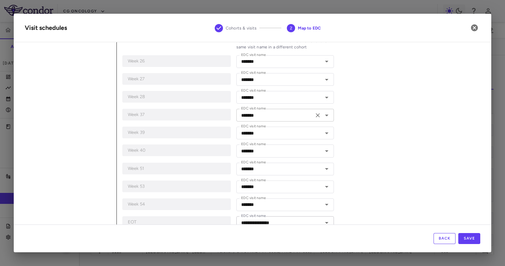
scroll to position [0, 0]
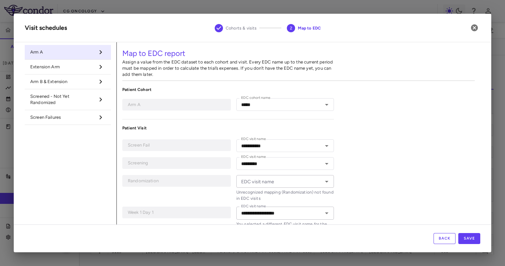
click at [84, 93] on span "Screened - Not Yet Randomized" at bounding box center [62, 99] width 64 height 12
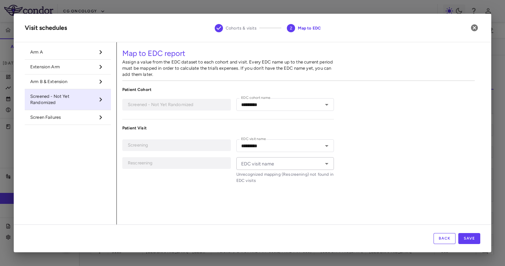
click at [85, 83] on span "Arm B & Extension" at bounding box center [62, 82] width 64 height 6
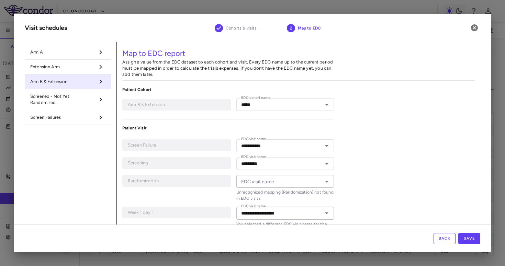
click at [84, 100] on span "Screened - Not Yet Randomized" at bounding box center [62, 99] width 64 height 12
type input "*********"
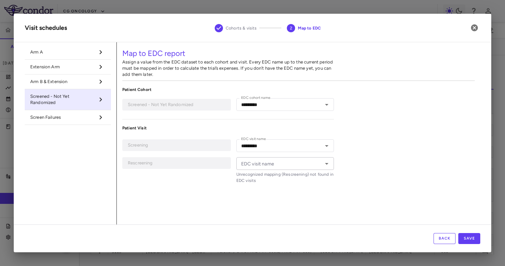
click at [273, 165] on input "EDC visit name" at bounding box center [279, 163] width 82 height 9
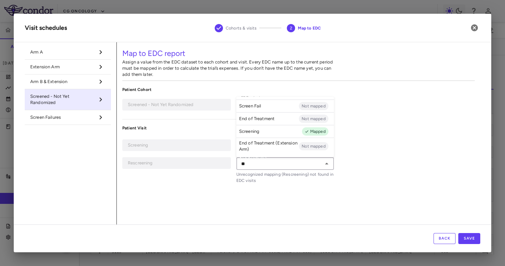
type input "**"
click at [363, 135] on div "Map to EDC report Assign a value from the EDC dataset to each cohort and visit.…" at bounding box center [299, 133] width 364 height 182
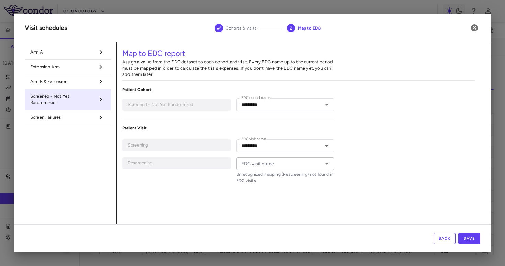
click at [84, 117] on span "Screen Failures" at bounding box center [62, 117] width 64 height 6
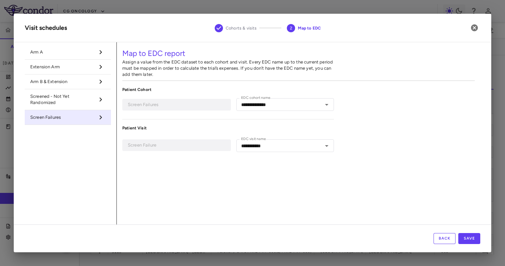
click at [71, 79] on span "Arm B & Extension" at bounding box center [62, 82] width 64 height 6
type input "*****"
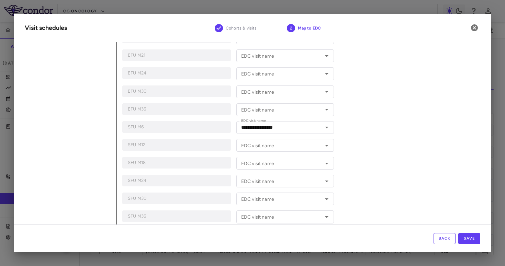
scroll to position [281, 0]
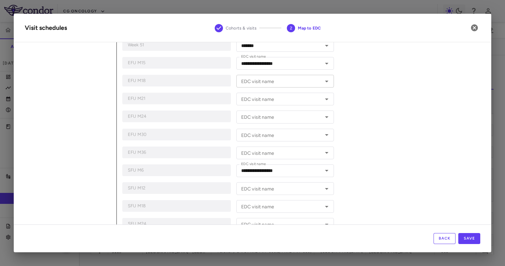
click at [289, 84] on input "EDC visit name" at bounding box center [279, 81] width 82 height 9
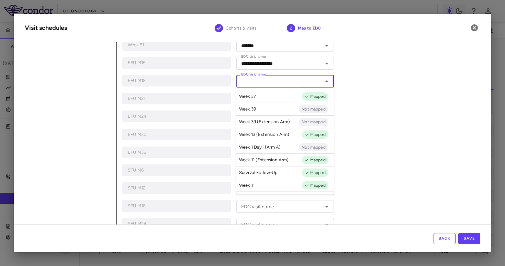
scroll to position [182, 0]
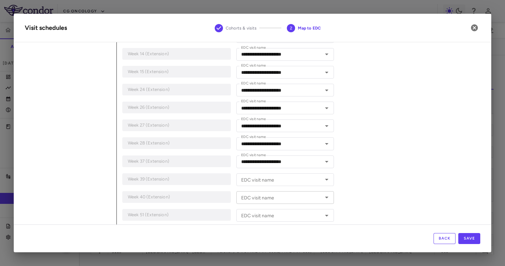
scroll to position [709, 0]
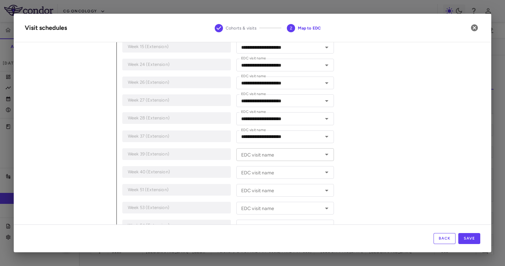
click at [293, 154] on input "EDC visit name" at bounding box center [279, 155] width 82 height 9
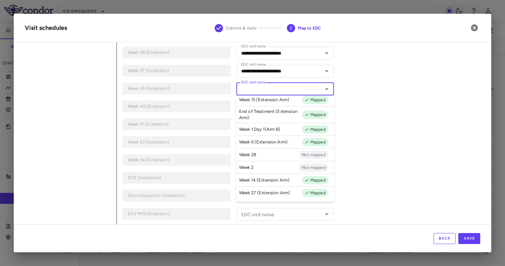
scroll to position [775, 0]
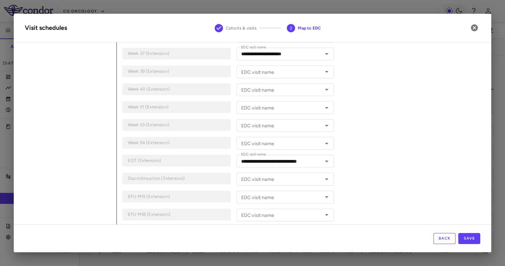
click at [446, 237] on button "Back" at bounding box center [445, 238] width 22 height 11
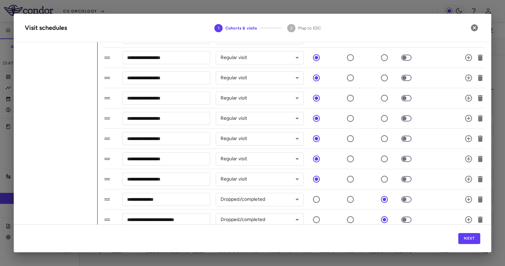
scroll to position [759, 0]
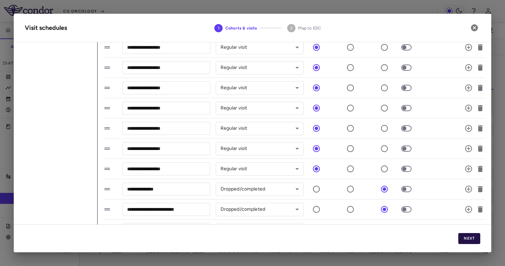
click at [471, 240] on button "Next" at bounding box center [469, 238] width 22 height 11
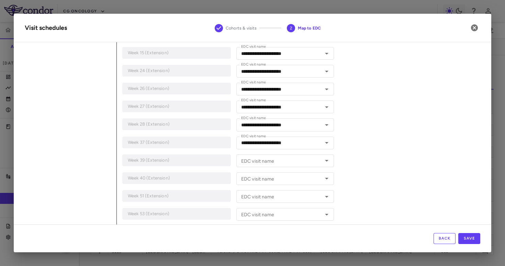
scroll to position [706, 0]
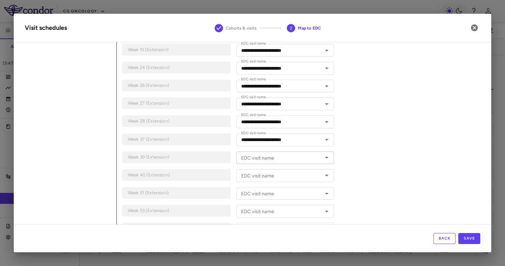
click at [307, 157] on input "EDC visit name" at bounding box center [279, 158] width 82 height 9
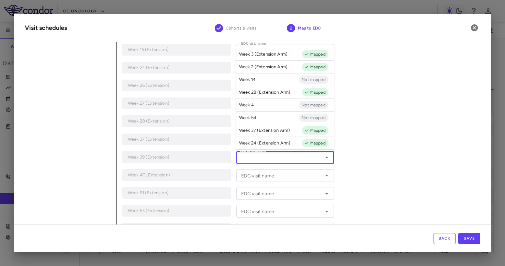
type input "*"
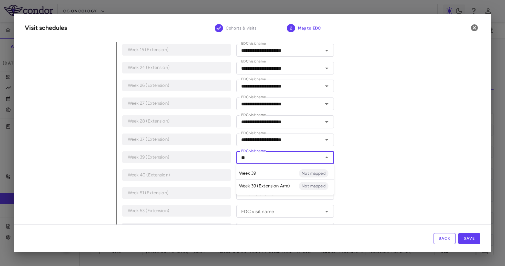
click at [270, 185] on p "Week 39 (Extension Arm)" at bounding box center [264, 186] width 51 height 6
type input "**********"
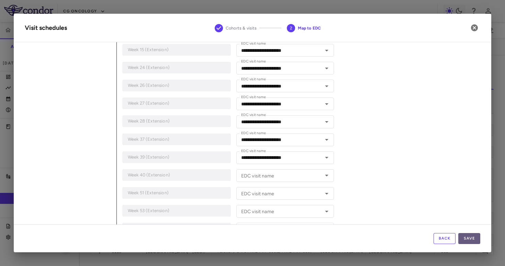
click at [473, 241] on button "Save" at bounding box center [469, 238] width 22 height 11
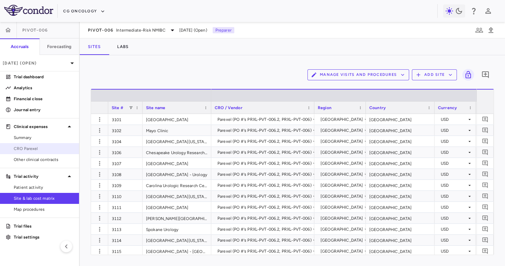
click at [53, 146] on span "CRO Parexel" at bounding box center [44, 149] width 60 height 6
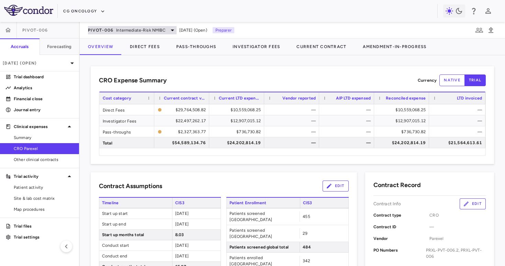
click at [105, 28] on span "PIVOT-006" at bounding box center [100, 29] width 25 height 5
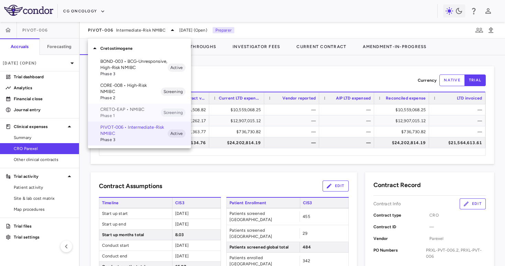
click at [120, 105] on div "CRETO-EAP • NMIBC Phase 1 Screening" at bounding box center [139, 113] width 103 height 18
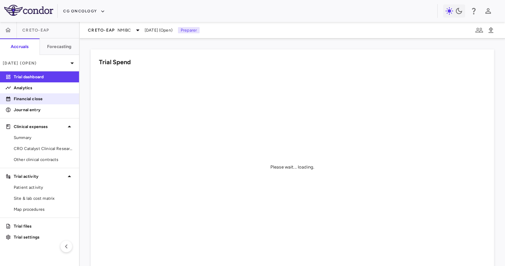
click at [55, 95] on link "Financial close" at bounding box center [39, 99] width 79 height 10
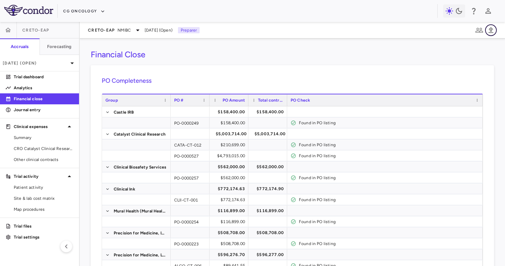
click at [491, 33] on icon "button" at bounding box center [491, 30] width 8 height 8
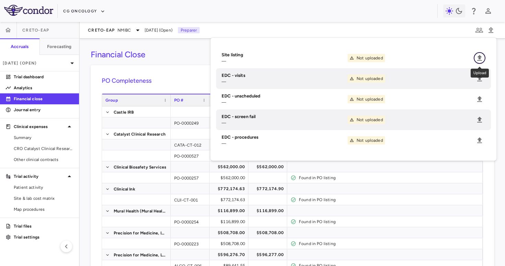
click at [478, 58] on icon "Upload" at bounding box center [480, 58] width 8 height 8
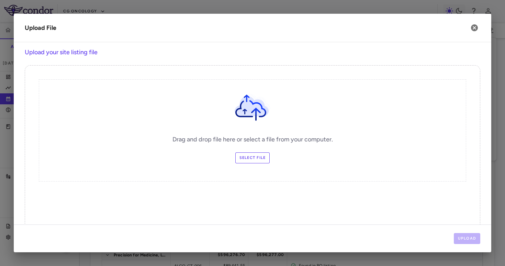
click at [263, 162] on label "Select file" at bounding box center [252, 158] width 35 height 11
click at [0, 0] on input "Select file" at bounding box center [0, 0] width 0 height 0
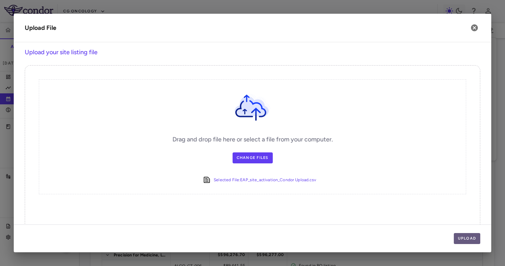
click at [466, 234] on button "Upload" at bounding box center [467, 238] width 27 height 11
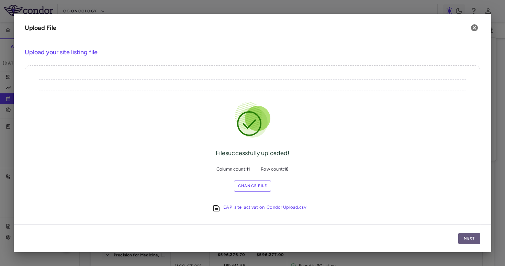
click at [467, 238] on button "Next" at bounding box center [469, 238] width 22 height 11
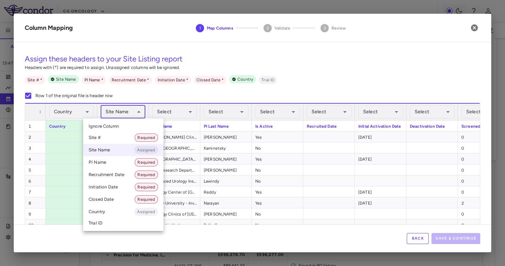
click at [120, 113] on body "Skip to sidebar Skip to main content CG Oncology CRETO-EAP Accruals Forecasting…" at bounding box center [252, 133] width 505 height 266
click at [175, 111] on div at bounding box center [252, 133] width 505 height 266
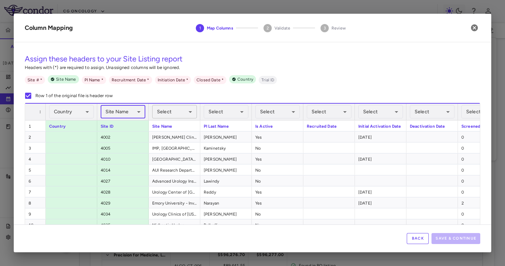
click at [165, 111] on body "Skip to sidebar Skip to main content CG Oncology CRETO-EAP Accruals Forecasting…" at bounding box center [252, 133] width 505 height 266
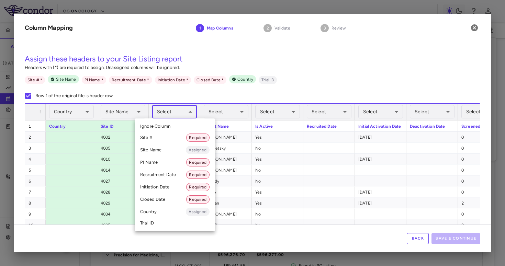
click at [170, 152] on li "Site Name Assigned" at bounding box center [175, 150] width 80 height 12
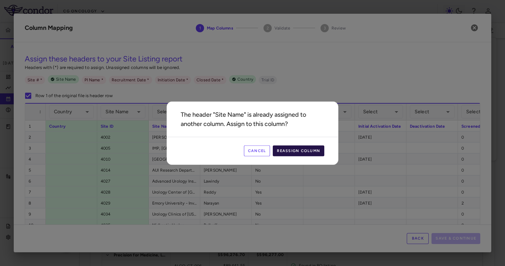
click at [292, 149] on button "Reassign Column" at bounding box center [299, 150] width 52 height 11
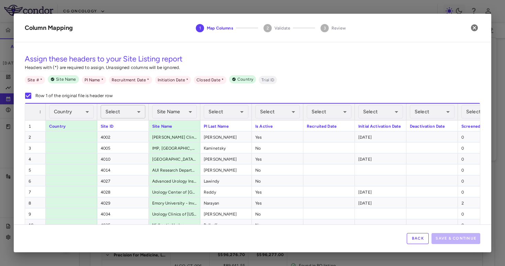
click at [126, 114] on body "Skip to sidebar Skip to main content CG Oncology CRETO-EAP Accruals Forecasting…" at bounding box center [252, 133] width 505 height 266
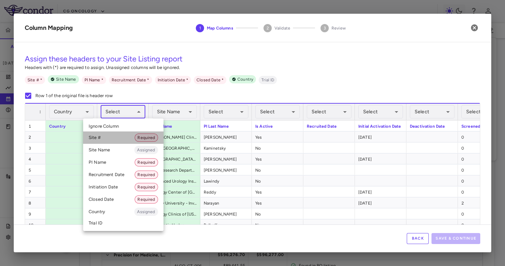
click at [122, 140] on li "Site # Required" at bounding box center [123, 138] width 80 height 12
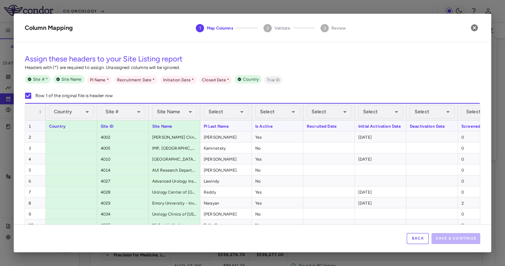
click at [234, 119] on div "Select ​" at bounding box center [226, 112] width 45 height 16
click at [234, 115] on body "Skip to sidebar Skip to main content CG Oncology CRETO-EAP Accruals Forecasting…" at bounding box center [252, 133] width 505 height 266
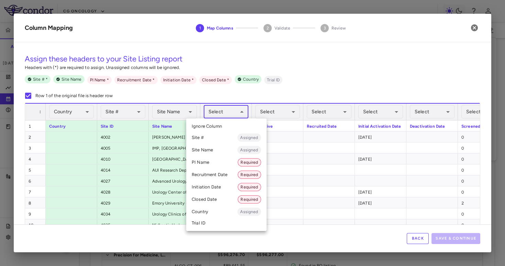
click at [228, 112] on div at bounding box center [252, 133] width 505 height 266
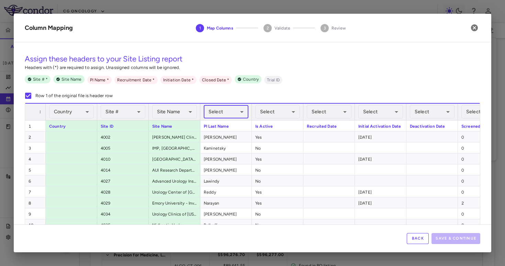
click at [228, 112] on body "Skip to sidebar Skip to main content CG Oncology CRETO-EAP Accruals Forecasting…" at bounding box center [252, 133] width 505 height 266
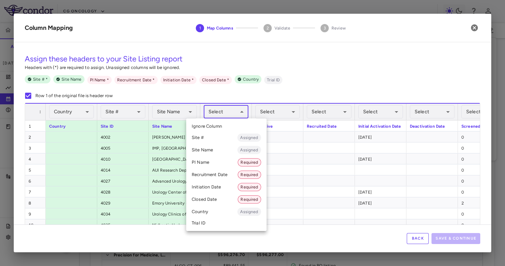
click at [216, 162] on li "PI Name Required" at bounding box center [226, 162] width 80 height 12
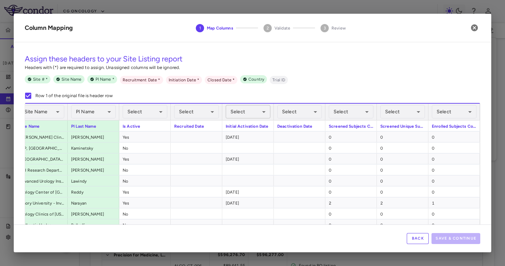
click at [239, 115] on body "Skip to sidebar Skip to main content CG Oncology CRETO-EAP Accruals Forecasting…" at bounding box center [252, 133] width 505 height 266
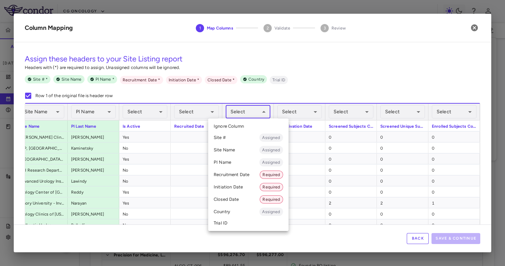
click at [240, 188] on li "Initiation Date Required" at bounding box center [248, 187] width 80 height 12
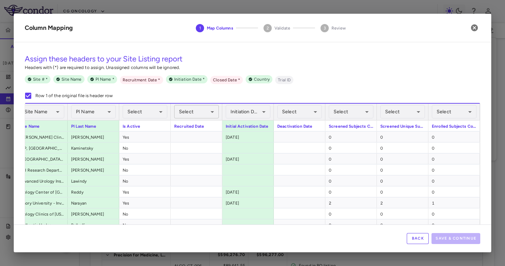
click at [211, 115] on body "Skip to sidebar Skip to main content CG Oncology CRETO-EAP Accruals Forecasting…" at bounding box center [252, 133] width 505 height 266
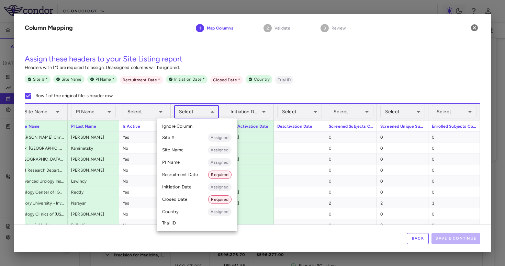
click at [193, 176] on li "Recruitment Date Required" at bounding box center [197, 175] width 80 height 12
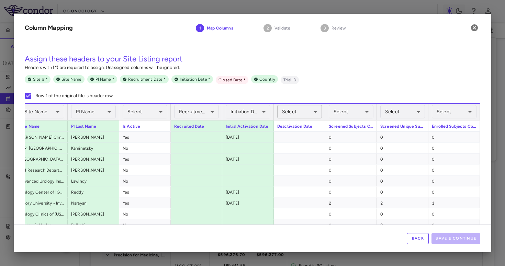
click at [300, 118] on body "Skip to sidebar Skip to main content CG Oncology CRETO-EAP Accruals Forecasting…" at bounding box center [252, 133] width 505 height 266
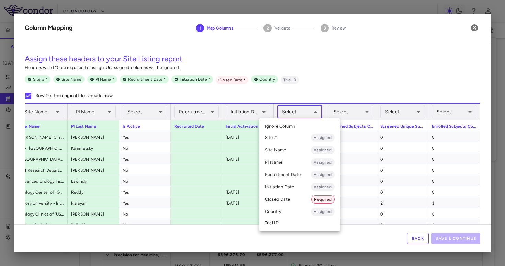
click at [297, 202] on li "Closed Date Required" at bounding box center [299, 199] width 81 height 12
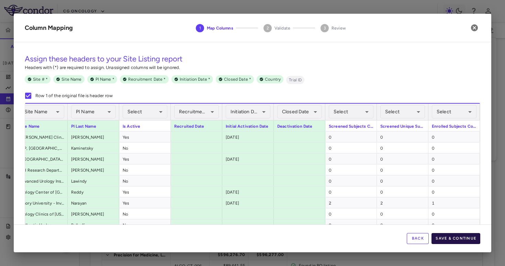
click at [470, 238] on button "Save & Continue" at bounding box center [456, 238] width 49 height 11
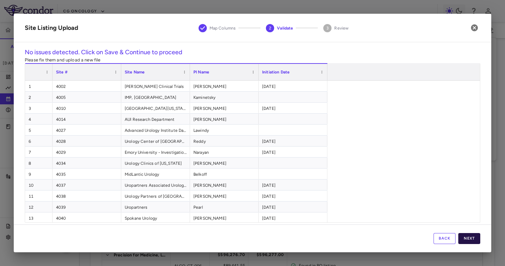
click at [470, 240] on button "Next" at bounding box center [469, 238] width 22 height 11
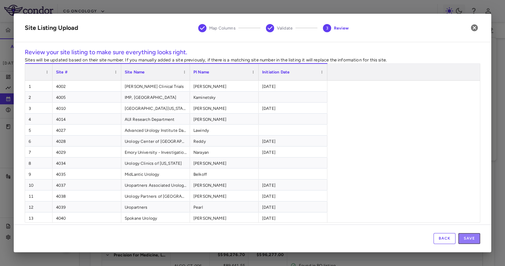
click at [470, 240] on button "Save" at bounding box center [469, 238] width 22 height 11
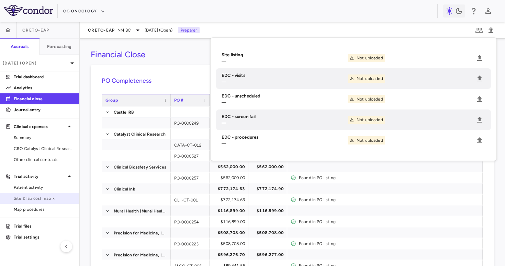
click at [39, 202] on link "Site & lab cost matrix" at bounding box center [39, 198] width 79 height 10
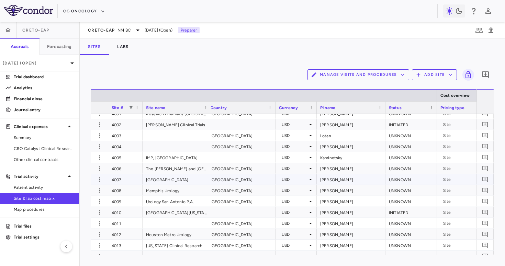
scroll to position [0, 309]
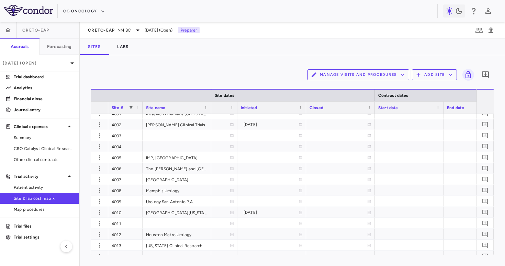
click at [276, 107] on div "Initiated" at bounding box center [269, 107] width 56 height 9
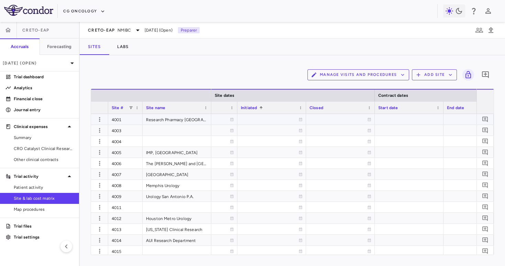
click at [279, 110] on div "Initiated 1" at bounding box center [269, 107] width 56 height 9
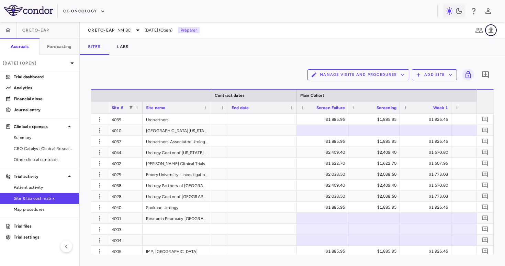
click at [493, 31] on icon "button" at bounding box center [491, 30] width 8 height 8
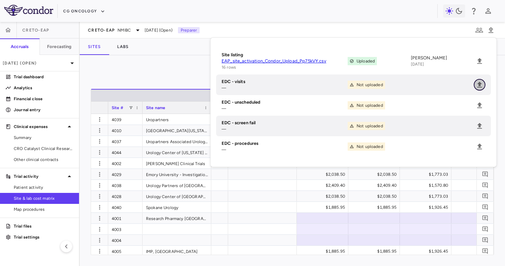
click at [479, 79] on button "Upload" at bounding box center [480, 85] width 12 height 12
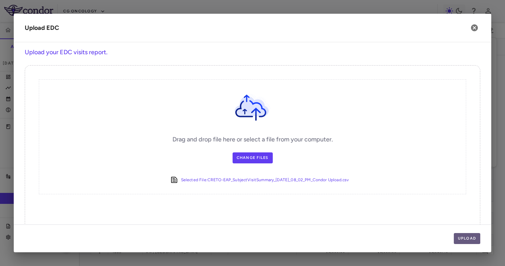
click at [464, 238] on button "Upload" at bounding box center [467, 238] width 27 height 11
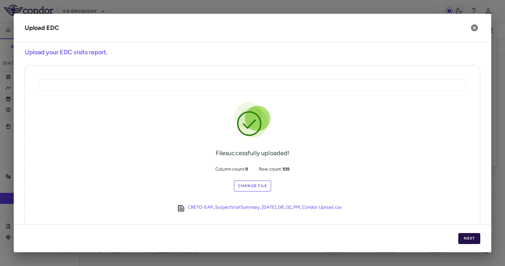
click at [464, 237] on button "Next" at bounding box center [469, 238] width 22 height 11
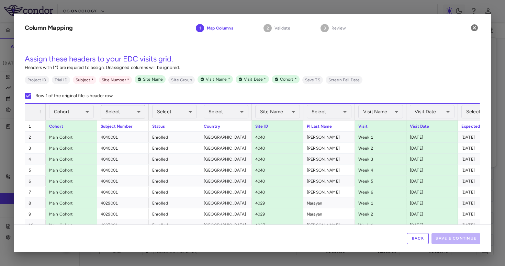
click at [136, 115] on body "Skip to sidebar Skip to main content CG Oncology CRETO-EAP Accruals Forecasting…" at bounding box center [252, 133] width 505 height 266
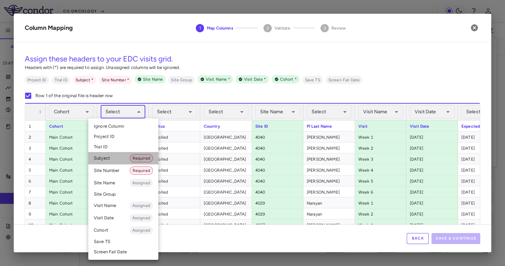
click at [115, 157] on li "Subject Required" at bounding box center [123, 158] width 70 height 12
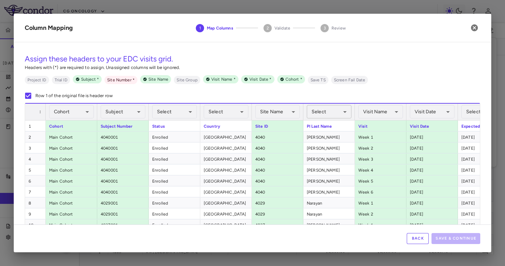
scroll to position [0, 30]
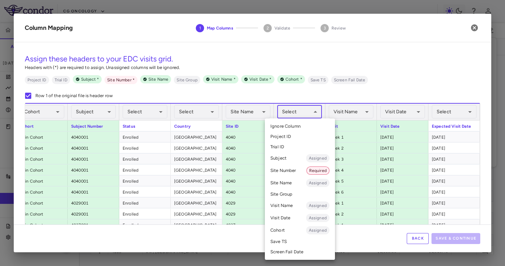
click at [310, 116] on body "Skip to sidebar Skip to main content CG Oncology CRETO-EAP Accruals Forecasting…" at bounding box center [252, 133] width 505 height 266
click at [305, 116] on div at bounding box center [252, 133] width 505 height 266
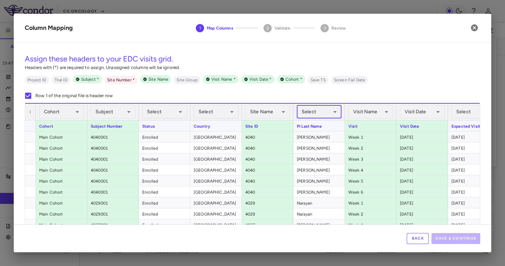
scroll to position [0, 4]
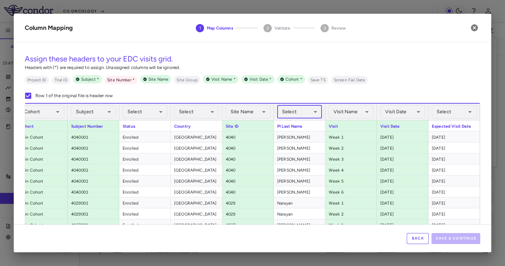
click at [419, 236] on button "Back" at bounding box center [418, 238] width 22 height 11
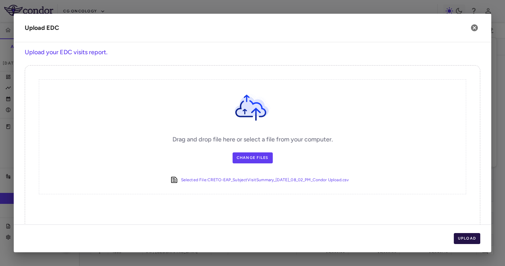
click at [470, 242] on button "Upload" at bounding box center [467, 238] width 27 height 11
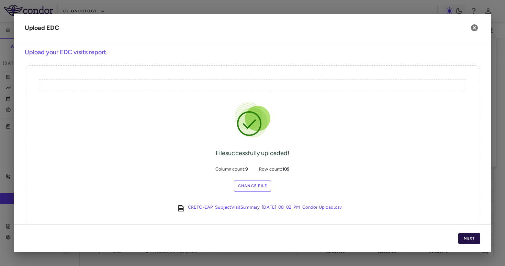
click at [469, 240] on button "Next" at bounding box center [469, 238] width 22 height 11
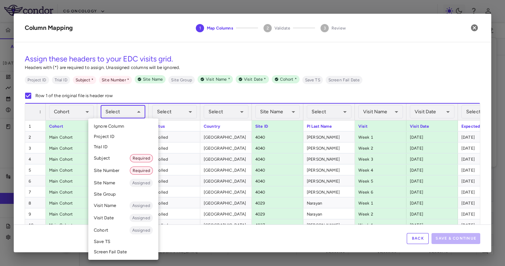
click at [116, 112] on body "Skip to sidebar Skip to main content CG Oncology CRETO-EAP Accruals Forecasting…" at bounding box center [252, 133] width 505 height 266
click at [109, 163] on li "Subject Required" at bounding box center [123, 158] width 70 height 12
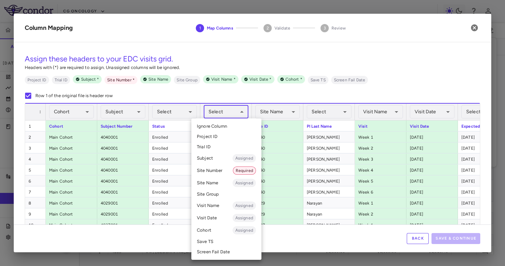
click at [227, 111] on body "Skip to sidebar Skip to main content CG Oncology CRETO-EAP Accruals Forecasting…" at bounding box center [252, 133] width 505 height 266
click at [228, 114] on div at bounding box center [252, 133] width 505 height 266
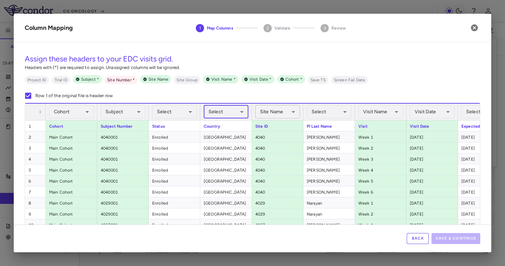
click at [271, 116] on body "Skip to sidebar Skip to main content CG Oncology CRETO-EAP Accruals Forecasting…" at bounding box center [252, 133] width 505 height 266
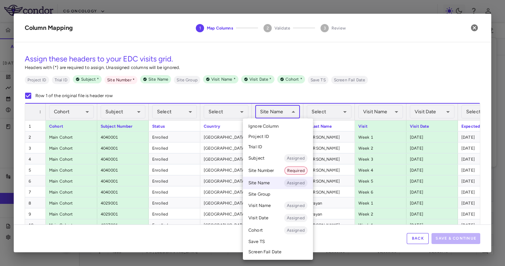
click at [268, 167] on li "Site Number Required" at bounding box center [278, 171] width 70 height 12
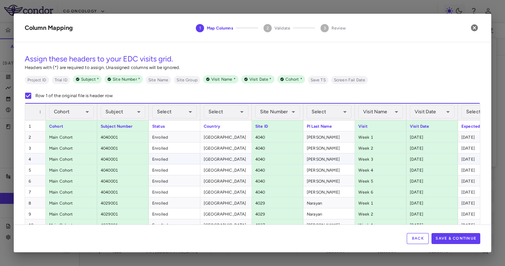
scroll to position [0, 30]
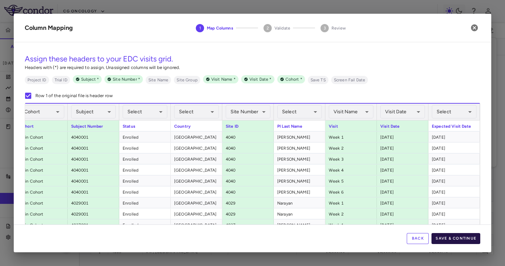
click at [457, 238] on button "Save & Continue" at bounding box center [456, 238] width 49 height 11
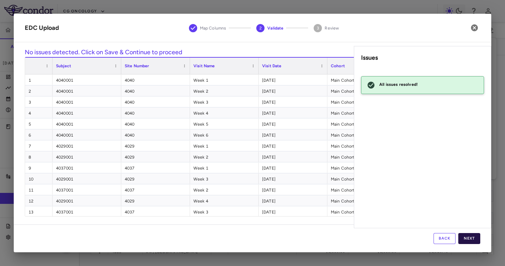
click at [463, 235] on button "Next" at bounding box center [469, 238] width 22 height 11
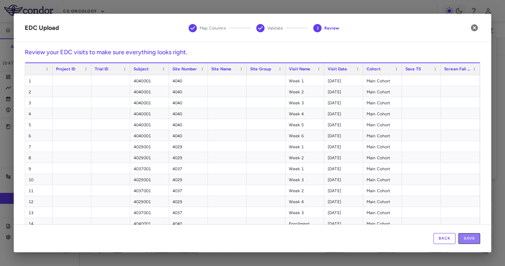
click at [463, 235] on button "Save" at bounding box center [469, 238] width 22 height 11
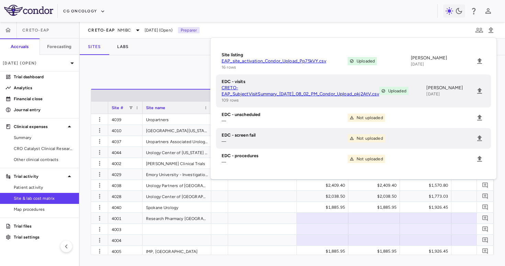
click at [182, 75] on div "Manage Visits and Procedures Add Site 0" at bounding box center [292, 74] width 403 height 17
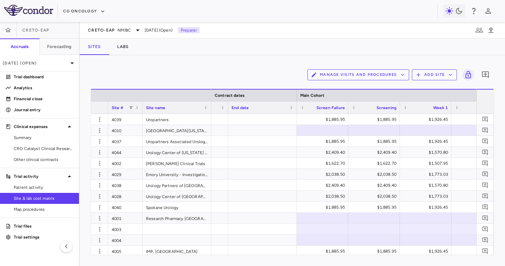
click at [338, 75] on button "Manage Visits and Procedures" at bounding box center [359, 74] width 102 height 11
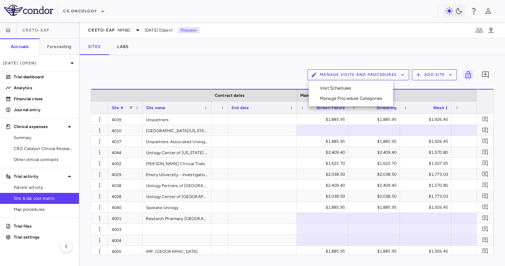
click at [336, 81] on ul "Visit Schedules Manage Procedure Categories" at bounding box center [351, 93] width 84 height 26
click at [333, 87] on li "Visit Schedules" at bounding box center [350, 88] width 73 height 10
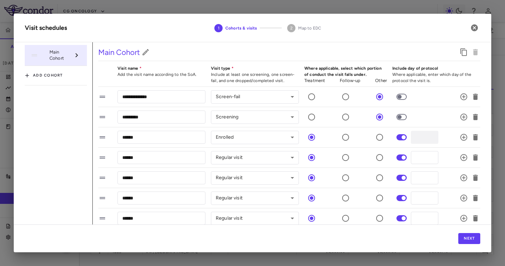
click at [484, 239] on div "Next" at bounding box center [253, 239] width 478 height 28
click at [469, 237] on button "Next" at bounding box center [469, 238] width 22 height 11
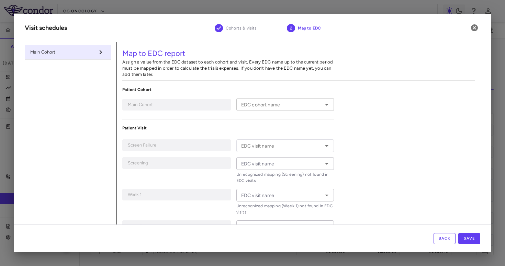
type input "**********"
type input "*********"
type input "******"
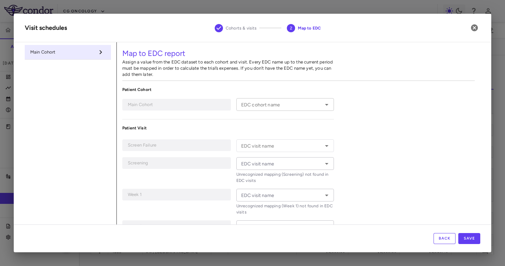
type input "******"
type input "*******"
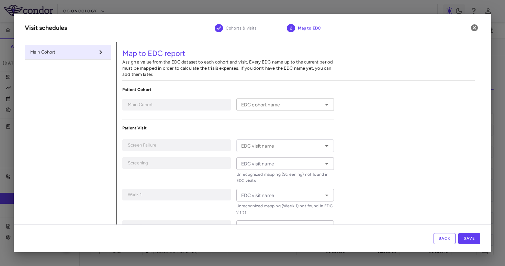
type input "*******"
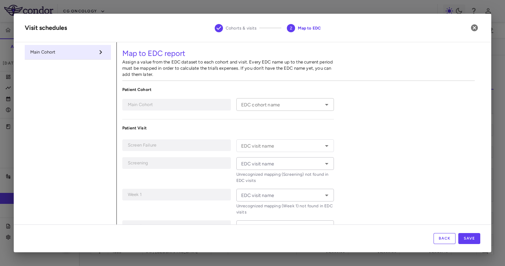
type input "*******"
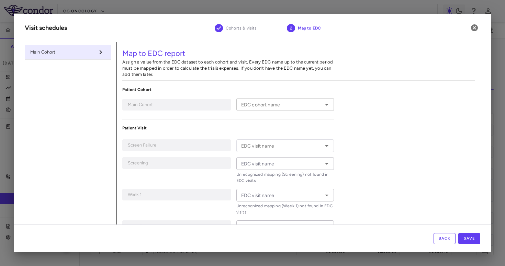
type input "*******"
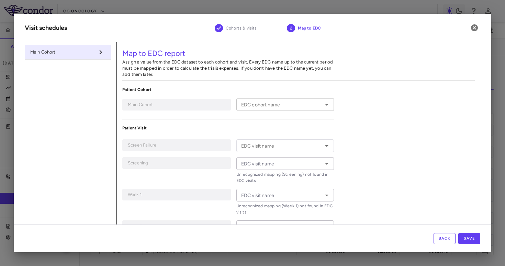
type input "*******"
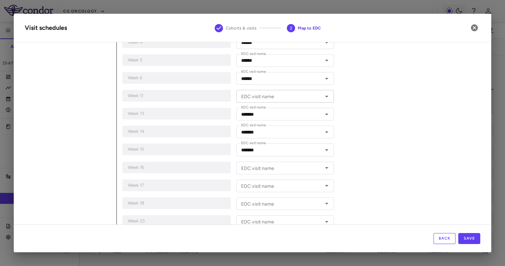
click at [279, 98] on input "EDC visit name" at bounding box center [279, 96] width 82 height 9
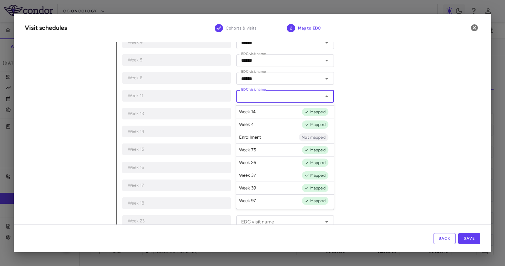
click at [370, 118] on div "**********" at bounding box center [299, 267] width 364 height 837
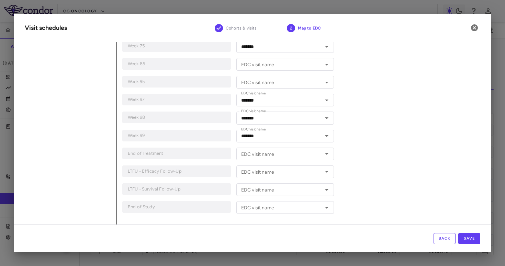
click at [272, 153] on input "EDC visit name" at bounding box center [279, 154] width 82 height 9
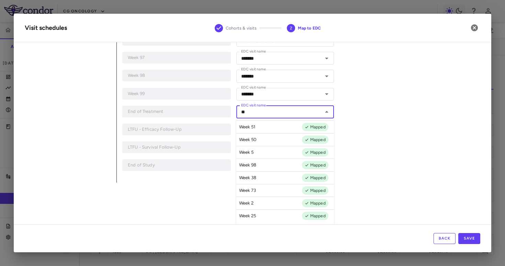
scroll to position [655, 0]
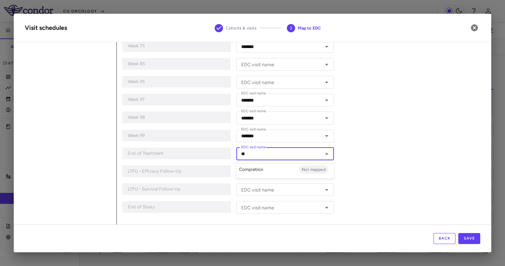
click at [271, 168] on li "Completion Not mapped" at bounding box center [285, 169] width 98 height 13
type input "**********"
click at [466, 238] on button "Save" at bounding box center [469, 238] width 22 height 11
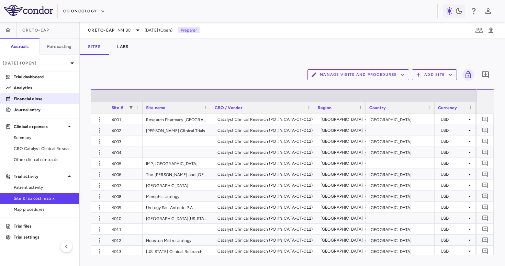
click at [53, 97] on p "Financial close" at bounding box center [44, 99] width 60 height 6
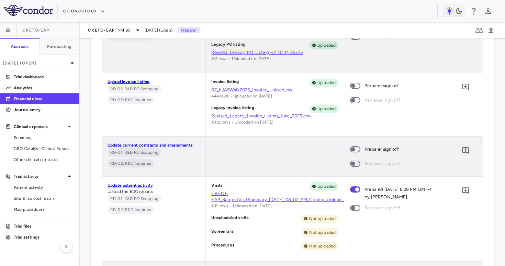
scroll to position [298, 0]
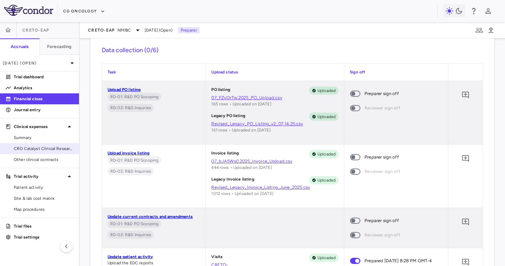
click at [51, 146] on span "CRO Catalyst Clinical Research" at bounding box center [44, 149] width 60 height 6
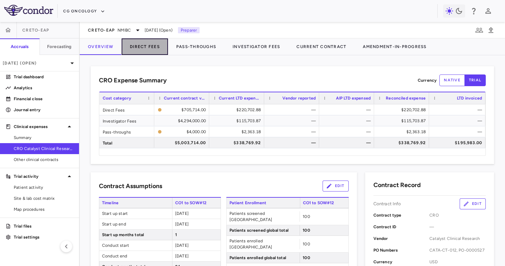
click at [148, 44] on button "Direct Fees" at bounding box center [145, 46] width 46 height 16
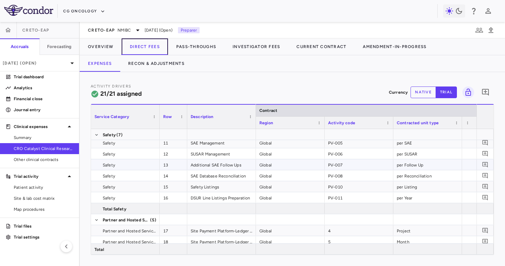
scroll to position [140, 0]
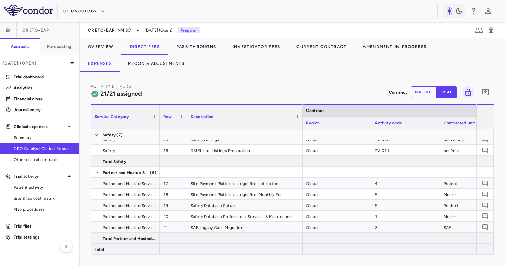
drag, startPoint x: 255, startPoint y: 122, endPoint x: 302, endPoint y: 126, distance: 46.9
click at [302, 126] on div at bounding box center [302, 117] width 3 height 24
click at [172, 62] on button "Recon & Adjustments" at bounding box center [156, 63] width 73 height 16
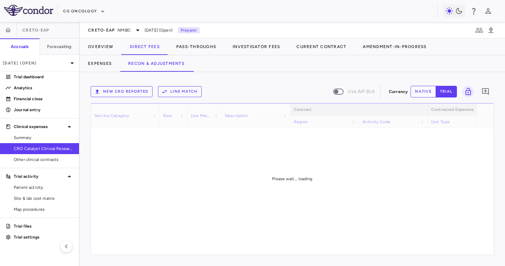
click at [120, 90] on button "New CRO reported" at bounding box center [122, 91] width 62 height 11
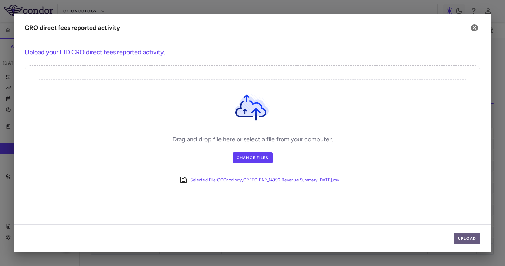
click at [458, 244] on button "Upload" at bounding box center [467, 238] width 27 height 11
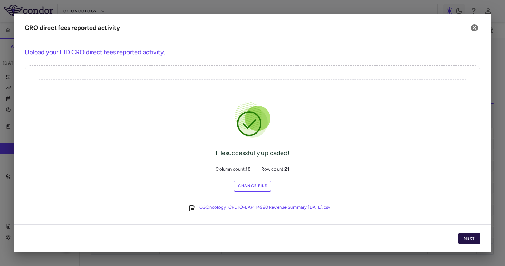
click at [460, 239] on button "Next" at bounding box center [469, 238] width 22 height 11
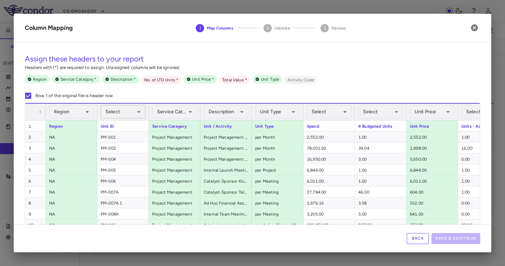
click at [117, 114] on body "Skip to sidebar Skip to main content CG Oncology CRETO-EAP Accruals Forecasting…" at bounding box center [252, 133] width 505 height 266
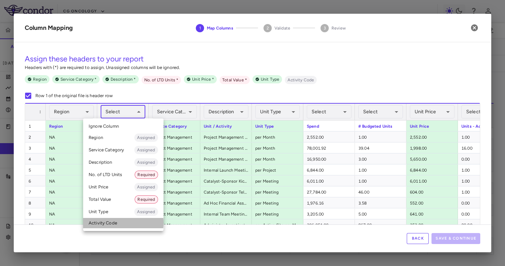
click at [111, 223] on li "Activity Code" at bounding box center [123, 223] width 80 height 10
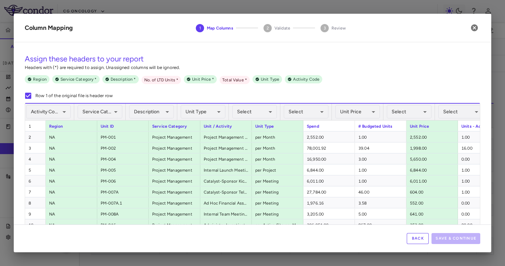
scroll to position [0, 81]
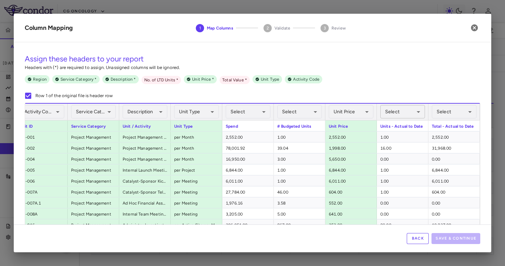
click at [386, 115] on body "Skip to sidebar Skip to main content CG Oncology CRETO-EAP Accruals Forecasting…" at bounding box center [252, 133] width 505 height 266
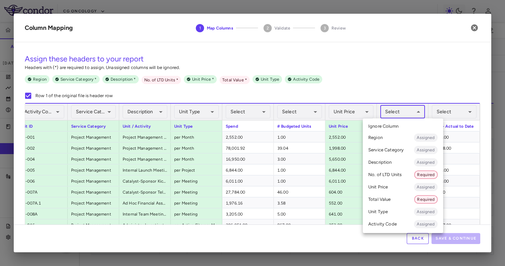
click at [378, 177] on li "No. of LTD Units Required" at bounding box center [403, 175] width 80 height 12
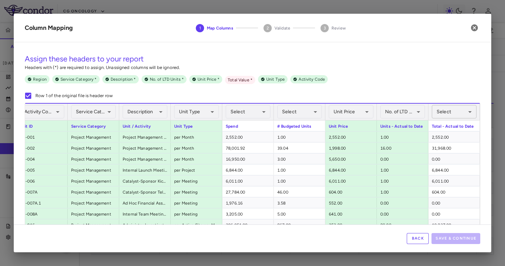
click at [435, 114] on body "Skip to sidebar Skip to main content CG Oncology CRETO-EAP Accruals Forecasting…" at bounding box center [252, 133] width 505 height 266
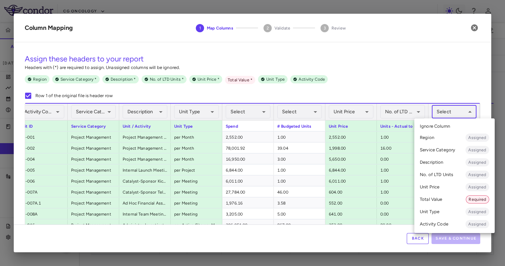
click at [430, 200] on li "Total Value Required" at bounding box center [454, 199] width 80 height 12
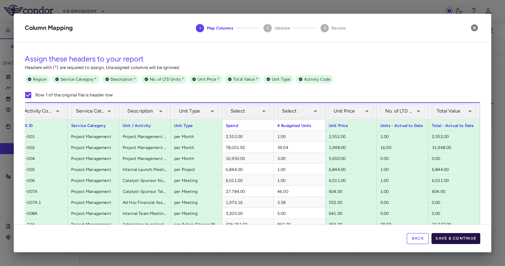
click at [447, 237] on button "Save & Continue" at bounding box center [456, 238] width 49 height 11
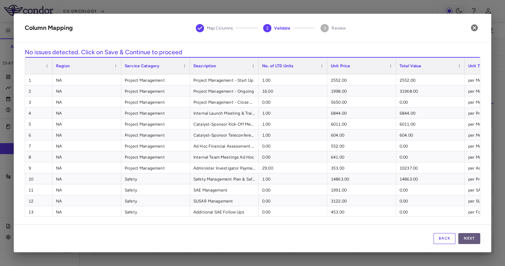
click at [473, 239] on button "Next" at bounding box center [469, 238] width 22 height 11
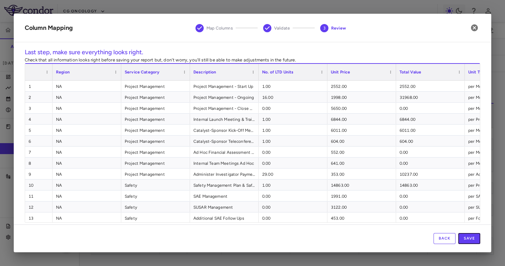
click at [473, 239] on button "Save" at bounding box center [469, 238] width 22 height 11
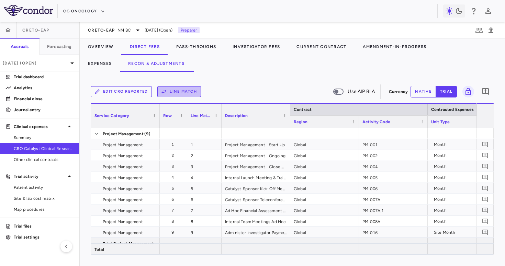
click at [176, 92] on button "Line Match" at bounding box center [179, 91] width 44 height 11
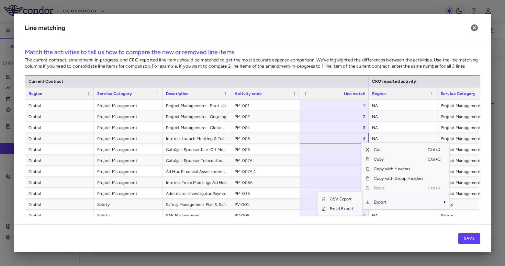
click at [341, 212] on span "Excel Export" at bounding box center [342, 209] width 32 height 10
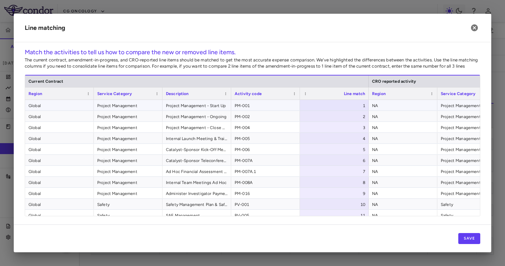
click at [326, 105] on div "1" at bounding box center [335, 105] width 59 height 11
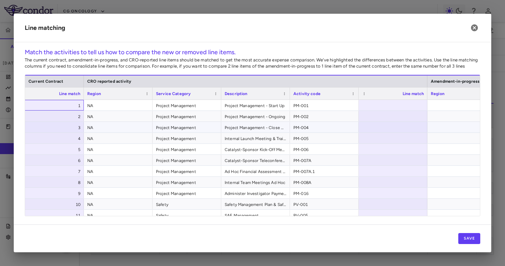
scroll to position [0, 289]
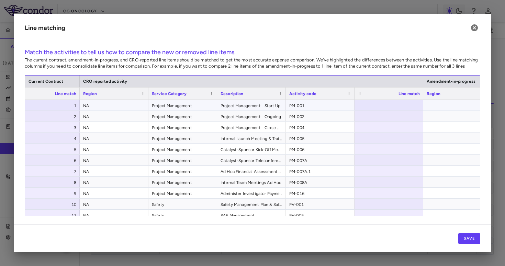
click at [365, 102] on div at bounding box center [389, 105] width 69 height 11
click at [471, 238] on button "Save" at bounding box center [469, 238] width 22 height 11
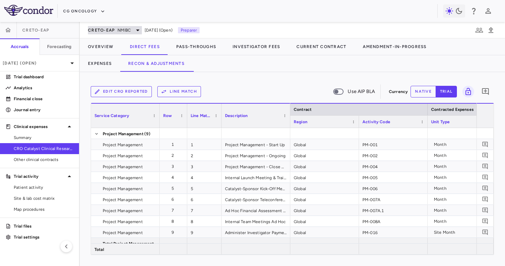
click at [111, 32] on span "CRETO-EAP" at bounding box center [101, 29] width 27 height 5
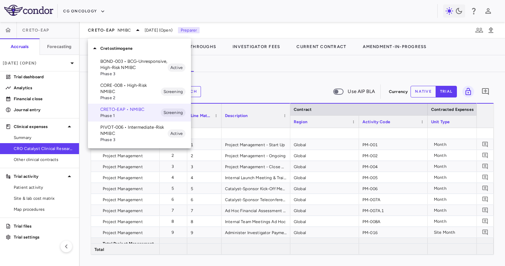
click at [115, 95] on span "Phase 2" at bounding box center [130, 98] width 60 height 6
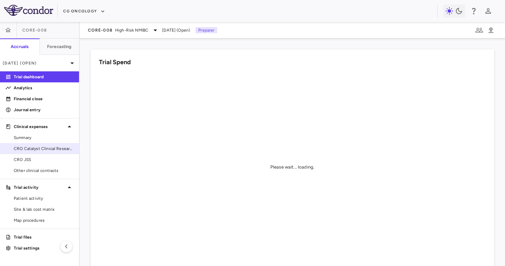
click at [40, 149] on span "CRO Catalyst Clinical Research" at bounding box center [44, 149] width 60 height 6
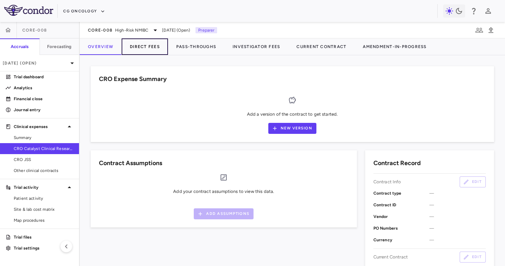
click at [138, 49] on button "Direct Fees" at bounding box center [145, 46] width 46 height 16
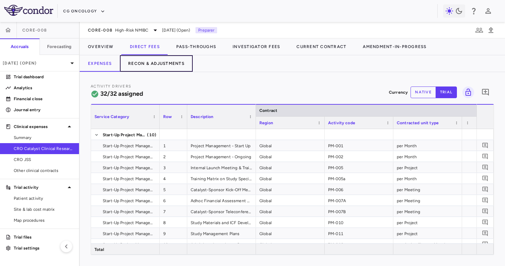
click at [168, 62] on button "Recon & Adjustments" at bounding box center [156, 63] width 73 height 16
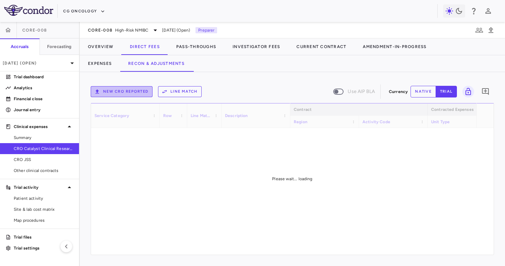
click at [129, 91] on button "New CRO reported" at bounding box center [122, 91] width 62 height 11
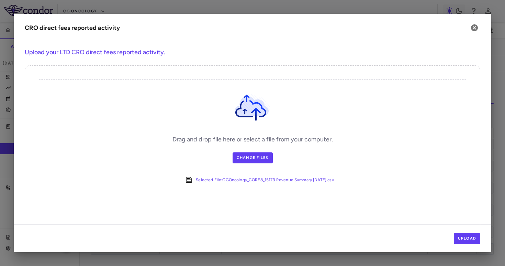
click at [470, 233] on div "Upload" at bounding box center [253, 239] width 478 height 28
click at [469, 241] on button "Upload" at bounding box center [467, 238] width 27 height 11
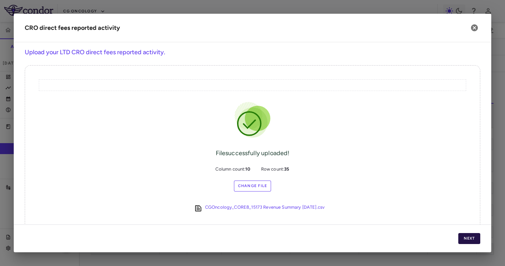
click at [469, 241] on button "Next" at bounding box center [469, 238] width 22 height 11
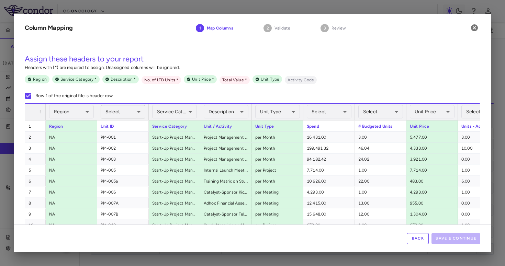
click at [110, 108] on body "Skip to sidebar Skip to main content CG Oncology CORE-008 Accruals Forecasting …" at bounding box center [252, 133] width 505 height 266
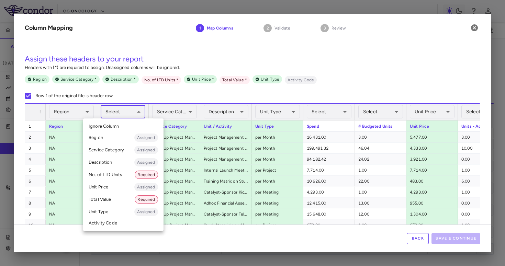
click at [107, 221] on li "Activity Code" at bounding box center [123, 223] width 80 height 10
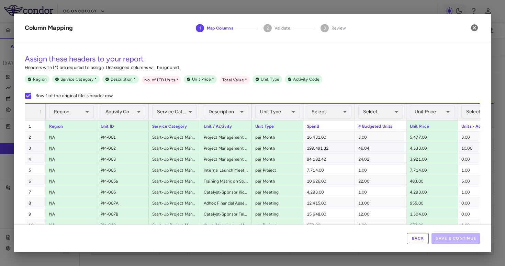
scroll to position [0, 81]
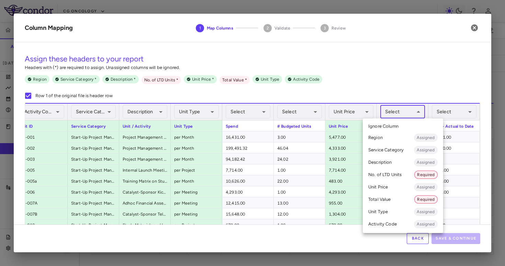
click at [404, 113] on body "Skip to sidebar Skip to main content CG Oncology CORE-008 Accruals Forecasting …" at bounding box center [252, 133] width 505 height 266
click at [386, 177] on li "No. of LTD Units Required" at bounding box center [403, 175] width 80 height 12
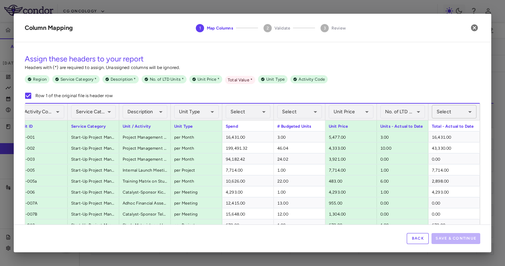
click at [444, 108] on body "Skip to sidebar Skip to main content CG Oncology CORE-008 Accruals Forecasting …" at bounding box center [252, 133] width 505 height 266
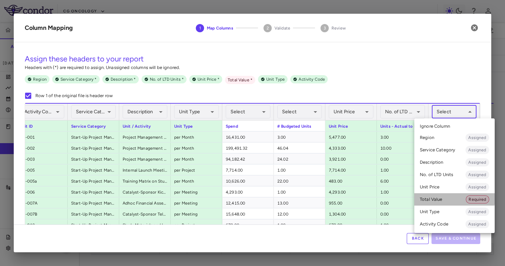
click at [442, 198] on li "Total Value Required" at bounding box center [454, 199] width 80 height 12
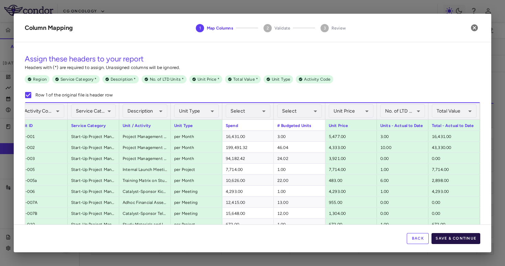
click at [453, 240] on button "Save & Continue" at bounding box center [456, 238] width 49 height 11
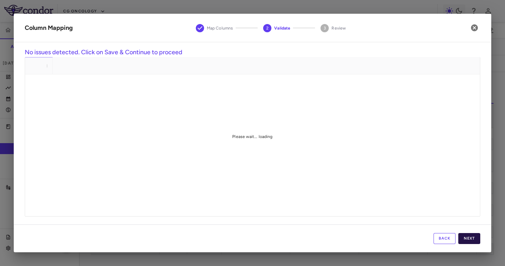
click at [469, 237] on button "Next" at bounding box center [469, 238] width 22 height 11
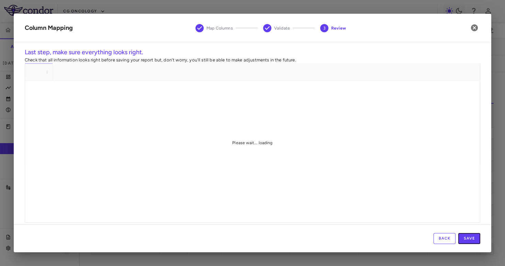
click at [469, 237] on button "Save" at bounding box center [469, 238] width 22 height 11
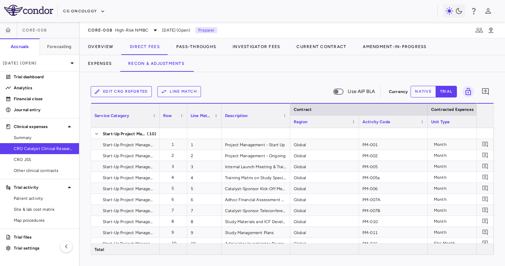
click at [176, 91] on button "Line Match" at bounding box center [179, 91] width 44 height 11
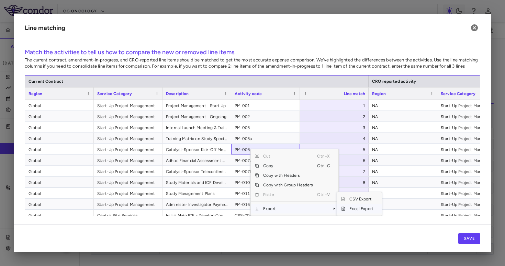
click at [362, 211] on span "Excel Export" at bounding box center [361, 209] width 32 height 10
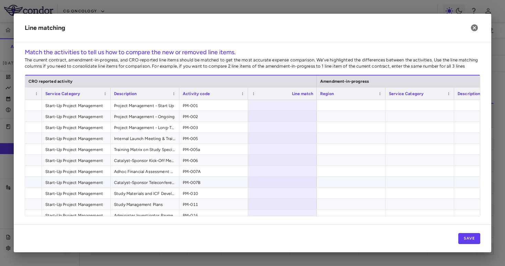
scroll to position [0, 431]
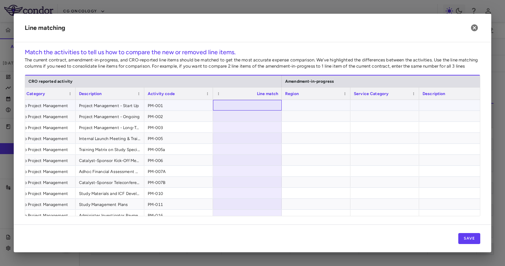
click at [276, 105] on div at bounding box center [247, 105] width 69 height 11
type input "**********"
click at [243, 107] on input "**********" at bounding box center [253, 105] width 58 height 11
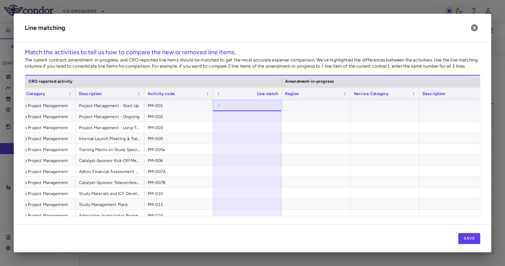
click at [243, 107] on input "**********" at bounding box center [253, 105] width 58 height 11
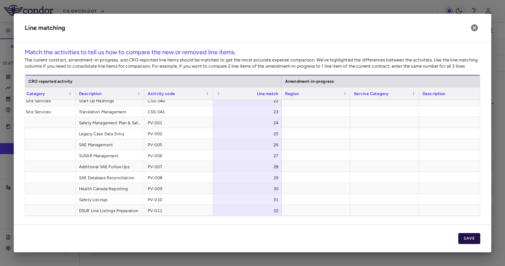
click at [470, 239] on button "Save" at bounding box center [469, 238] width 22 height 11
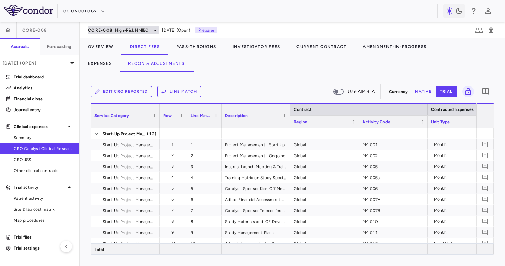
click at [123, 31] on span "High-Risk NMIBC" at bounding box center [131, 30] width 33 height 6
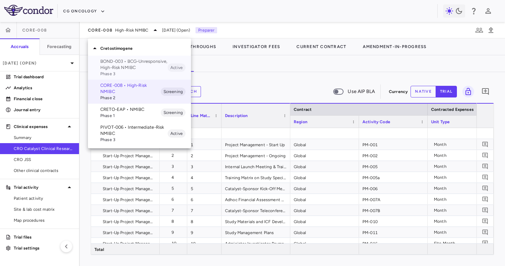
click at [121, 64] on p "BOND-003 • BCG-Unresponsive, High-Risk NMIBC" at bounding box center [133, 64] width 67 height 12
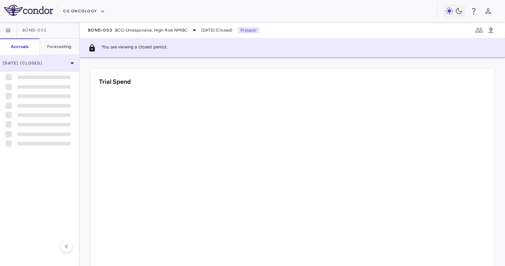
click at [49, 62] on p "Jul 2025 (Closed)" at bounding box center [35, 63] width 65 height 6
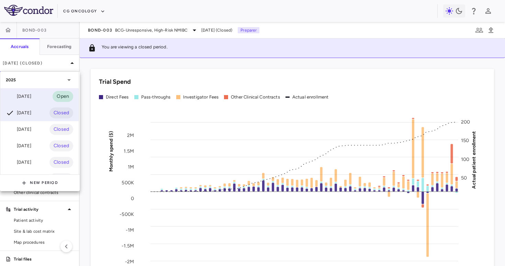
click at [35, 92] on div "Aug 2025 Open" at bounding box center [39, 96] width 78 height 16
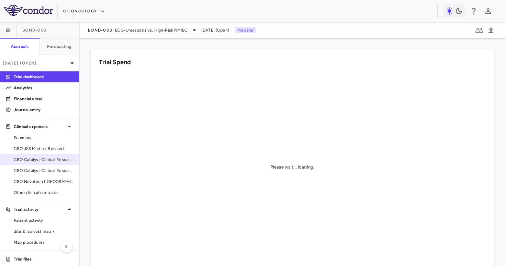
click at [51, 155] on link "CRO Catalyst Clinical Research" at bounding box center [39, 160] width 79 height 10
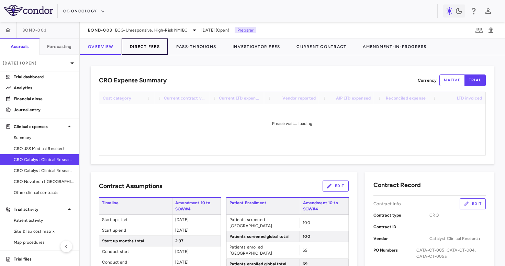
click at [144, 43] on button "Direct Fees" at bounding box center [145, 46] width 46 height 16
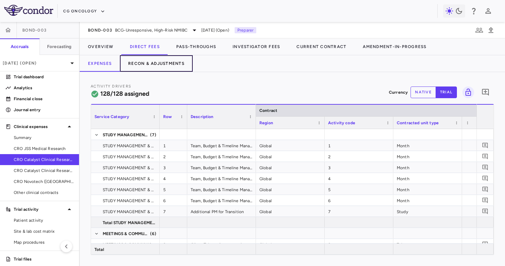
click at [152, 60] on button "Recon & Adjustments" at bounding box center [156, 63] width 73 height 16
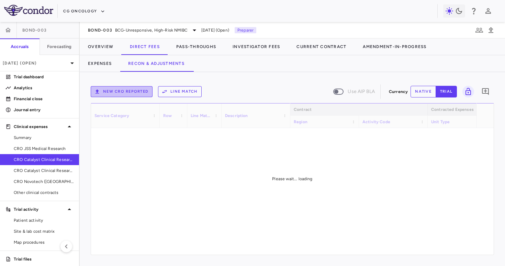
click at [124, 90] on button "New CRO reported" at bounding box center [122, 91] width 62 height 11
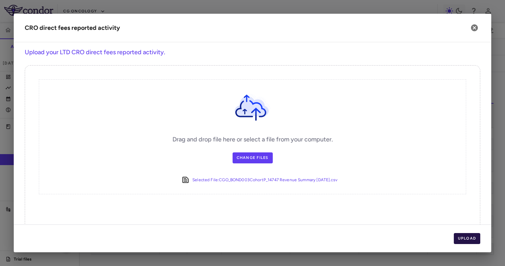
click at [473, 236] on button "Upload" at bounding box center [467, 238] width 27 height 11
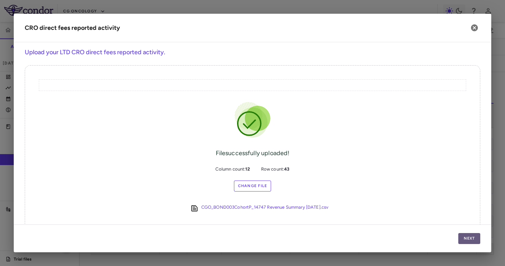
click at [472, 235] on button "Next" at bounding box center [469, 238] width 22 height 11
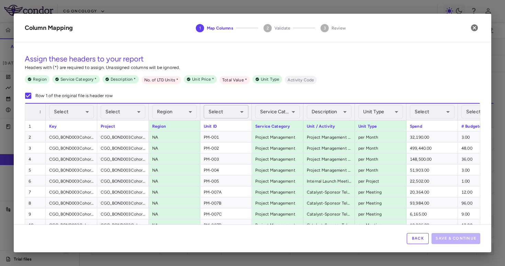
click at [221, 112] on body "Skip to sidebar Skip to main content CG Oncology BOND-003 Accruals Forecasting …" at bounding box center [252, 133] width 505 height 266
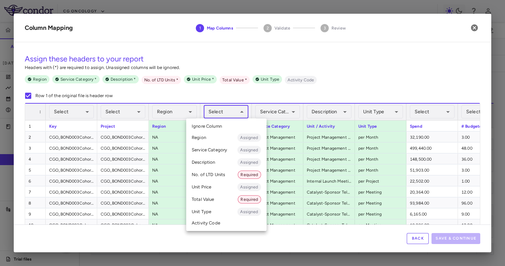
click at [207, 222] on li "Activity Code" at bounding box center [226, 223] width 80 height 10
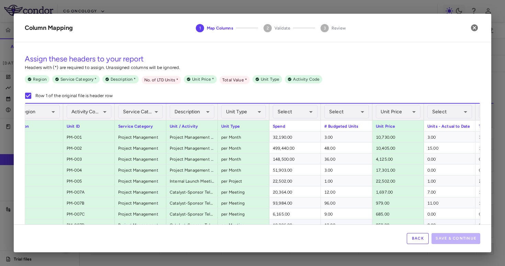
scroll to position [0, 184]
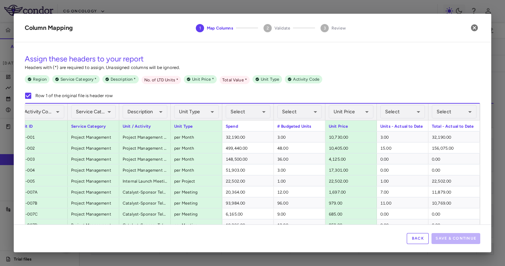
click at [403, 120] on div "Select ​" at bounding box center [402, 112] width 45 height 16
click at [403, 113] on body "Skip to sidebar Skip to main content CG Oncology BOND-003 Accruals Forecasting …" at bounding box center [252, 133] width 505 height 266
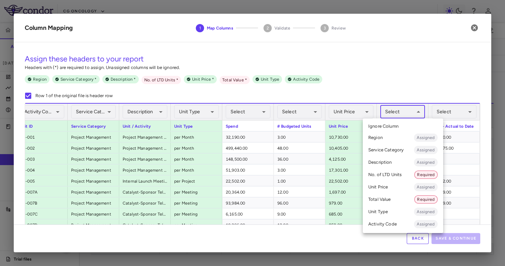
click at [387, 176] on li "No. of LTD Units Required" at bounding box center [403, 175] width 80 height 12
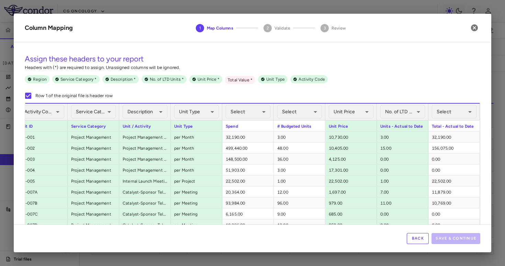
click at [452, 119] on div "Select ​" at bounding box center [454, 112] width 45 height 16
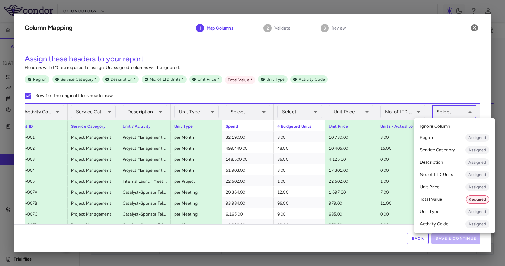
click at [452, 110] on body "Skip to sidebar Skip to main content CG Oncology BOND-003 Accruals Forecasting …" at bounding box center [252, 133] width 505 height 266
click at [445, 198] on li "Total Value Required" at bounding box center [454, 199] width 80 height 12
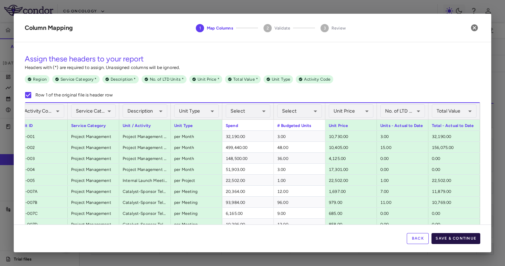
click at [449, 239] on button "Save & Continue" at bounding box center [456, 238] width 49 height 11
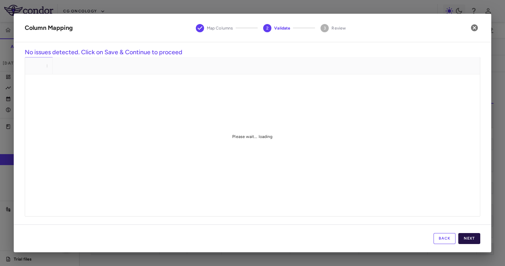
click at [471, 236] on button "Next" at bounding box center [469, 238] width 22 height 11
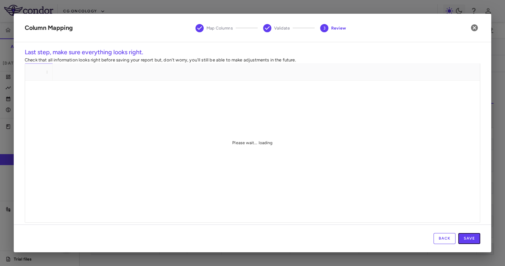
click at [471, 236] on button "Save" at bounding box center [469, 238] width 22 height 11
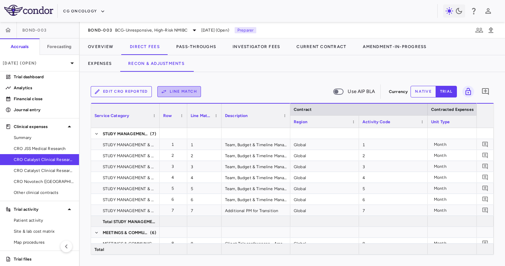
click at [165, 89] on icon "button" at bounding box center [164, 92] width 6 height 6
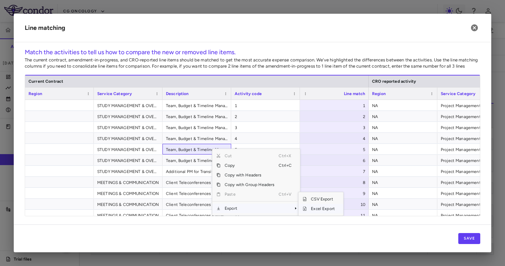
click at [315, 211] on span "Excel Export" at bounding box center [323, 209] width 32 height 10
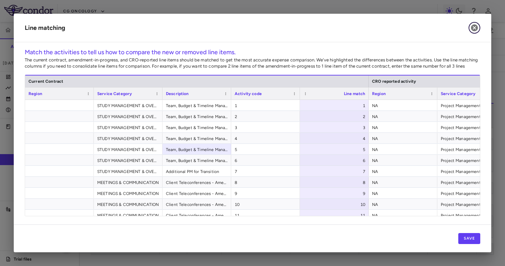
click at [474, 33] on button "button" at bounding box center [475, 28] width 12 height 12
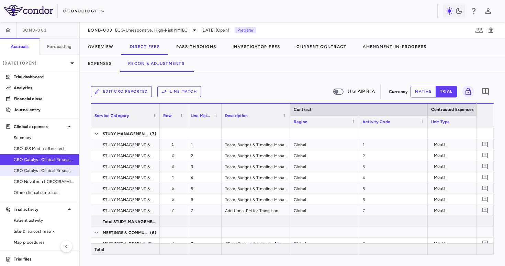
click at [48, 169] on span "CRO Catalyst Clinical Research - Cohort P" at bounding box center [44, 171] width 60 height 6
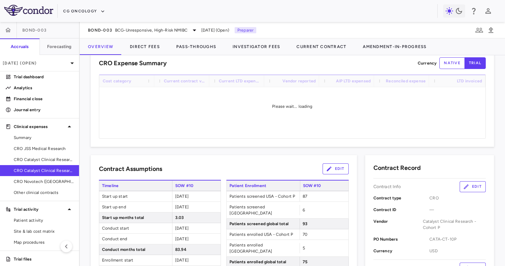
scroll to position [19, 0]
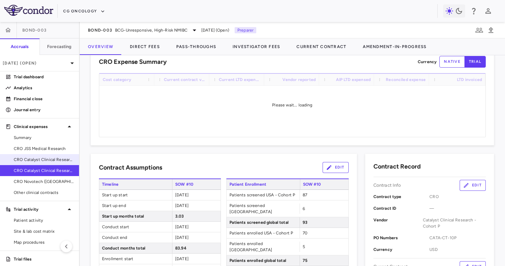
click at [58, 163] on link "CRO Catalyst Clinical Research" at bounding box center [39, 160] width 79 height 10
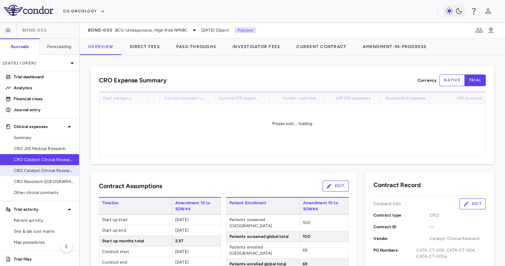
click at [53, 174] on link "CRO Catalyst Clinical Research - Cohort P" at bounding box center [39, 171] width 79 height 10
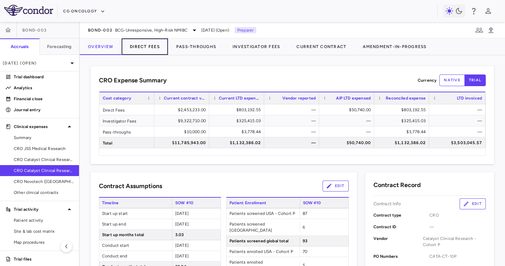
click at [152, 51] on button "Direct Fees" at bounding box center [145, 46] width 46 height 16
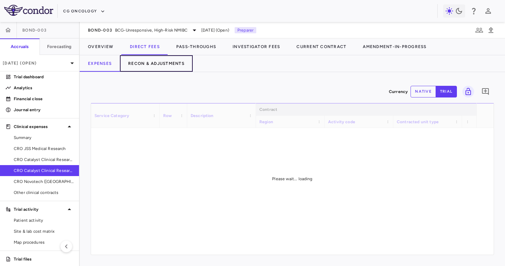
click at [147, 62] on button "Recon & Adjustments" at bounding box center [156, 63] width 73 height 16
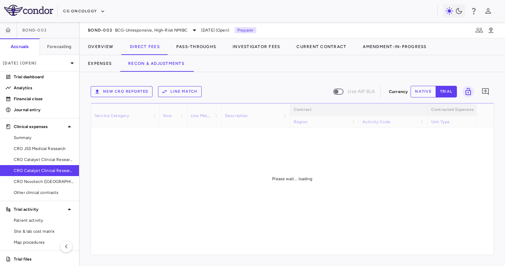
click at [129, 91] on button "New CRO reported" at bounding box center [122, 91] width 62 height 11
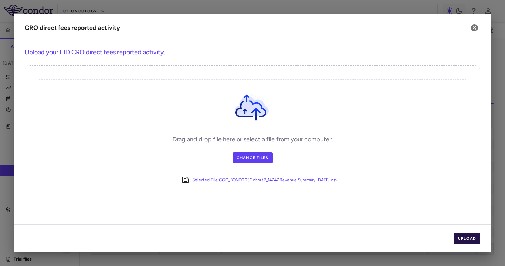
click at [465, 234] on button "Upload" at bounding box center [467, 238] width 27 height 11
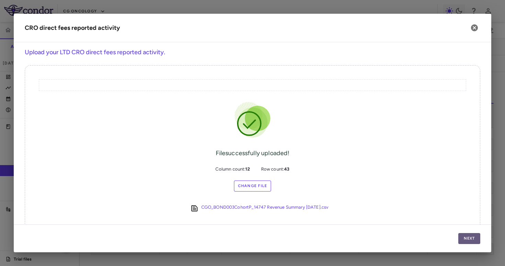
click at [465, 236] on button "Next" at bounding box center [469, 238] width 22 height 11
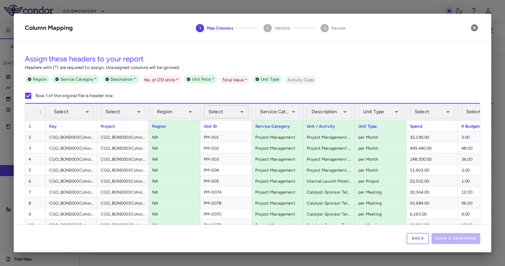
click at [242, 118] on body "Skip to sidebar Skip to main content CG Oncology BOND-003 Accruals Forecasting …" at bounding box center [252, 133] width 505 height 266
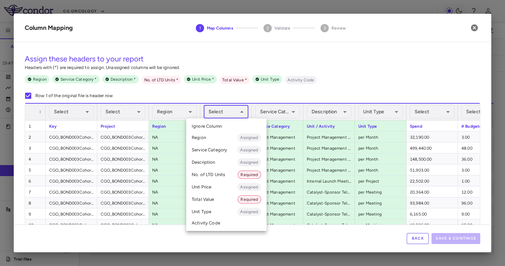
click at [215, 223] on li "Activity Code" at bounding box center [226, 223] width 80 height 10
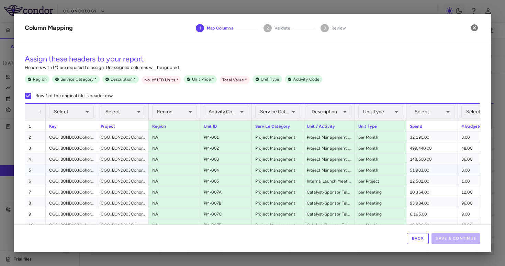
scroll to position [0, 184]
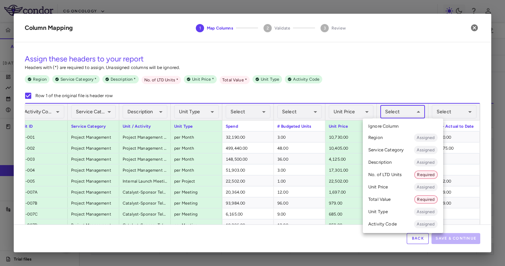
click at [398, 109] on body "Skip to sidebar Skip to main content CG Oncology BOND-003 Accruals Forecasting …" at bounding box center [252, 133] width 505 height 266
click at [400, 175] on li "No. of LTD Units Required" at bounding box center [403, 175] width 80 height 12
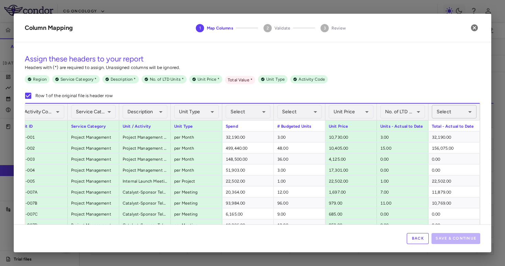
click at [453, 115] on body "Skip to sidebar Skip to main content CG Oncology BOND-003 Accruals Forecasting …" at bounding box center [252, 133] width 505 height 266
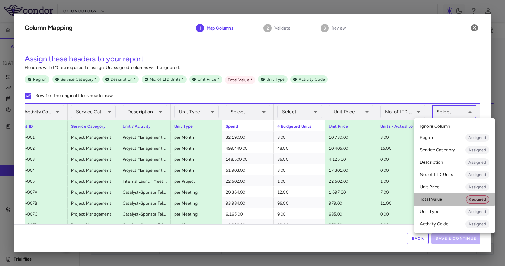
click at [445, 199] on li "Total Value Required" at bounding box center [454, 199] width 80 height 12
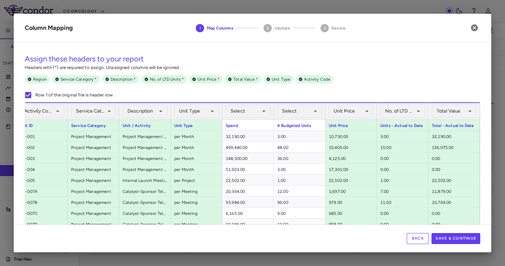
click at [451, 248] on div "Back Save & Continue" at bounding box center [253, 239] width 478 height 28
click at [451, 239] on button "Save & Continue" at bounding box center [456, 238] width 49 height 11
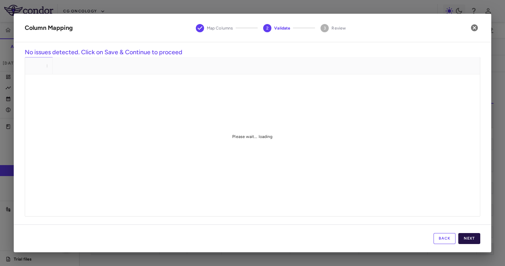
click at [469, 237] on button "Next" at bounding box center [469, 238] width 22 height 11
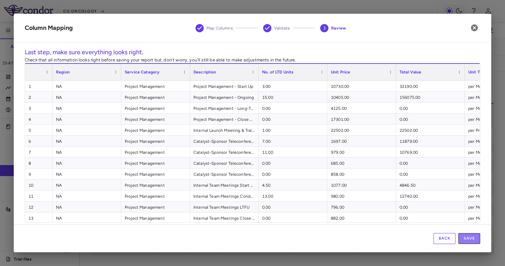
click at [469, 237] on button "Save" at bounding box center [469, 238] width 22 height 11
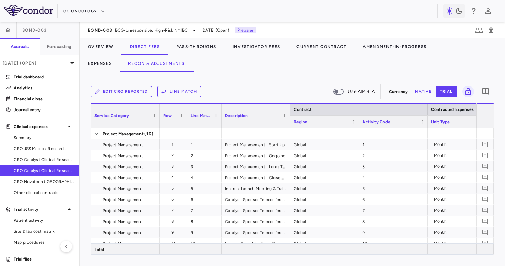
click at [192, 96] on button "Line Match" at bounding box center [179, 91] width 44 height 11
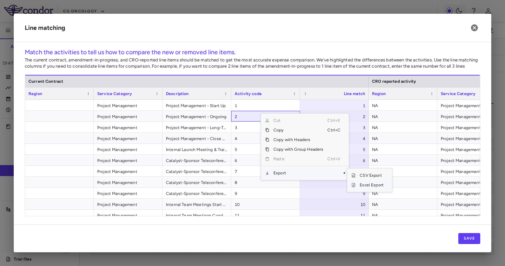
click at [371, 186] on span "Excel Export" at bounding box center [372, 185] width 32 height 10
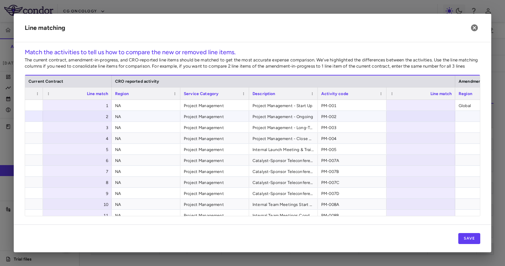
scroll to position [0, 335]
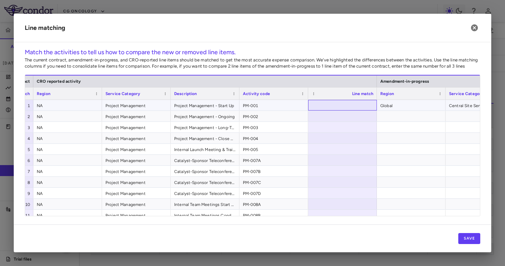
click at [354, 105] on div at bounding box center [342, 105] width 69 height 11
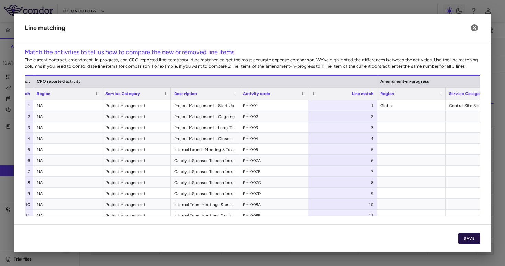
click at [470, 239] on button "Save" at bounding box center [469, 238] width 22 height 11
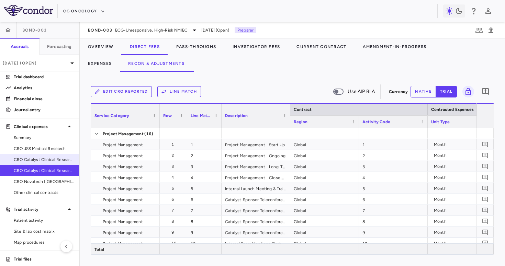
click at [45, 160] on span "CRO Catalyst Clinical Research" at bounding box center [44, 160] width 60 height 6
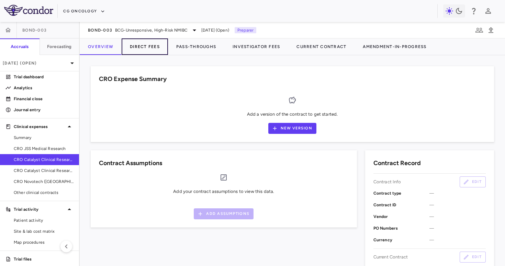
click at [153, 47] on button "Direct Fees" at bounding box center [145, 46] width 46 height 16
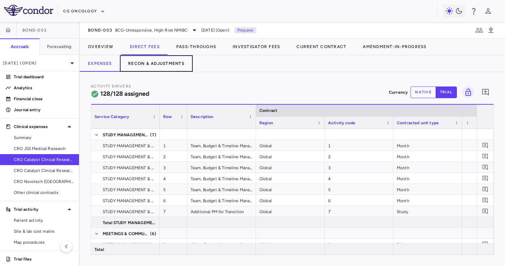
click at [144, 63] on button "Recon & Adjustments" at bounding box center [156, 63] width 73 height 16
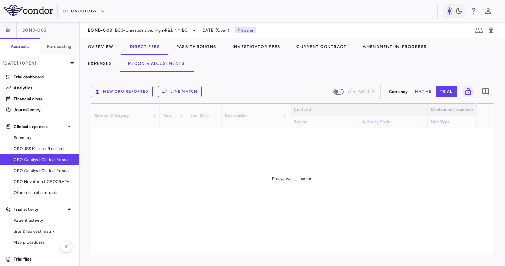
click at [128, 90] on button "New CRO reported" at bounding box center [122, 91] width 62 height 11
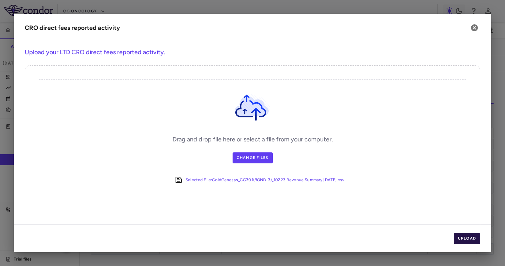
click at [465, 237] on button "Upload" at bounding box center [467, 238] width 27 height 11
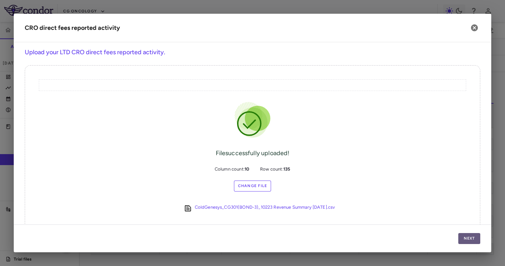
click at [465, 237] on button "Next" at bounding box center [469, 238] width 22 height 11
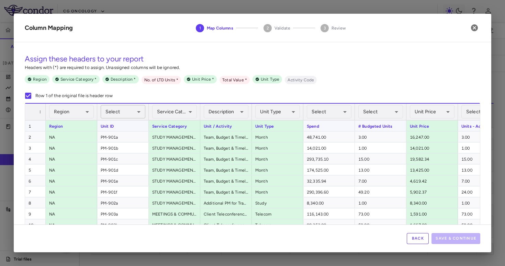
click at [125, 115] on body "Skip to sidebar Skip to main content CG Oncology BOND-003 Accruals Forecasting …" at bounding box center [252, 133] width 505 height 266
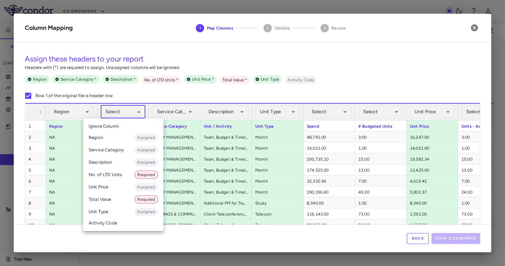
click at [118, 227] on li "Activity Code" at bounding box center [123, 223] width 80 height 10
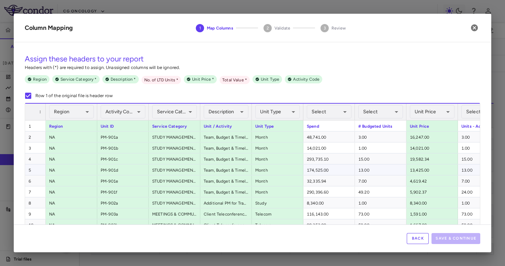
scroll to position [0, 81]
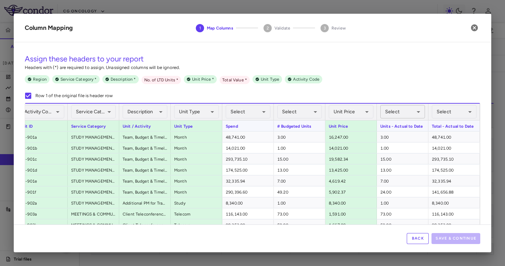
click at [399, 118] on body "Skip to sidebar Skip to main content CG Oncology BOND-003 Accruals Forecasting …" at bounding box center [252, 133] width 505 height 266
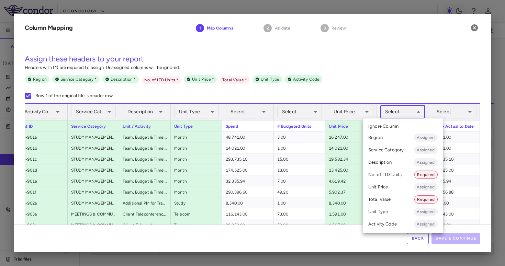
click at [389, 175] on li "No. of LTD Units Required" at bounding box center [403, 175] width 80 height 12
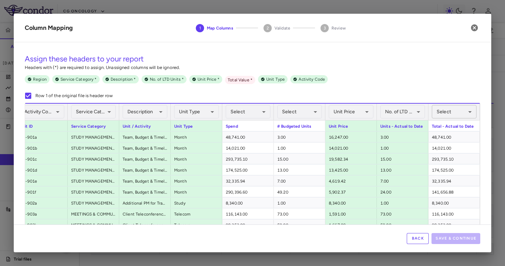
click at [460, 114] on body "Skip to sidebar Skip to main content CG Oncology BOND-003 Accruals Forecasting …" at bounding box center [252, 133] width 505 height 266
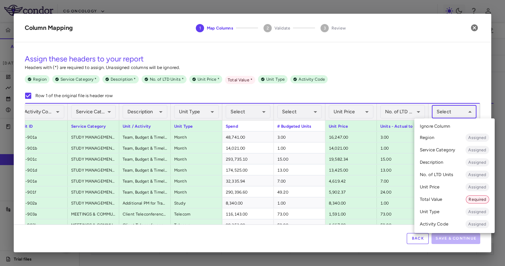
click at [437, 201] on li "Total Value Required" at bounding box center [454, 199] width 80 height 12
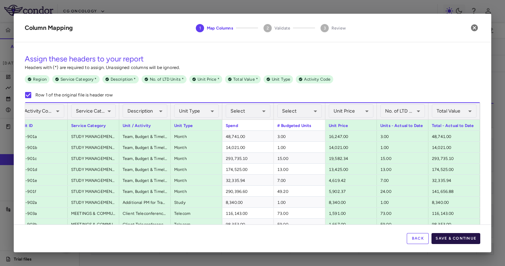
click at [454, 239] on button "Save & Continue" at bounding box center [456, 238] width 49 height 11
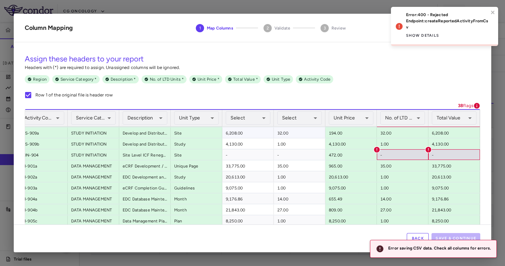
scroll to position [463, 0]
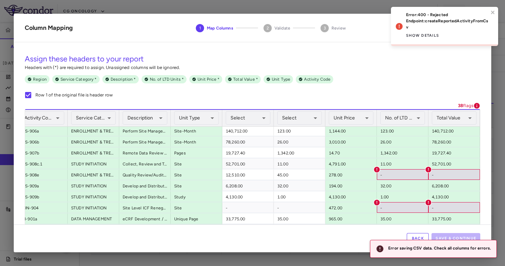
click at [420, 234] on button "Back" at bounding box center [418, 238] width 22 height 11
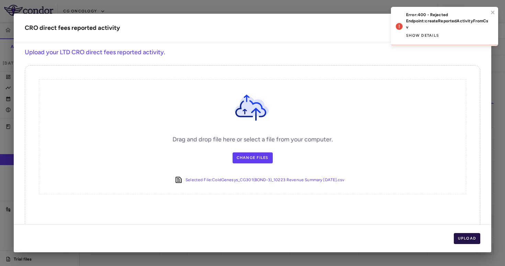
click at [467, 239] on button "Upload" at bounding box center [467, 238] width 27 height 11
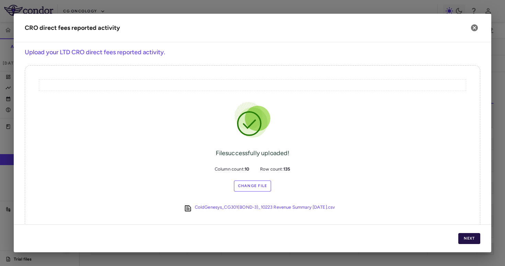
click at [467, 239] on button "Next" at bounding box center [469, 238] width 22 height 11
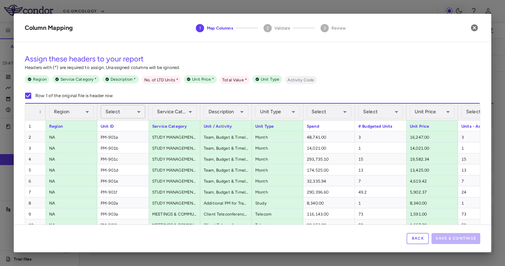
click at [128, 111] on body "Skip to sidebar Skip to main content CG Oncology BOND-003 Accruals Forecasting …" at bounding box center [252, 133] width 505 height 266
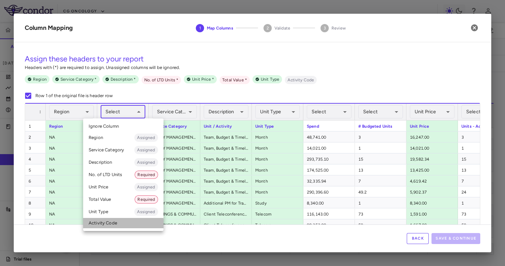
click at [113, 225] on li "Activity Code" at bounding box center [123, 223] width 80 height 10
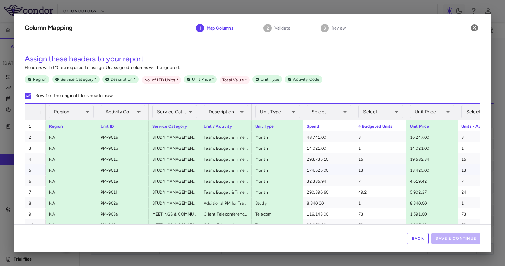
scroll to position [0, 81]
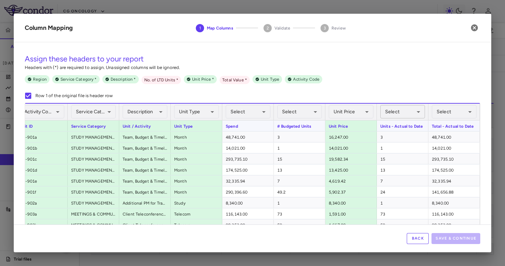
click at [398, 114] on body "Skip to sidebar Skip to main content CG Oncology BOND-003 Accruals Forecasting …" at bounding box center [252, 133] width 505 height 266
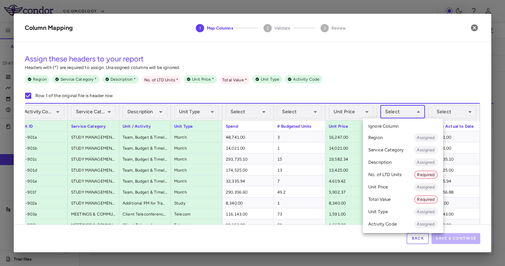
click at [387, 176] on li "No. of LTD Units Required" at bounding box center [403, 175] width 80 height 12
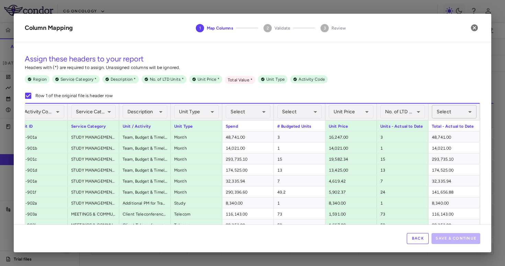
click at [464, 113] on body "Skip to sidebar Skip to main content CG Oncology BOND-003 Accruals Forecasting …" at bounding box center [252, 133] width 505 height 266
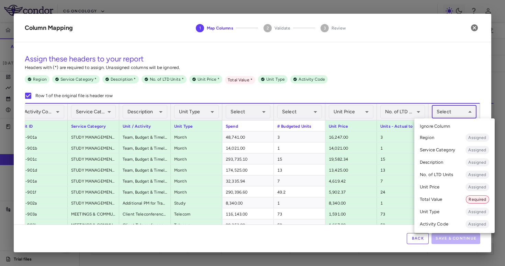
click at [441, 198] on li "Total Value Required" at bounding box center [454, 199] width 80 height 12
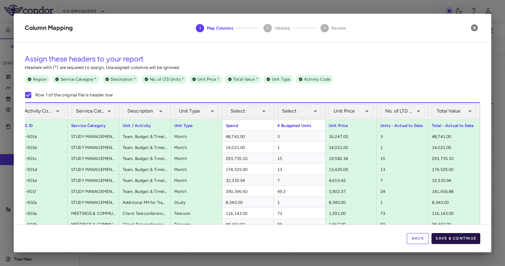
click at [448, 238] on button "Save & Continue" at bounding box center [456, 238] width 49 height 11
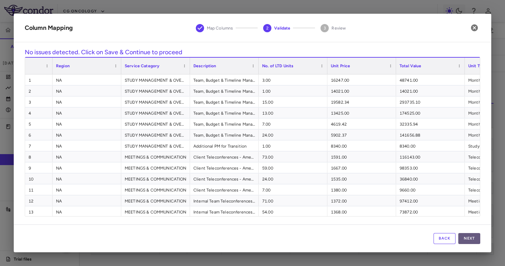
click at [469, 236] on button "Next" at bounding box center [469, 238] width 22 height 11
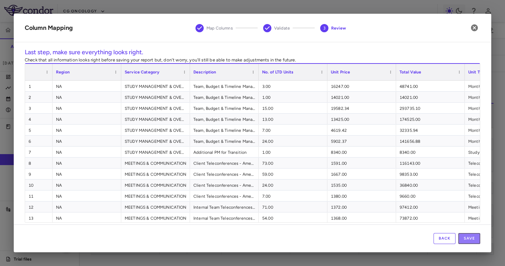
click at [469, 236] on button "Save" at bounding box center [469, 238] width 22 height 11
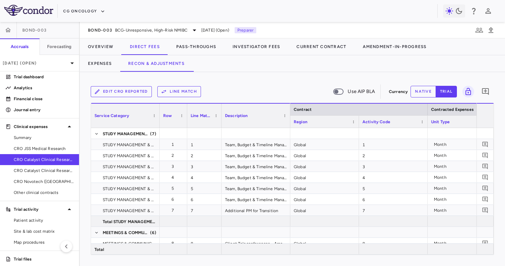
click at [191, 87] on button "Line Match" at bounding box center [179, 91] width 44 height 11
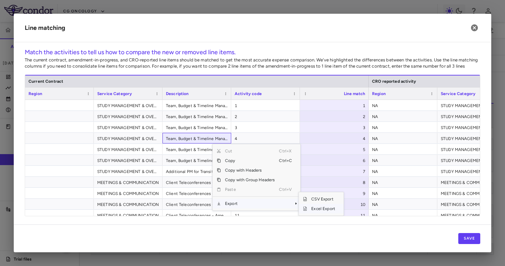
click at [321, 210] on span "Excel Export" at bounding box center [323, 209] width 32 height 10
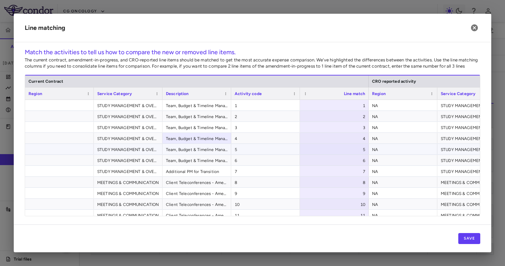
scroll to position [0, 504]
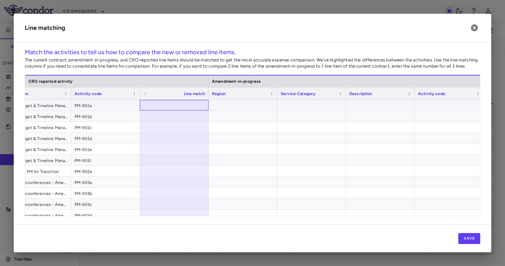
click at [176, 104] on div at bounding box center [174, 105] width 69 height 11
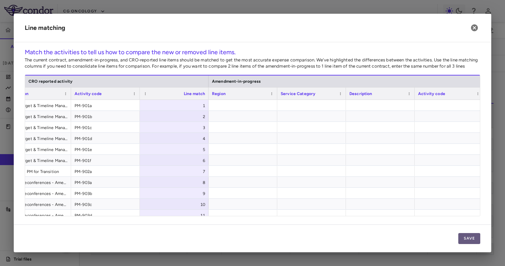
click at [470, 237] on button "Save" at bounding box center [469, 238] width 22 height 11
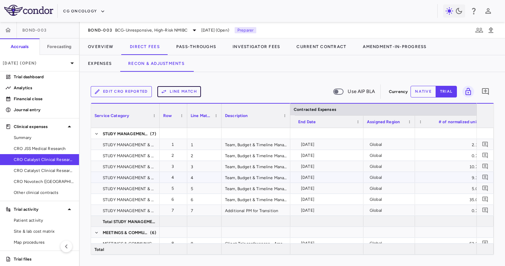
scroll to position [0, 484]
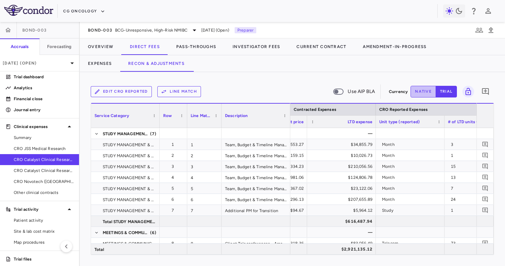
click at [423, 90] on button "native" at bounding box center [423, 92] width 25 height 12
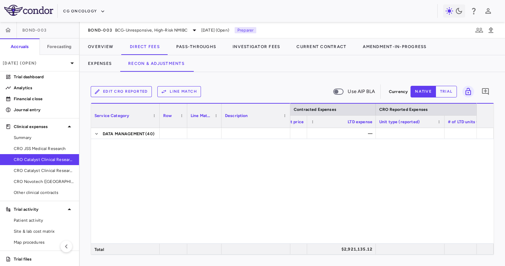
scroll to position [1290, 0]
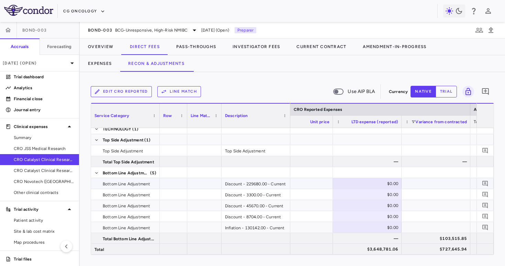
click at [368, 186] on div "$0.00" at bounding box center [368, 183] width 59 height 11
type input "**********"
click at [364, 230] on div "$0.00" at bounding box center [368, 227] width 59 height 11
click at [59, 171] on span "CRO Catalyst Clinical Research - Cohort P" at bounding box center [44, 171] width 60 height 6
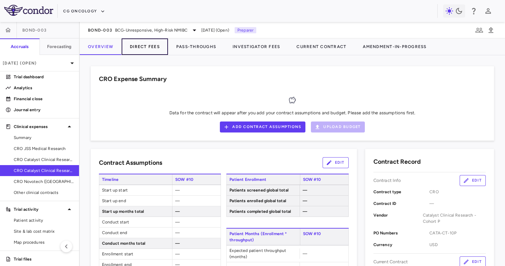
click at [154, 41] on button "Direct Fees" at bounding box center [145, 46] width 46 height 16
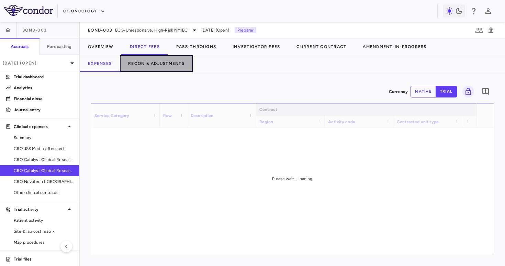
click at [149, 66] on button "Recon & Adjustments" at bounding box center [156, 63] width 73 height 16
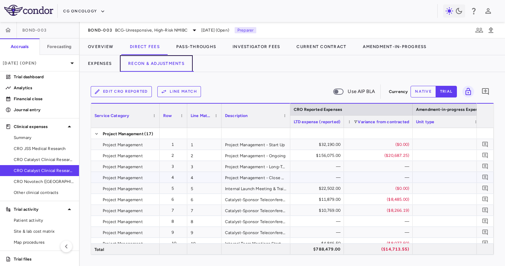
scroll to position [0, 1056]
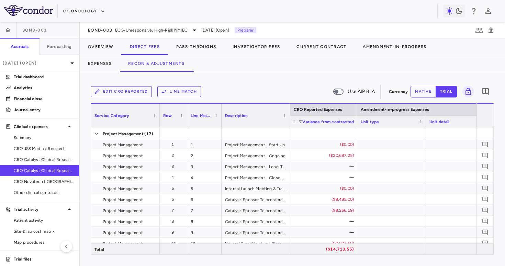
click at [428, 92] on button "native" at bounding box center [423, 92] width 25 height 12
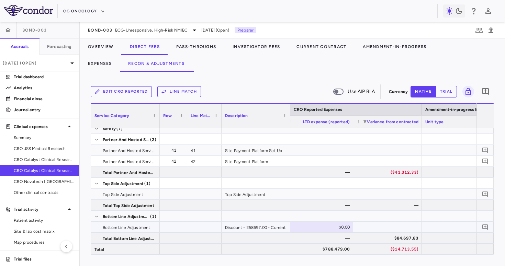
click at [330, 226] on div "$0.00" at bounding box center [320, 227] width 59 height 11
click at [368, 226] on div at bounding box center [387, 227] width 69 height 11
click at [322, 229] on div "$78,847.92" at bounding box center [320, 227] width 59 height 11
click at [322, 229] on input "********" at bounding box center [324, 227] width 58 height 11
type input "*********"
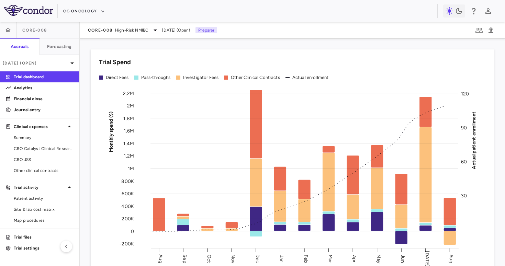
click at [120, 22] on div "CORE-008 High-Risk NMIBC [DATE] (Open) Preparer" at bounding box center [292, 30] width 425 height 16
click at [113, 32] on div "CORE-008 High-Risk NMIBC" at bounding box center [123, 30] width 71 height 8
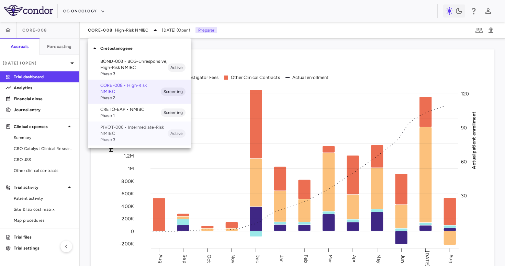
click at [120, 132] on p "PIVOT-006 • Intermediate-Risk NMIBC" at bounding box center [133, 130] width 67 height 12
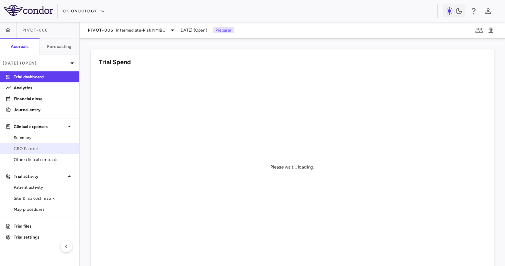
click at [53, 147] on span "CRO Parexel" at bounding box center [44, 149] width 60 height 6
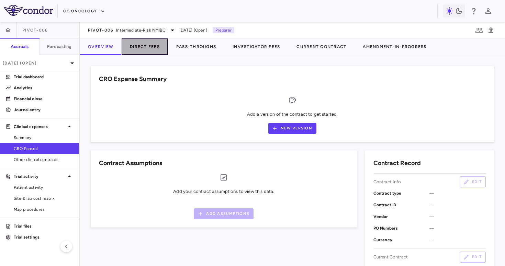
click at [145, 49] on button "Direct Fees" at bounding box center [145, 46] width 46 height 16
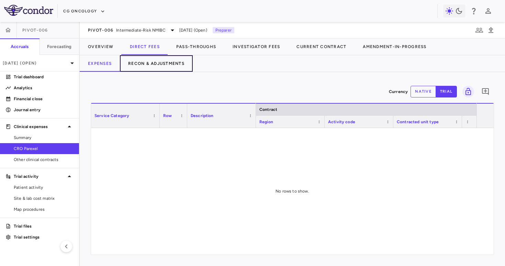
click at [161, 63] on button "Recon & Adjustments" at bounding box center [156, 63] width 73 height 16
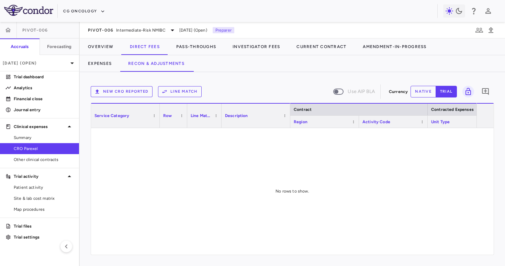
click at [120, 90] on button "New CRO reported" at bounding box center [122, 91] width 62 height 11
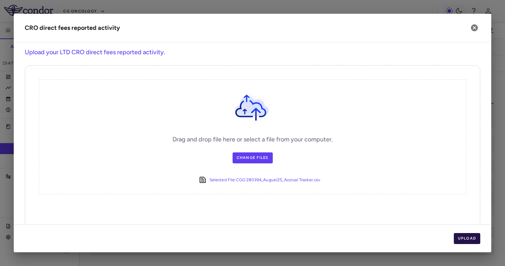
click at [476, 239] on button "Upload" at bounding box center [467, 238] width 27 height 11
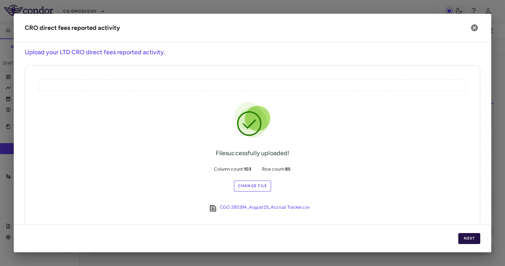
click at [471, 239] on button "Next" at bounding box center [469, 238] width 22 height 11
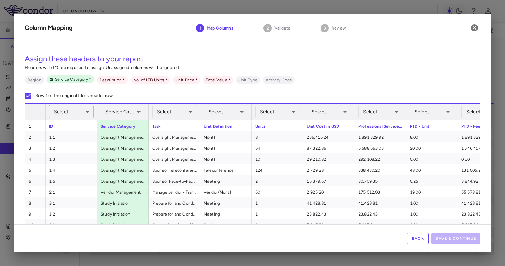
click at [68, 112] on body "Skip to sidebar Skip to main content CG Oncology PIVOT-006 Accruals Forecasting…" at bounding box center [252, 133] width 505 height 266
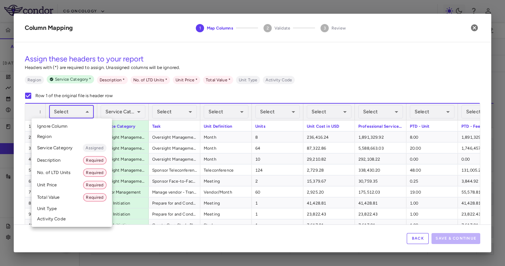
click at [58, 216] on li "Activity Code" at bounding box center [72, 219] width 80 height 10
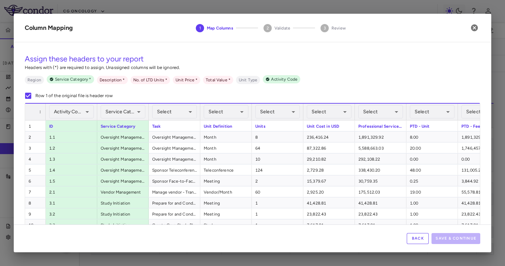
click at [181, 120] on div "Select ​" at bounding box center [174, 112] width 45 height 16
click at [181, 113] on body "Skip to sidebar Skip to main content CG Oncology PIVOT-006 Accruals Forecasting…" at bounding box center [252, 133] width 505 height 266
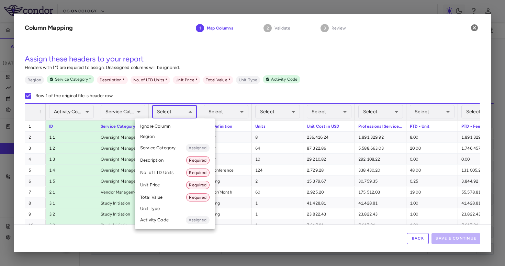
click at [167, 156] on li "Description Required" at bounding box center [175, 160] width 80 height 12
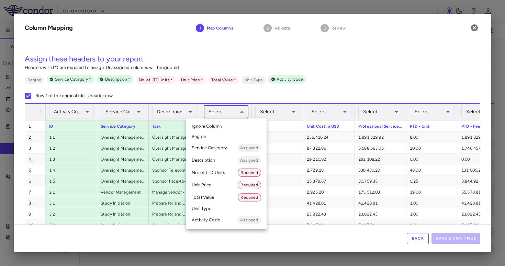
click at [233, 110] on body "Skip to sidebar Skip to main content CG Oncology PIVOT-006 Accruals Forecasting…" at bounding box center [252, 133] width 505 height 266
click at [214, 209] on li "Unit Type" at bounding box center [226, 209] width 80 height 10
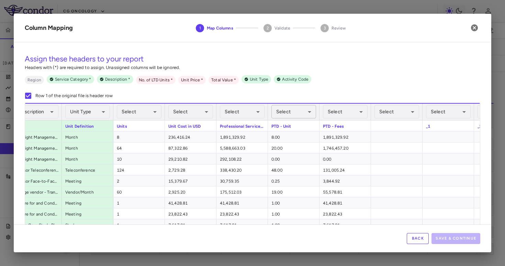
click at [301, 112] on body "Skip to sidebar Skip to main content CG Oncology PIVOT-006 Accruals Forecasting…" at bounding box center [252, 133] width 505 height 266
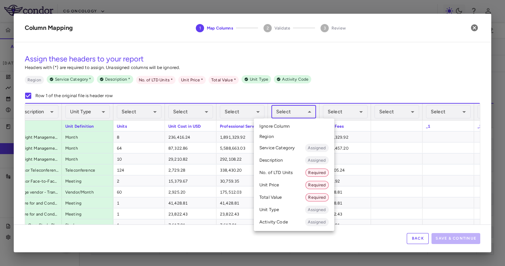
click at [280, 173] on li "No. of LTD Units Required" at bounding box center [294, 173] width 80 height 12
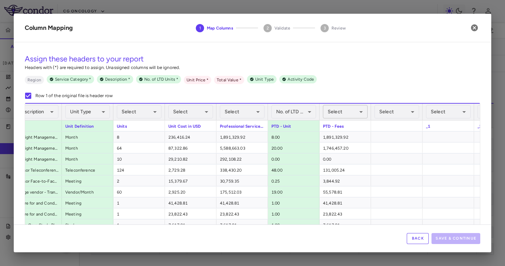
click at [332, 116] on body "Skip to sidebar Skip to main content CG Oncology PIVOT-006 Accruals Forecasting…" at bounding box center [252, 133] width 505 height 266
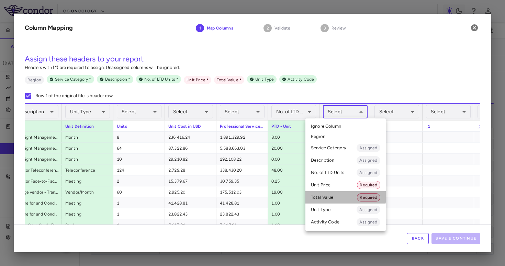
click at [332, 194] on li "Total Value Required" at bounding box center [345, 197] width 80 height 12
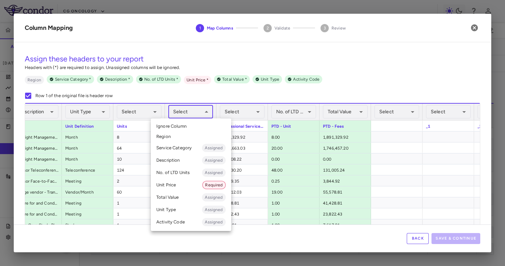
click at [203, 114] on body "Skip to sidebar Skip to main content CG Oncology PIVOT-006 Accruals Forecasting…" at bounding box center [252, 133] width 505 height 266
click at [200, 184] on li "Unit Price Required" at bounding box center [191, 185] width 80 height 12
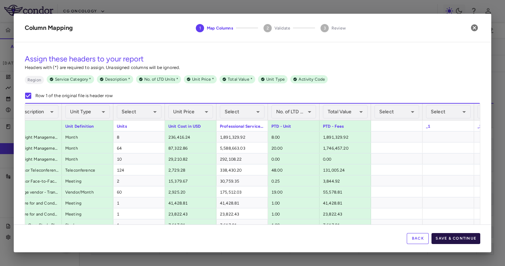
click at [458, 239] on button "Save & Continue" at bounding box center [456, 238] width 49 height 11
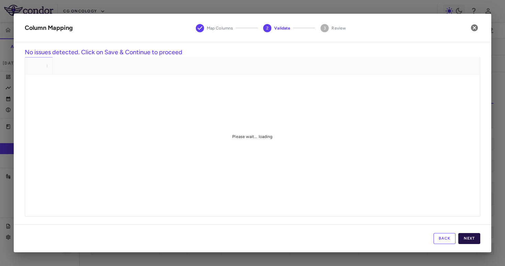
click at [465, 240] on button "Next" at bounding box center [469, 238] width 22 height 11
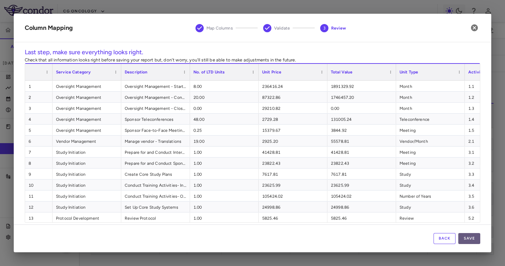
click at [478, 238] on button "Save" at bounding box center [469, 238] width 22 height 11
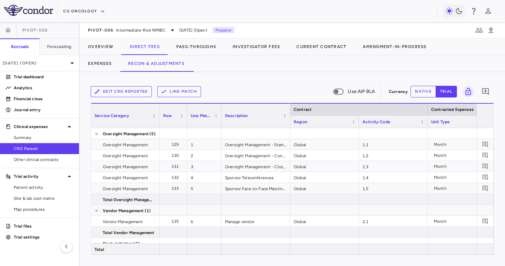
click at [190, 93] on button "Line Match" at bounding box center [179, 91] width 44 height 11
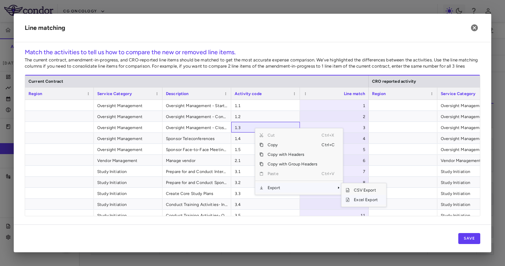
click at [370, 200] on span "Excel Export" at bounding box center [366, 200] width 32 height 10
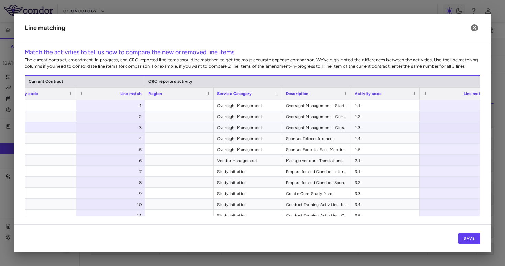
scroll to position [0, 252]
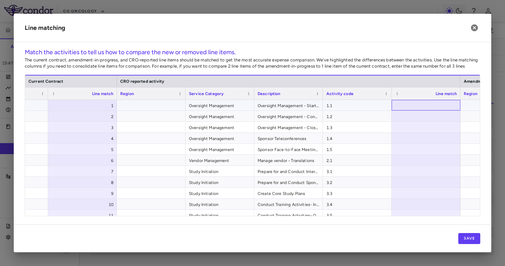
click at [412, 101] on div at bounding box center [426, 105] width 69 height 11
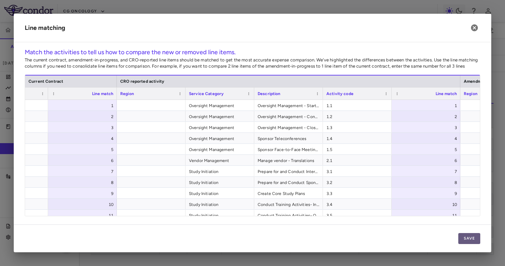
click at [471, 236] on button "Save" at bounding box center [469, 238] width 22 height 11
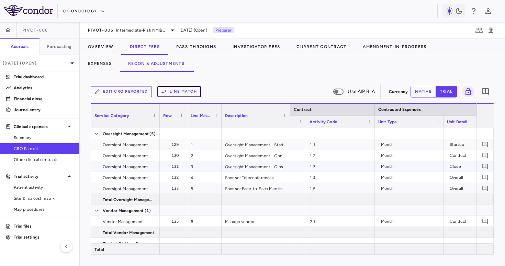
scroll to position [0, 126]
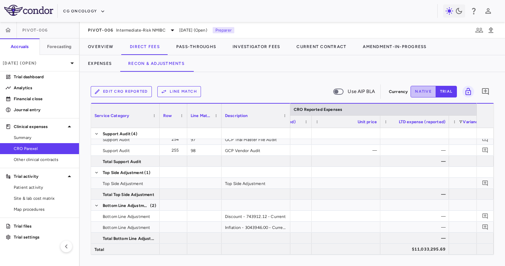
click at [417, 90] on button "native" at bounding box center [423, 92] width 25 height 12
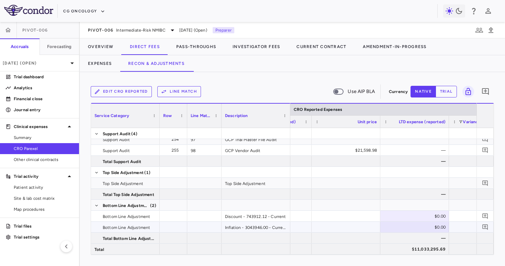
click at [423, 228] on div "$0.00" at bounding box center [416, 227] width 59 height 11
click at [418, 219] on div "$0.00" at bounding box center [416, 216] width 59 height 11
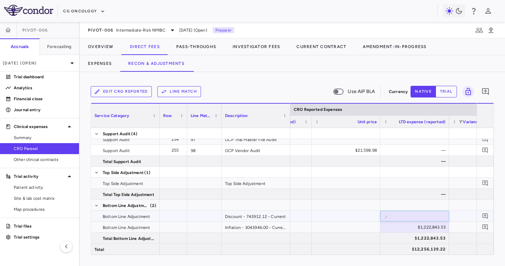
type input "**********"
